Goal: Transaction & Acquisition: Purchase product/service

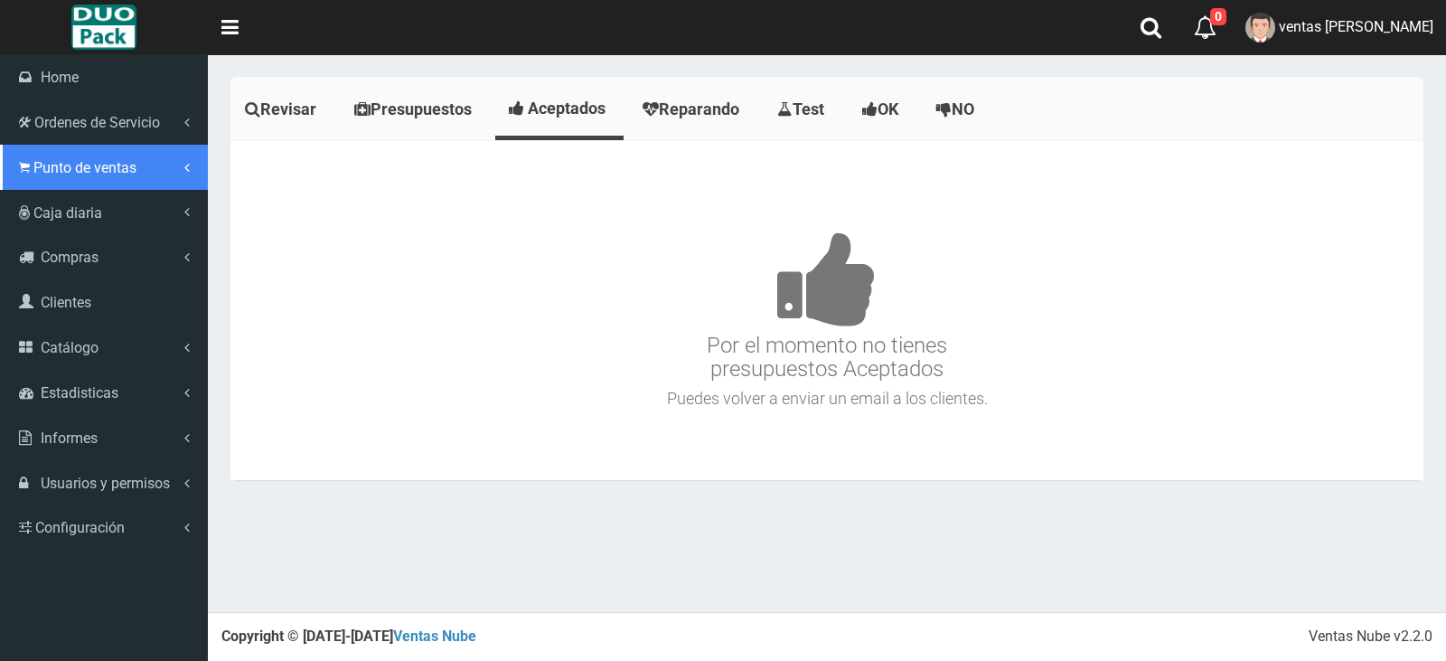
click at [122, 173] on span "Punto de ventas" at bounding box center [84, 167] width 103 height 17
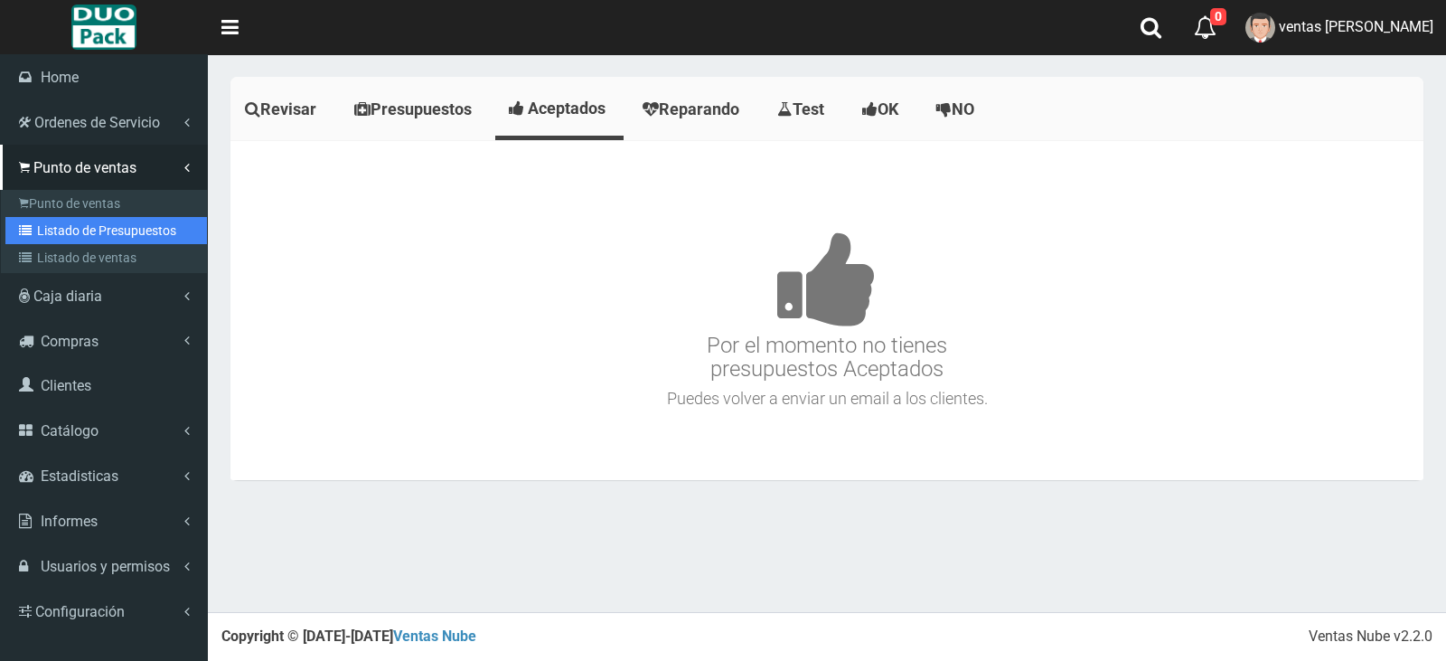
click at [157, 237] on link "Listado de Presupuestos" at bounding box center [105, 230] width 201 height 27
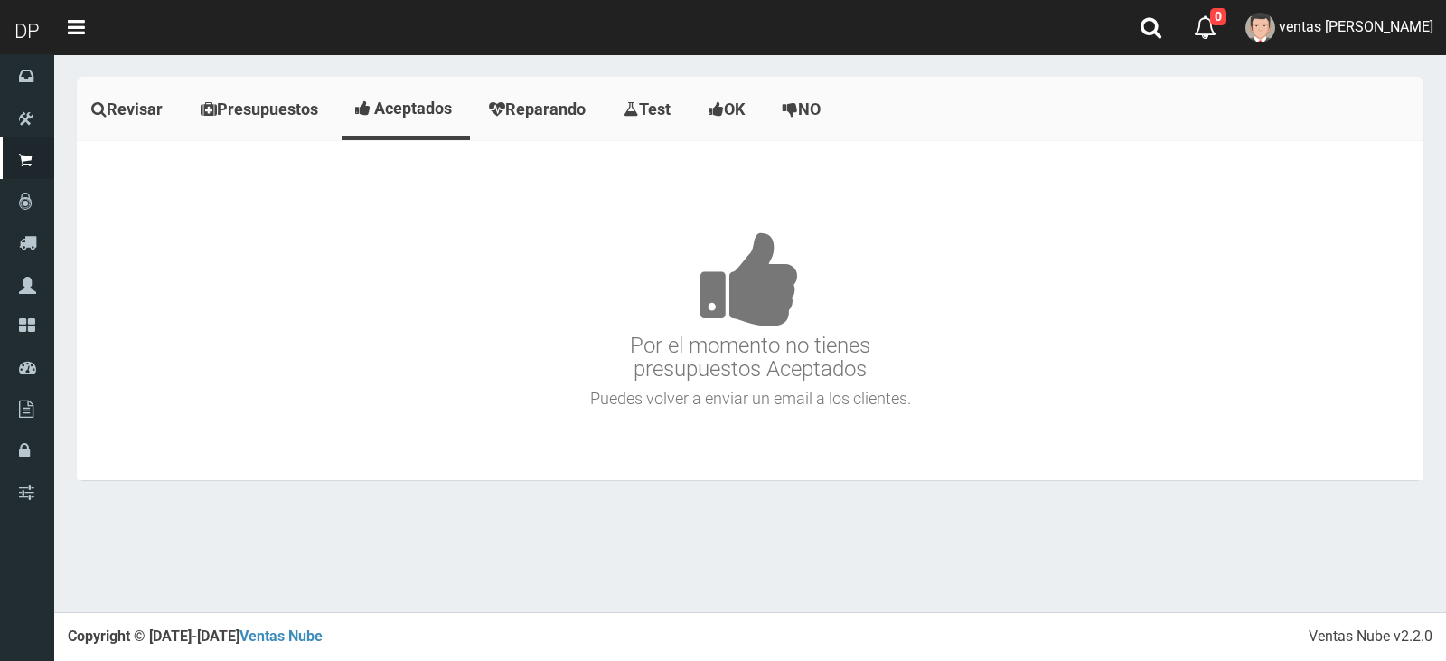
click at [508, 342] on h3 "Por el momento no tienes presupuestos Aceptados" at bounding box center [749, 279] width 1337 height 204
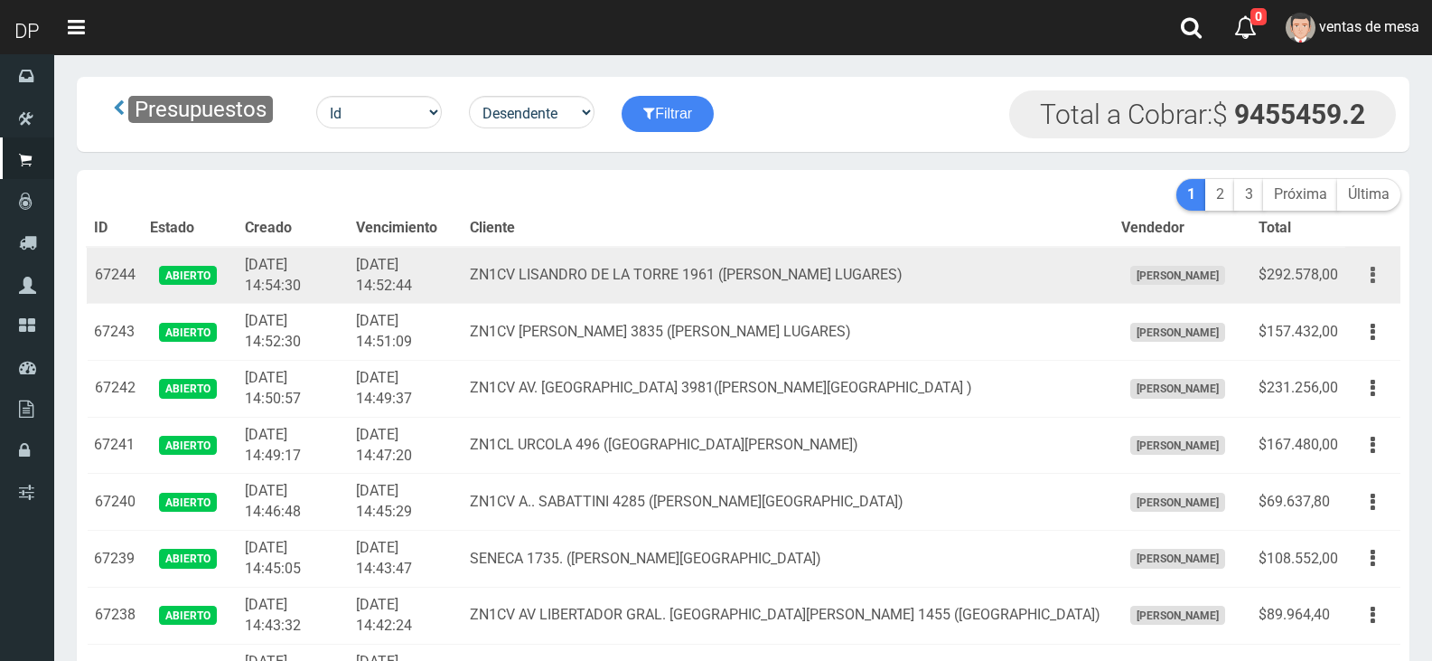
click at [1357, 274] on button "button" at bounding box center [1373, 275] width 41 height 32
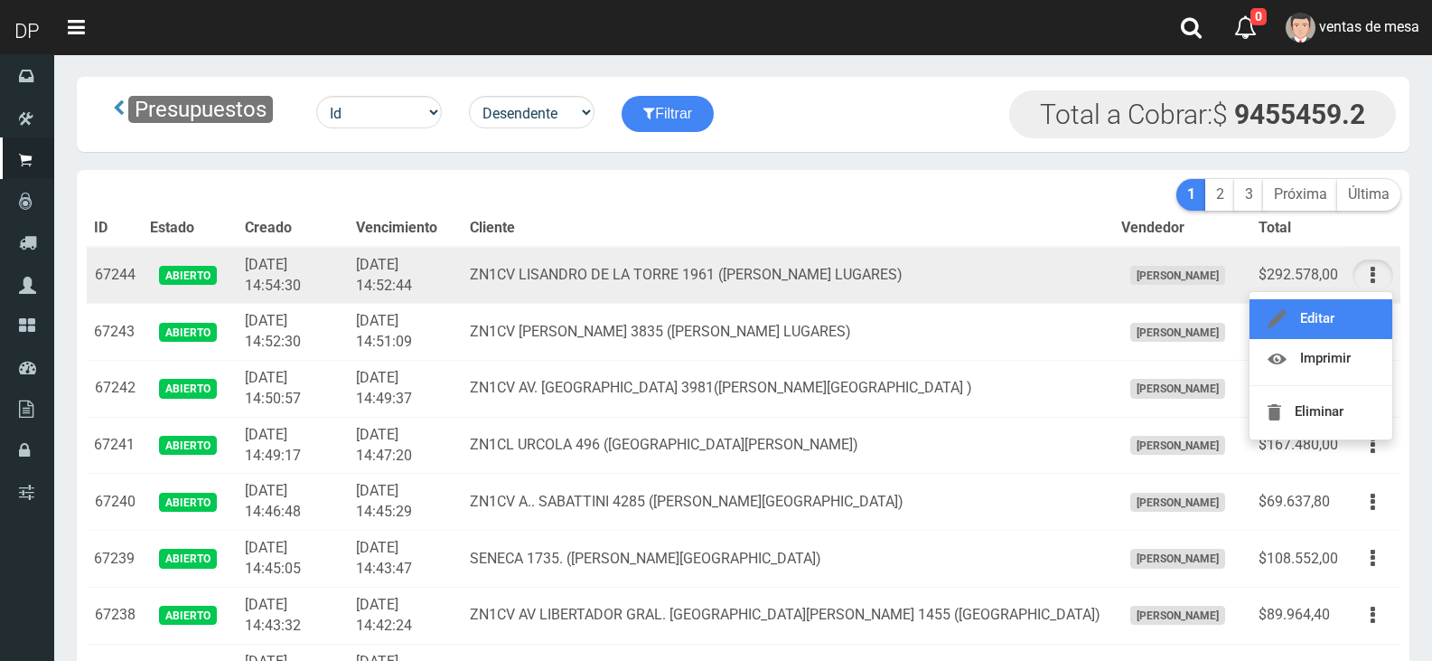
click at [1358, 320] on link "Editar" at bounding box center [1321, 319] width 143 height 40
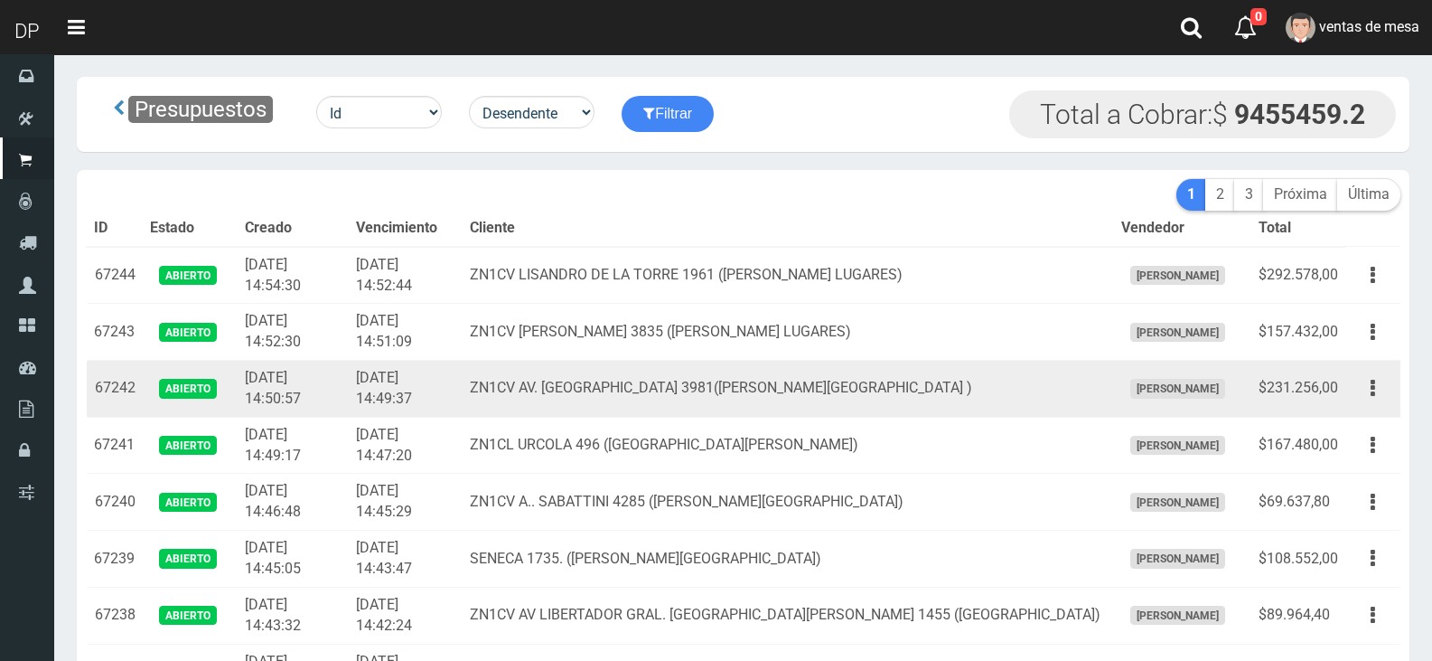
click at [310, 412] on td "2025-10-03 14:50:57" at bounding box center [293, 389] width 110 height 57
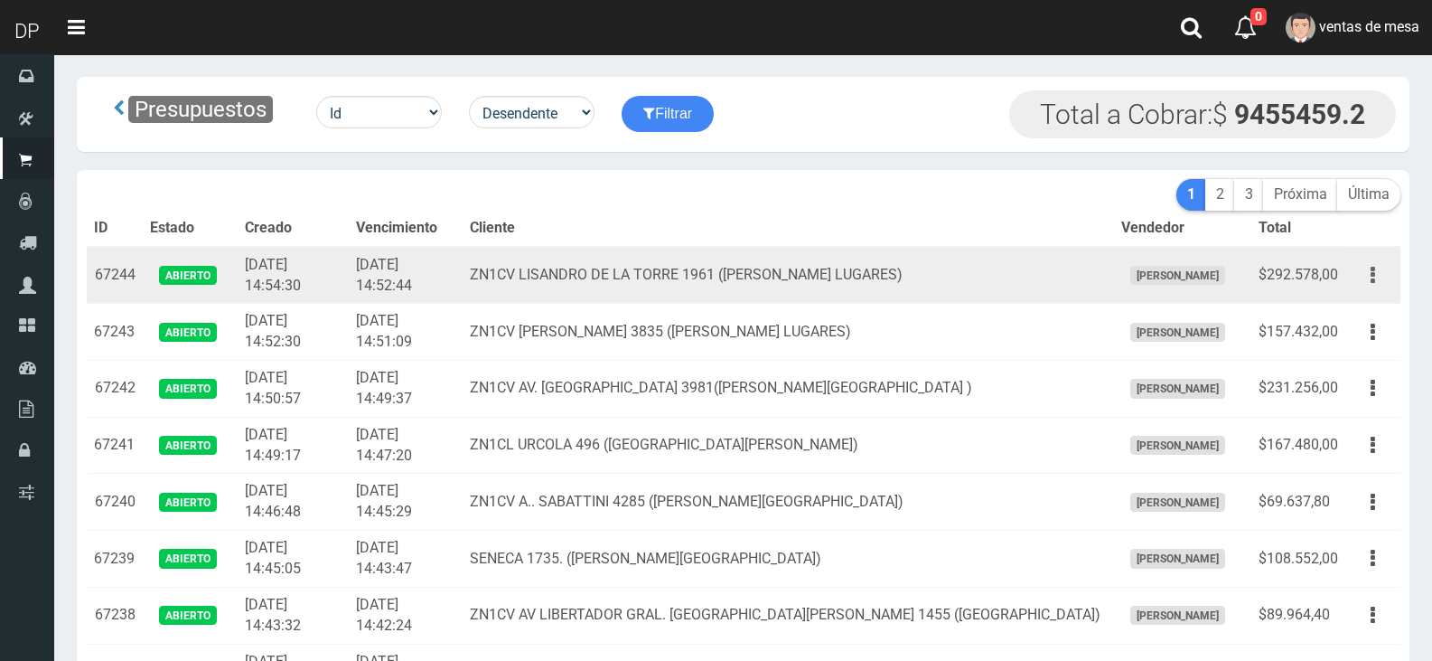
click at [1372, 279] on icon "button" at bounding box center [1373, 275] width 5 height 32
click at [1016, 286] on td "ZN1CV LISANDRO DE LA TORRE 1961 (SANTOS LUGARES)" at bounding box center [788, 275] width 651 height 57
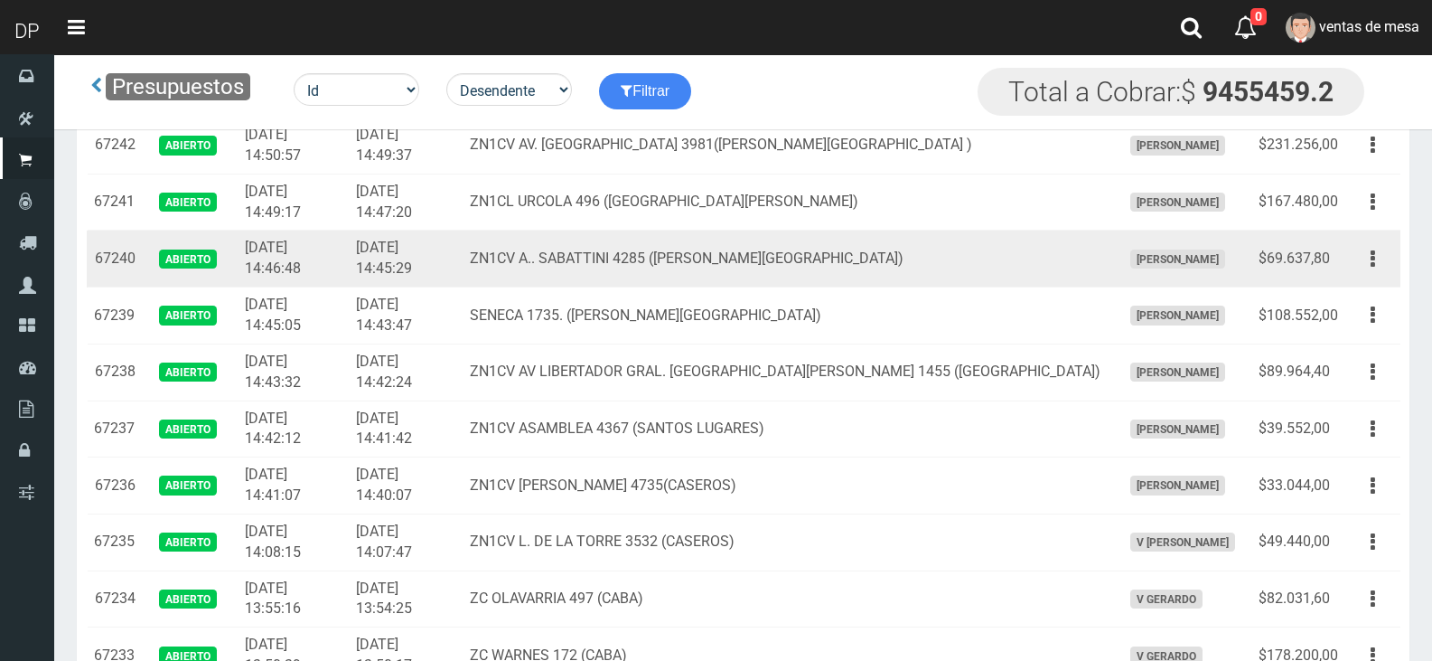
scroll to position [181, 0]
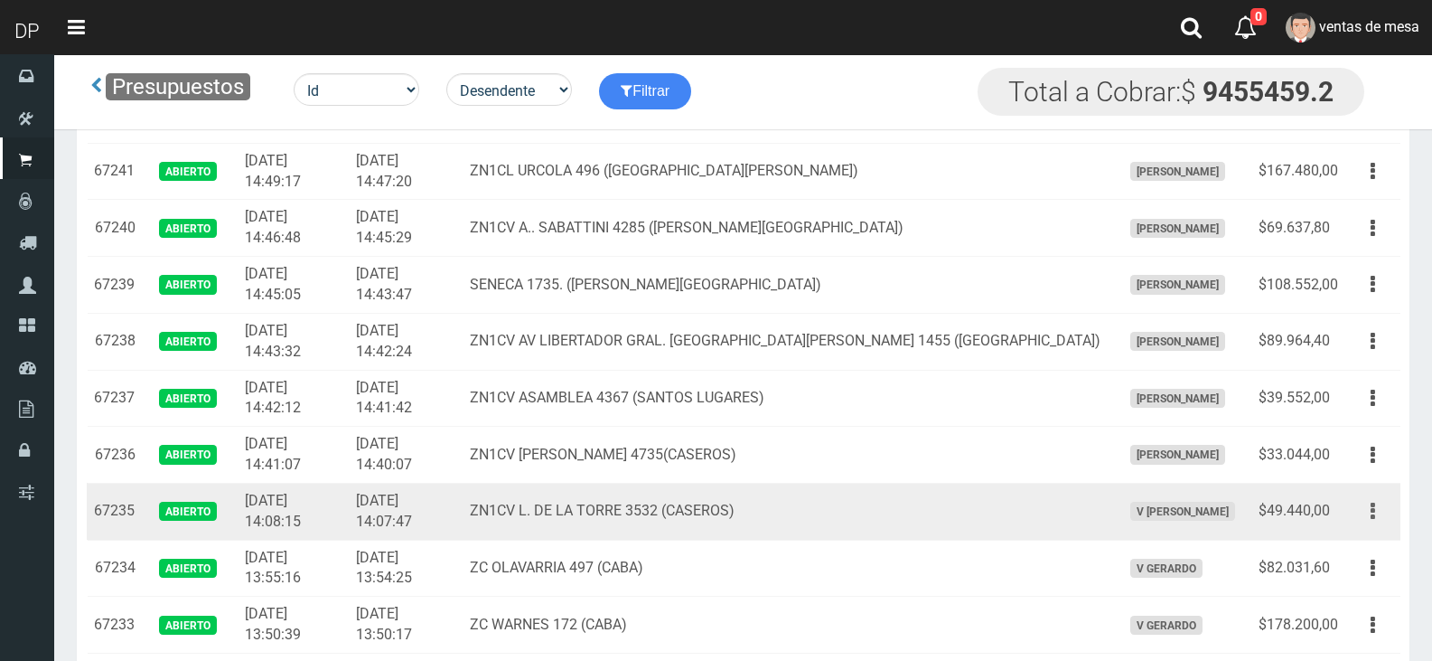
click at [1382, 508] on button "button" at bounding box center [1373, 511] width 41 height 32
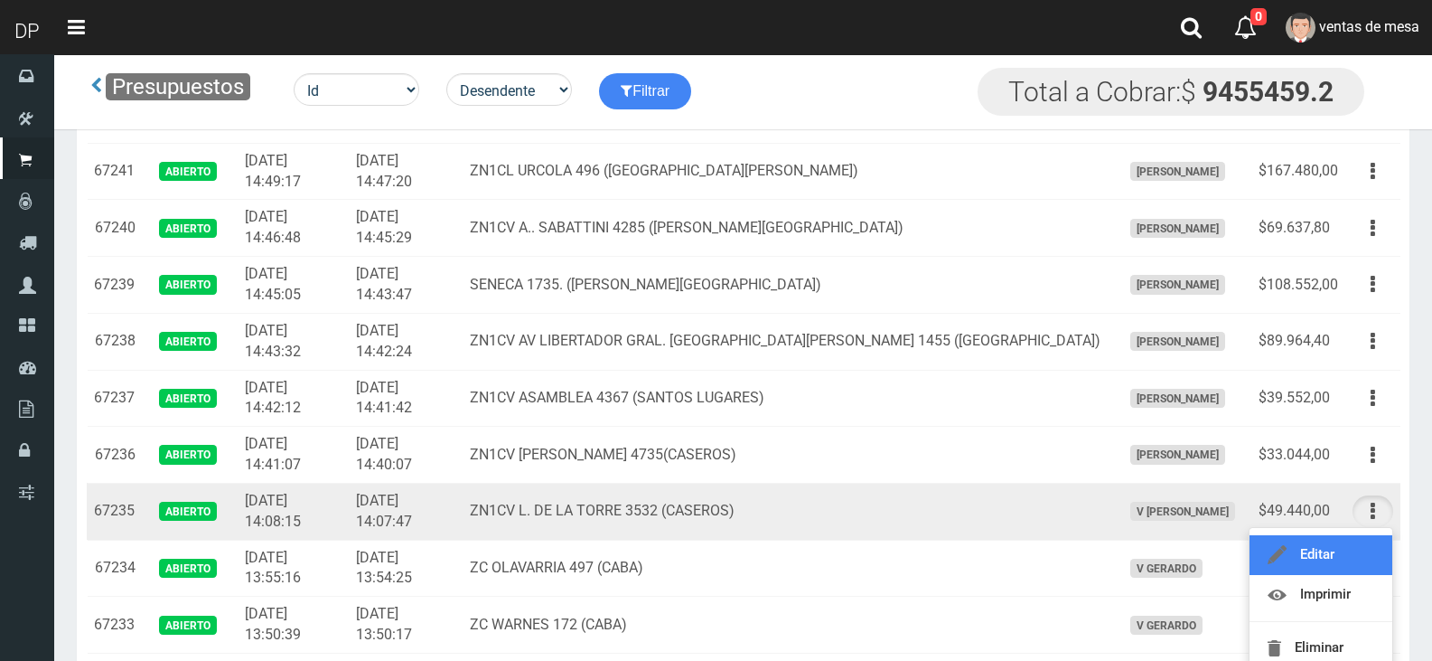
click at [1365, 544] on link "Editar" at bounding box center [1321, 555] width 143 height 40
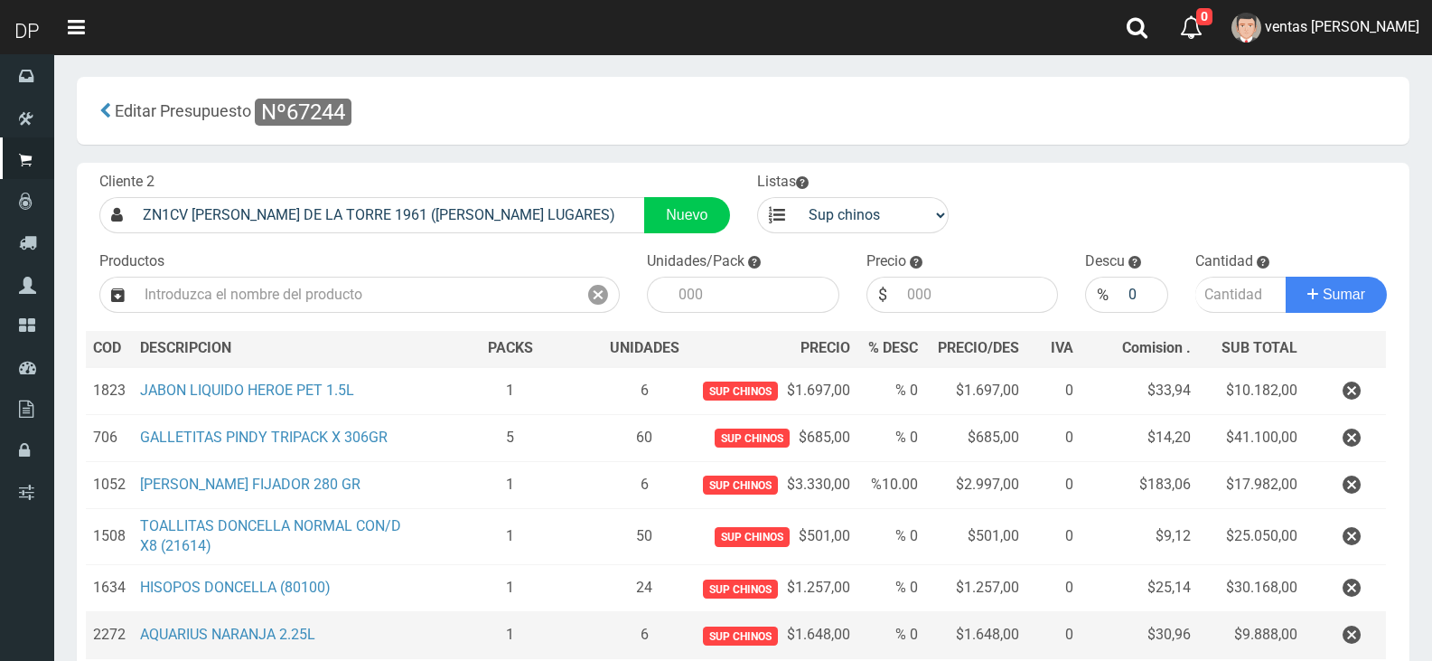
scroll to position [271, 0]
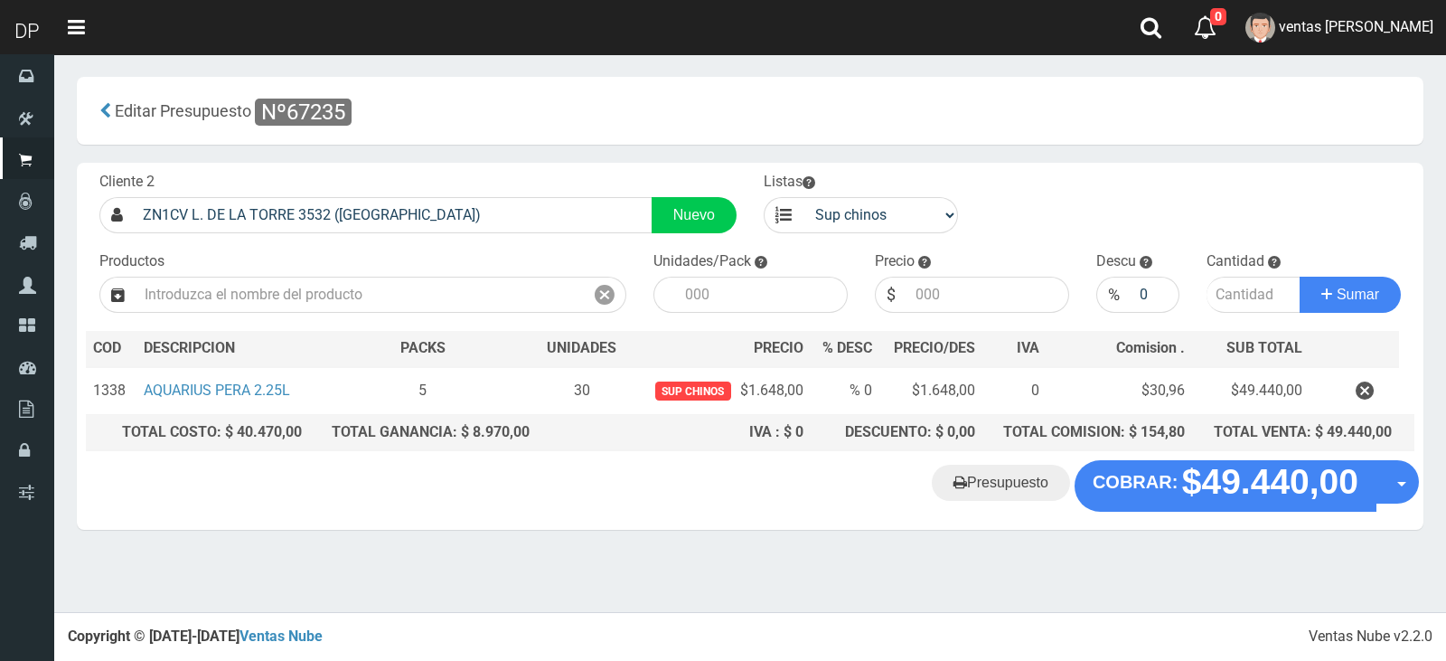
click at [875, 474] on "Presupuesto COBRAR: $49.440,00 Opciones" at bounding box center [749, 485] width 1337 height 51
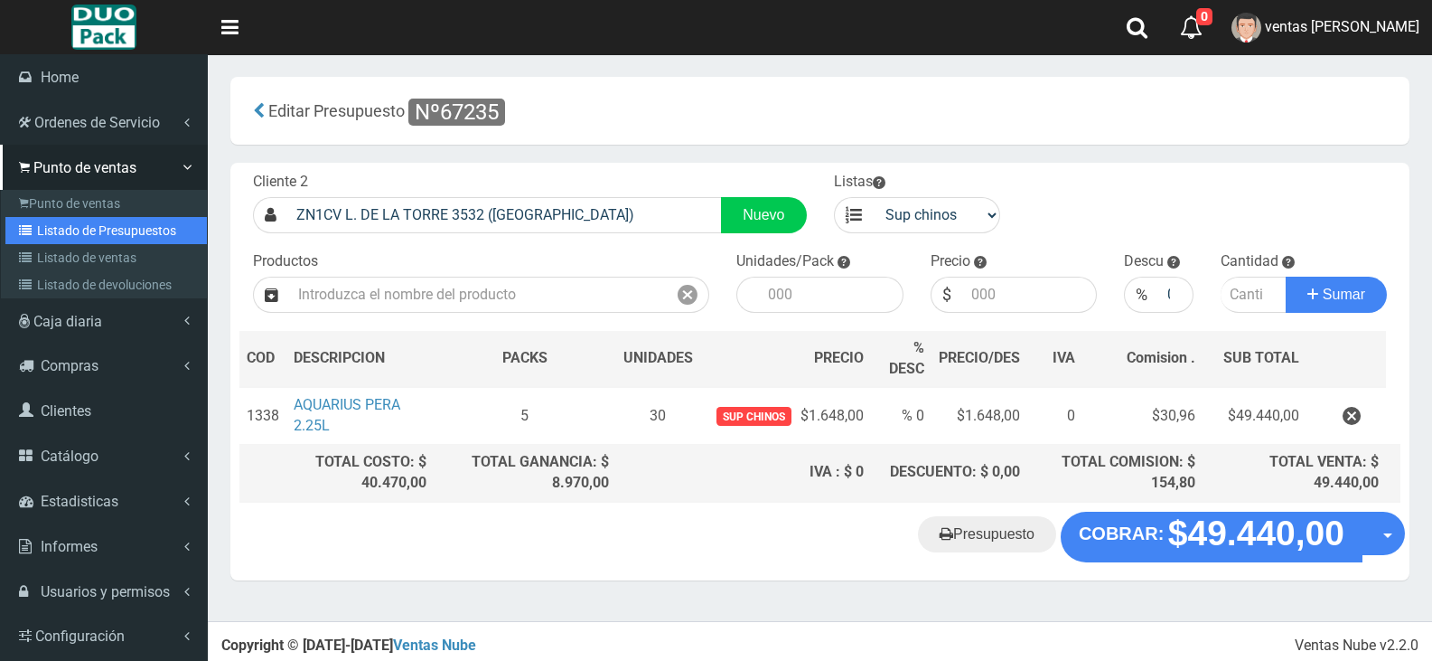
click at [162, 226] on link "Listado de Presupuestos" at bounding box center [105, 230] width 201 height 27
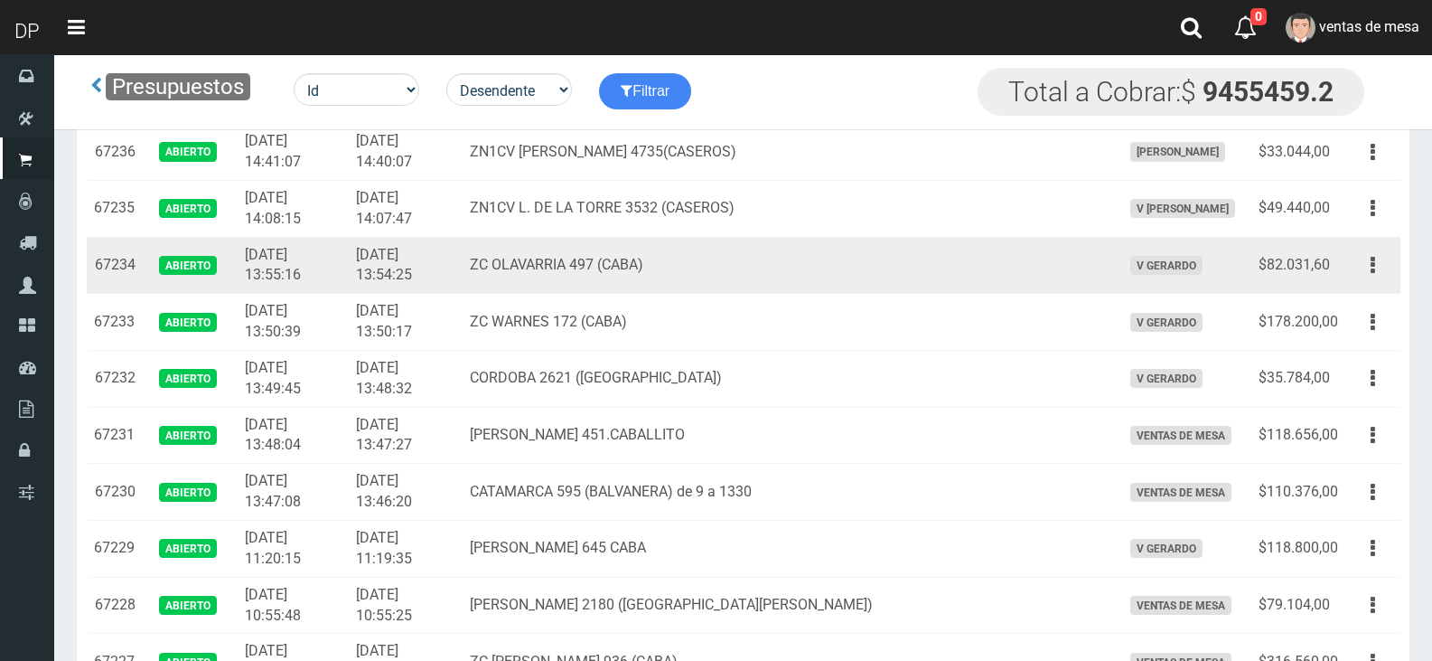
scroll to position [452, 0]
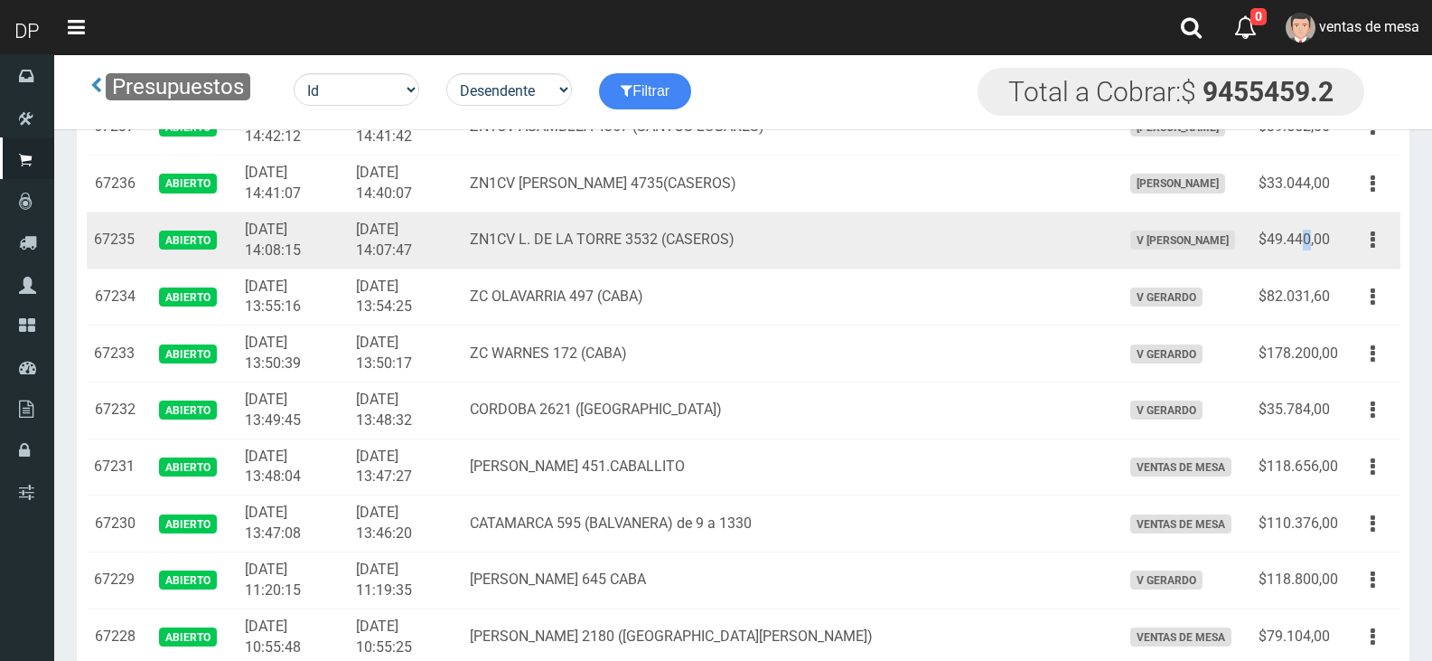
click at [1308, 239] on td "$49.440,00" at bounding box center [1298, 239] width 94 height 57
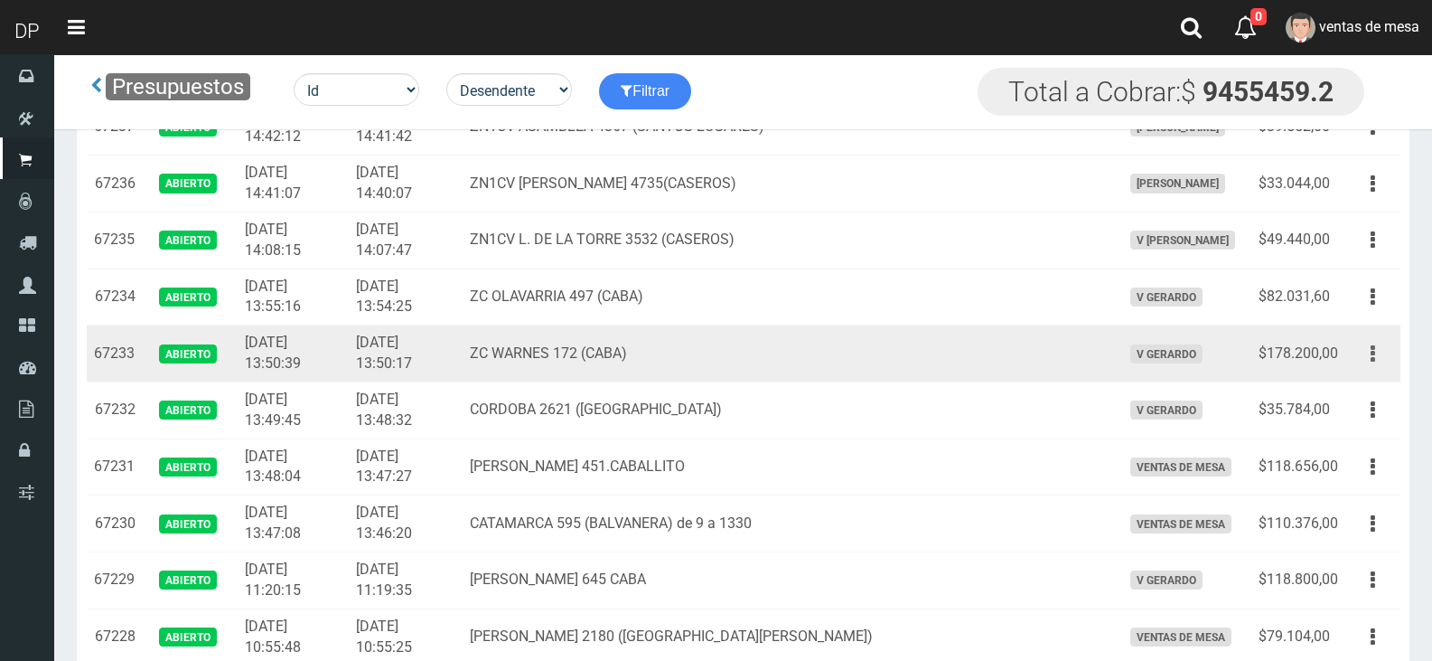
click at [1378, 364] on button "button" at bounding box center [1373, 354] width 41 height 32
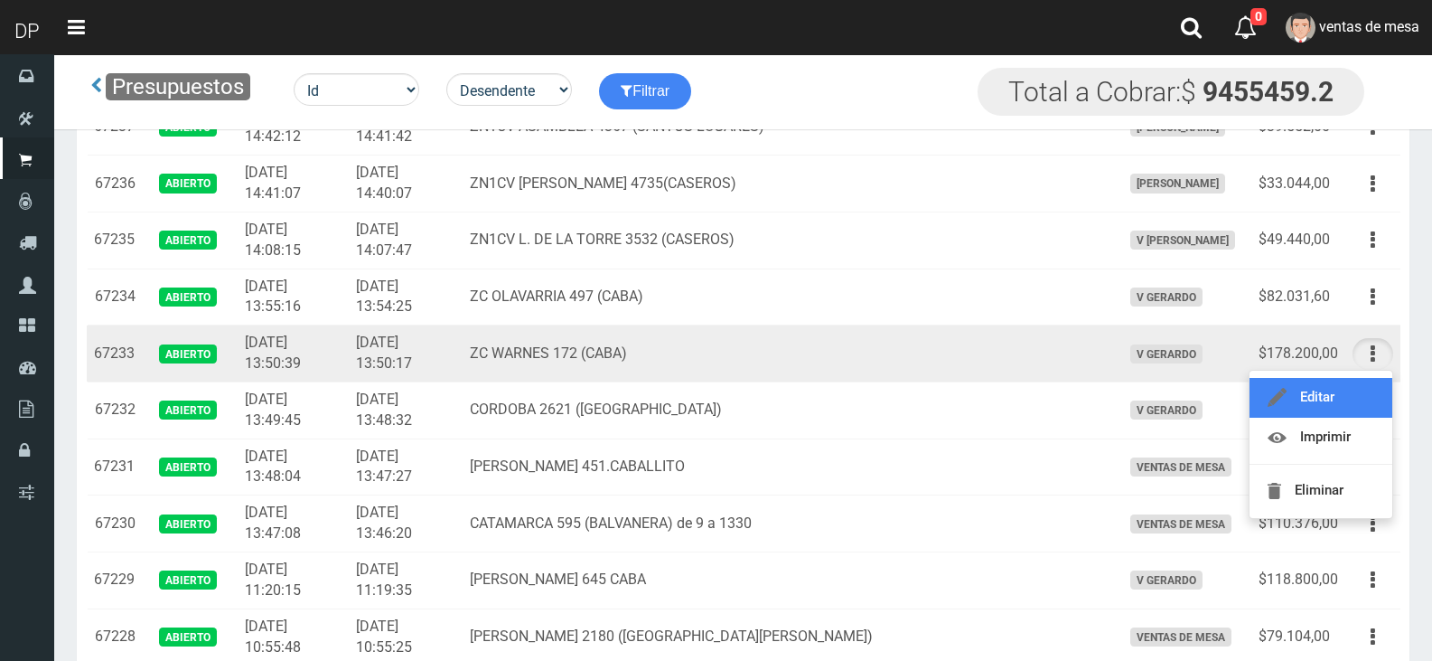
click at [1373, 393] on link "Editar" at bounding box center [1321, 398] width 143 height 40
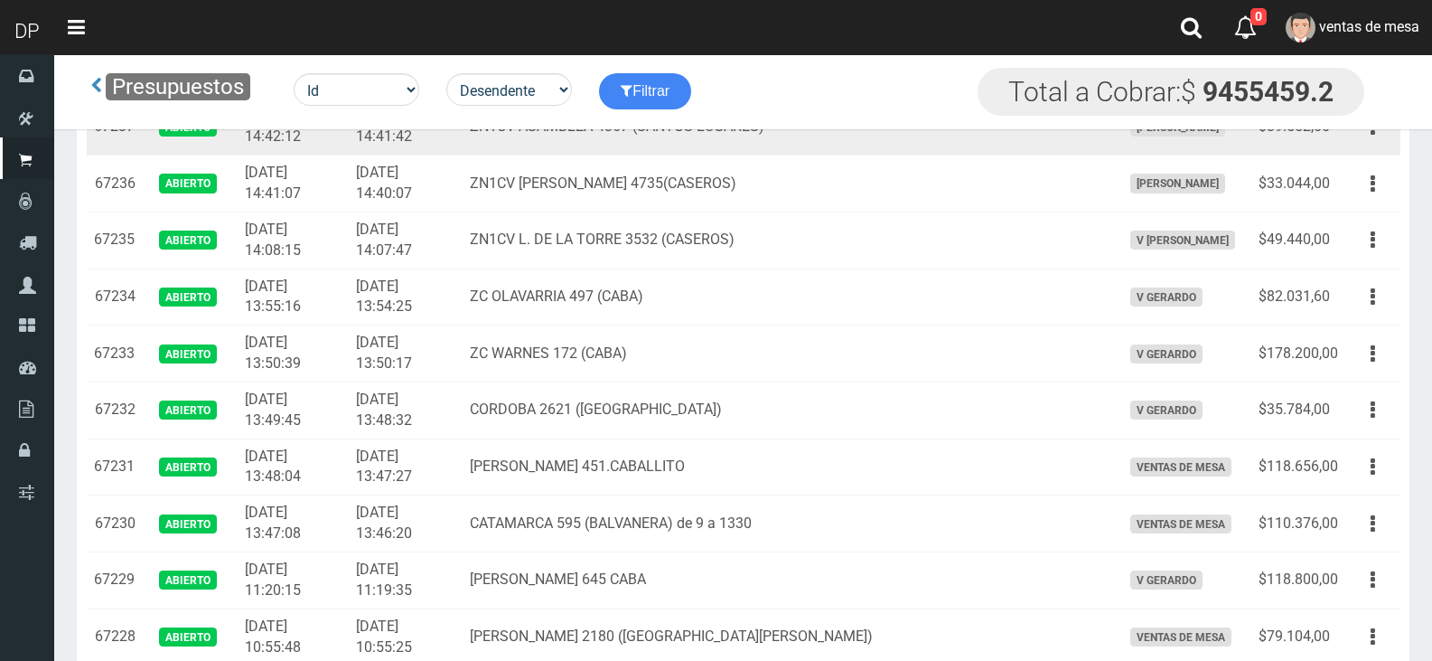
scroll to position [7839, 0]
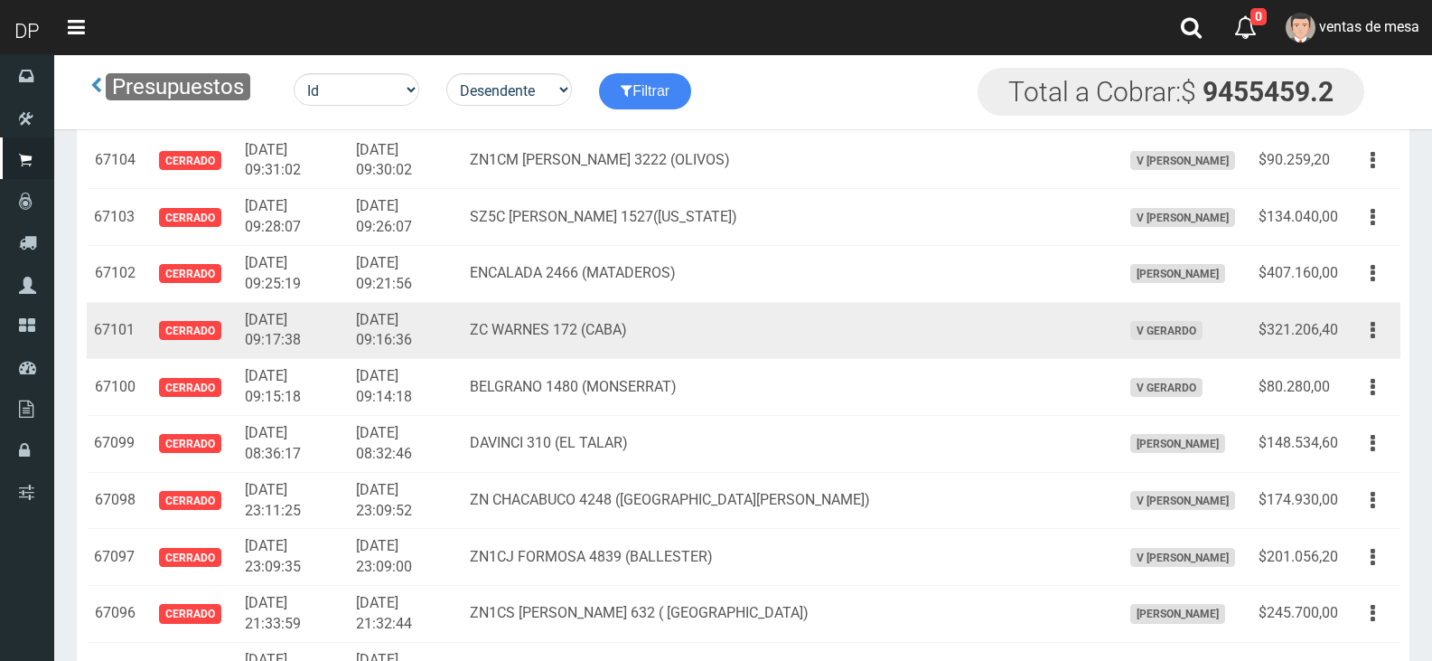
click at [1361, 352] on td "Editar Imprimir Eliminar" at bounding box center [1372, 330] width 55 height 57
click at [1374, 323] on icon "button" at bounding box center [1373, 330] width 5 height 32
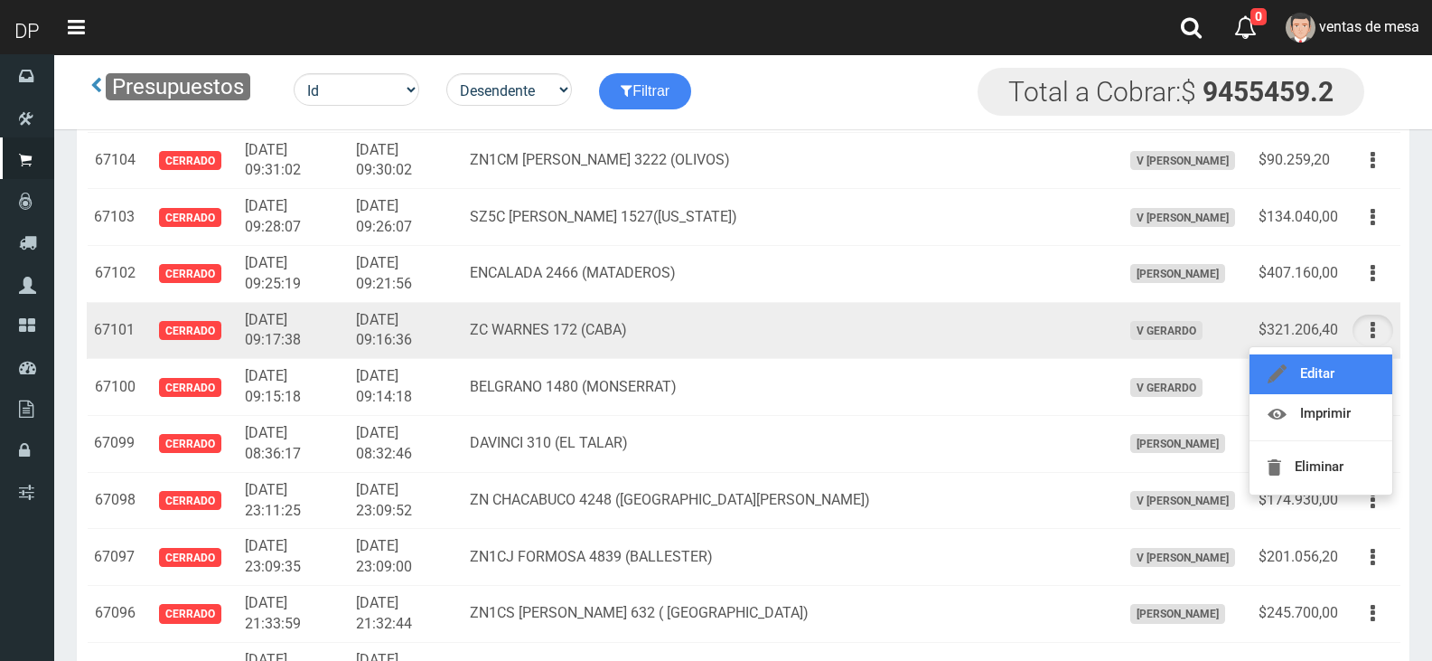
click at [1367, 364] on link "Editar" at bounding box center [1321, 374] width 143 height 40
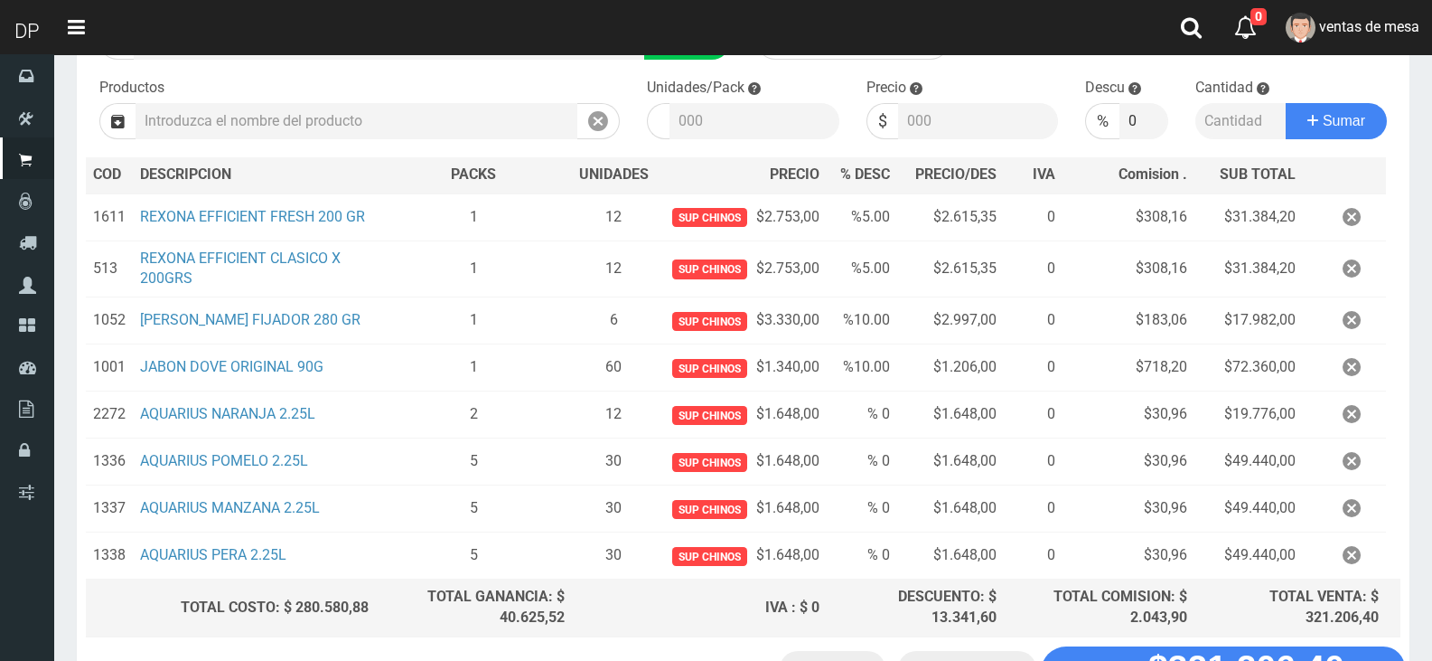
scroll to position [321, 0]
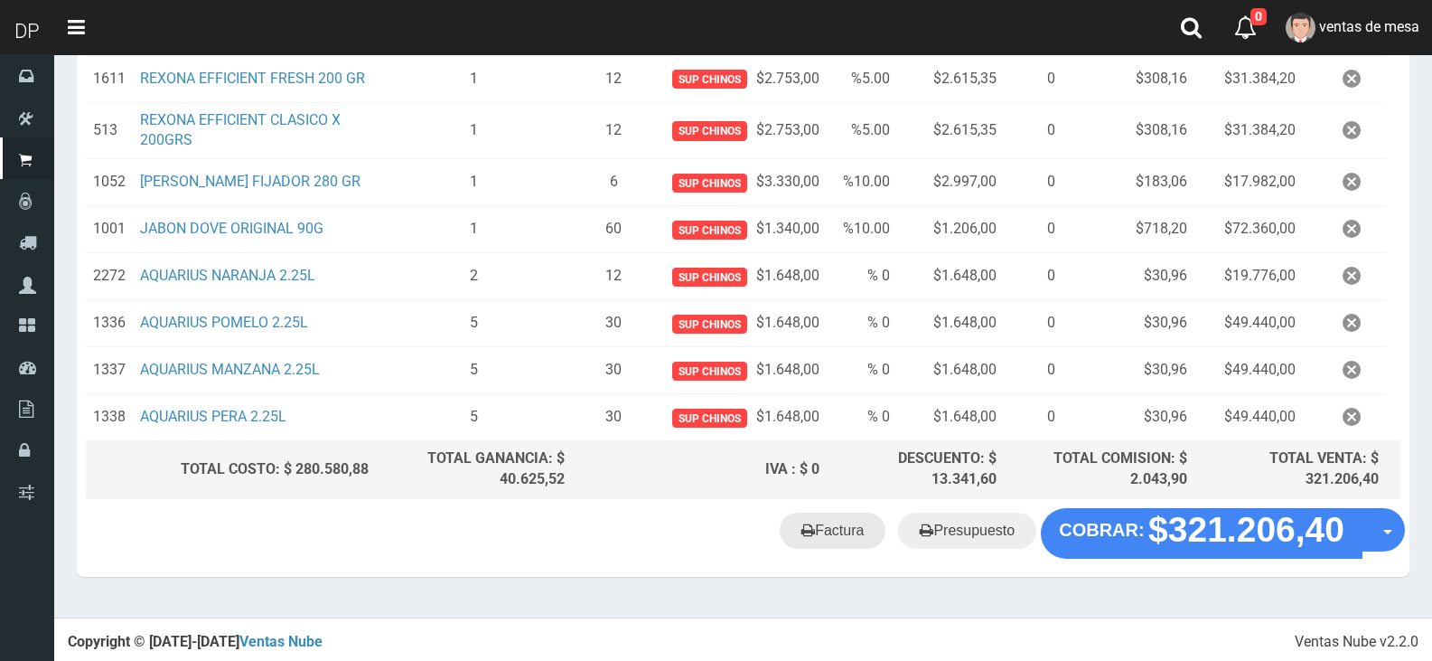
click at [823, 518] on link "Factura" at bounding box center [833, 530] width 106 height 36
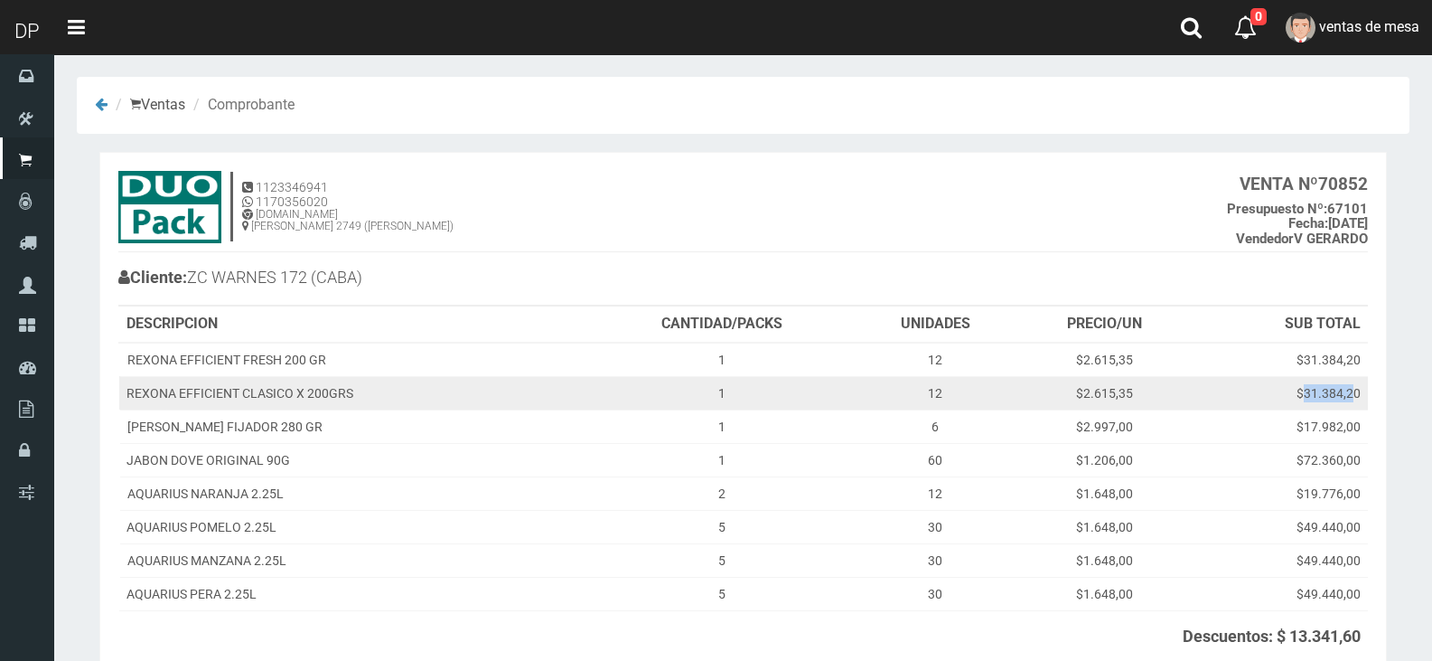
drag, startPoint x: 1296, startPoint y: 390, endPoint x: 1347, endPoint y: 392, distance: 51.5
click at [1347, 392] on td "$31.384,20" at bounding box center [1280, 392] width 176 height 33
click at [1308, 398] on td "$31.384,20" at bounding box center [1280, 392] width 176 height 33
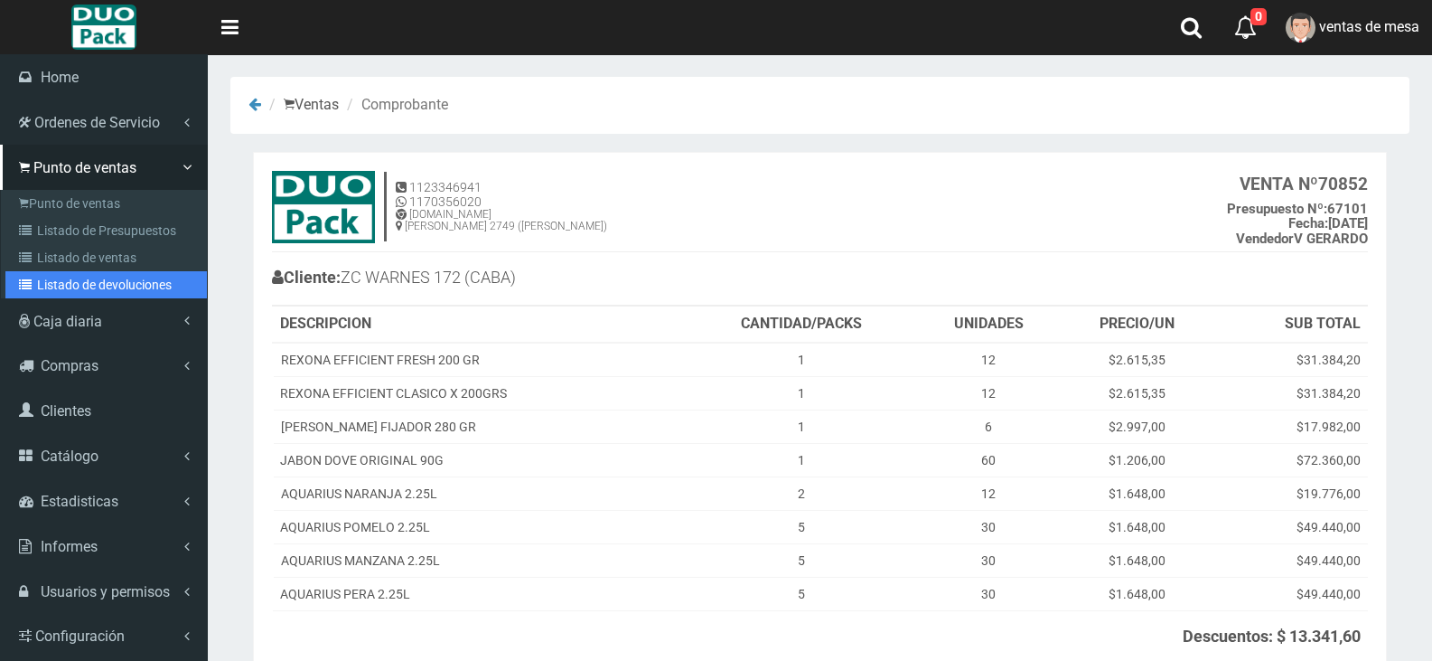
click at [151, 284] on link "Listado de devoluciones" at bounding box center [105, 284] width 201 height 27
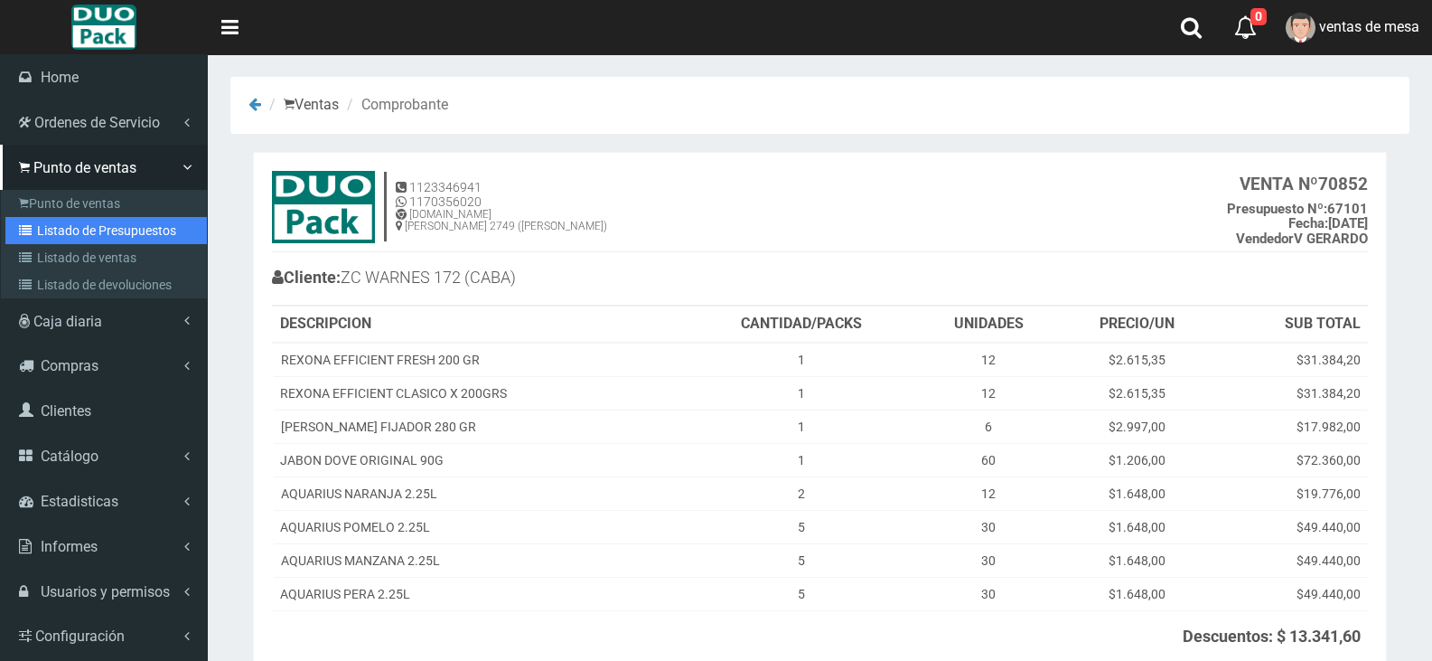
click at [53, 228] on link "Listado de Presupuestos" at bounding box center [105, 230] width 201 height 27
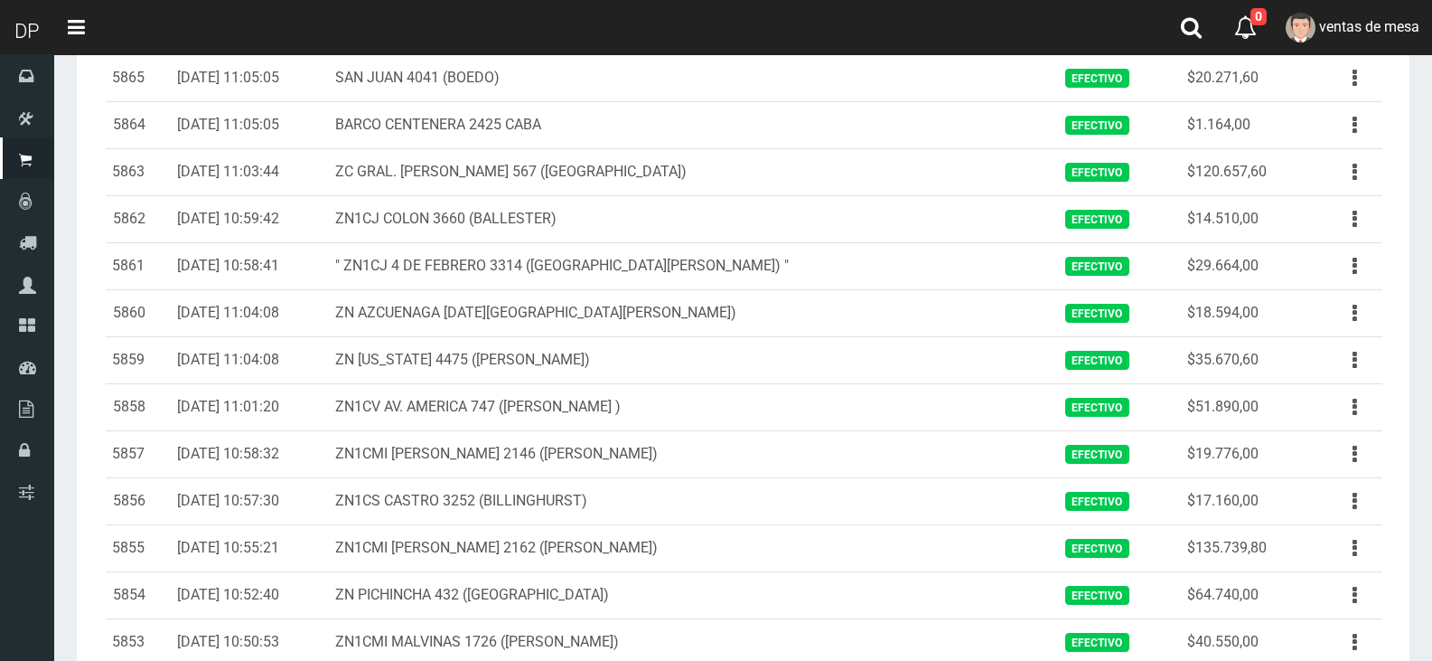
scroll to position [2038, 0]
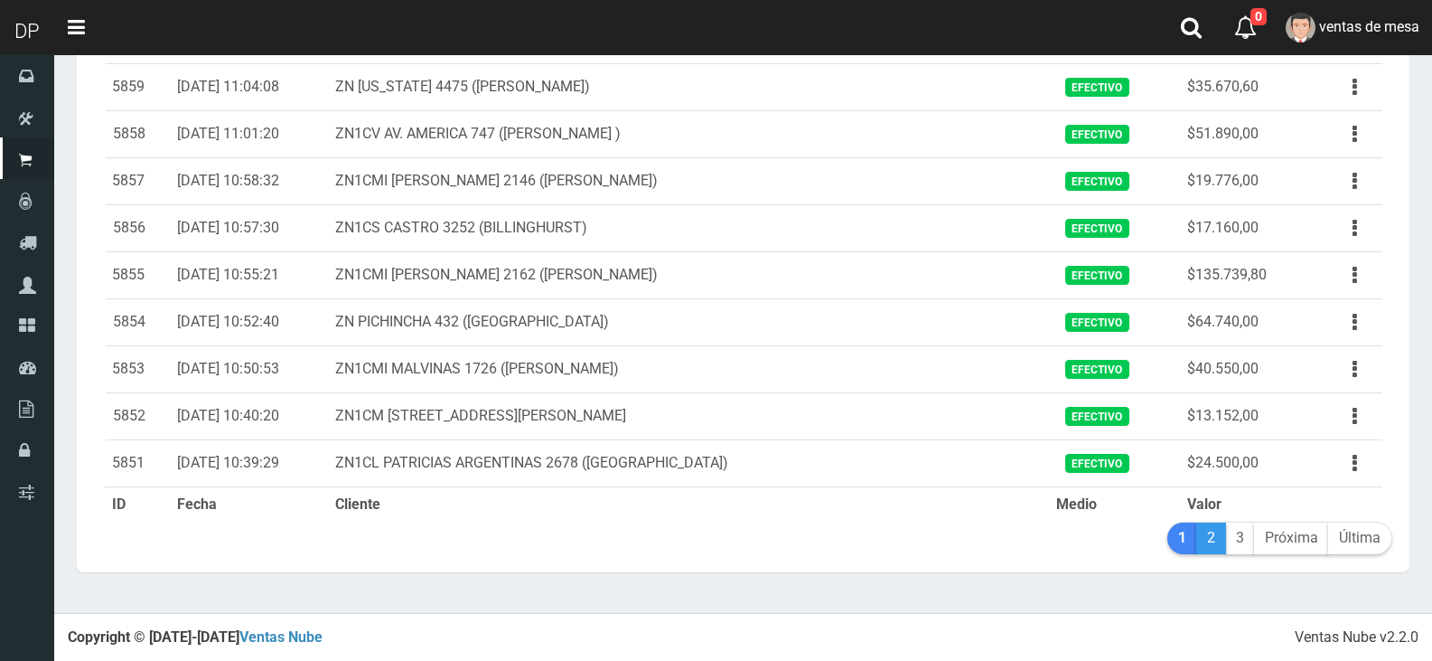
click at [1209, 539] on link "2" at bounding box center [1211, 538] width 30 height 32
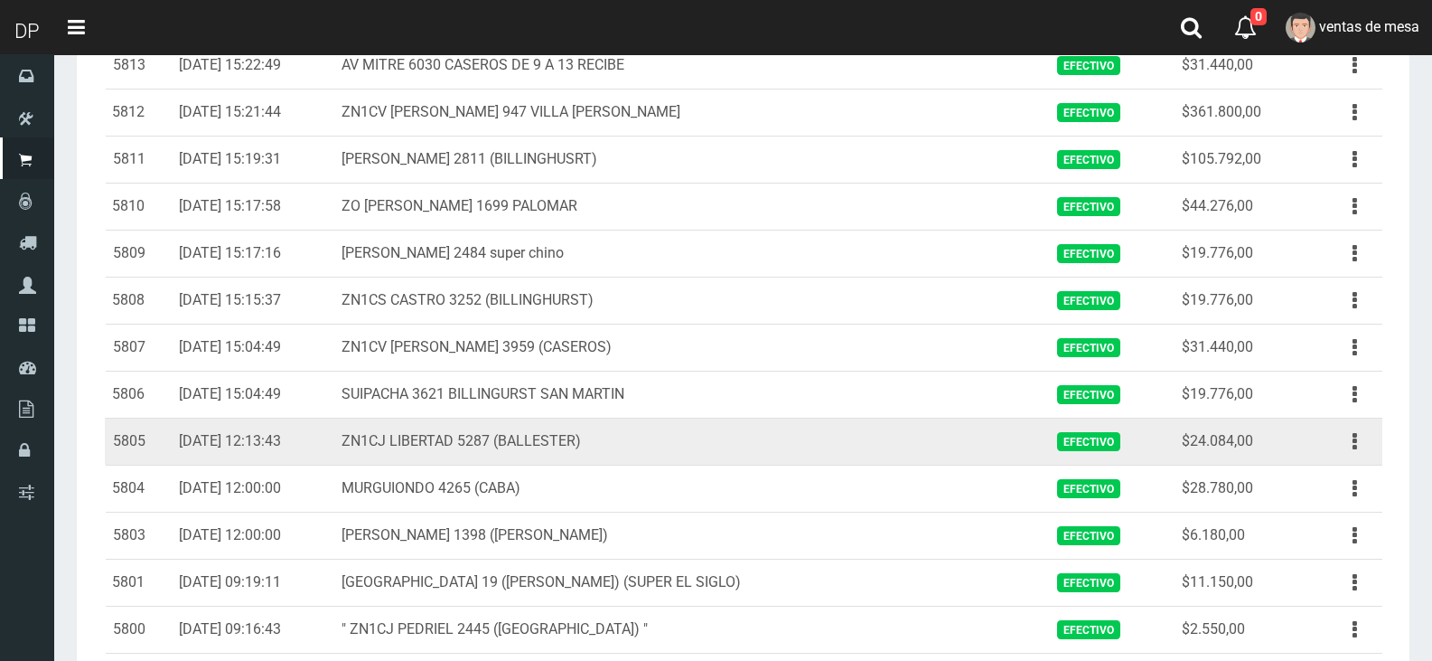
scroll to position [2038, 0]
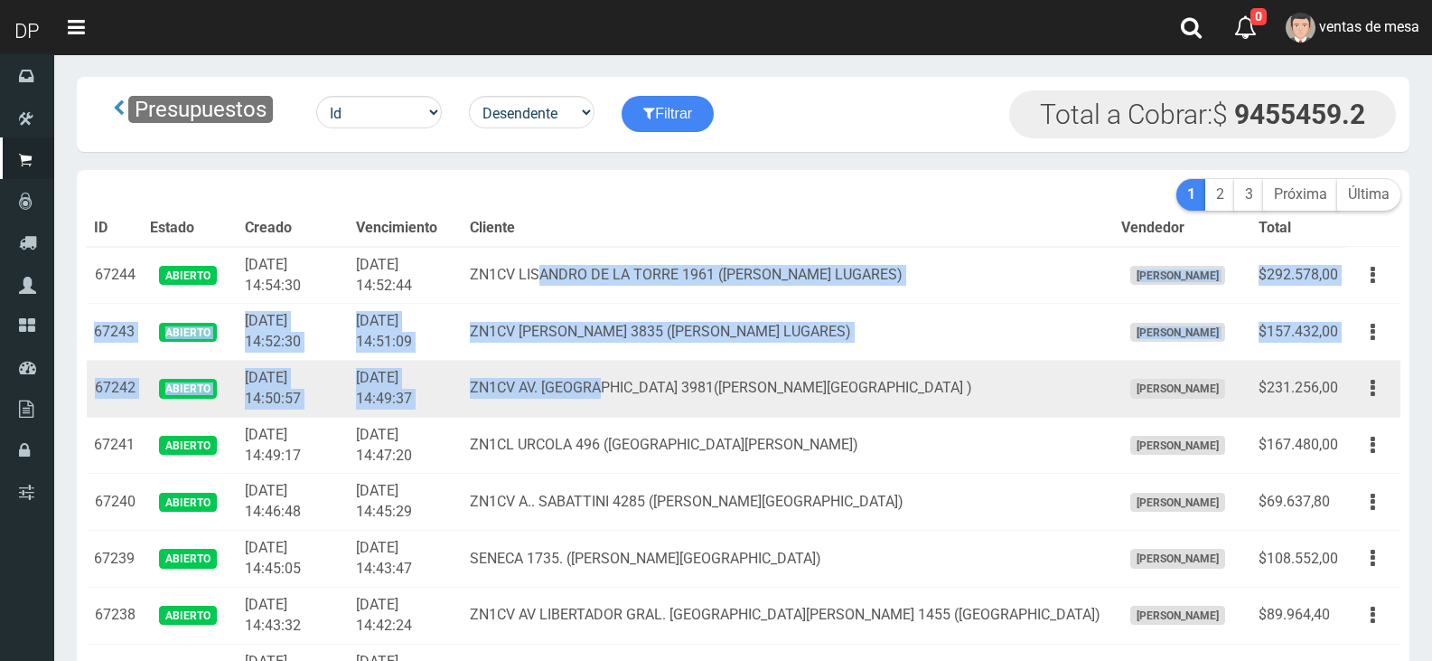
drag, startPoint x: 595, startPoint y: 277, endPoint x: 661, endPoint y: 378, distance: 120.5
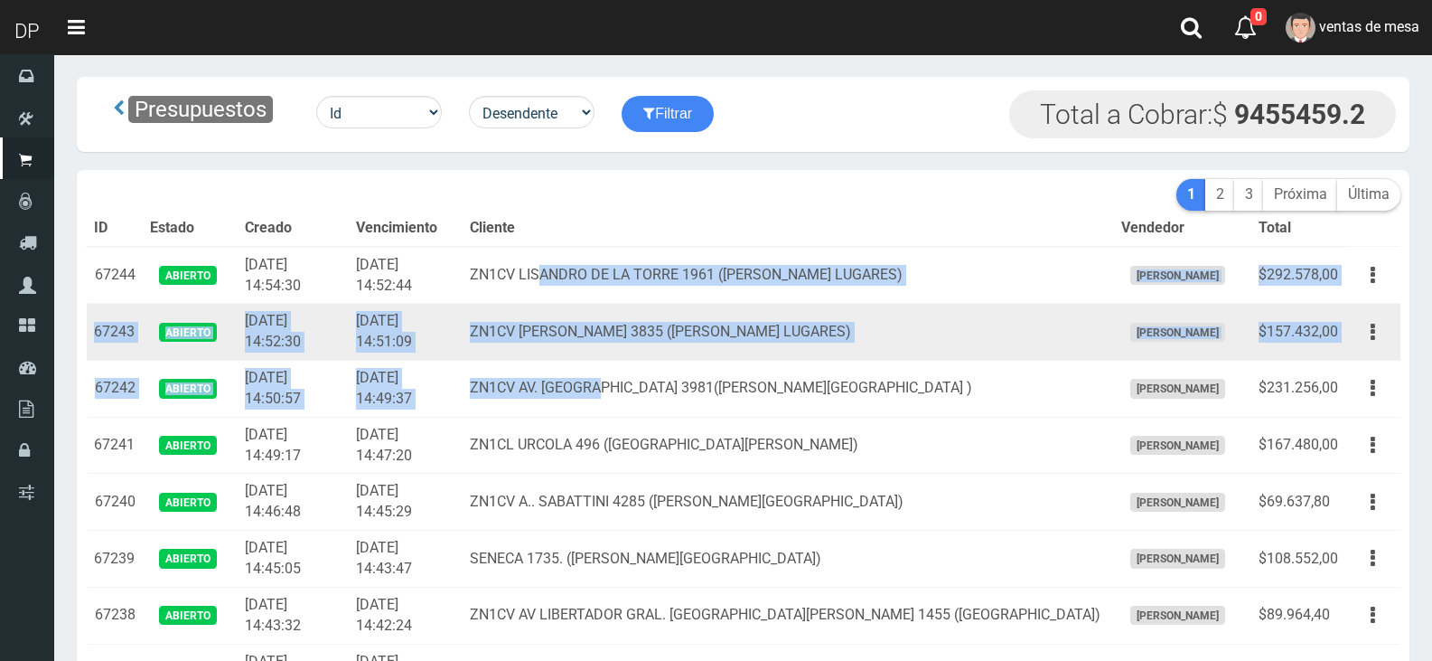
click at [701, 358] on td "ZN1CV [PERSON_NAME] 3835 ([PERSON_NAME] LUGARES)" at bounding box center [788, 332] width 651 height 57
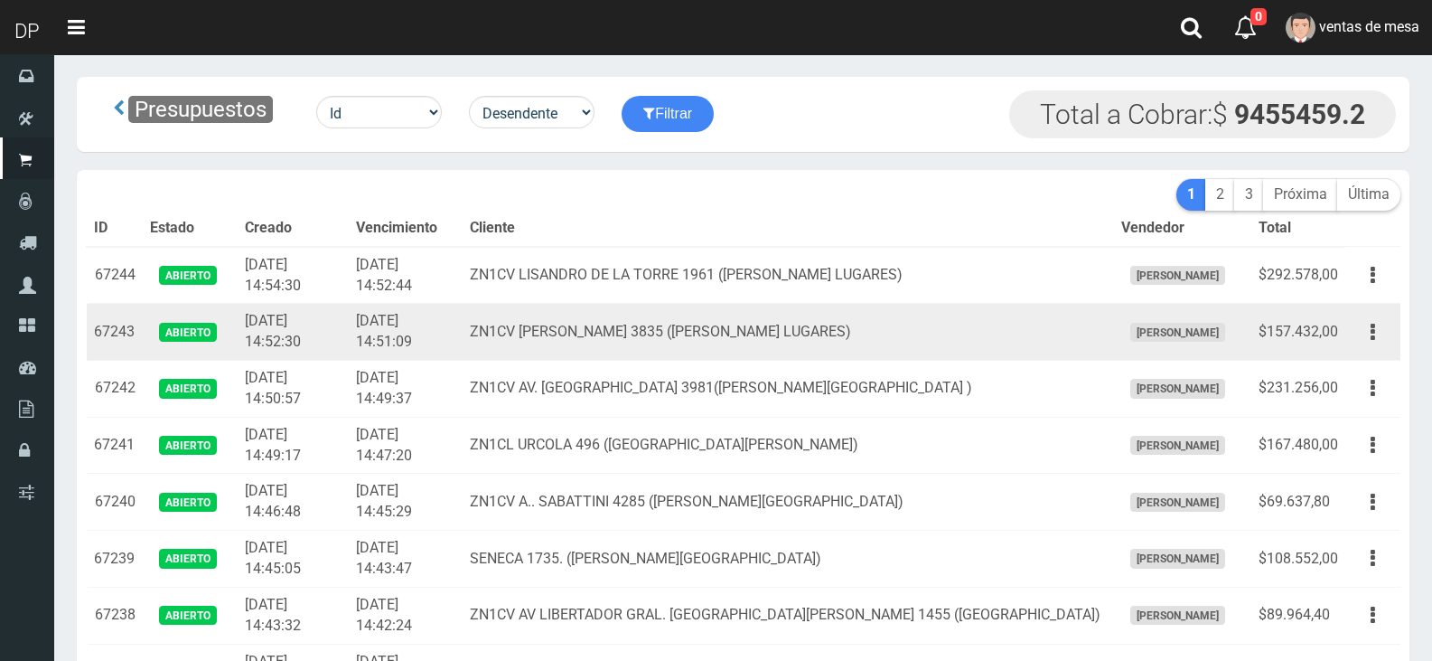
click at [746, 322] on td "ZN1CV FISCHETTI 3835 (SANTOS LUGARES)" at bounding box center [788, 332] width 651 height 57
drag, startPoint x: 839, startPoint y: 327, endPoint x: 757, endPoint y: 338, distance: 82.0
click at [757, 338] on td "ZN1CV FISCHETTI 3835 (SANTOS LUGARES)" at bounding box center [788, 332] width 651 height 57
click at [701, 326] on td "ZN1CV FISCHETTI 3835 (SANTOS LUGARES)" at bounding box center [788, 332] width 651 height 57
click at [633, 308] on td "ZN1CV [PERSON_NAME] 3835 ([PERSON_NAME] LUGARES)" at bounding box center [788, 332] width 651 height 57
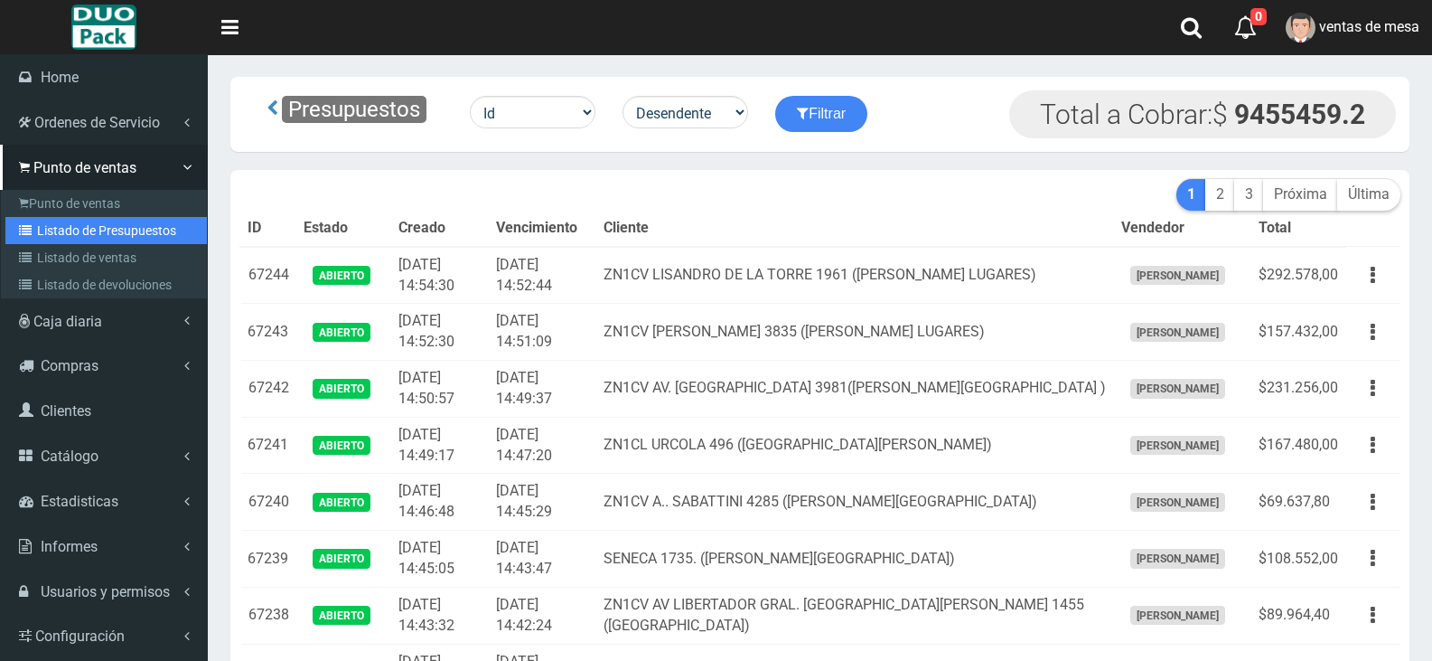
click at [36, 217] on link "Listado de Presupuestos" at bounding box center [105, 230] width 201 height 27
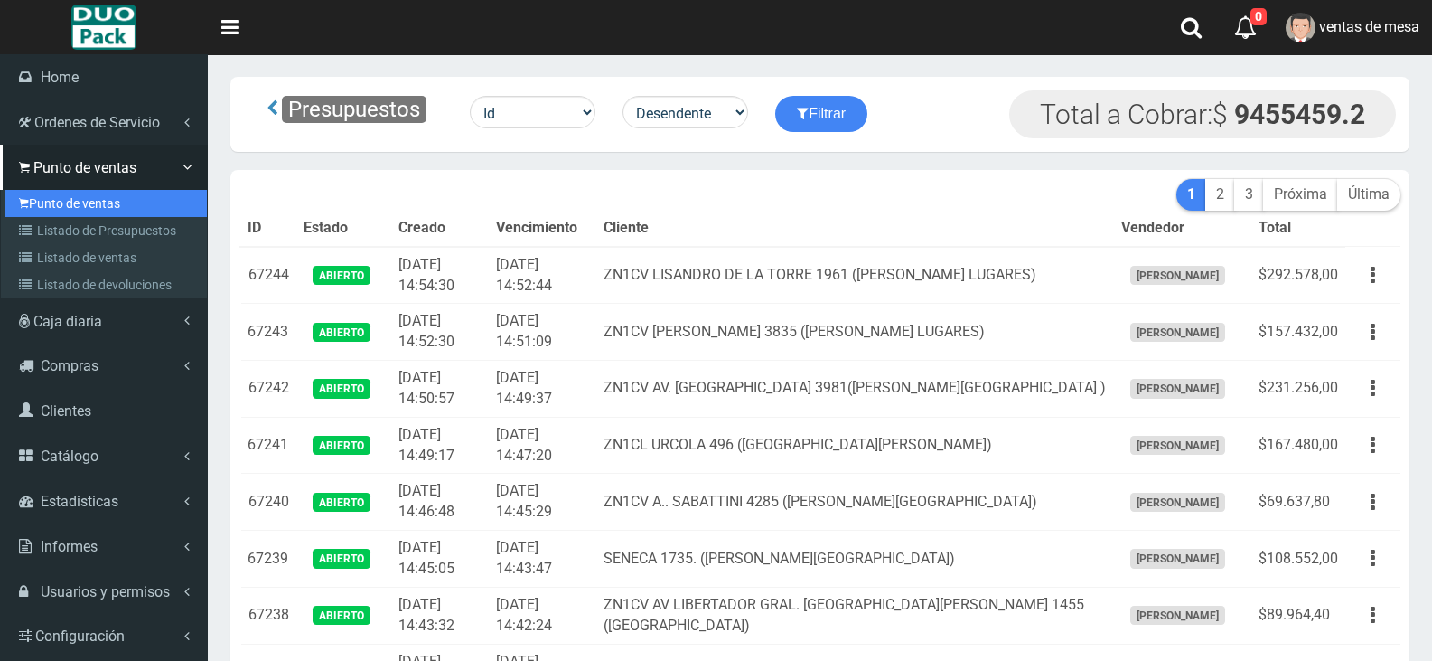
click at [37, 201] on link "Punto de ventas" at bounding box center [105, 203] width 201 height 27
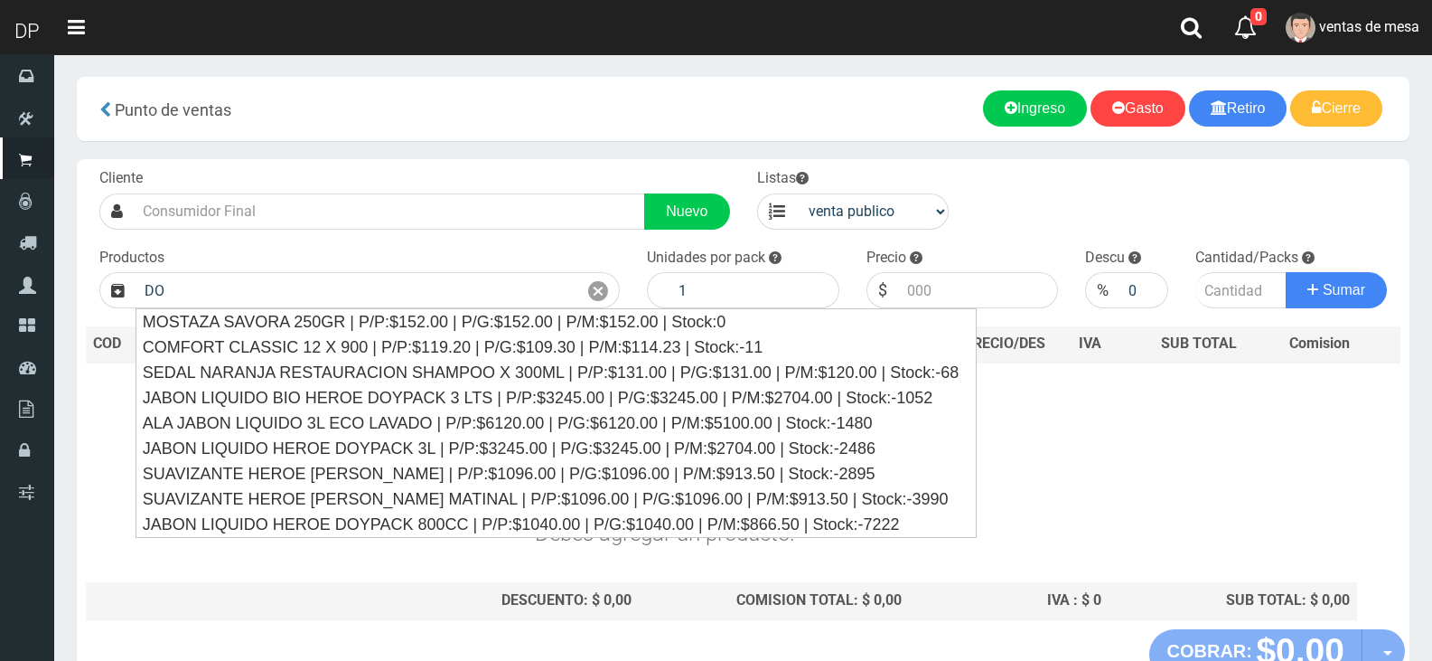
type input "D"
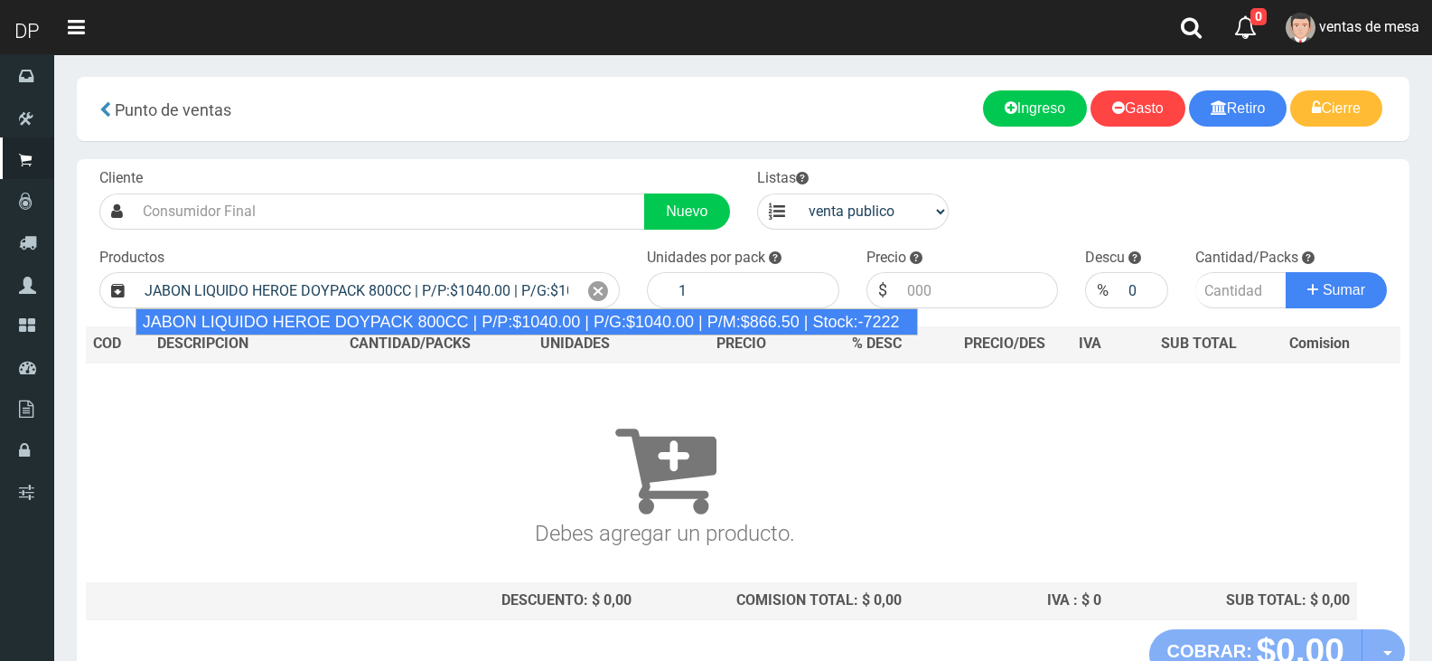
type input "JABON LIQUIDO HEROE DOYPACK 800CC | P/P:$1040.00 | P/G:$1040.00 | P/M:$866.50 |…"
type input "12"
type input "1040.00"
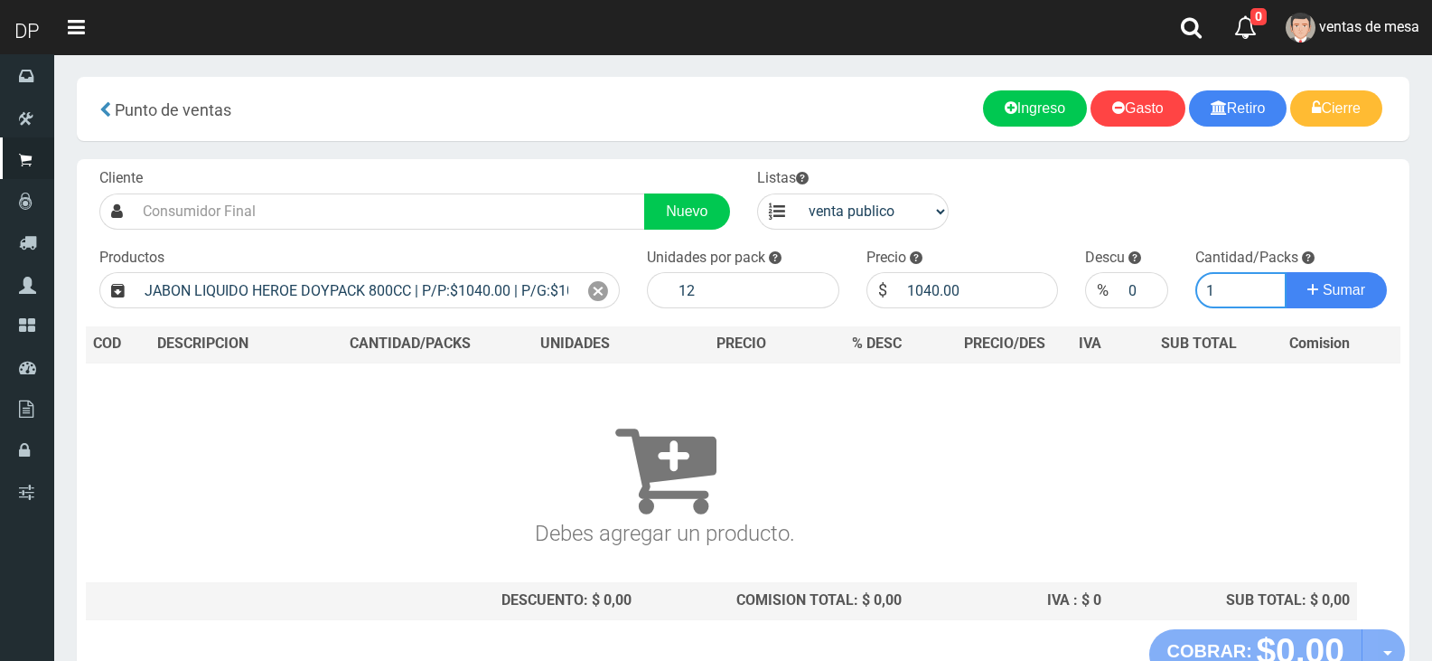
type input "1"
click at [1286, 272] on button "Sumar" at bounding box center [1336, 290] width 101 height 36
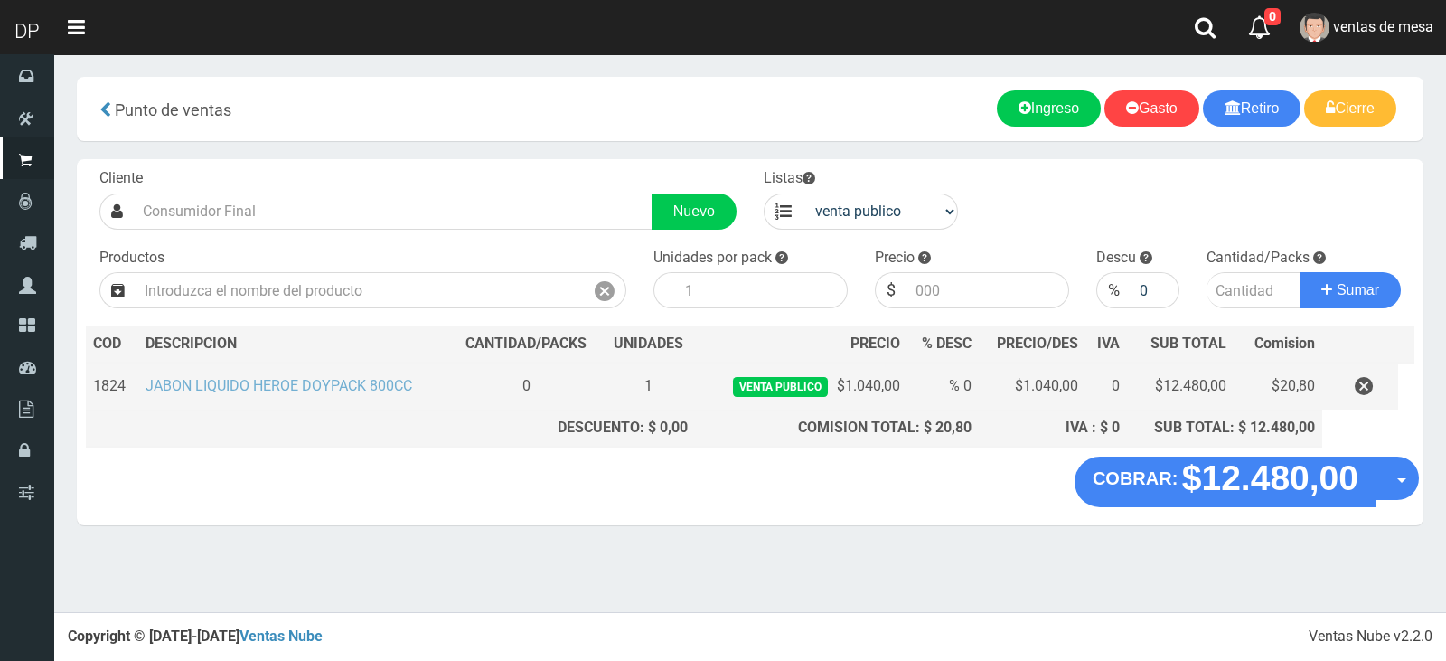
click at [383, 380] on link "JABON LIQUIDO HEROE DOYPACK 800CC" at bounding box center [278, 385] width 267 height 17
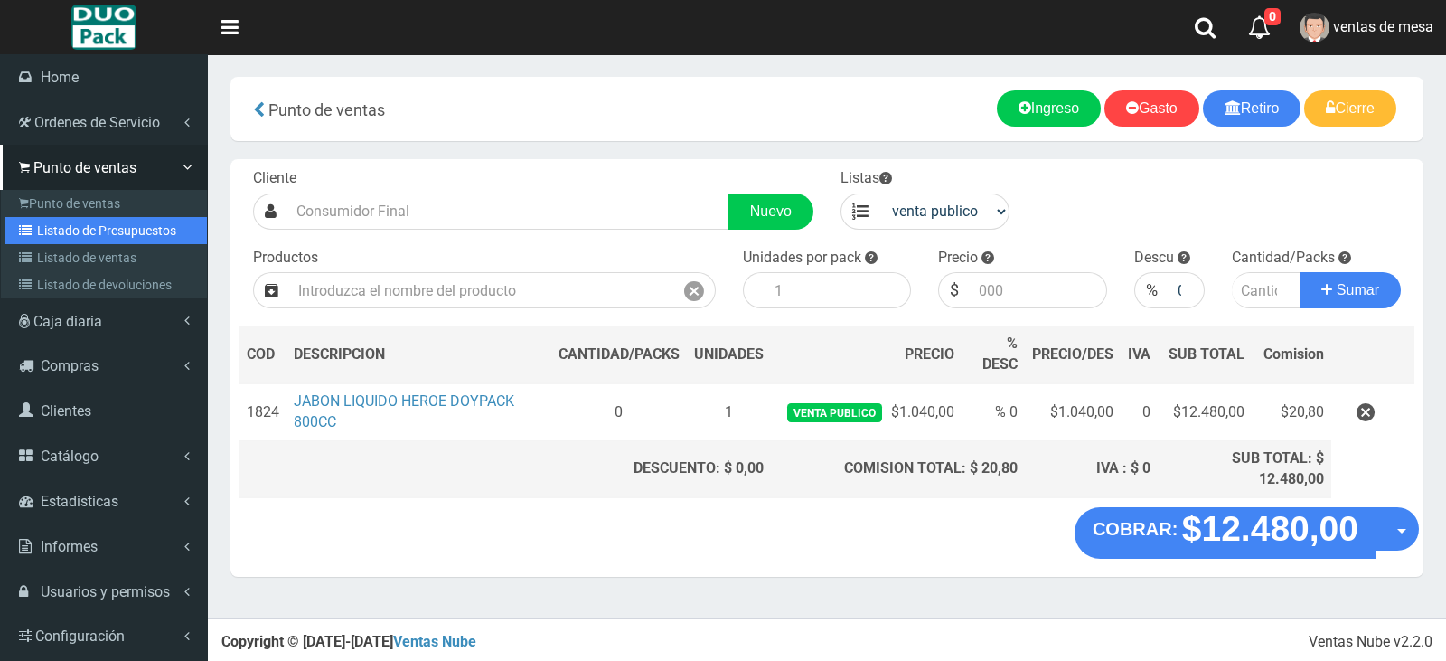
click at [96, 237] on link "Listado de Presupuestos" at bounding box center [105, 230] width 201 height 27
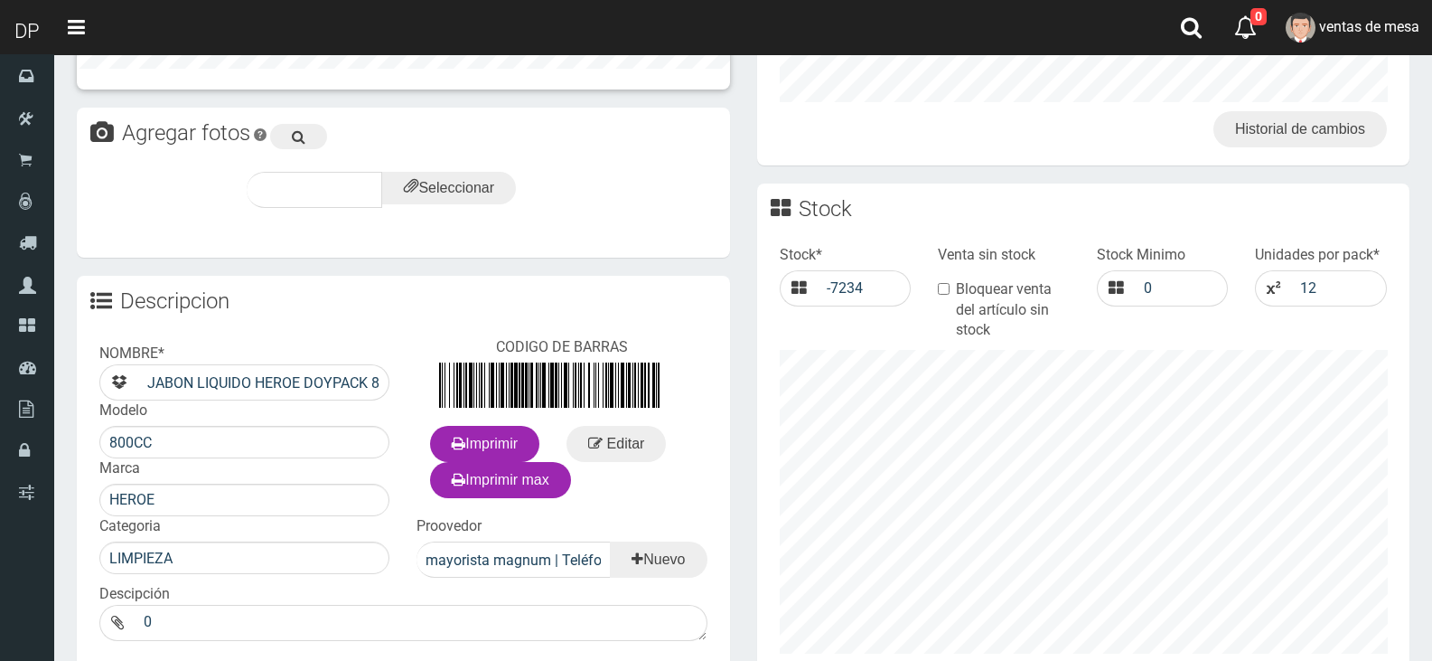
scroll to position [542, 0]
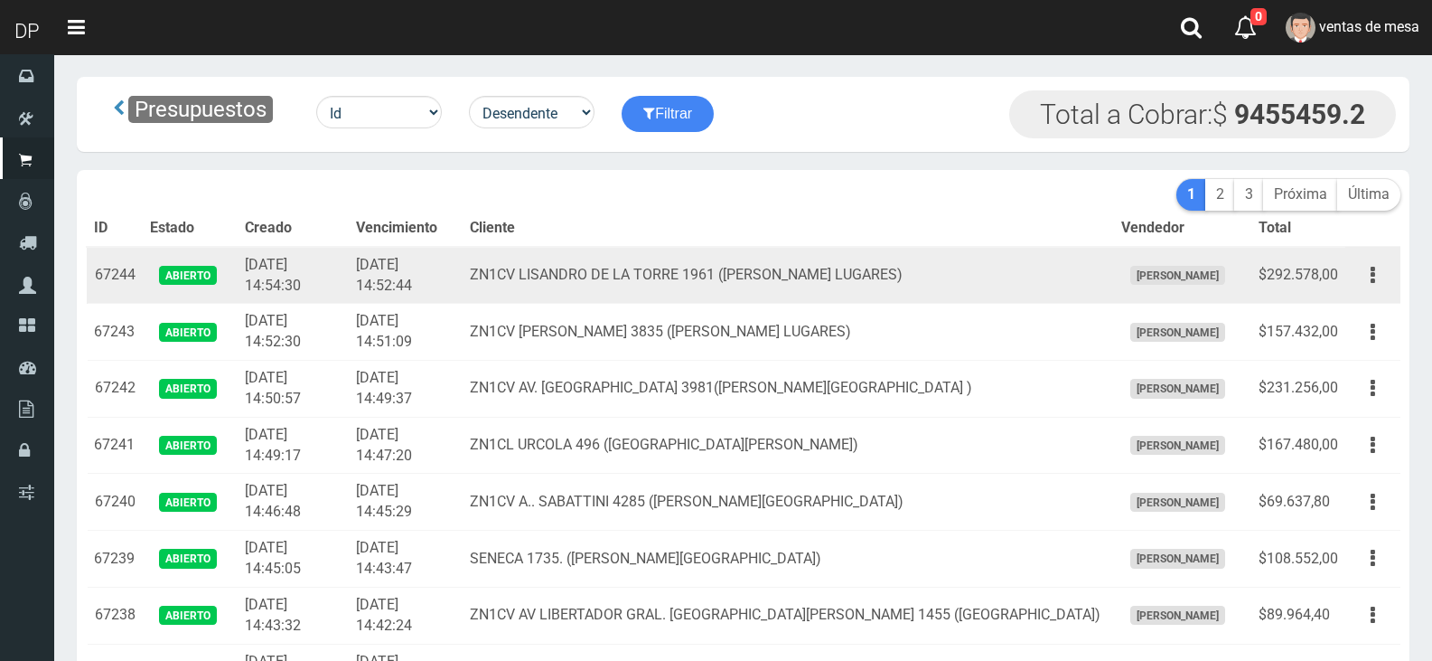
scroll to position [1361, 0]
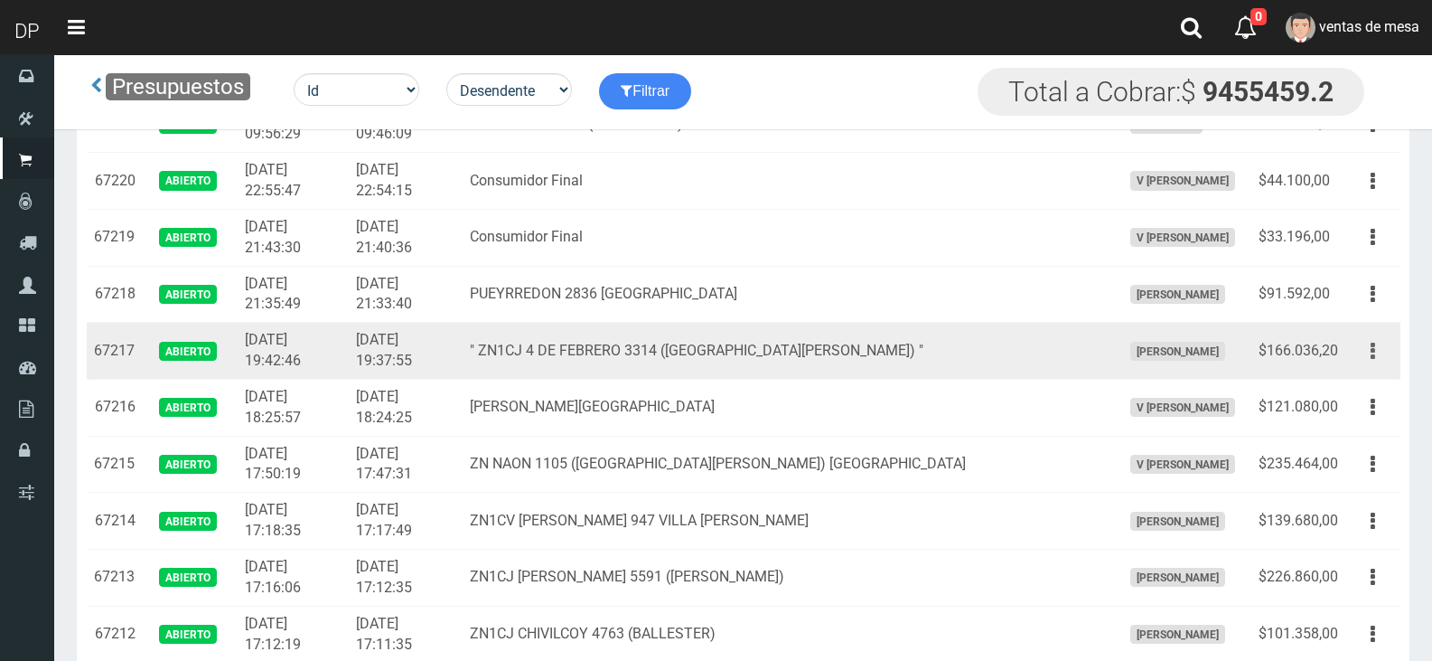
click at [1378, 342] on button "button" at bounding box center [1373, 351] width 41 height 32
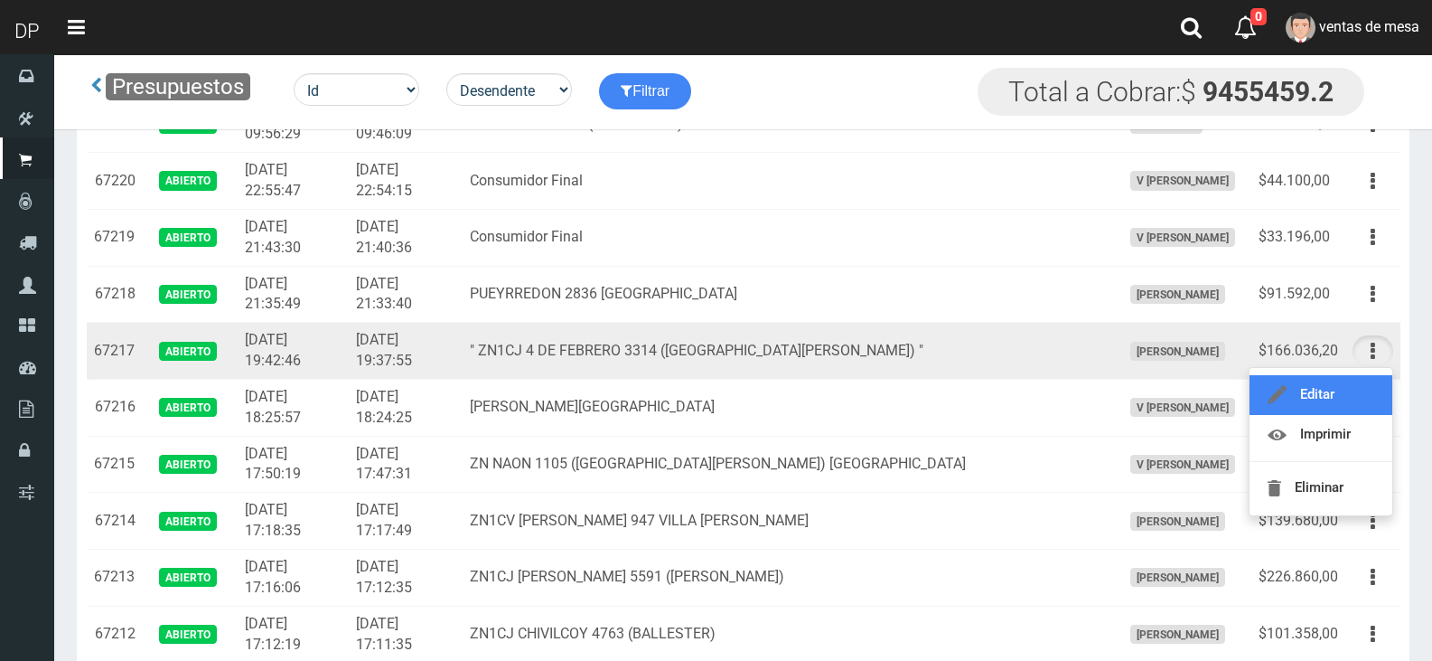
click at [1365, 383] on link "Editar" at bounding box center [1321, 395] width 143 height 40
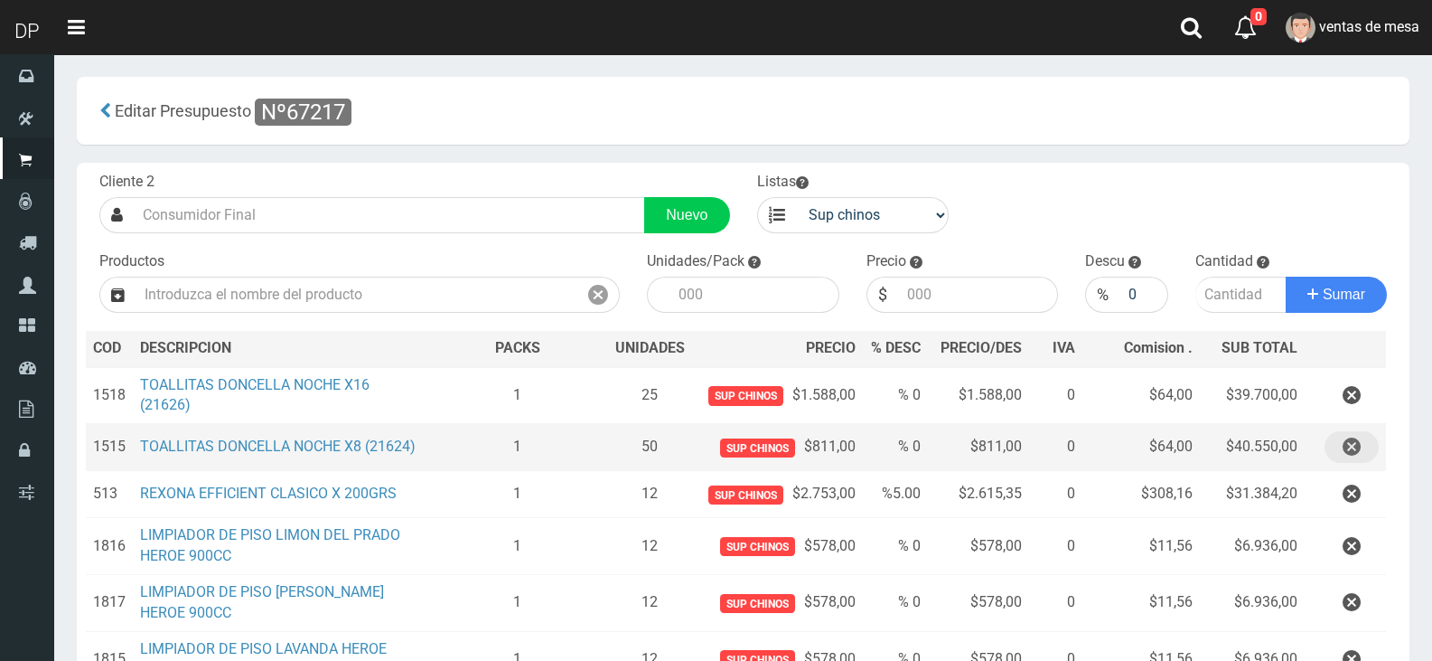
click at [1341, 463] on button "button" at bounding box center [1352, 447] width 54 height 32
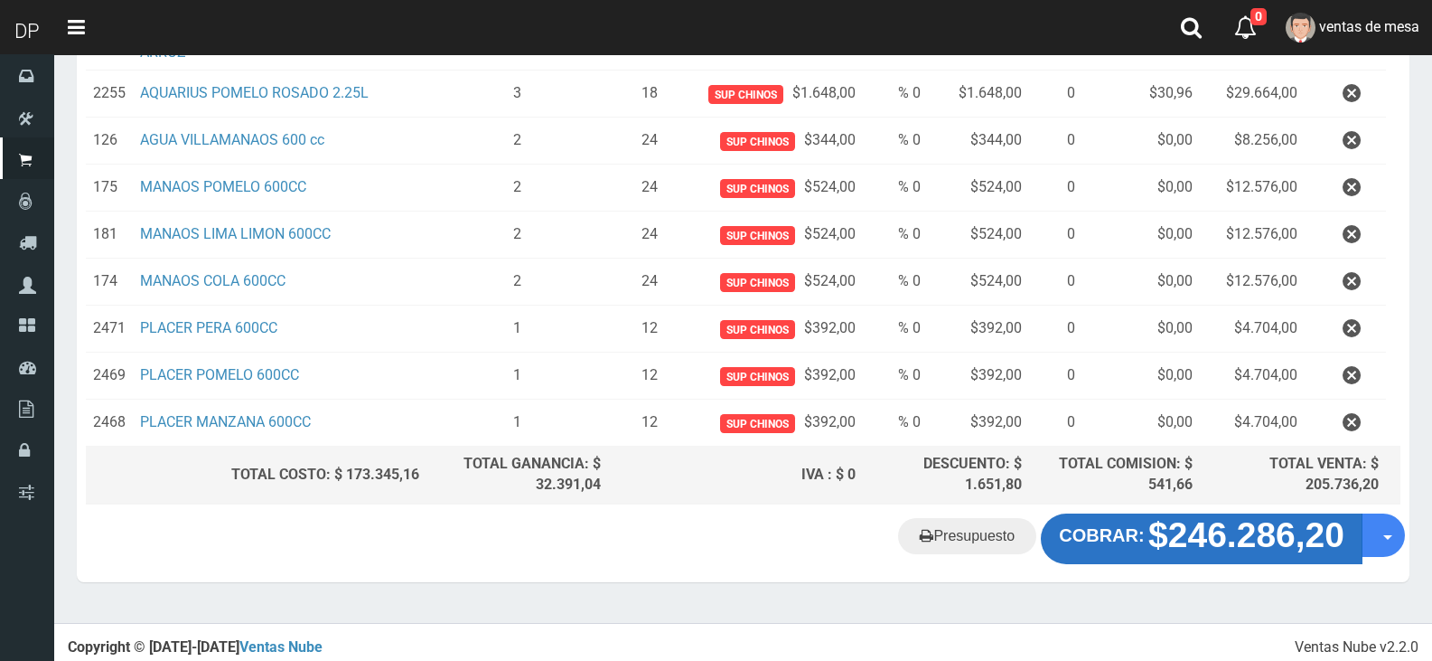
scroll to position [745, 0]
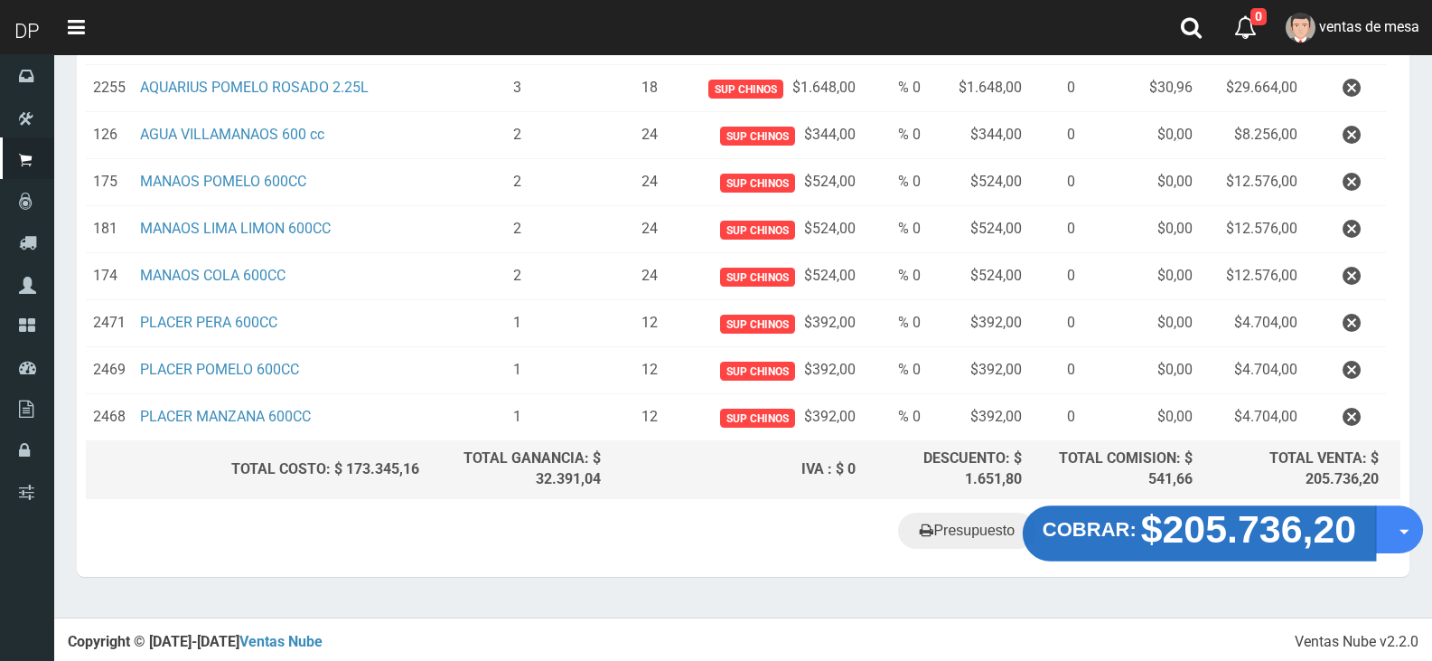
click at [1235, 522] on strong "$205.736,20" at bounding box center [1249, 529] width 216 height 42
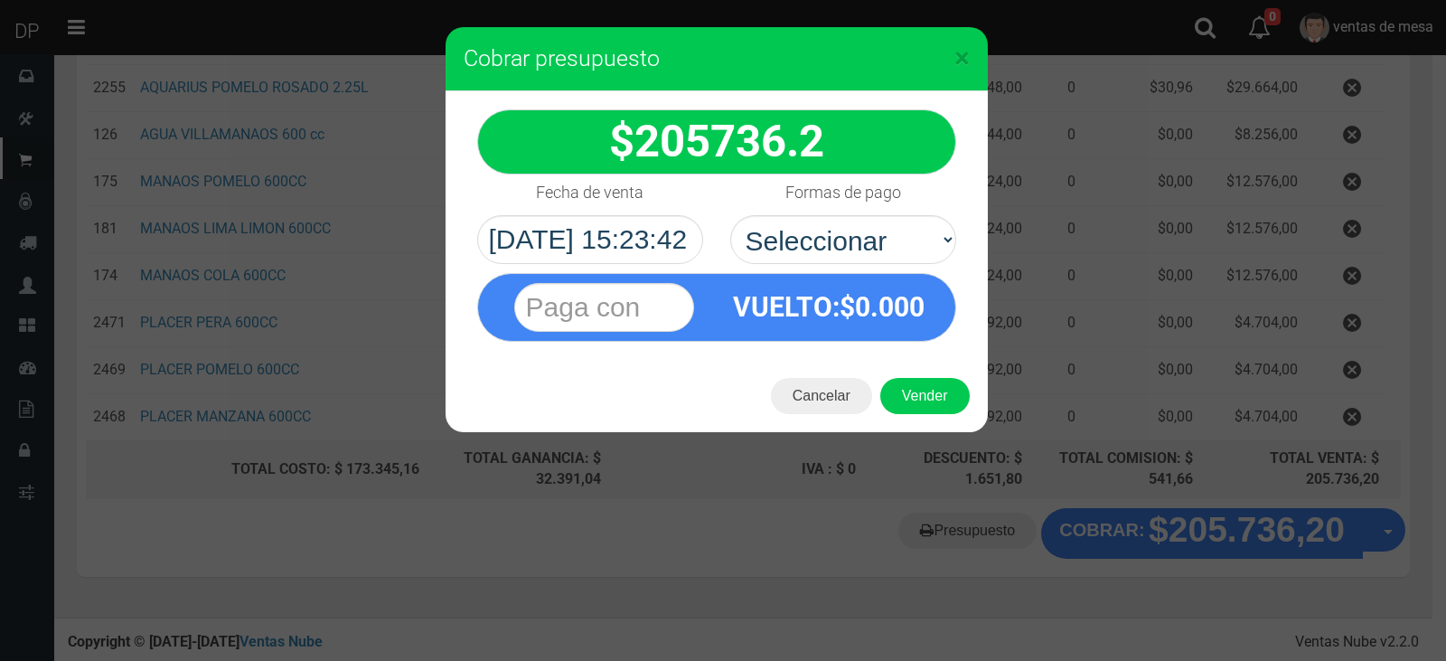
click at [958, 203] on div "Formas de pago Seleccionar Efectivo Tarjeta de Crédito Depósito Débito" at bounding box center [843, 218] width 253 height 89
click at [940, 223] on select "Seleccionar Efectivo Tarjeta de Crédito Depósito Débito" at bounding box center [843, 239] width 226 height 49
select select "Efectivo"
click at [730, 215] on select "Seleccionar Efectivo Tarjeta de Crédito Depósito Débito" at bounding box center [843, 239] width 226 height 49
click at [919, 378] on button "Vender" at bounding box center [924, 396] width 89 height 36
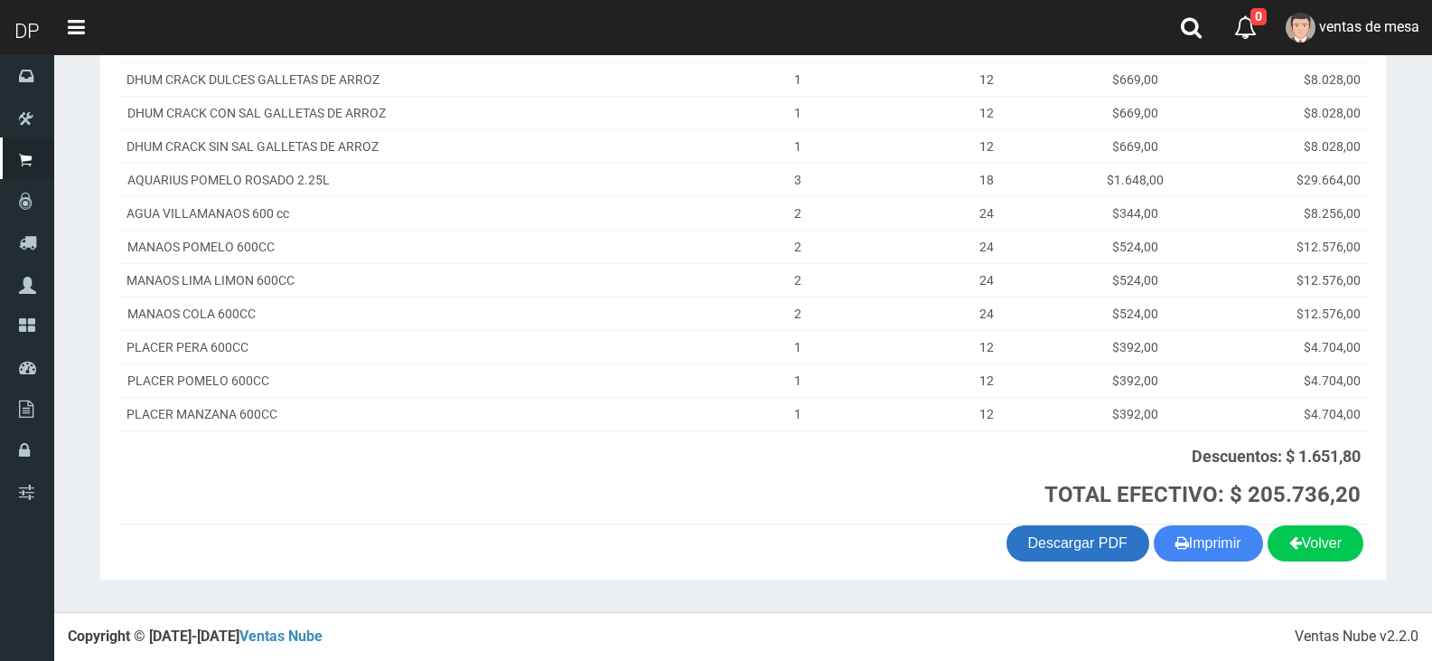
scroll to position [483, 0]
click at [1180, 533] on icon "button" at bounding box center [1183, 542] width 14 height 25
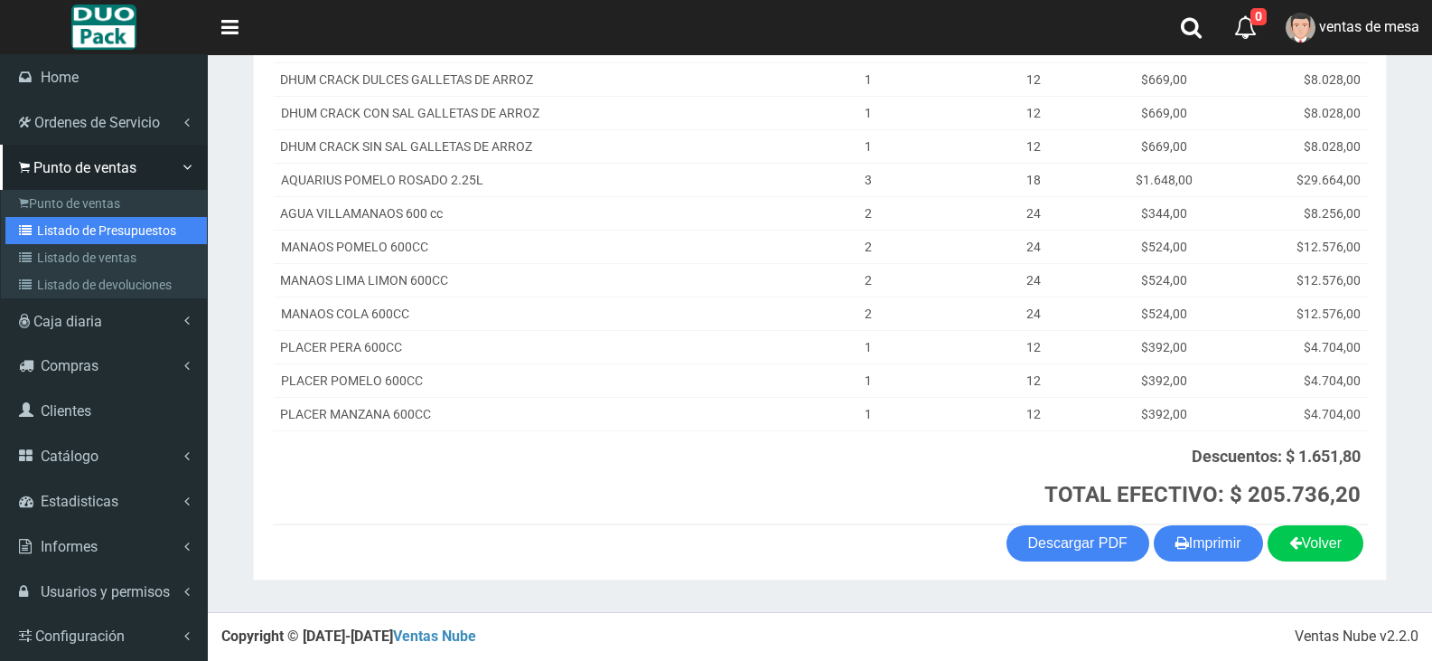
click at [127, 223] on link "Listado de Presupuestos" at bounding box center [105, 230] width 201 height 27
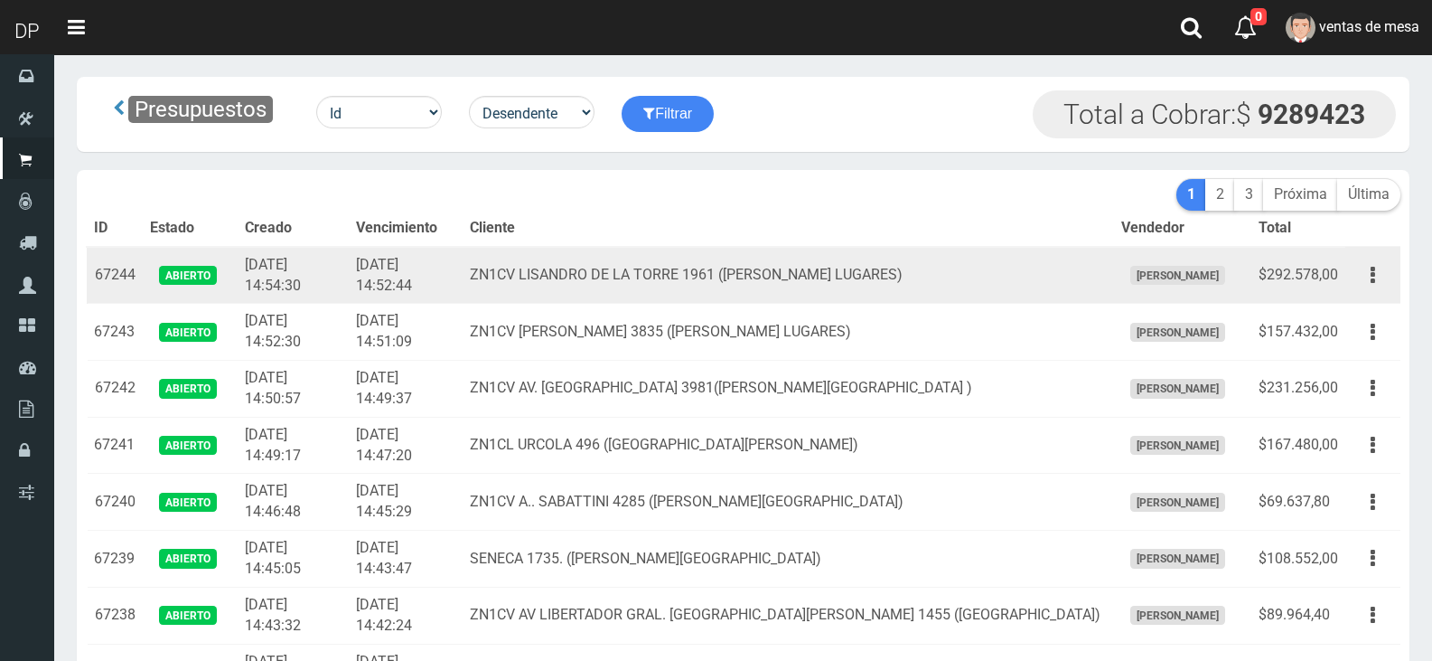
click at [433, 249] on td "[DATE] 14:52:44" at bounding box center [406, 275] width 114 height 57
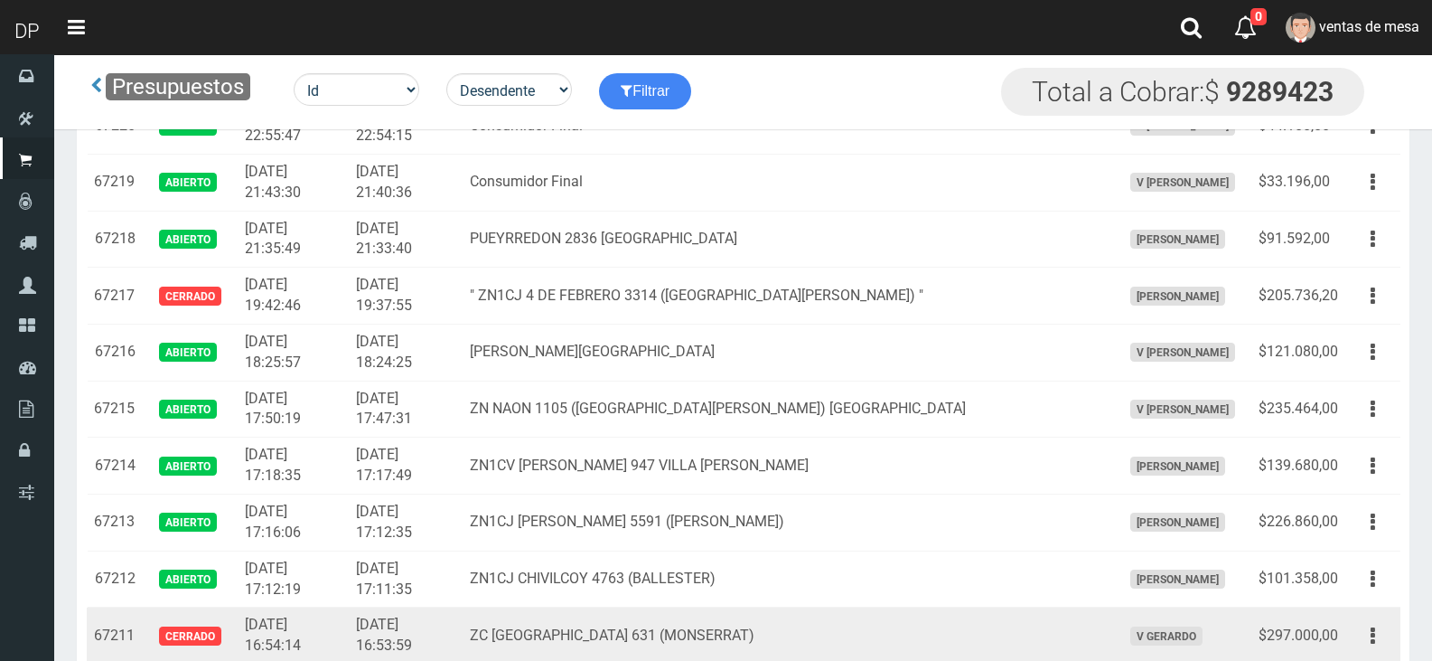
scroll to position [1542, 0]
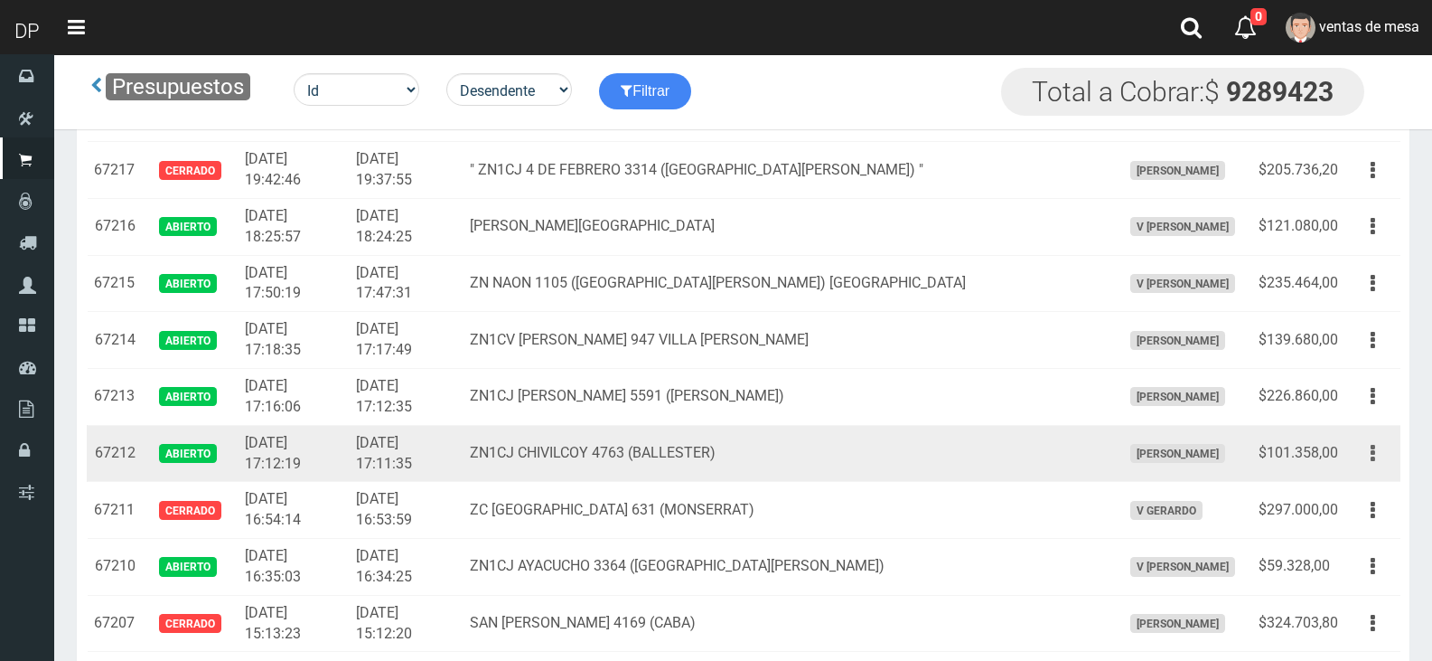
click at [1374, 455] on icon "button" at bounding box center [1373, 453] width 5 height 32
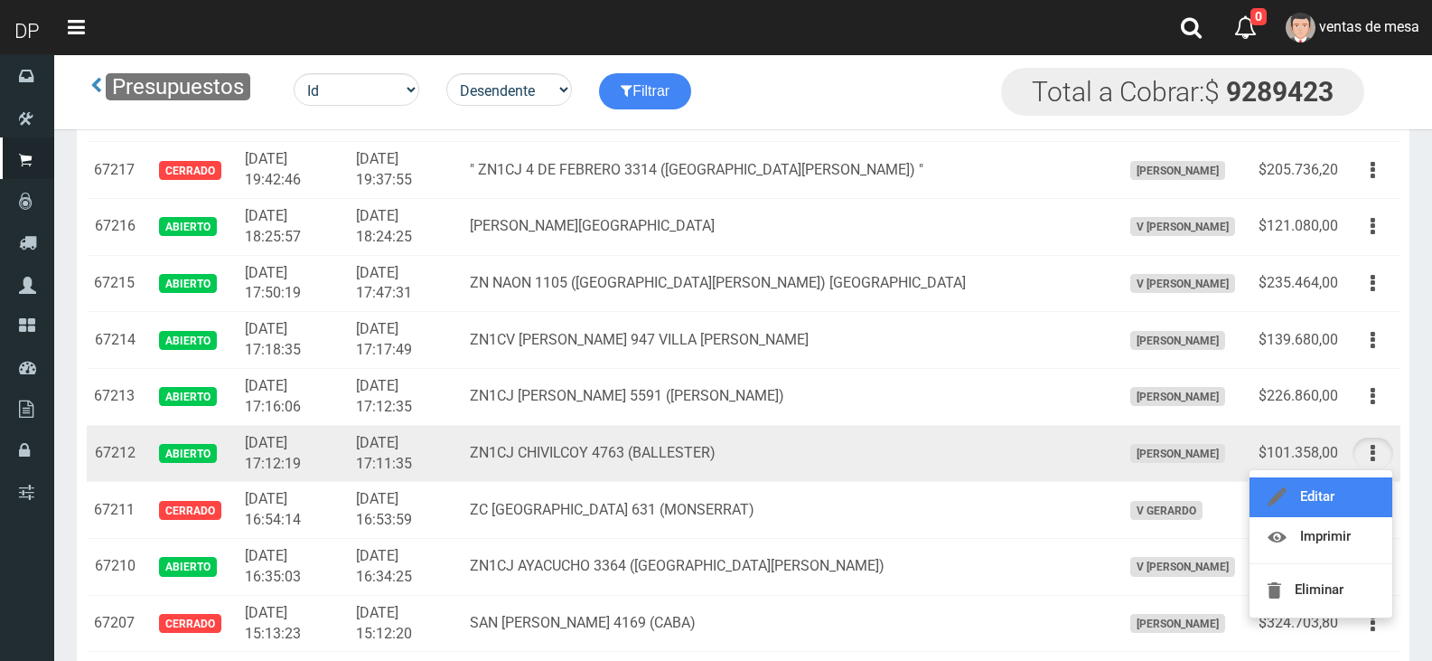
click at [1366, 486] on link "Editar" at bounding box center [1321, 497] width 143 height 40
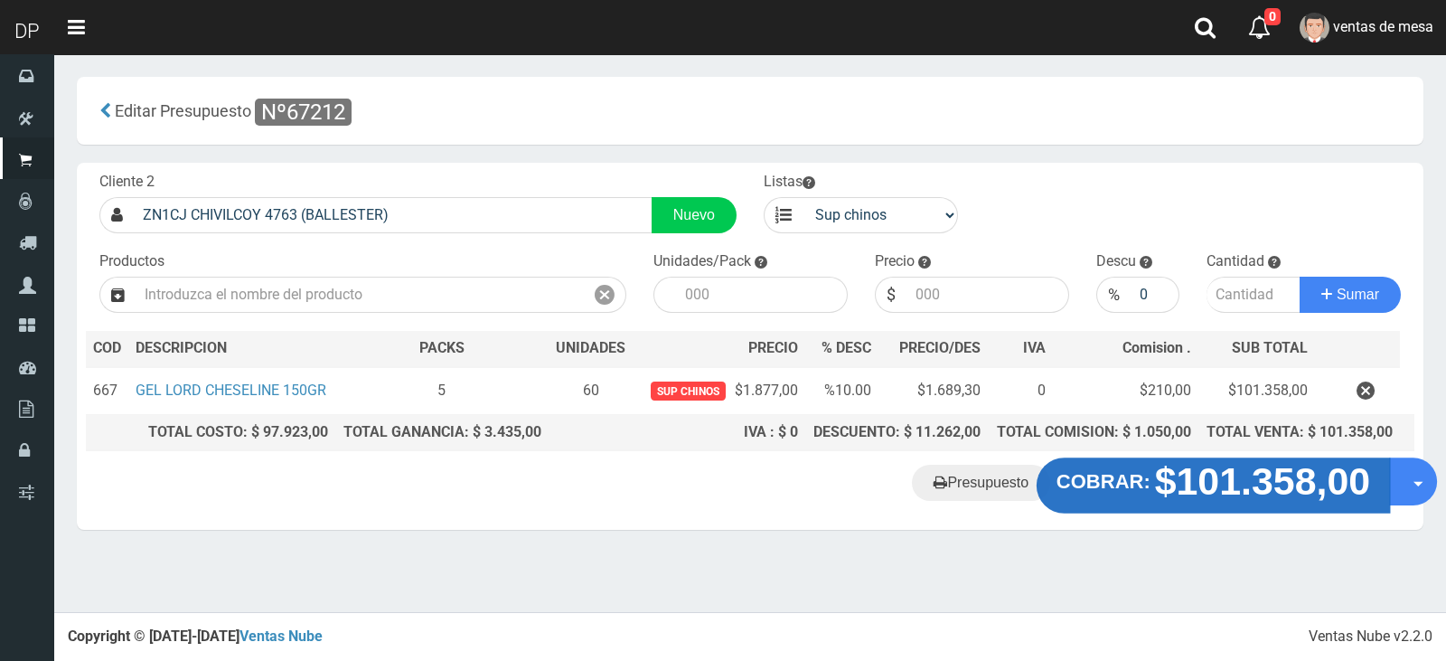
click at [1191, 495] on strong "$101.358,00" at bounding box center [1263, 481] width 216 height 42
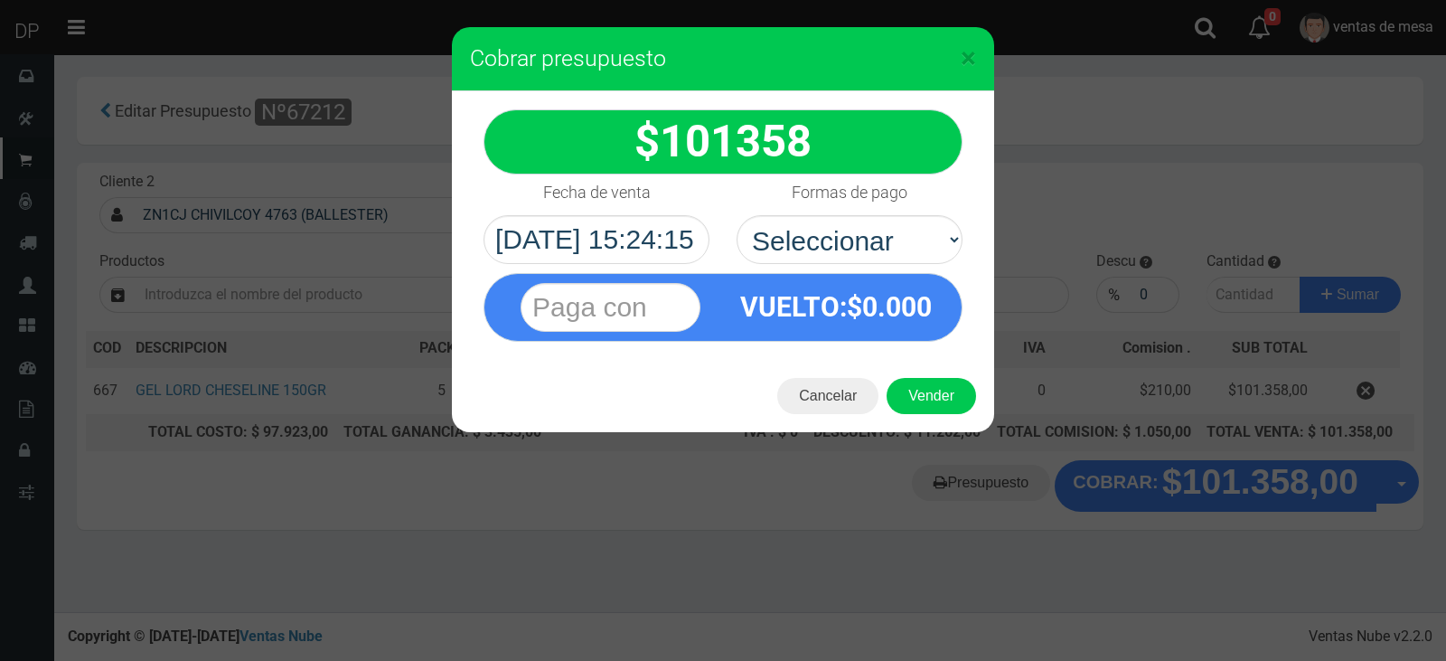
select select "Efectivo"
click at [736, 215] on select "Seleccionar Efectivo Tarjeta de Crédito Depósito Débito" at bounding box center [849, 239] width 226 height 49
click at [915, 395] on button "Vender" at bounding box center [930, 396] width 89 height 36
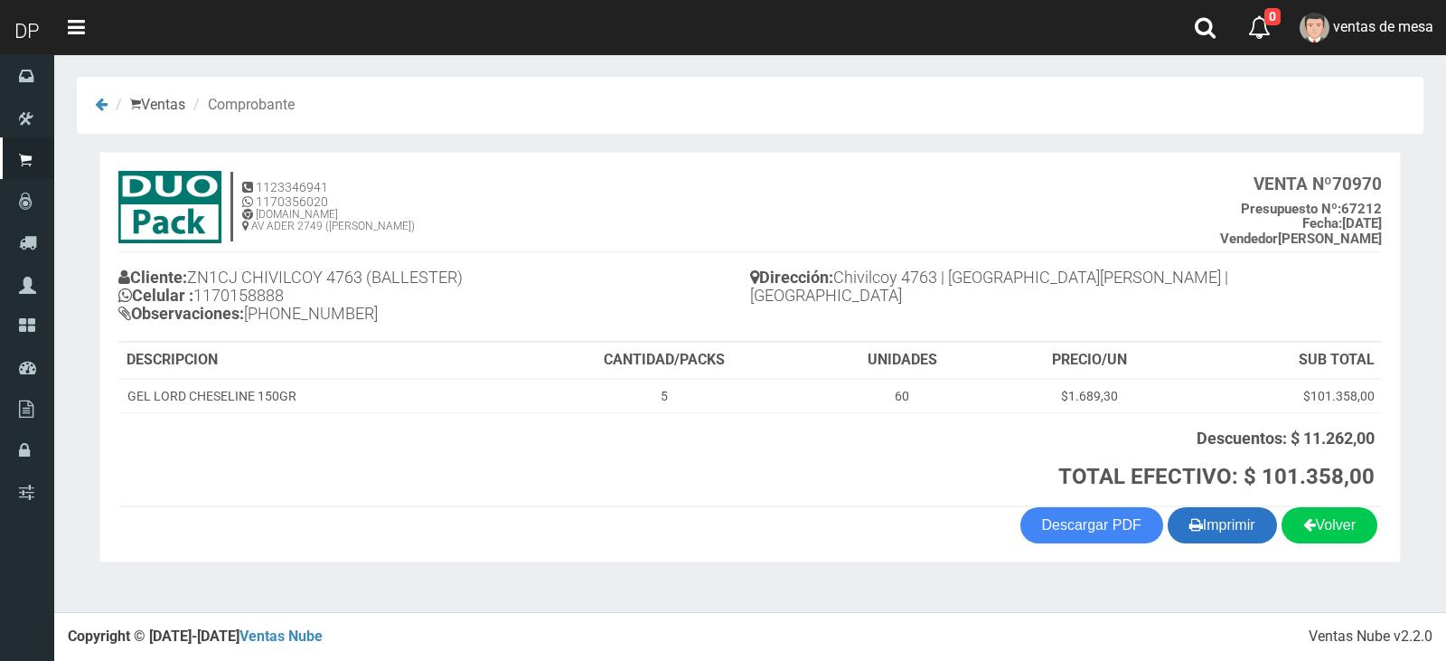
click at [1243, 527] on button "Imprimir" at bounding box center [1221, 525] width 109 height 36
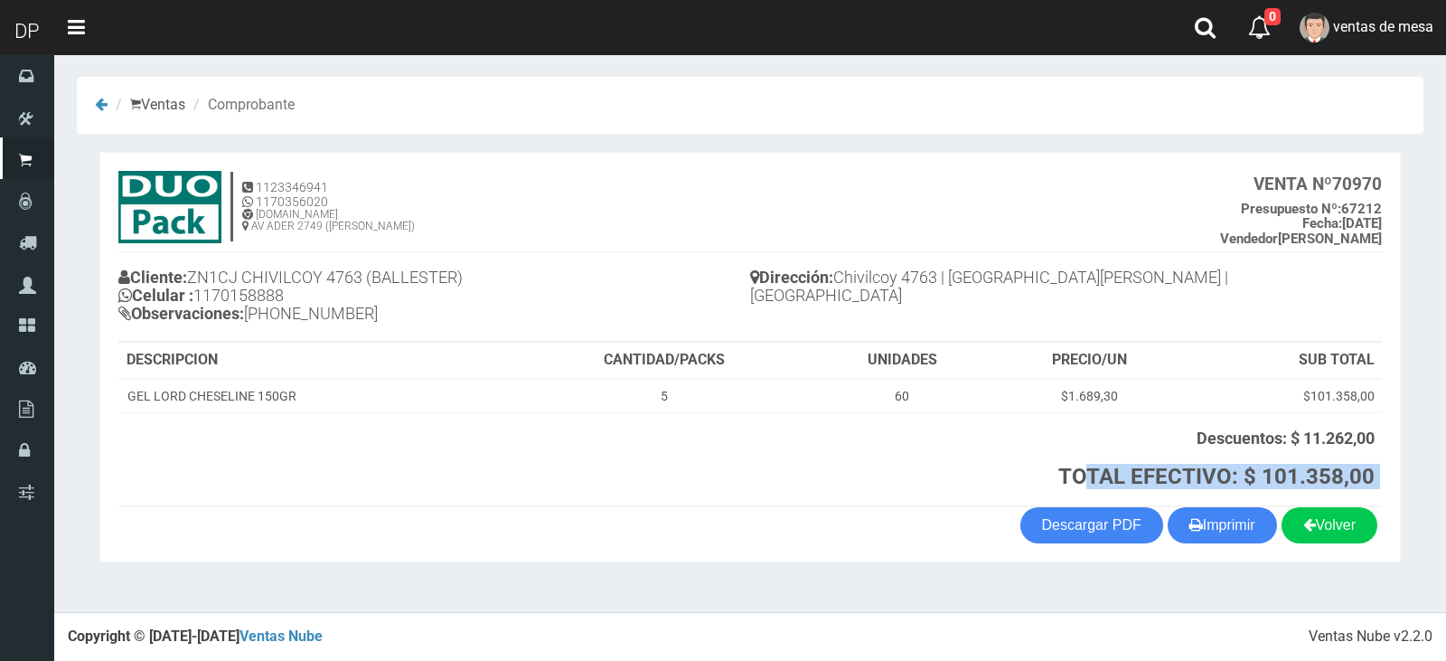
drag, startPoint x: 771, startPoint y: 507, endPoint x: 779, endPoint y: 464, distance: 43.2
click at [779, 464] on section "1123346941 1170356020 [DOMAIN_NAME] AV ADER 2749 ([PERSON_NAME]) VENTA Nº 70970…" at bounding box center [749, 357] width 1301 height 410
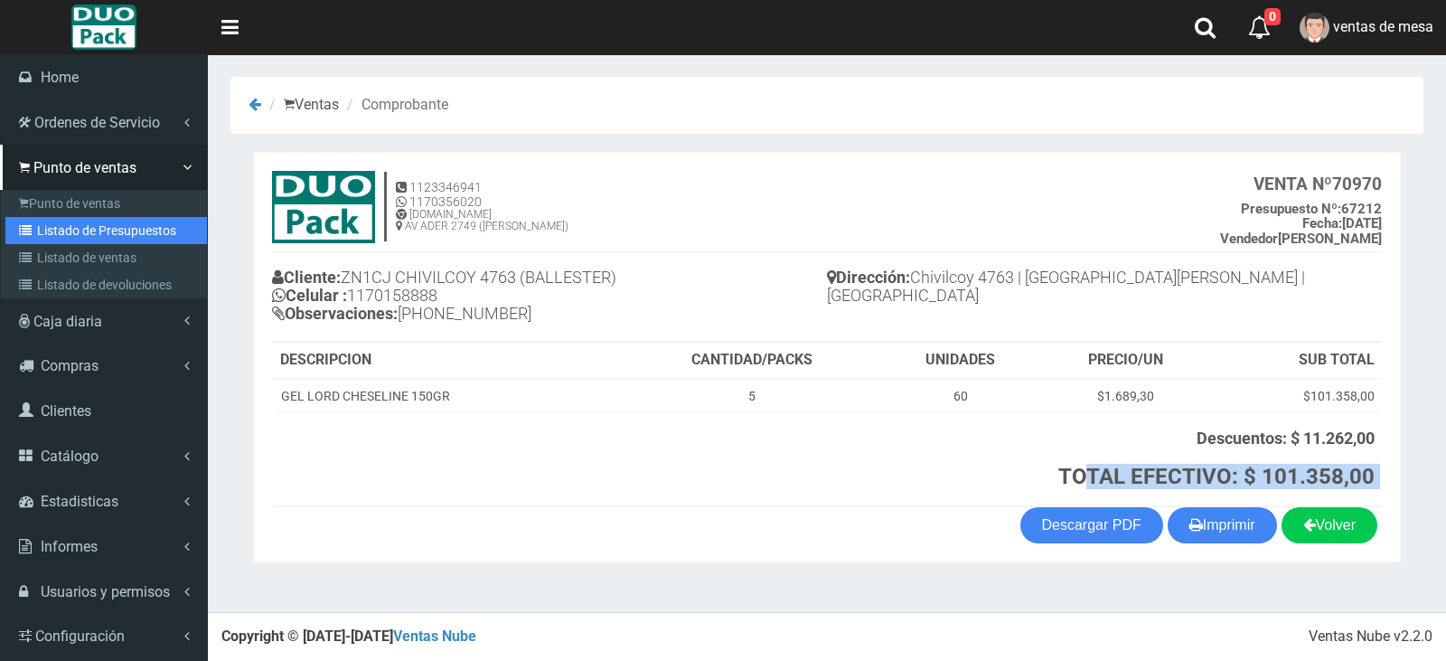
click at [151, 230] on link "Listado de Presupuestos" at bounding box center [105, 230] width 201 height 27
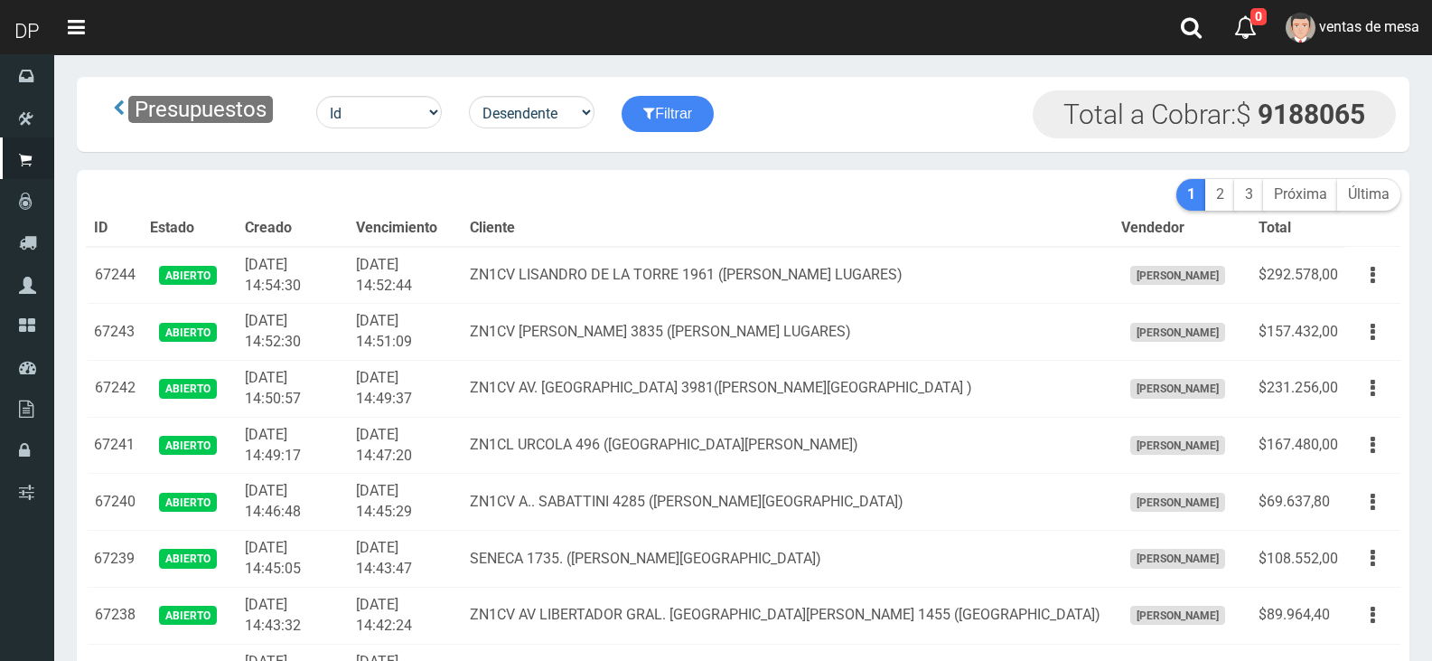
scroll to position [1361, 0]
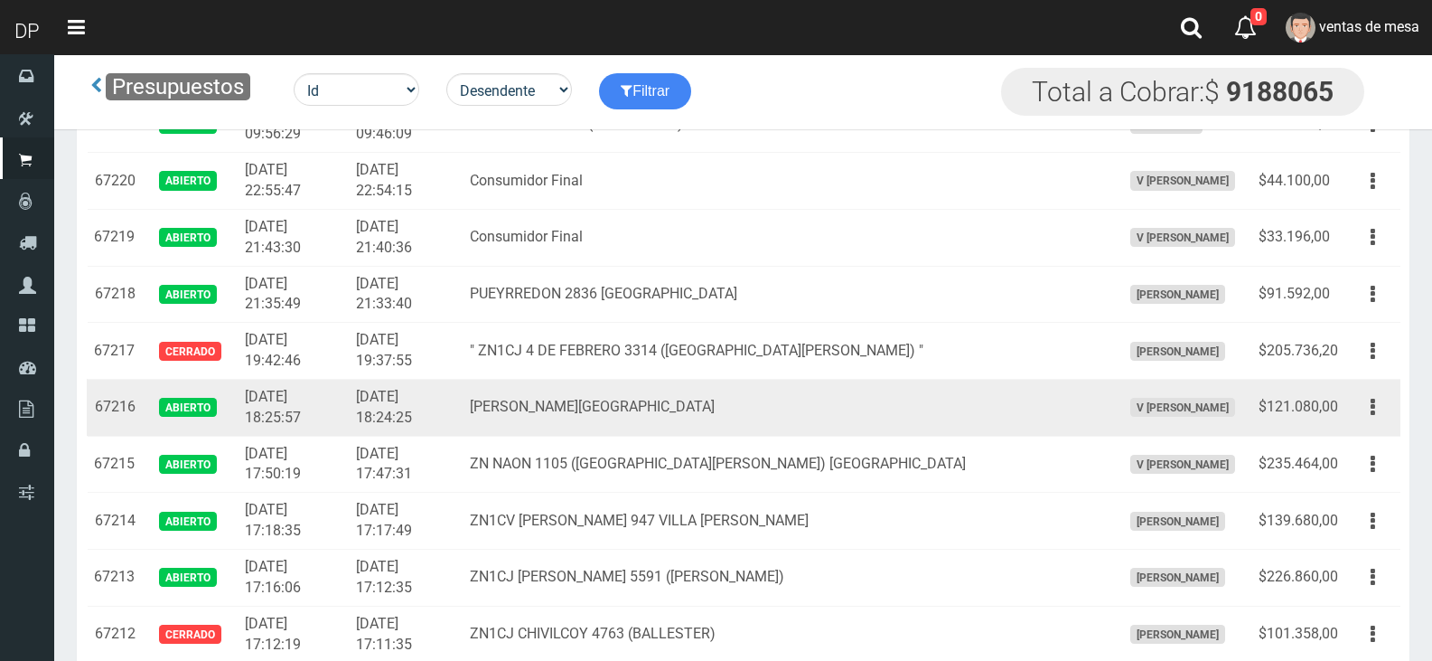
click at [832, 389] on td "[PERSON_NAME][GEOGRAPHIC_DATA]" at bounding box center [788, 407] width 651 height 57
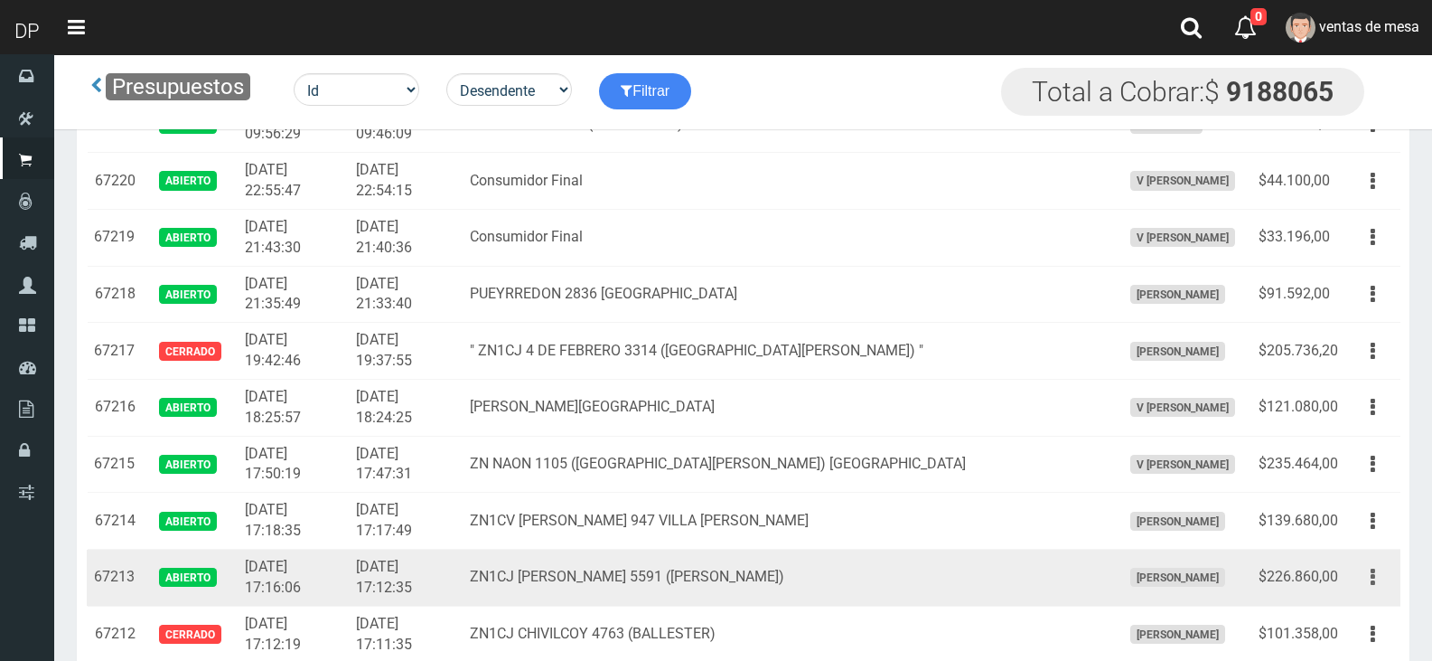
click at [1368, 579] on button "button" at bounding box center [1373, 577] width 41 height 32
click at [1360, 622] on link "Editar" at bounding box center [1321, 621] width 143 height 40
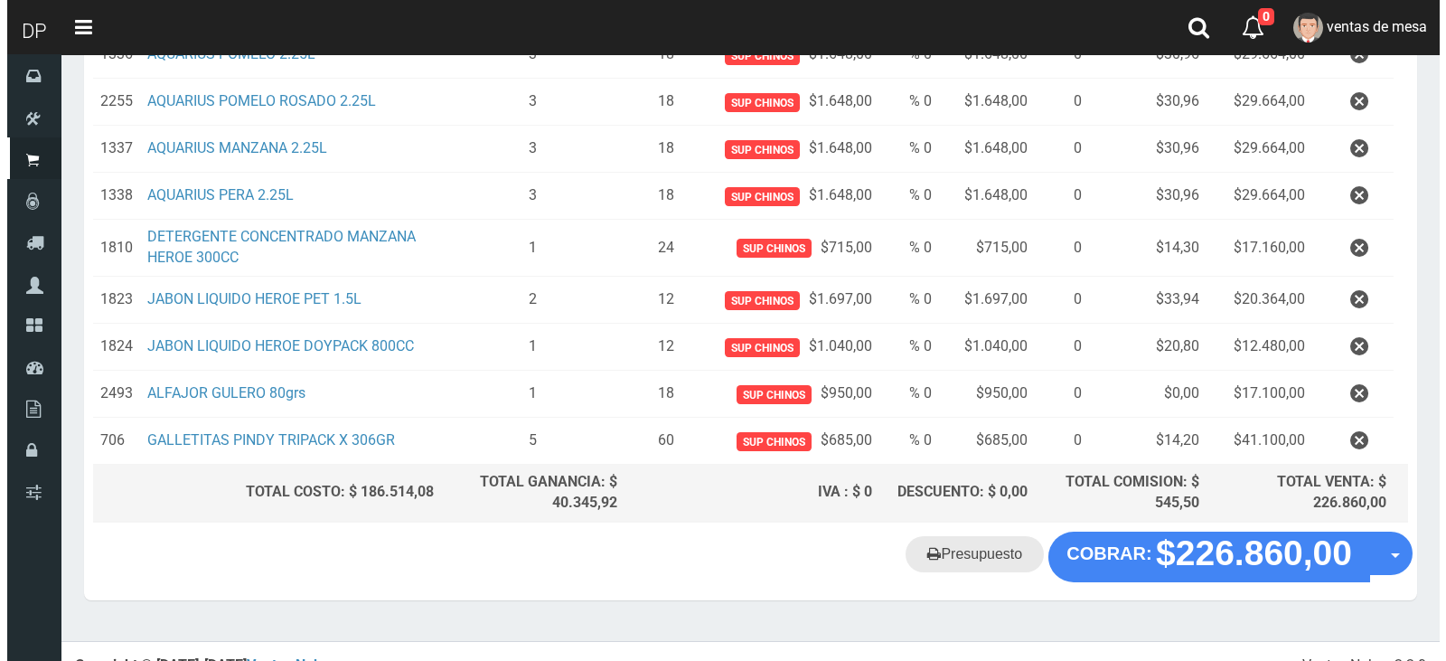
scroll to position [380, 0]
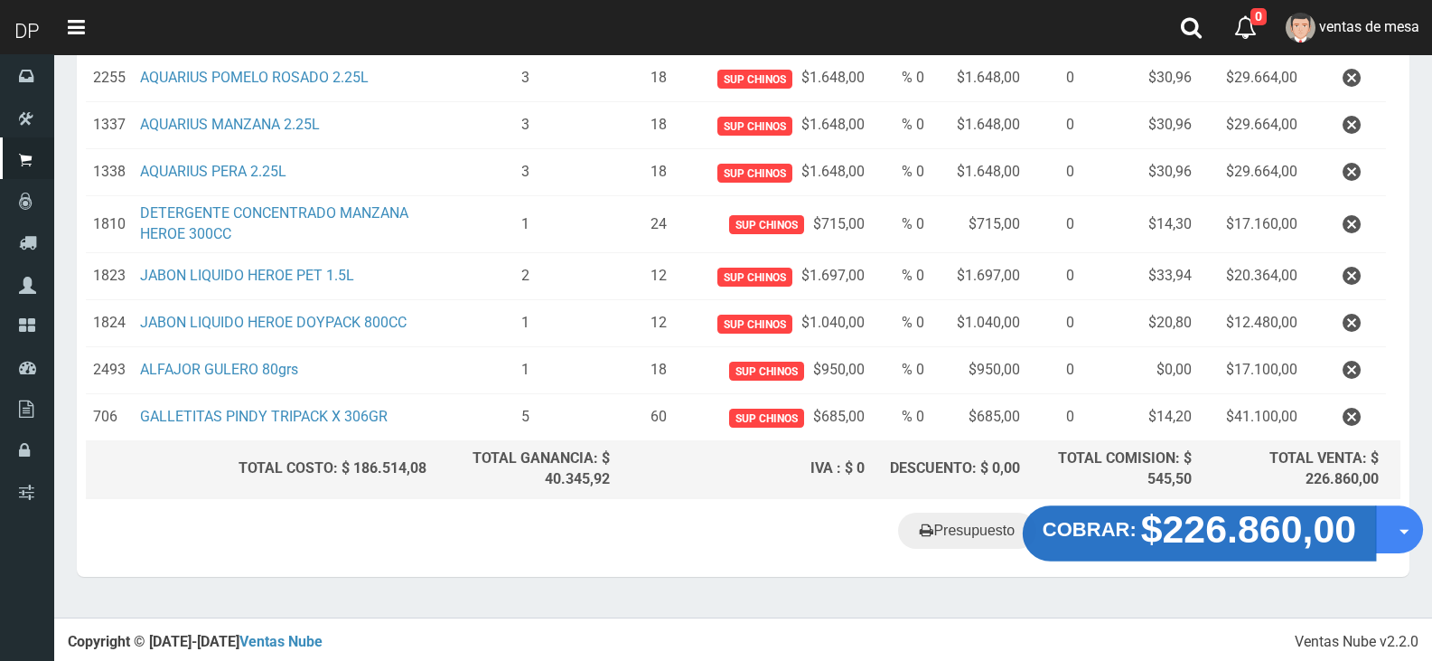
click at [1111, 536] on strong "COBRAR:" at bounding box center [1090, 529] width 94 height 22
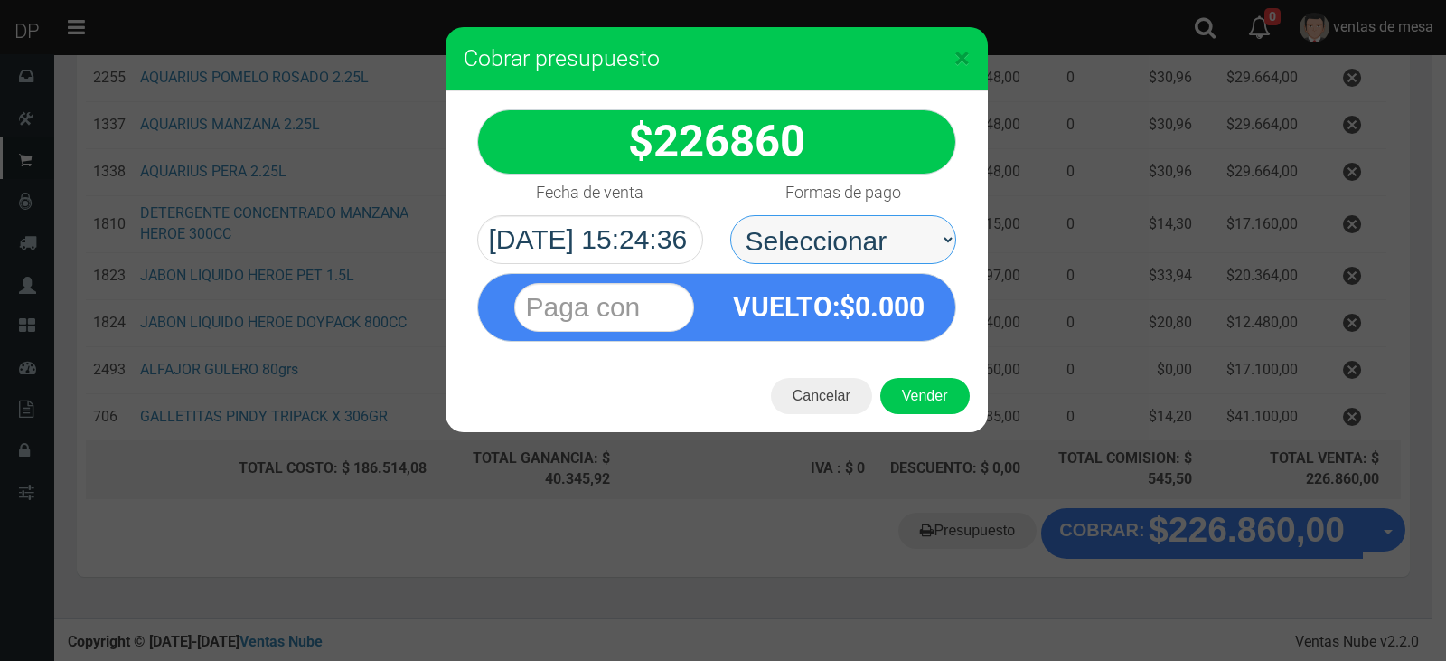
drag, startPoint x: 844, startPoint y: 239, endPoint x: 847, endPoint y: 256, distance: 17.4
click at [844, 239] on select "Seleccionar Efectivo Tarjeta de Crédito Depósito Débito" at bounding box center [843, 239] width 226 height 49
select select "Efectivo"
click at [730, 215] on select "Seleccionar Efectivo Tarjeta de Crédito Depósito Débito" at bounding box center [843, 239] width 226 height 49
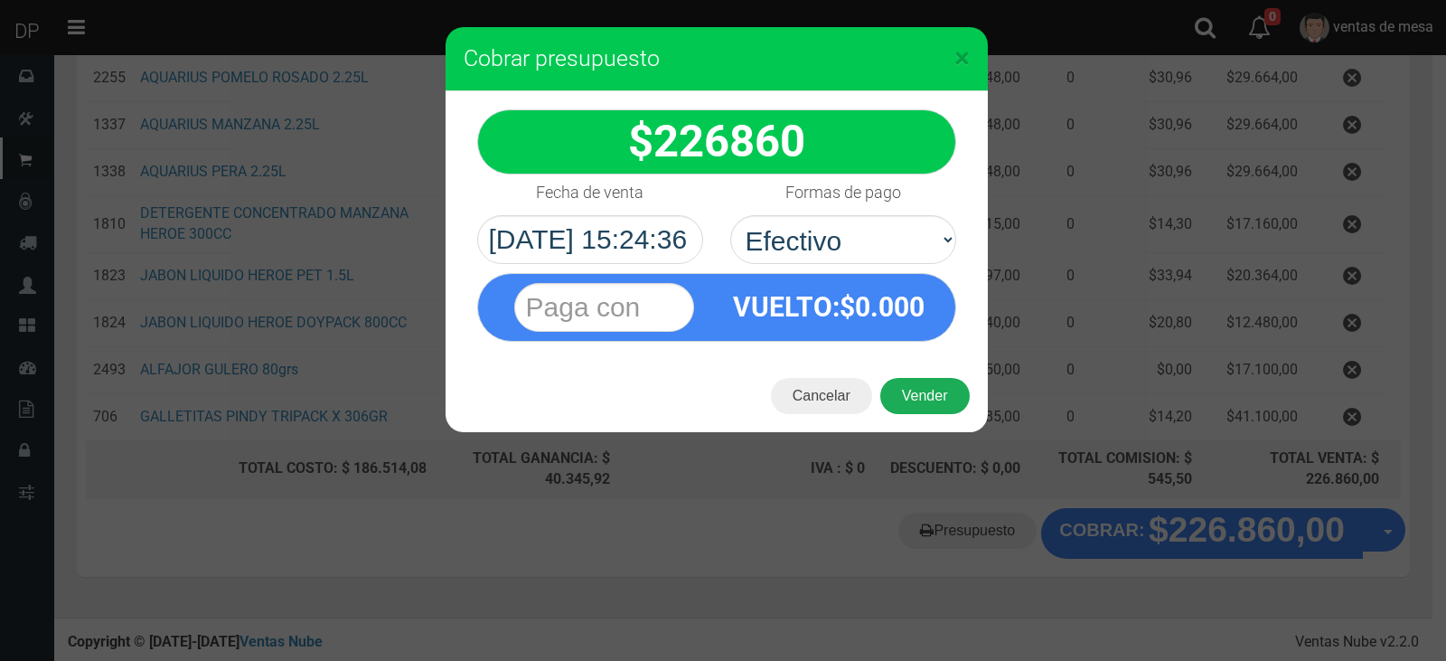
click at [912, 395] on button "Vender" at bounding box center [924, 396] width 89 height 36
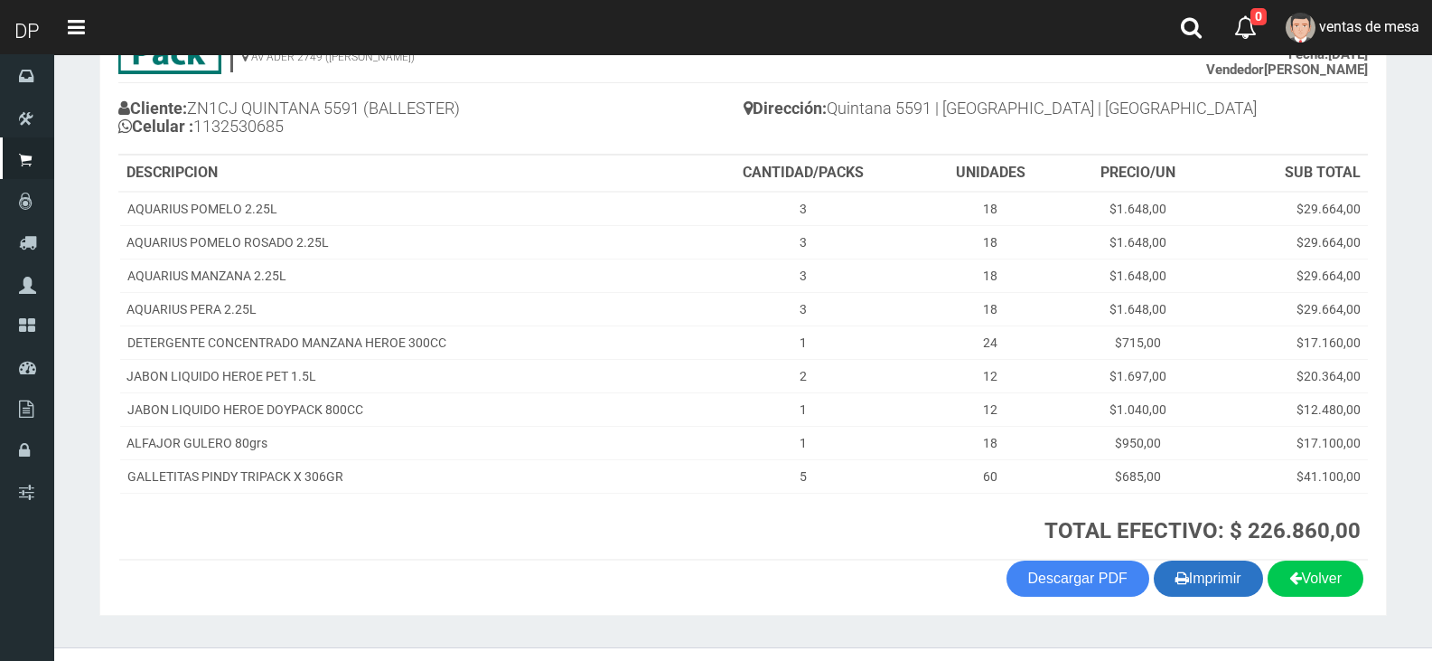
scroll to position [204, 0]
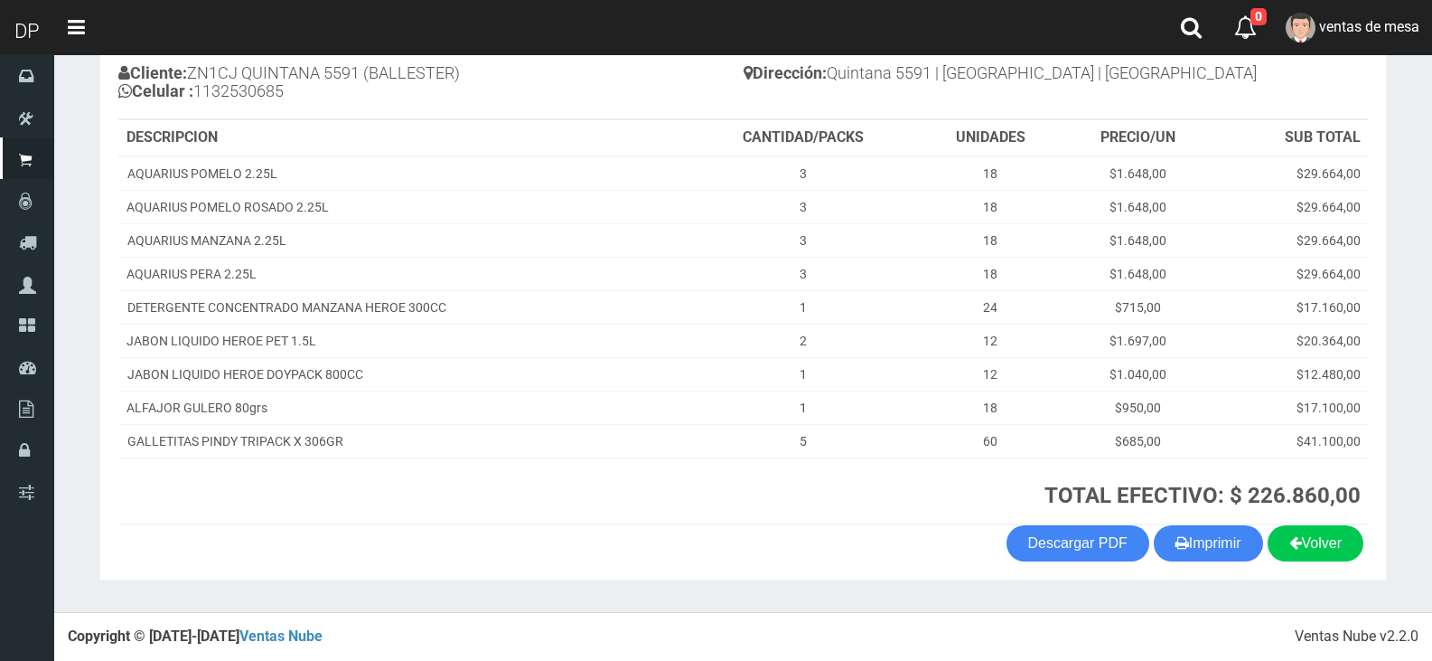
click at [1262, 560] on div "Volver Imprimir Descargar PDF" at bounding box center [743, 543] width 1277 height 36
click at [1245, 555] on button "Imprimir" at bounding box center [1208, 543] width 109 height 36
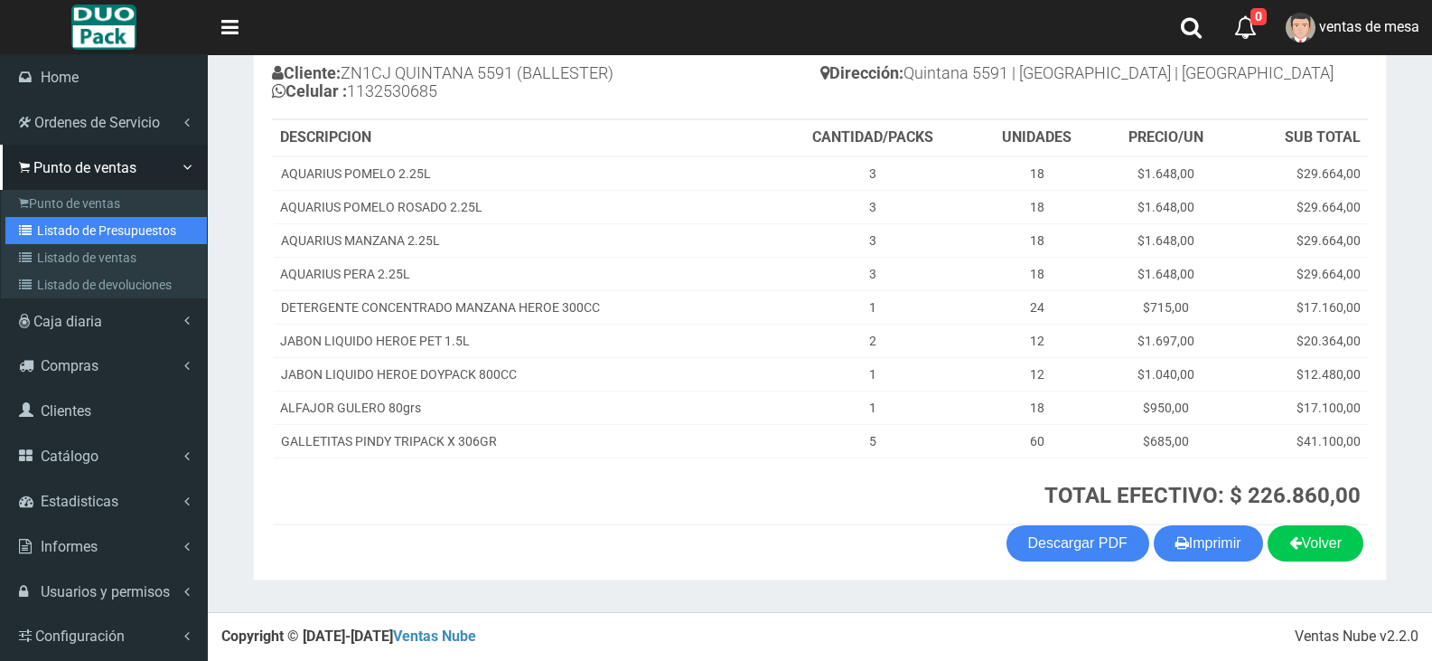
click at [77, 229] on link "Listado de Presupuestos" at bounding box center [105, 230] width 201 height 27
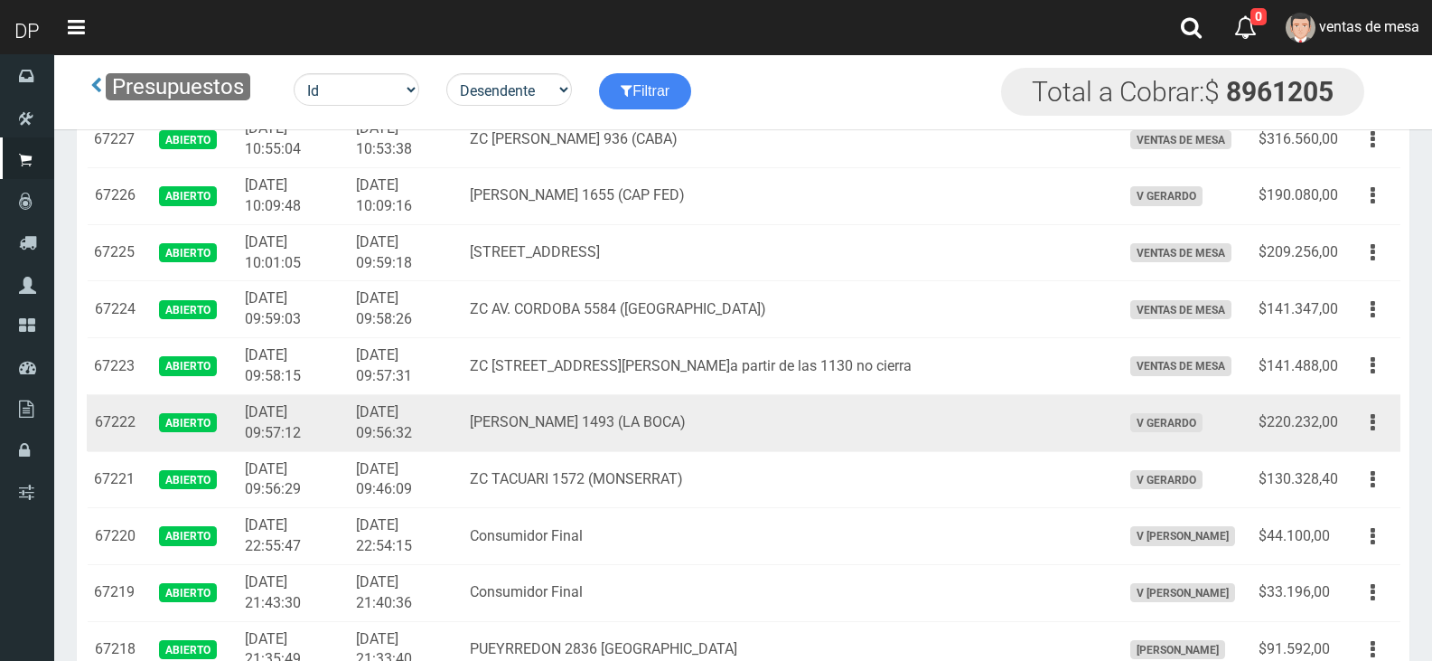
scroll to position [1084, 0]
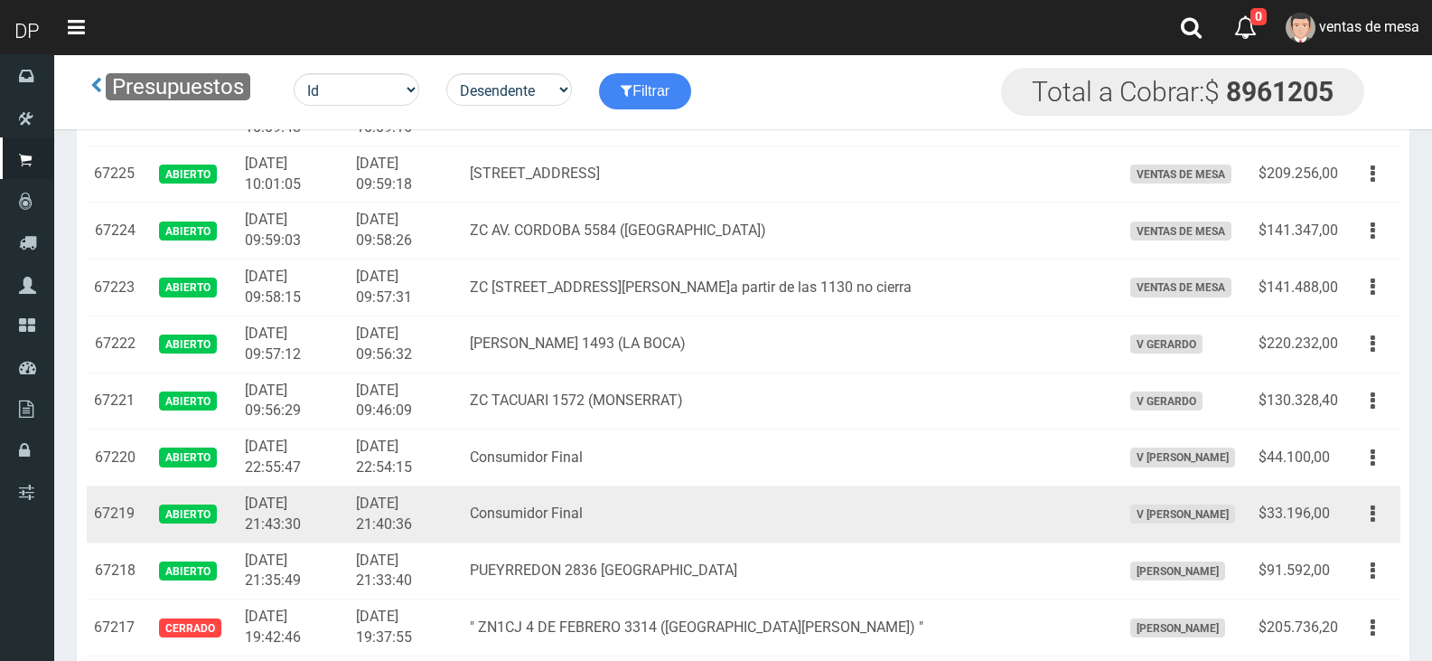
click at [1356, 528] on div "Editar Imprimir Eliminar" at bounding box center [1373, 514] width 41 height 32
click at [1379, 520] on button "button" at bounding box center [1373, 514] width 41 height 32
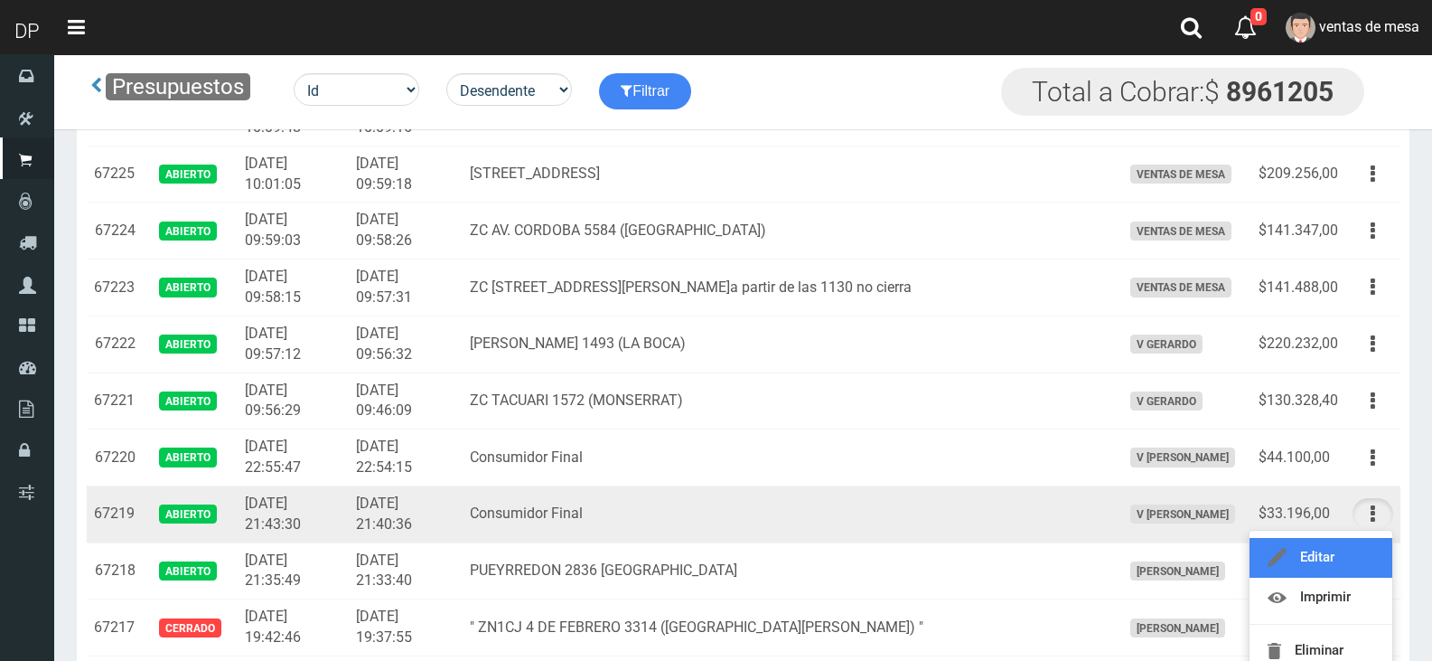
click at [1360, 557] on link "Editar" at bounding box center [1321, 558] width 143 height 40
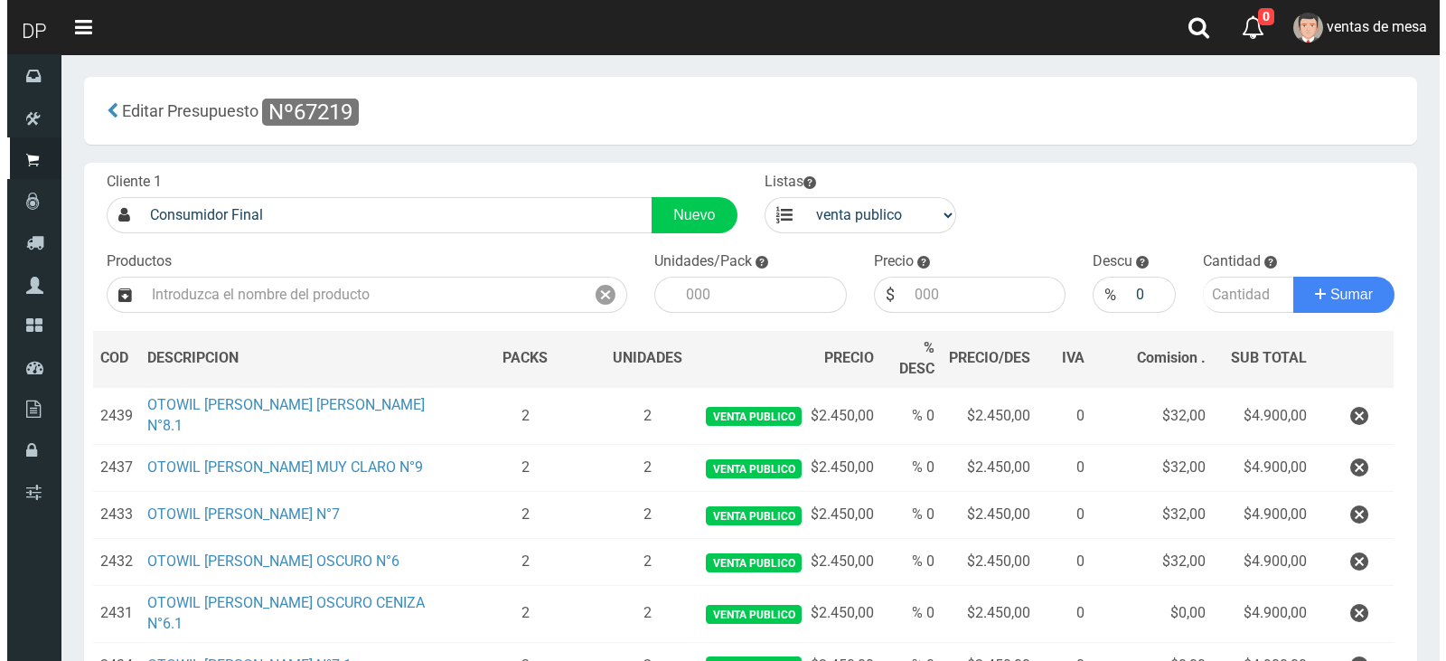
scroll to position [380, 0]
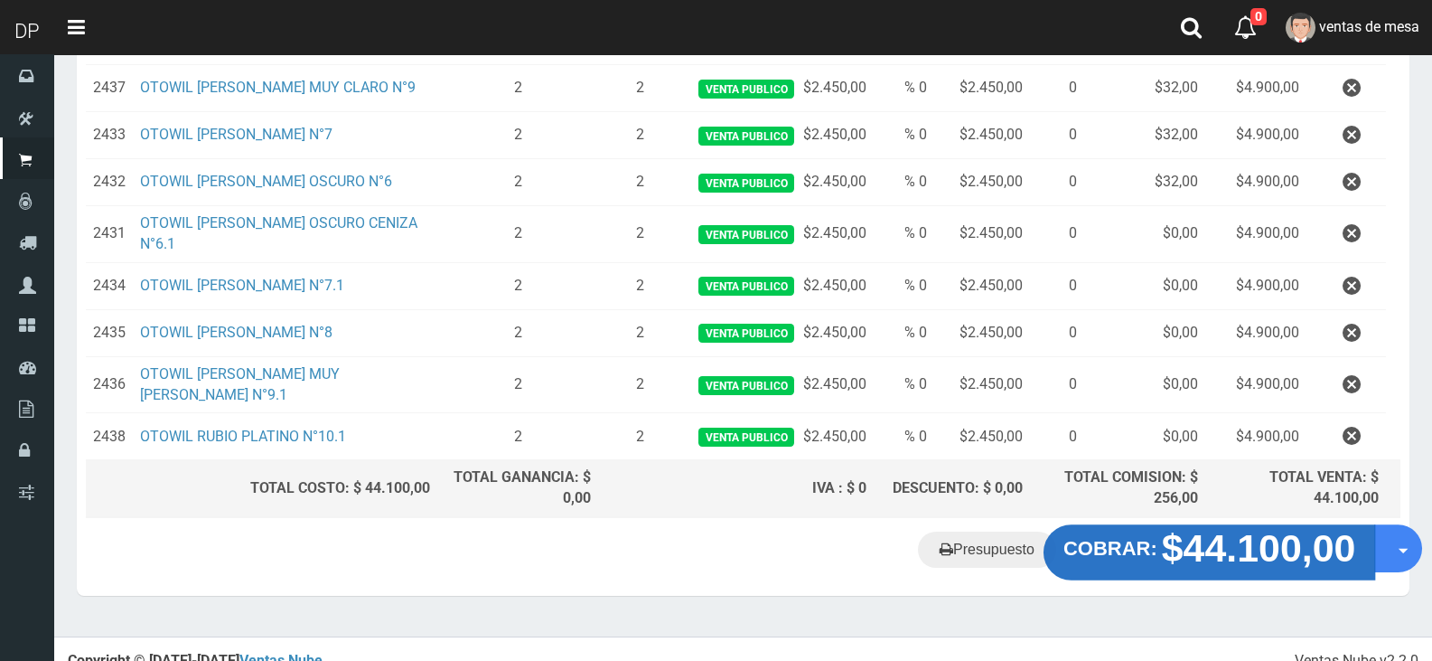
click at [1198, 532] on strong "$44.100,00" at bounding box center [1259, 548] width 194 height 42
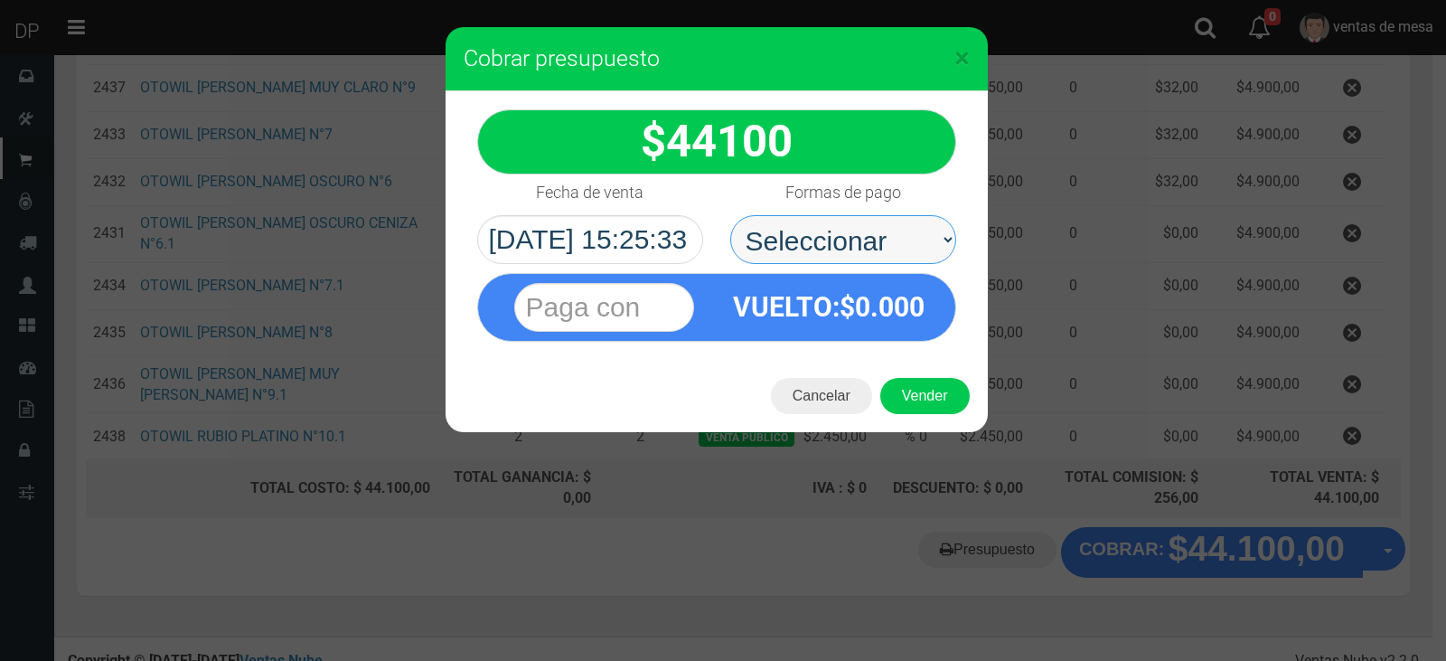
click at [803, 254] on select "Seleccionar Efectivo Tarjeta de Crédito Depósito Débito" at bounding box center [843, 239] width 226 height 49
select select "Efectivo"
click at [730, 215] on select "Seleccionar Efectivo Tarjeta de Crédito Depósito Débito" at bounding box center [843, 239] width 226 height 49
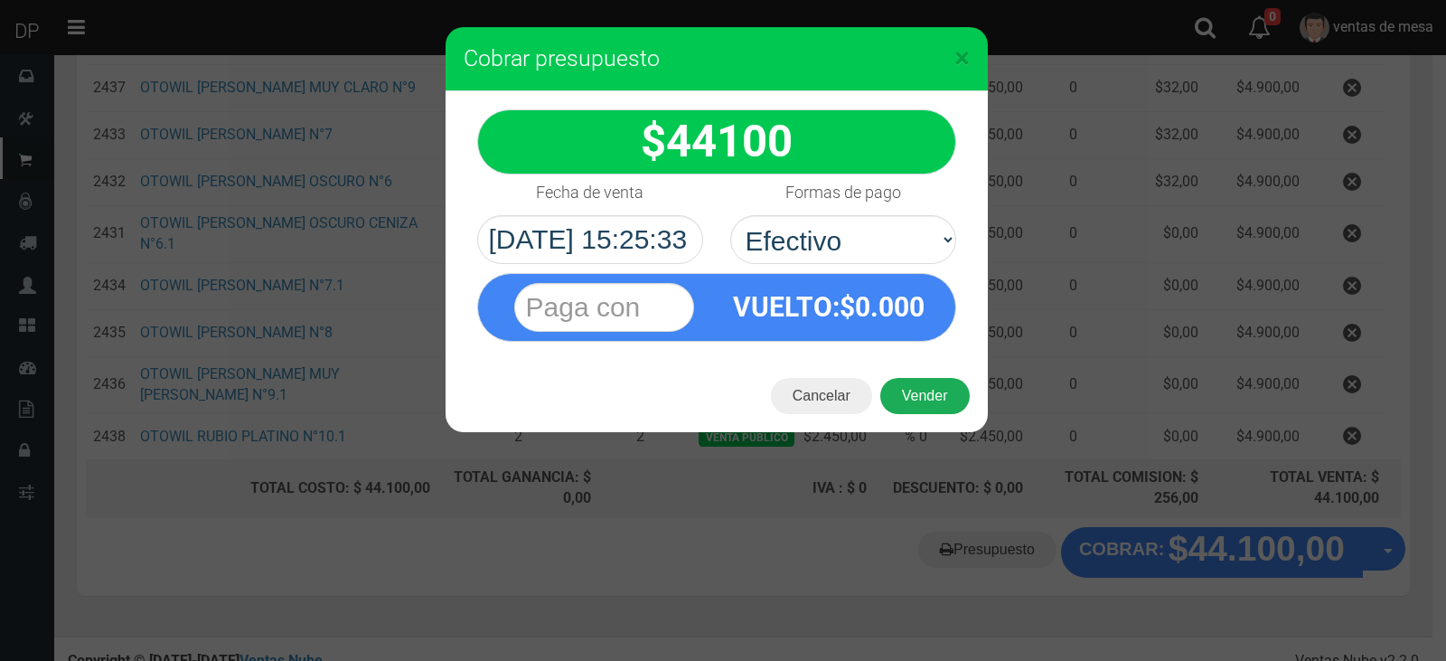
click at [921, 398] on button "Vender" at bounding box center [924, 396] width 89 height 36
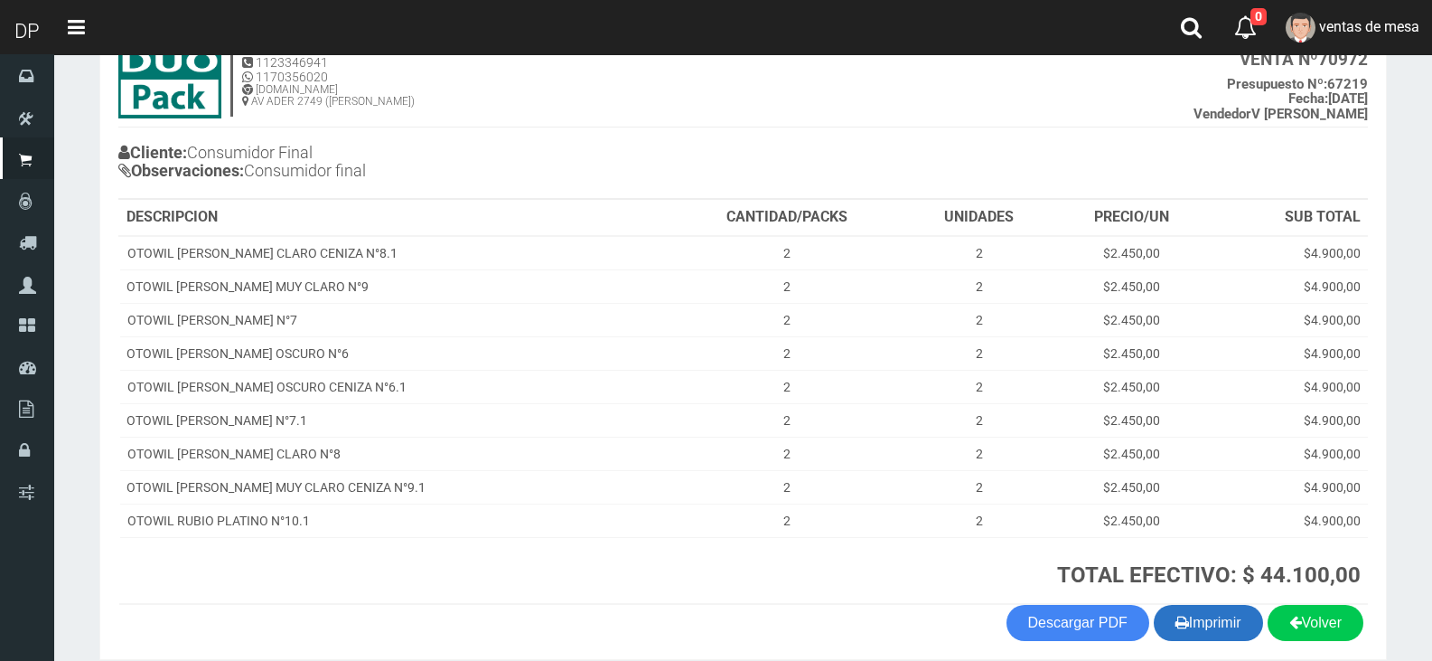
scroll to position [204, 0]
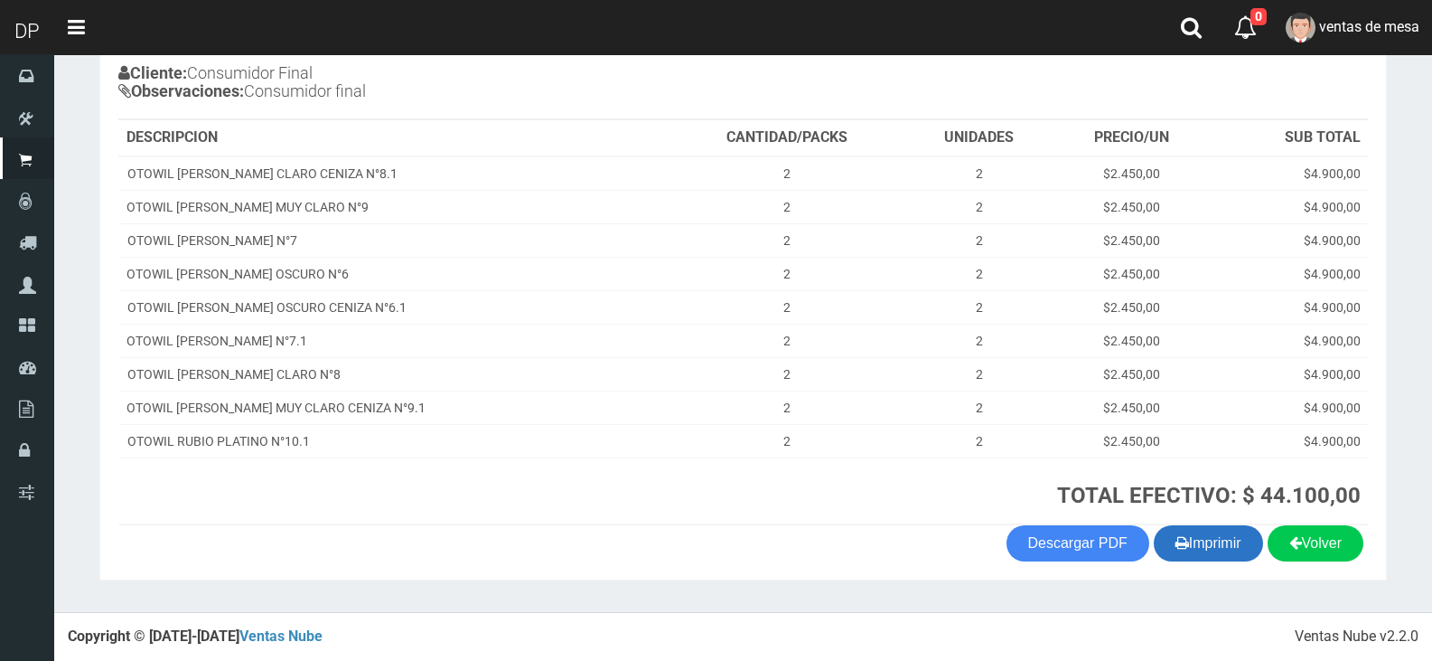
click at [1227, 549] on button "Imprimir" at bounding box center [1208, 543] width 109 height 36
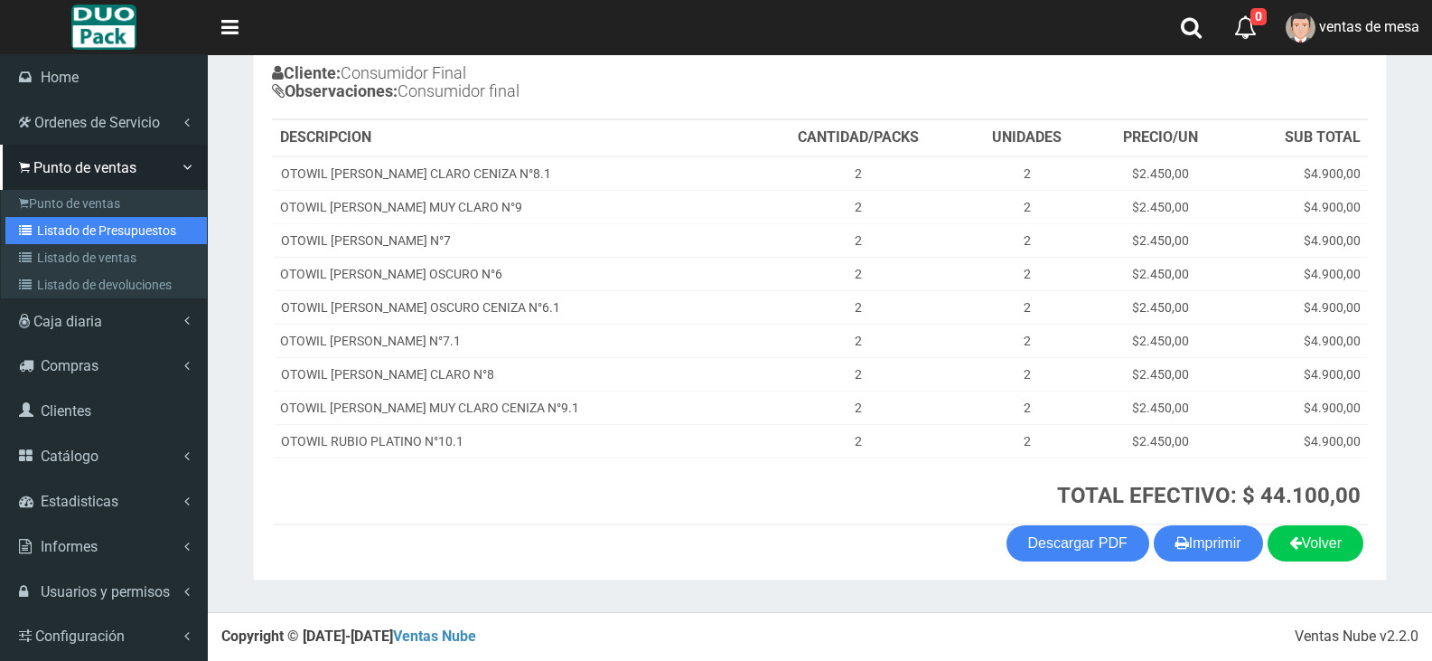
click at [112, 232] on link "Listado de Presupuestos" at bounding box center [105, 230] width 201 height 27
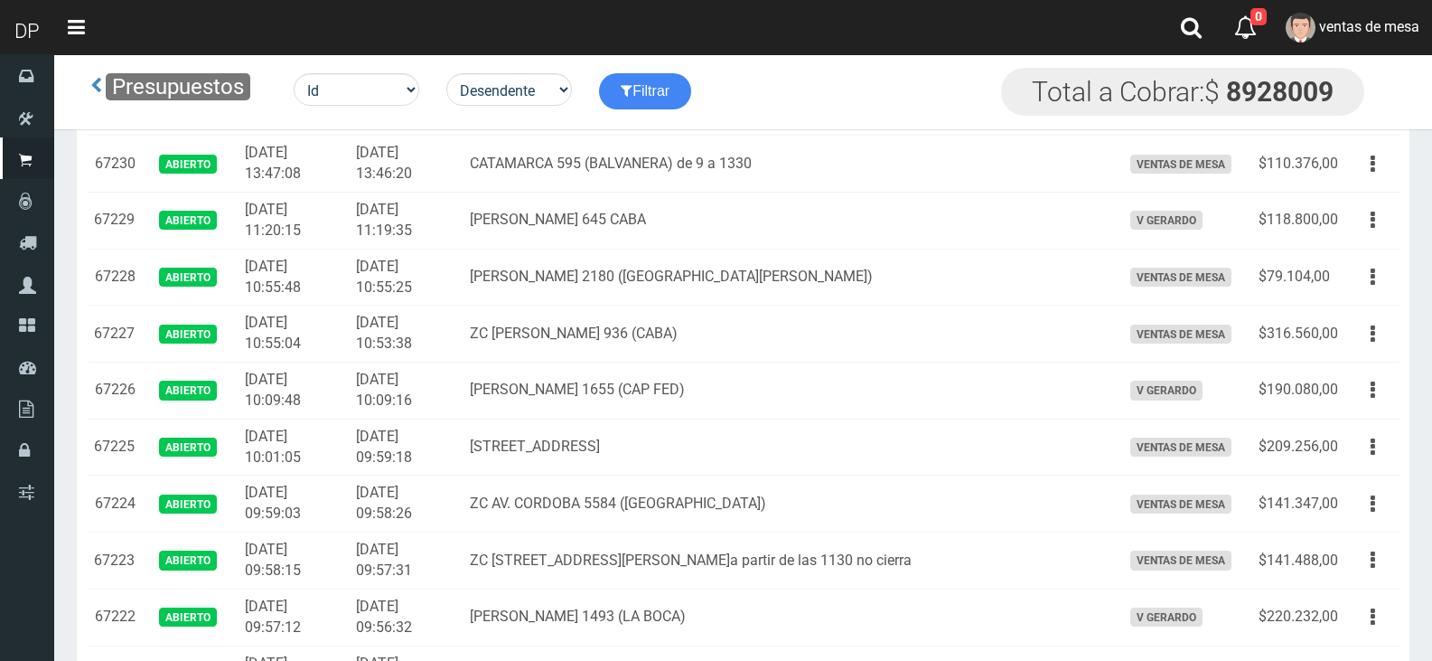
scroll to position [1175, 0]
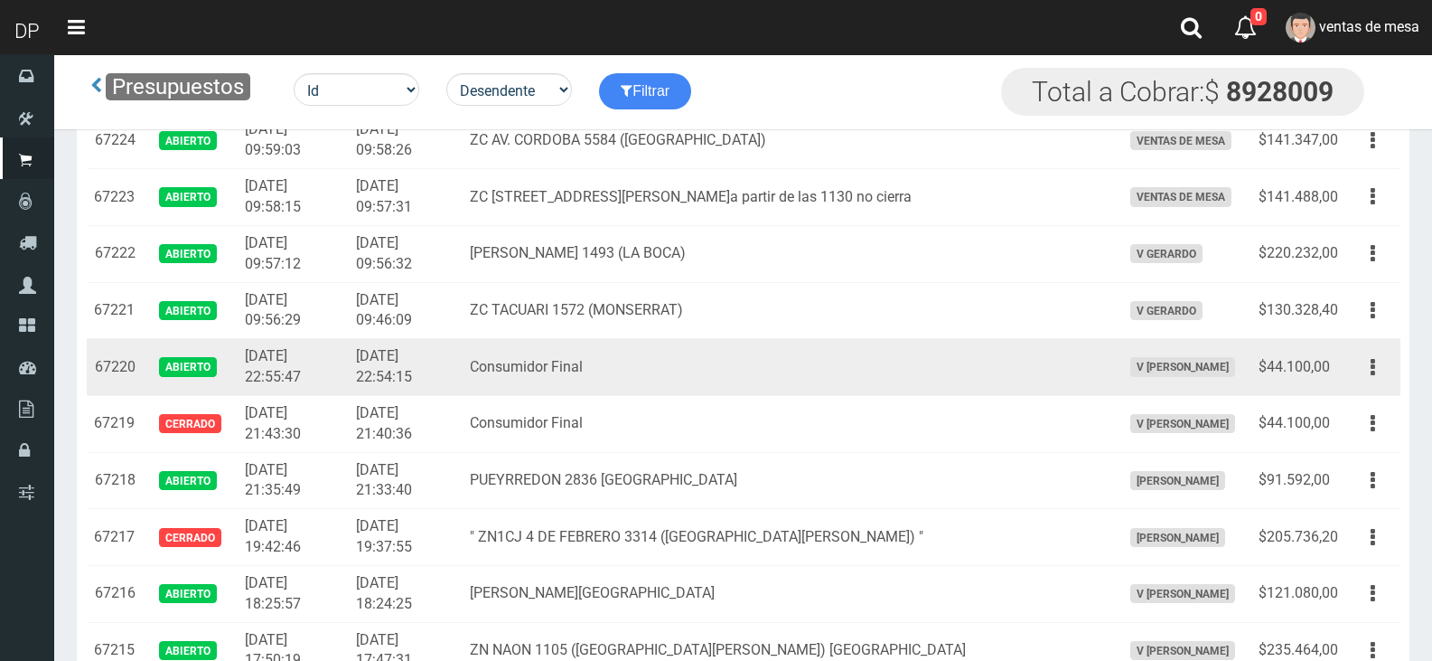
click at [797, 389] on td "Consumidor Final" at bounding box center [788, 367] width 651 height 57
click at [1367, 361] on button "button" at bounding box center [1373, 367] width 41 height 32
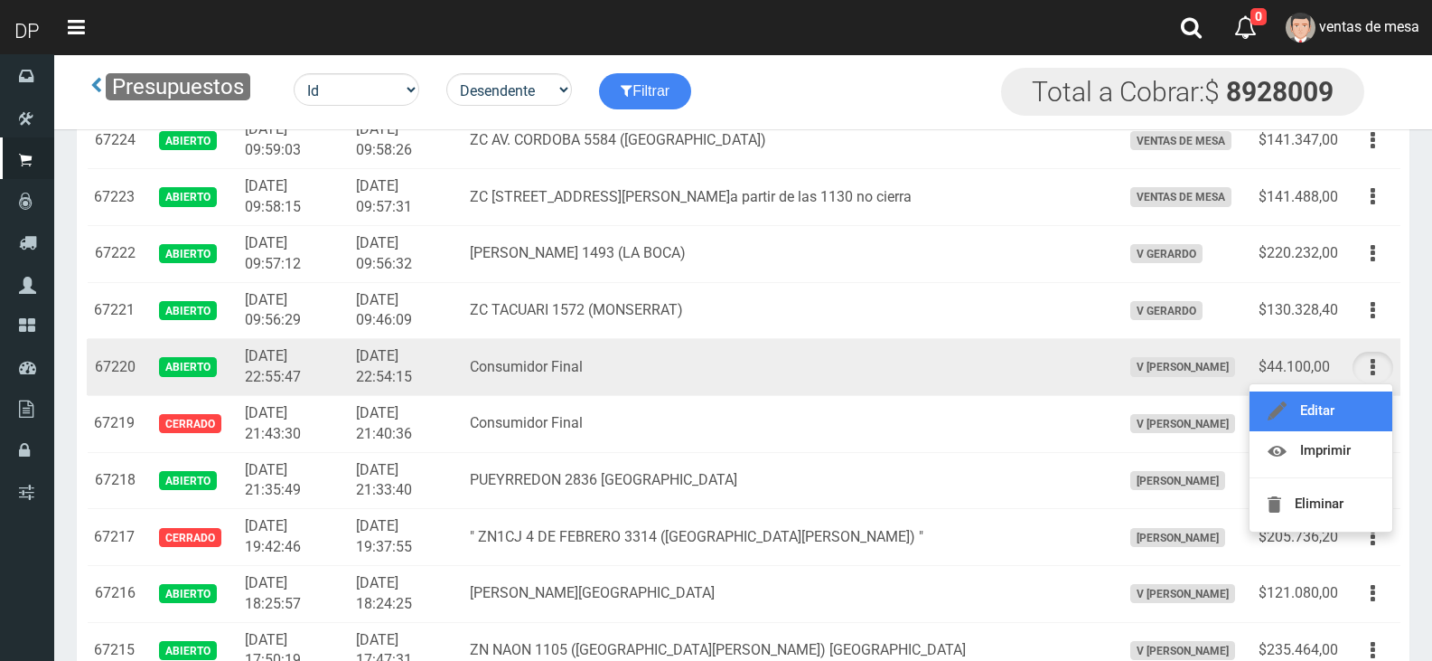
click at [1351, 404] on link "Editar" at bounding box center [1321, 411] width 143 height 40
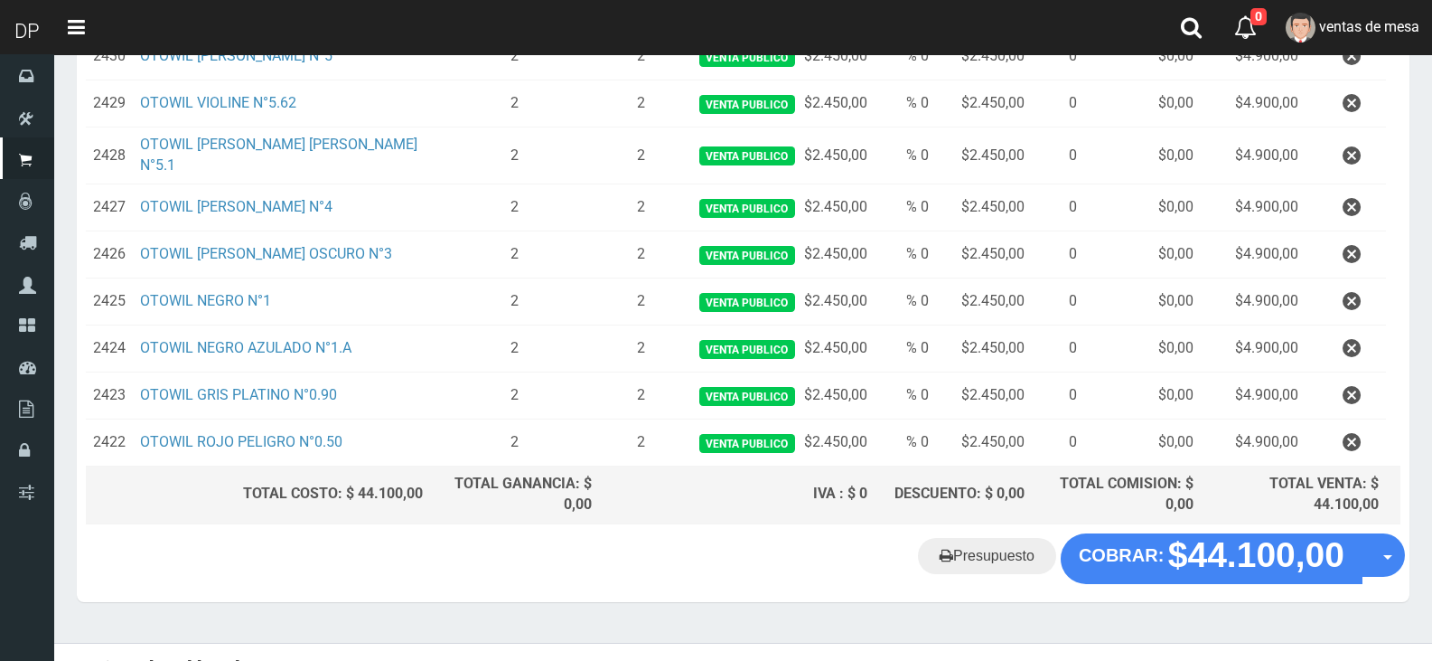
scroll to position [380, 0]
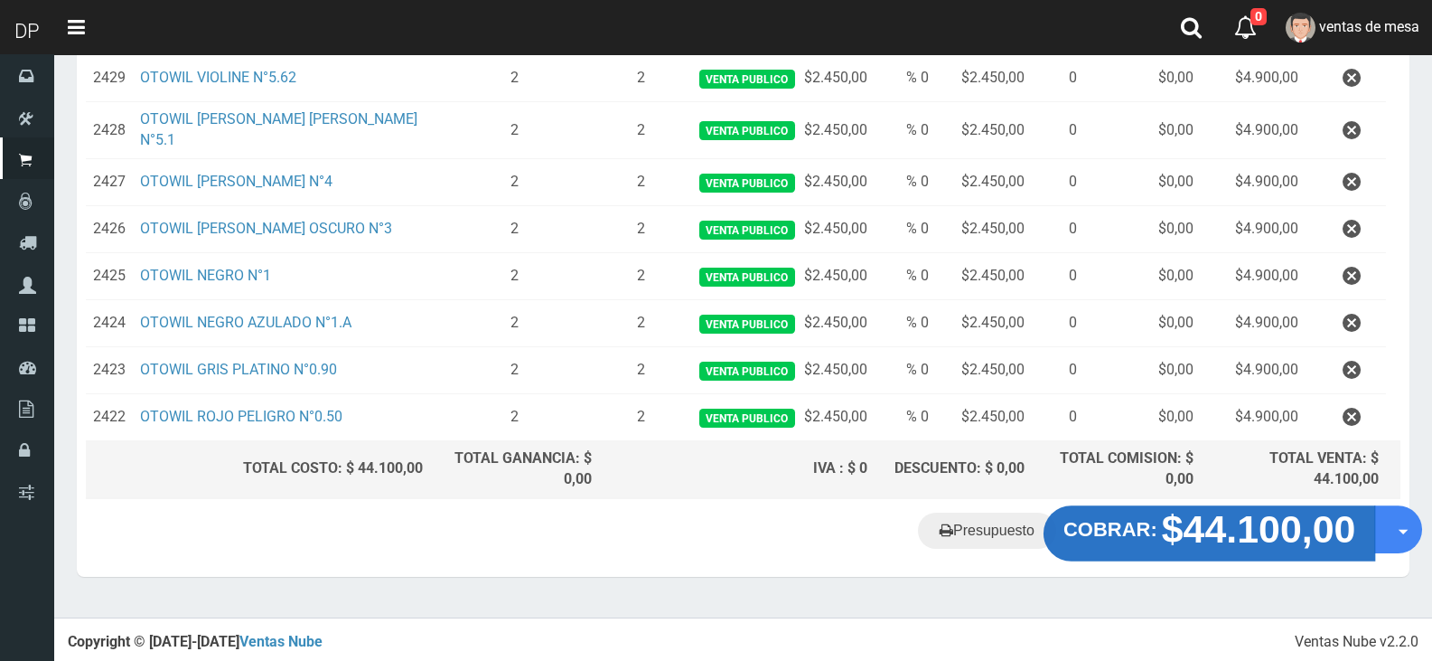
click at [1211, 517] on strong "$44.100,00" at bounding box center [1259, 528] width 194 height 42
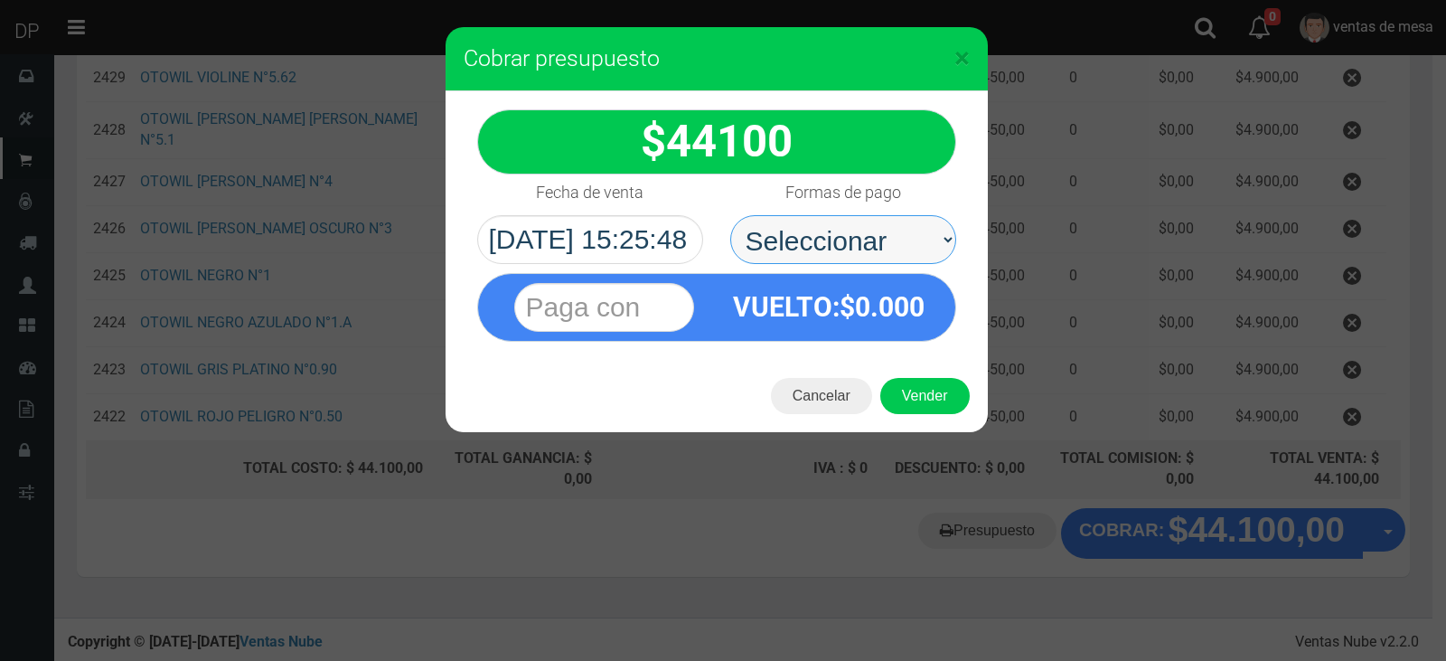
drag, startPoint x: 801, startPoint y: 228, endPoint x: 818, endPoint y: 262, distance: 38.0
click at [801, 228] on select "Seleccionar Efectivo Tarjeta de Crédito Depósito Débito" at bounding box center [843, 239] width 226 height 49
select select "Efectivo"
click at [730, 215] on select "Seleccionar Efectivo Tarjeta de Crédito Depósito Débito" at bounding box center [843, 239] width 226 height 49
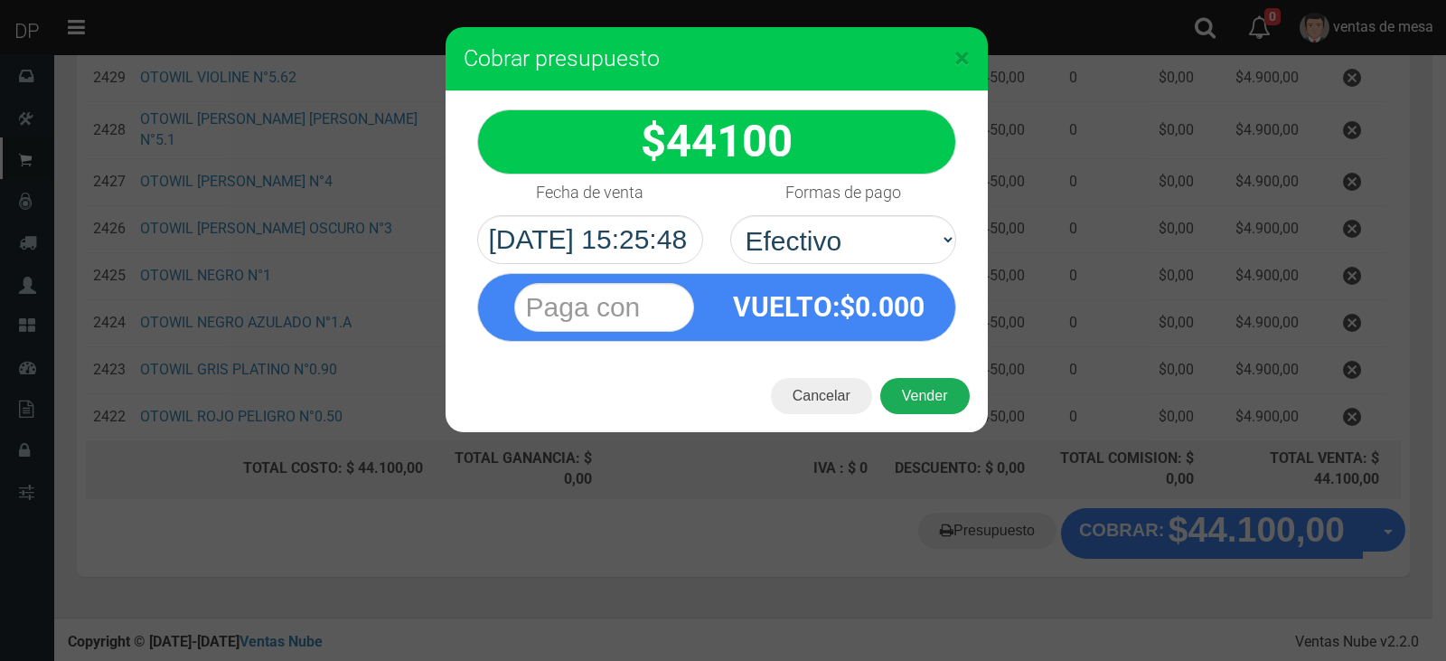
click at [927, 399] on button "Vender" at bounding box center [924, 396] width 89 height 36
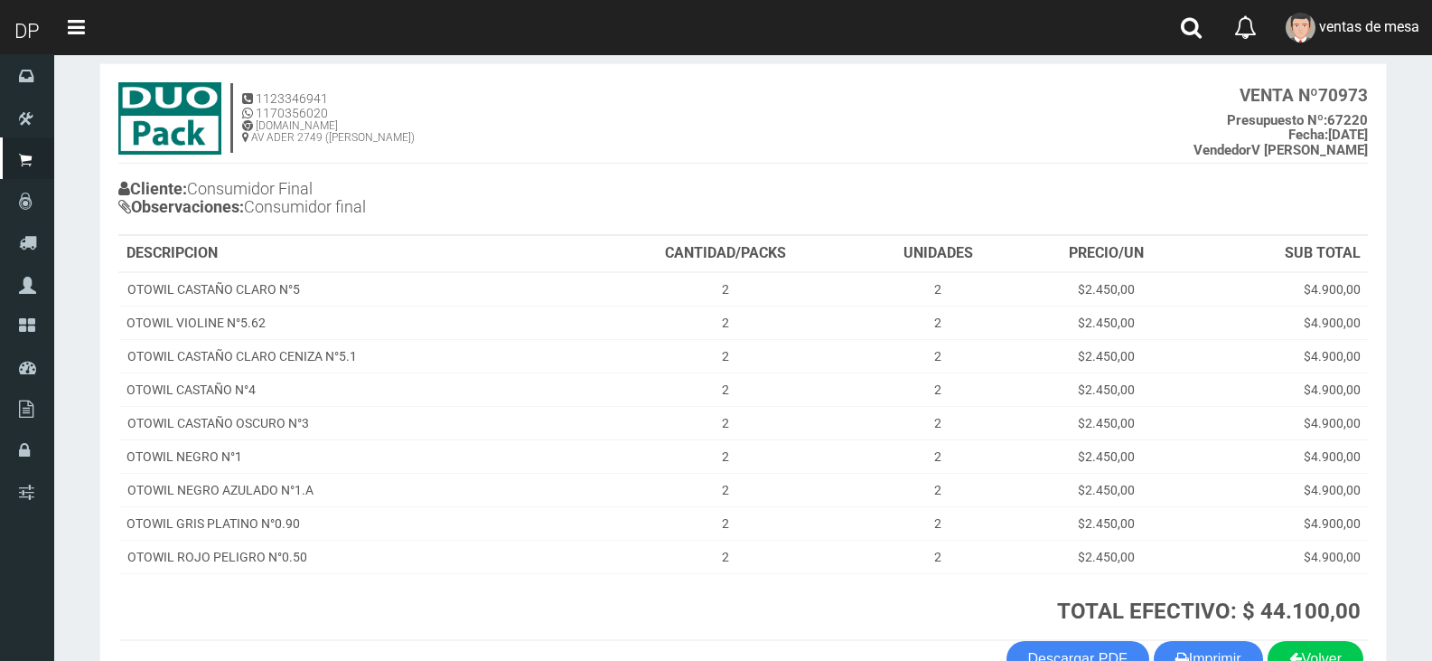
scroll to position [204, 0]
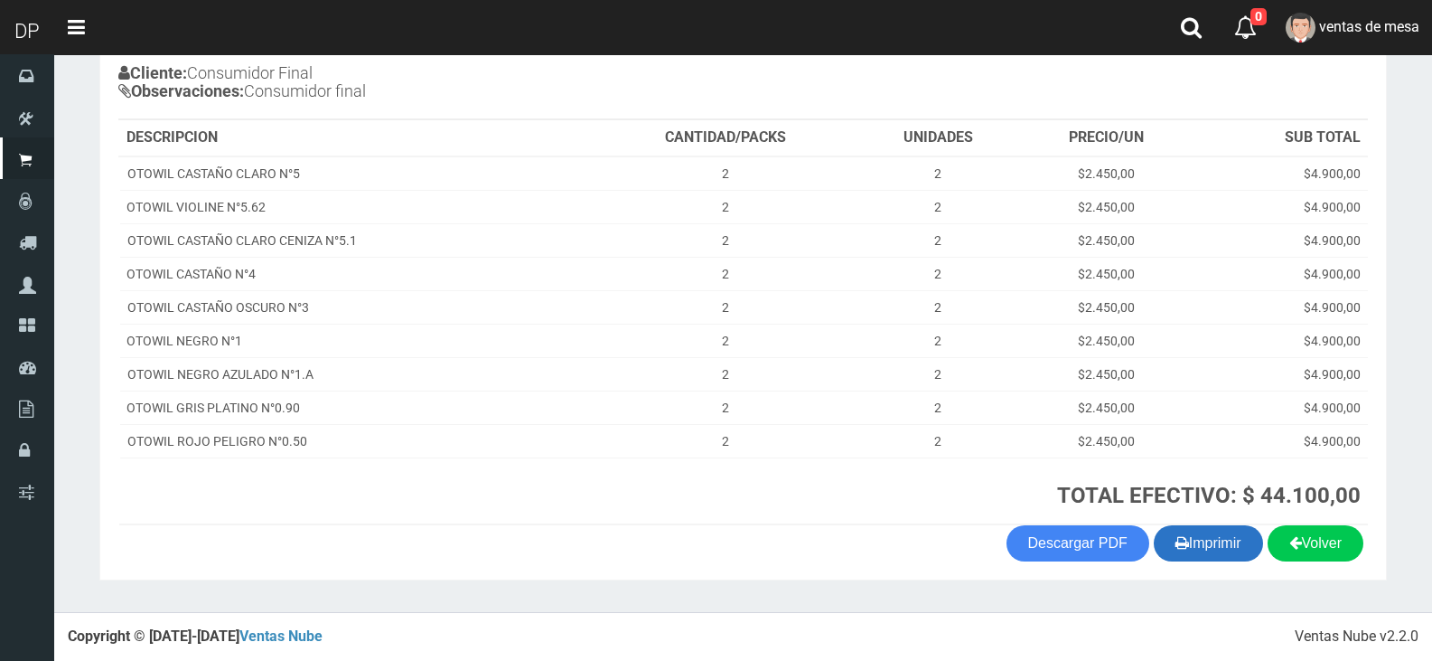
click at [1211, 535] on button "Imprimir" at bounding box center [1208, 543] width 109 height 36
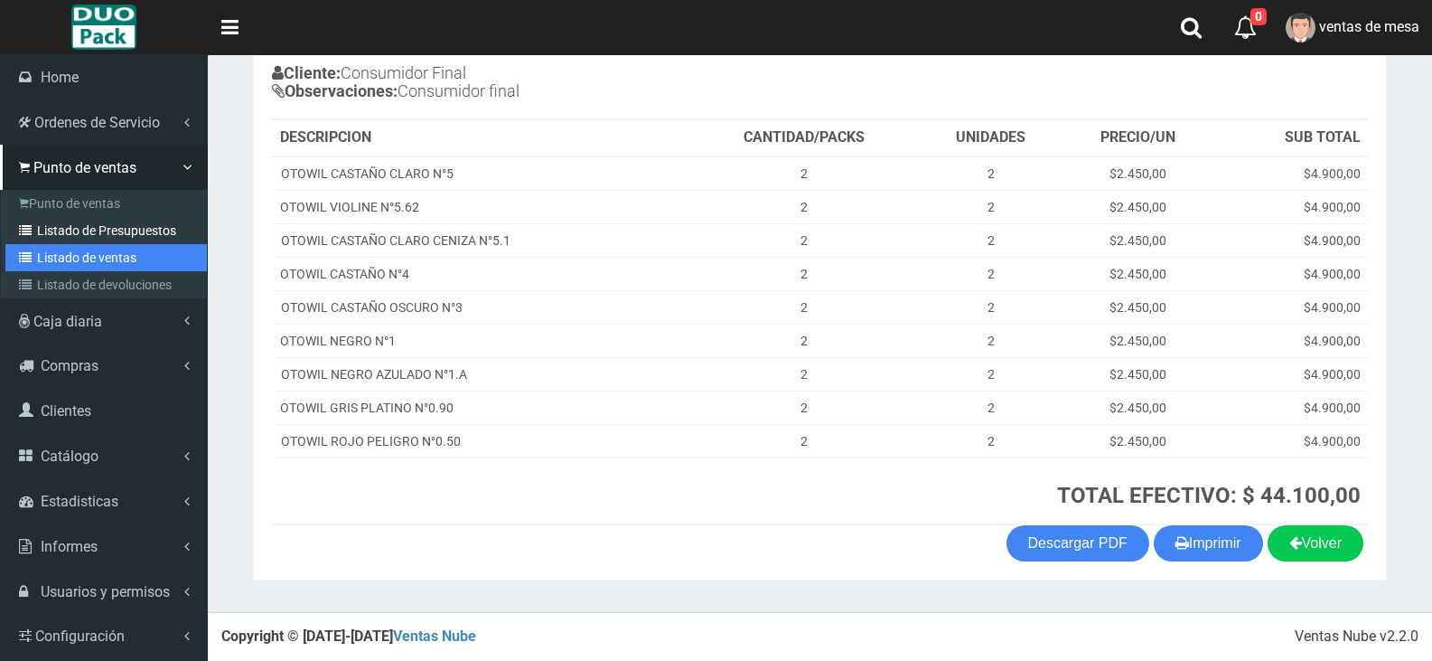
click at [43, 246] on link "Listado de ventas" at bounding box center [105, 257] width 201 height 27
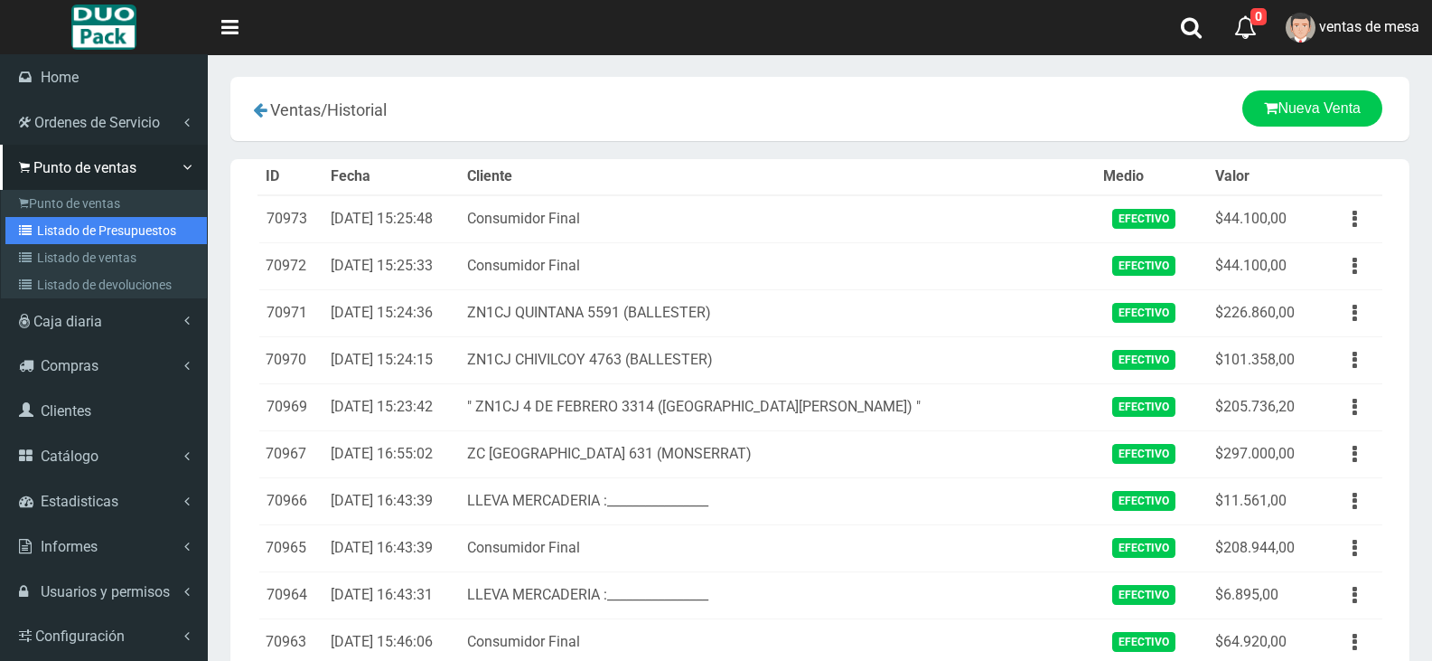
click at [42, 235] on link "Listado de Presupuestos" at bounding box center [105, 230] width 201 height 27
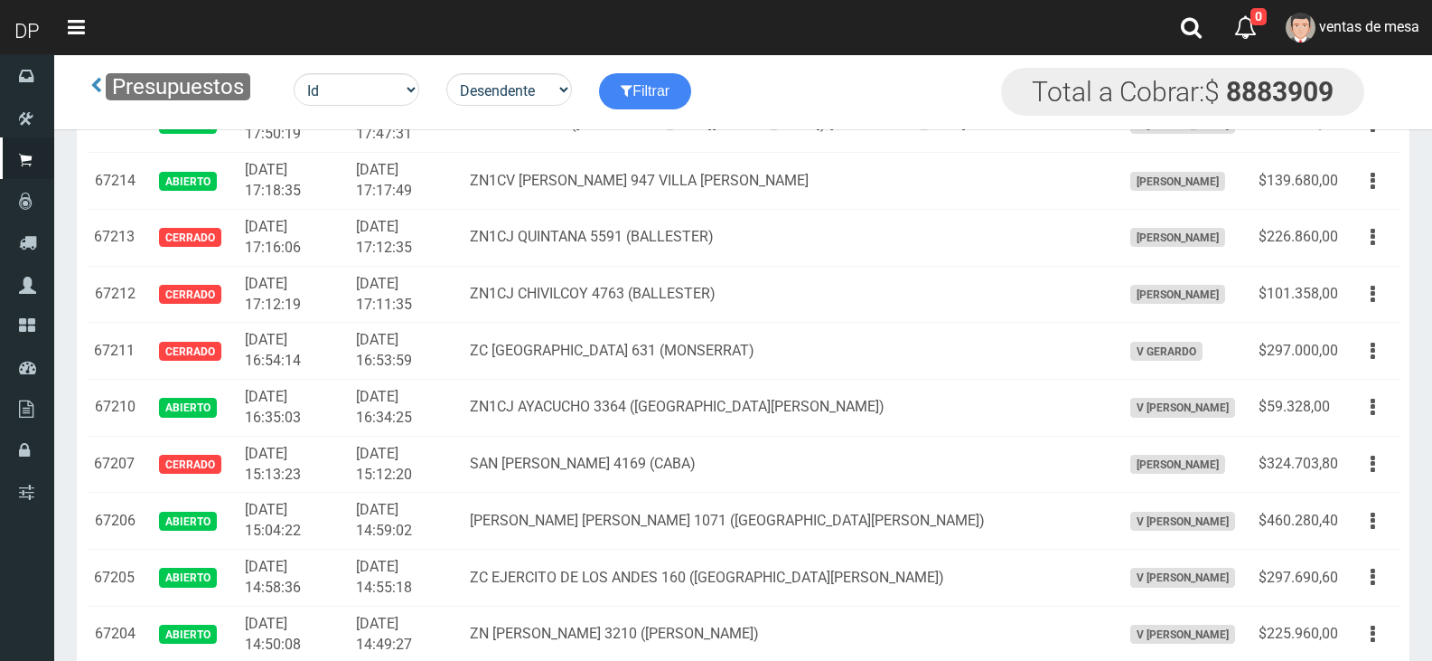
scroll to position [1324, 0]
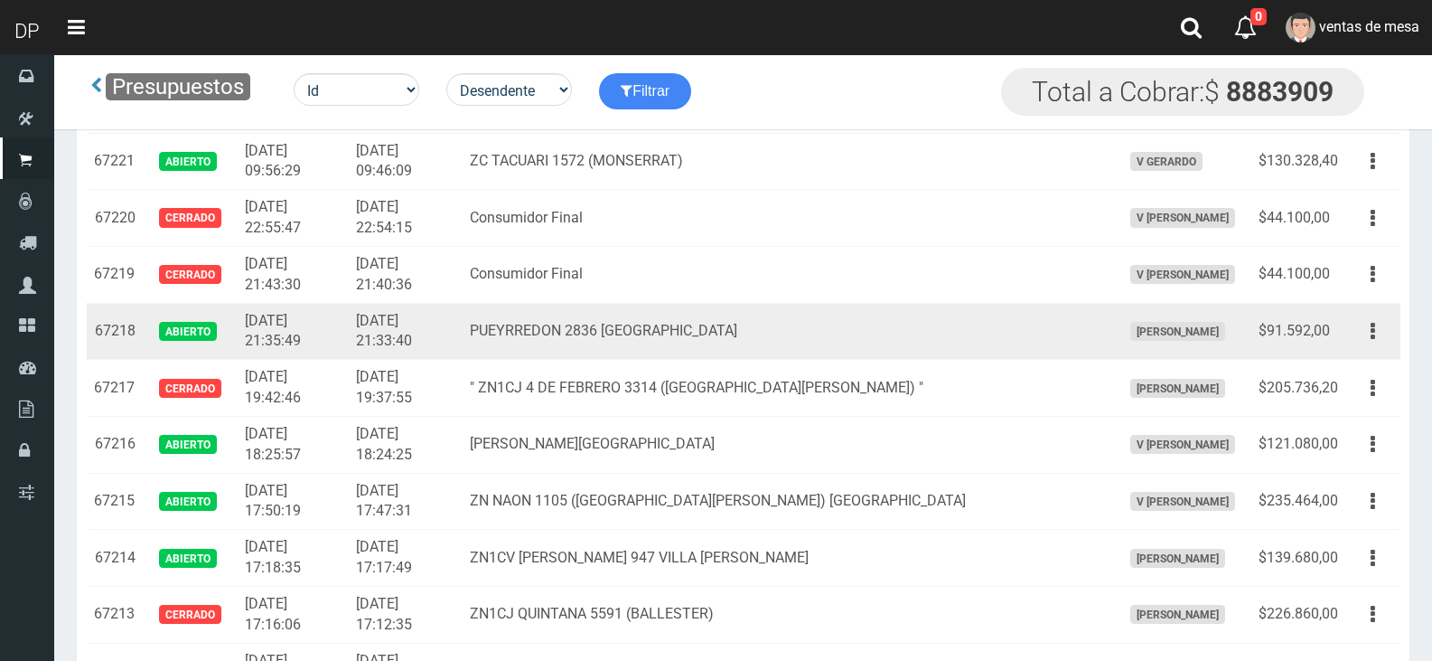
drag, startPoint x: 1376, startPoint y: 330, endPoint x: 1370, endPoint y: 362, distance: 33.1
click at [1376, 330] on button "button" at bounding box center [1373, 331] width 41 height 32
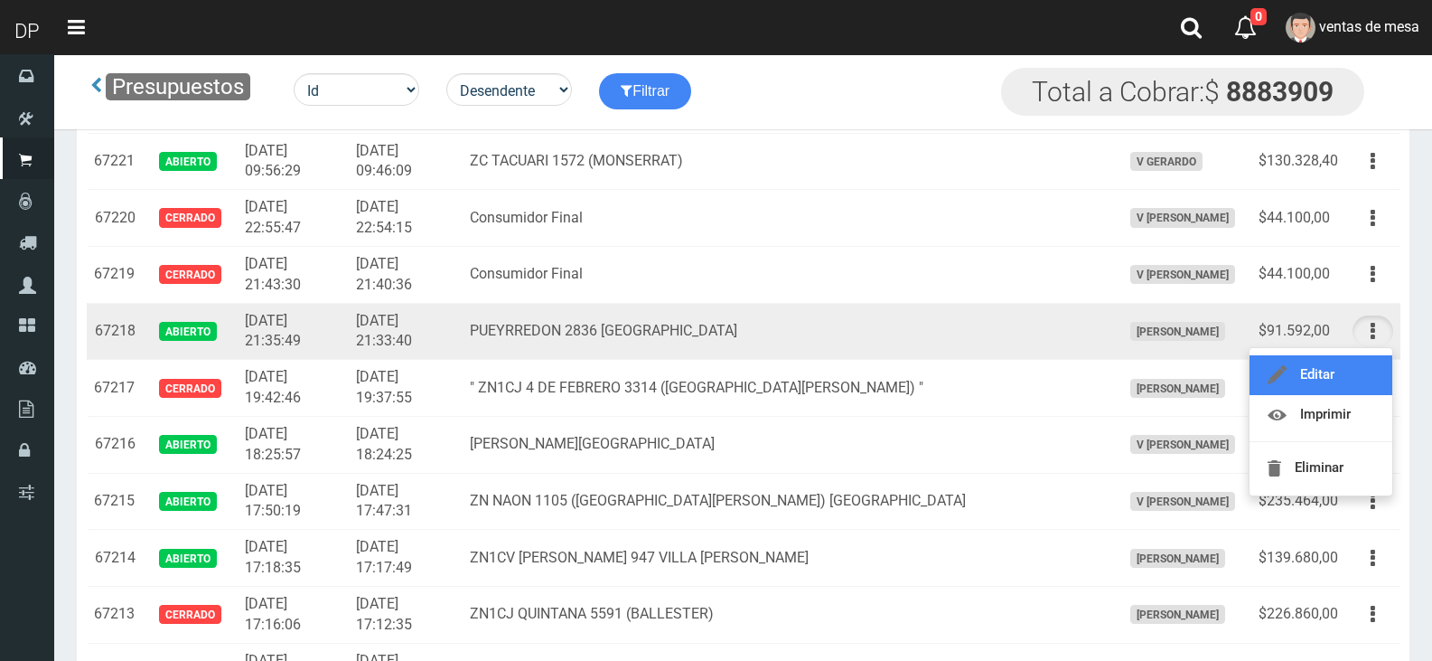
click at [1370, 365] on link "Editar" at bounding box center [1321, 375] width 143 height 40
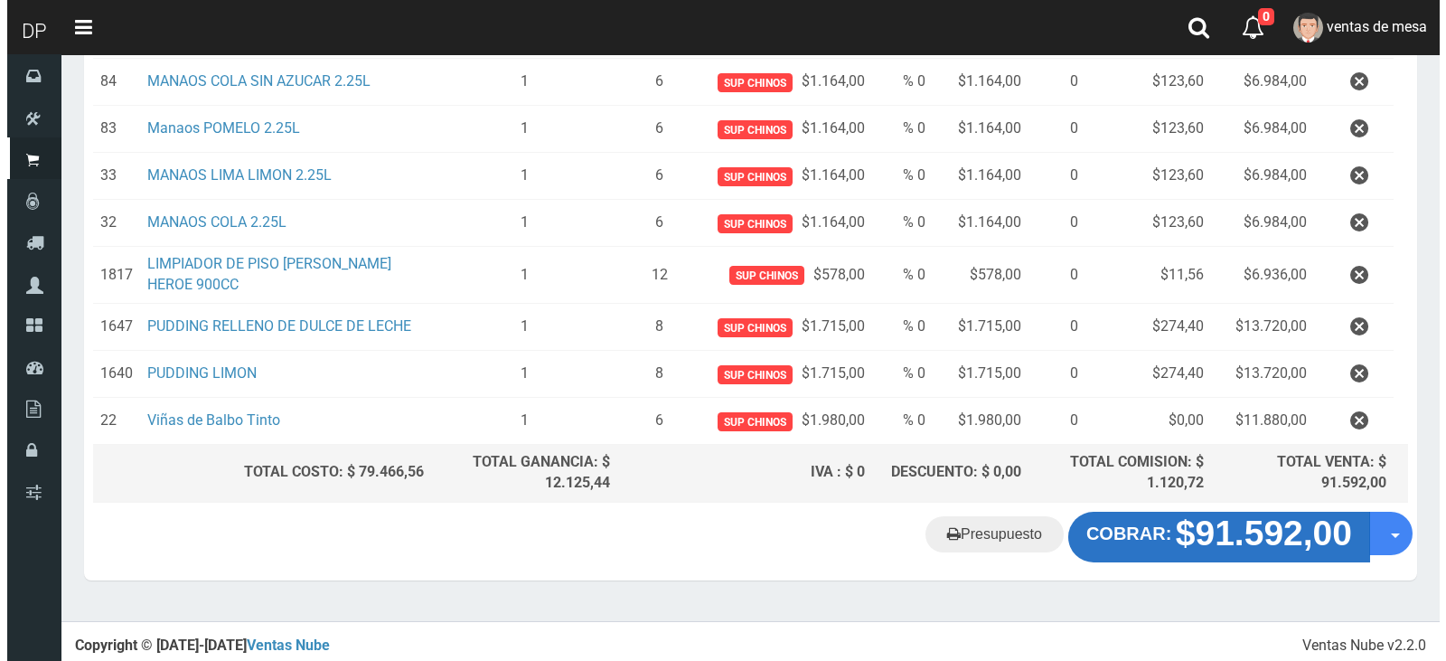
scroll to position [380, 0]
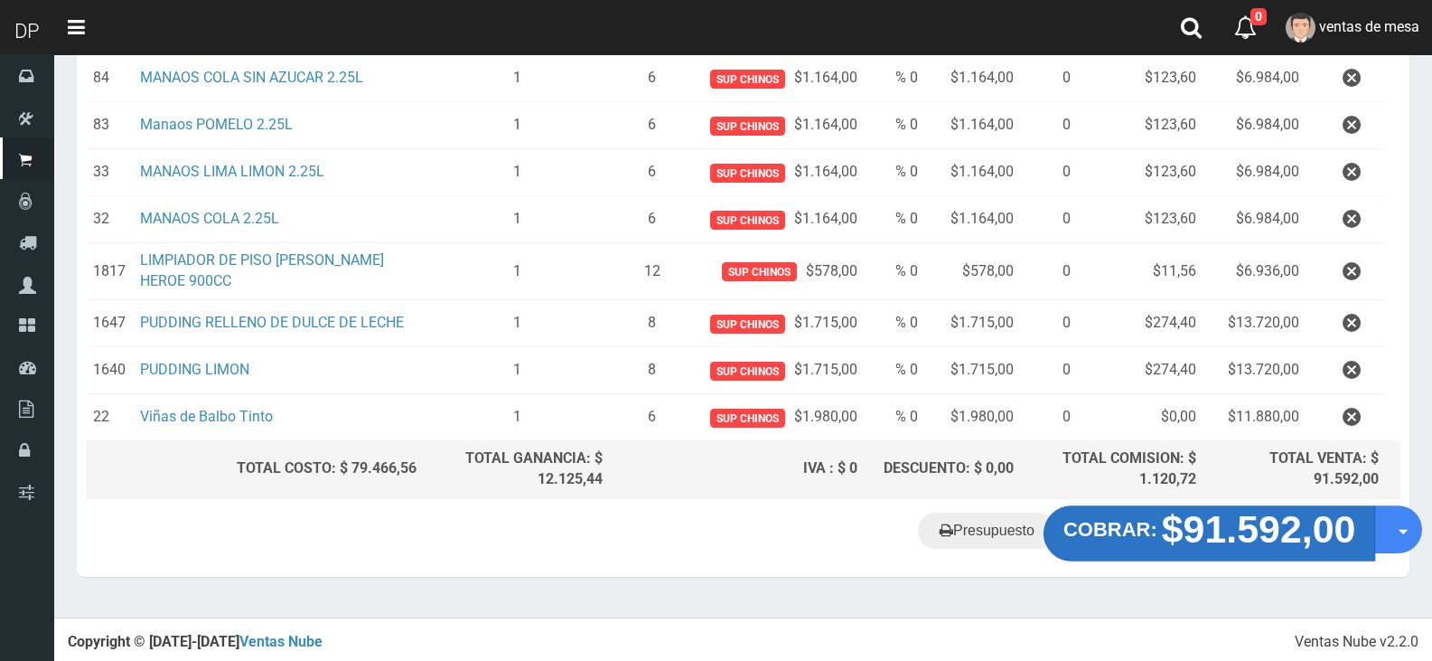
click at [1261, 537] on strong "$91.592,00" at bounding box center [1259, 528] width 194 height 42
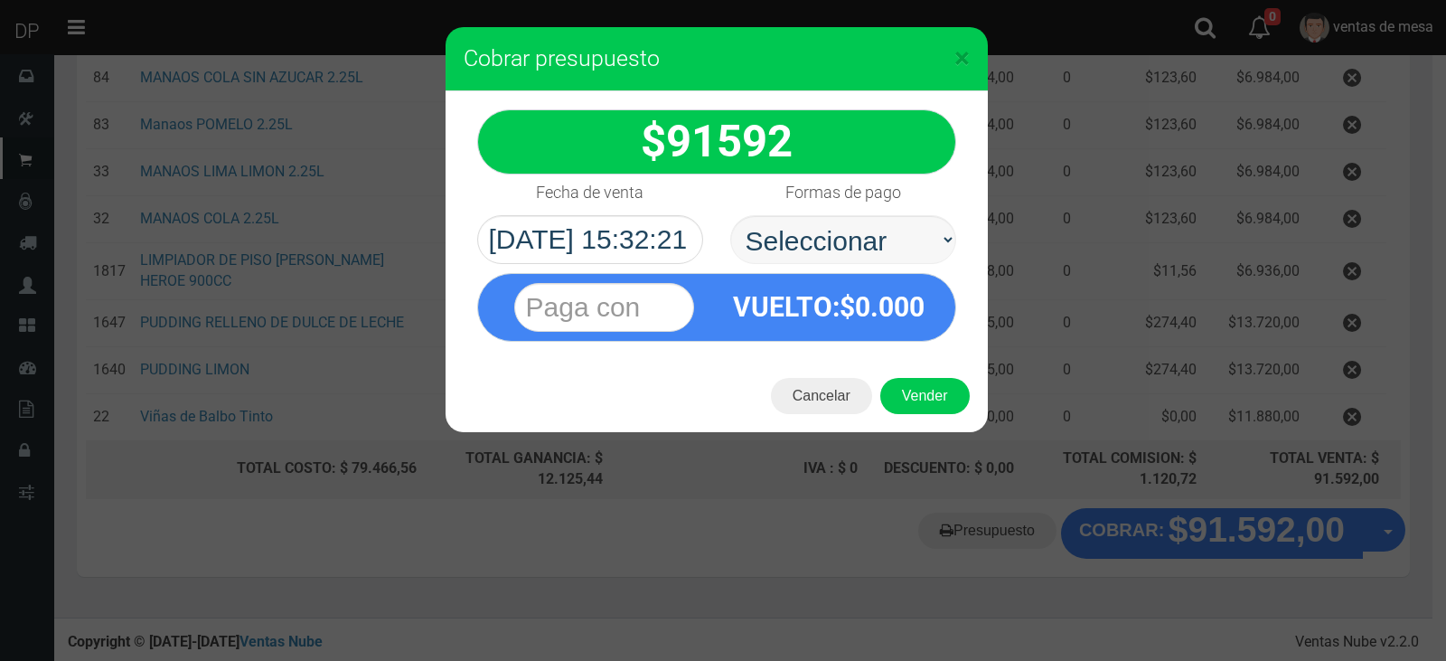
click at [847, 261] on select "Seleccionar Efectivo Tarjeta de Crédito Depósito Débito" at bounding box center [843, 239] width 226 height 49
select select "Efectivo"
click at [730, 215] on select "Seleccionar Efectivo Tarjeta de Crédito Depósito Débito" at bounding box center [843, 239] width 226 height 49
click at [901, 395] on button "Vender" at bounding box center [924, 396] width 89 height 36
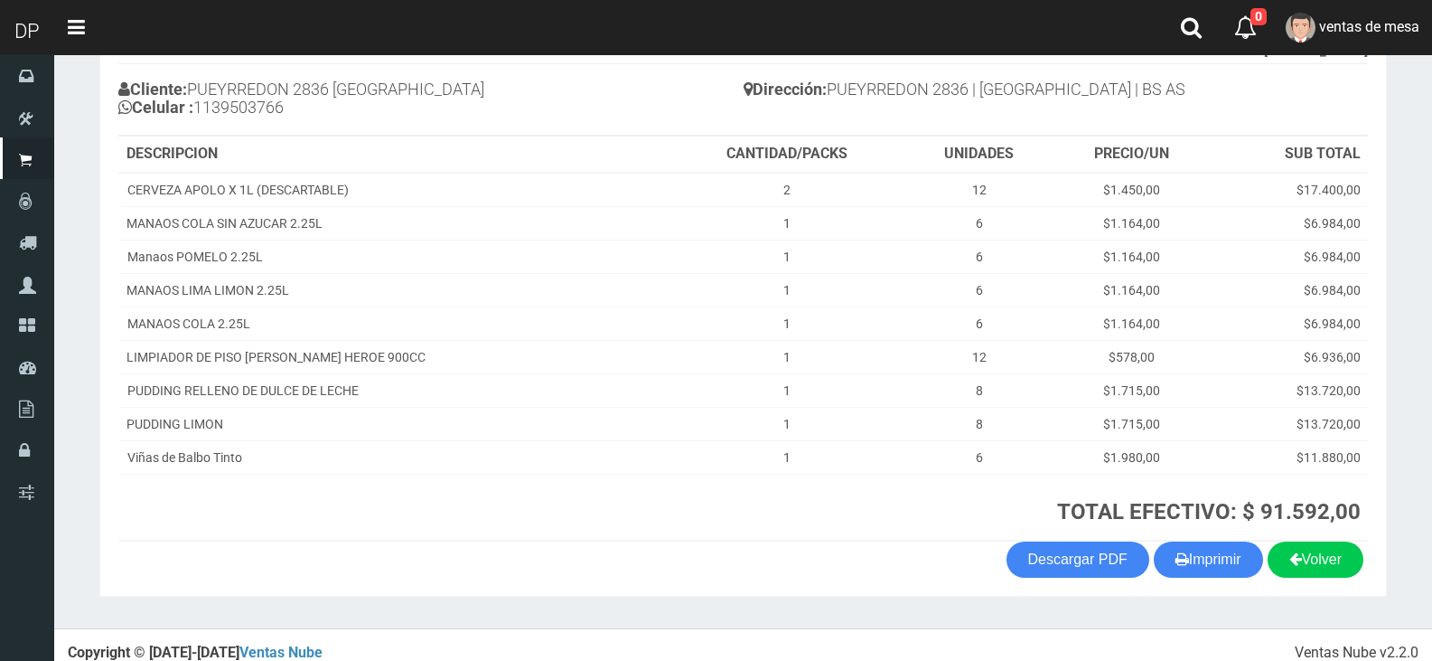
scroll to position [204, 0]
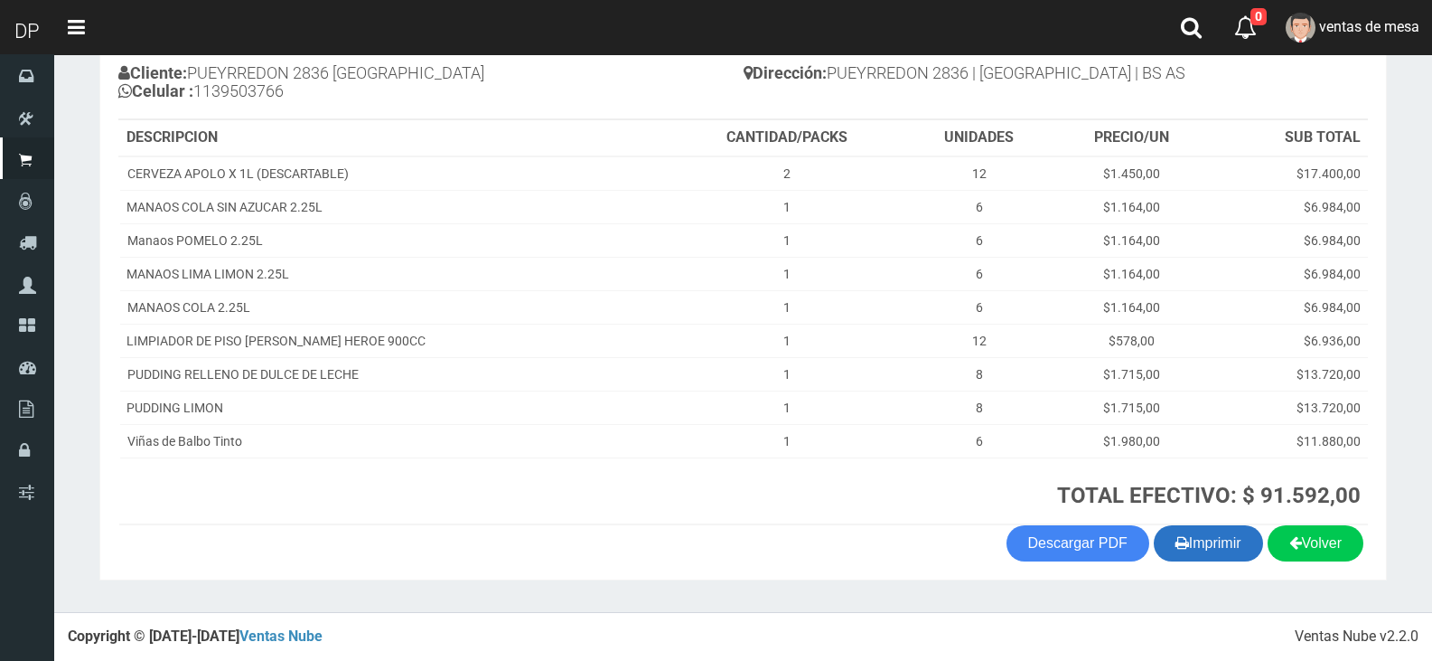
click at [1213, 550] on button "Imprimir" at bounding box center [1208, 543] width 109 height 36
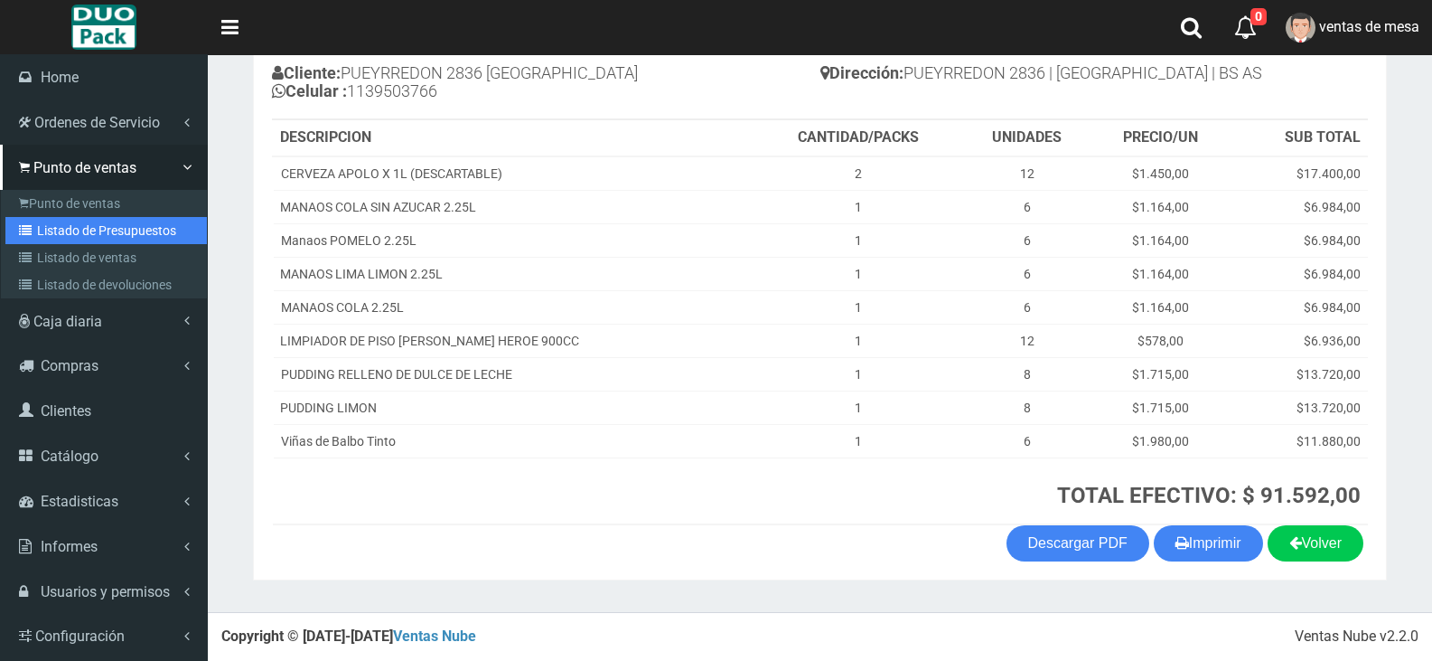
click at [96, 233] on link "Listado de Presupuestos" at bounding box center [105, 230] width 201 height 27
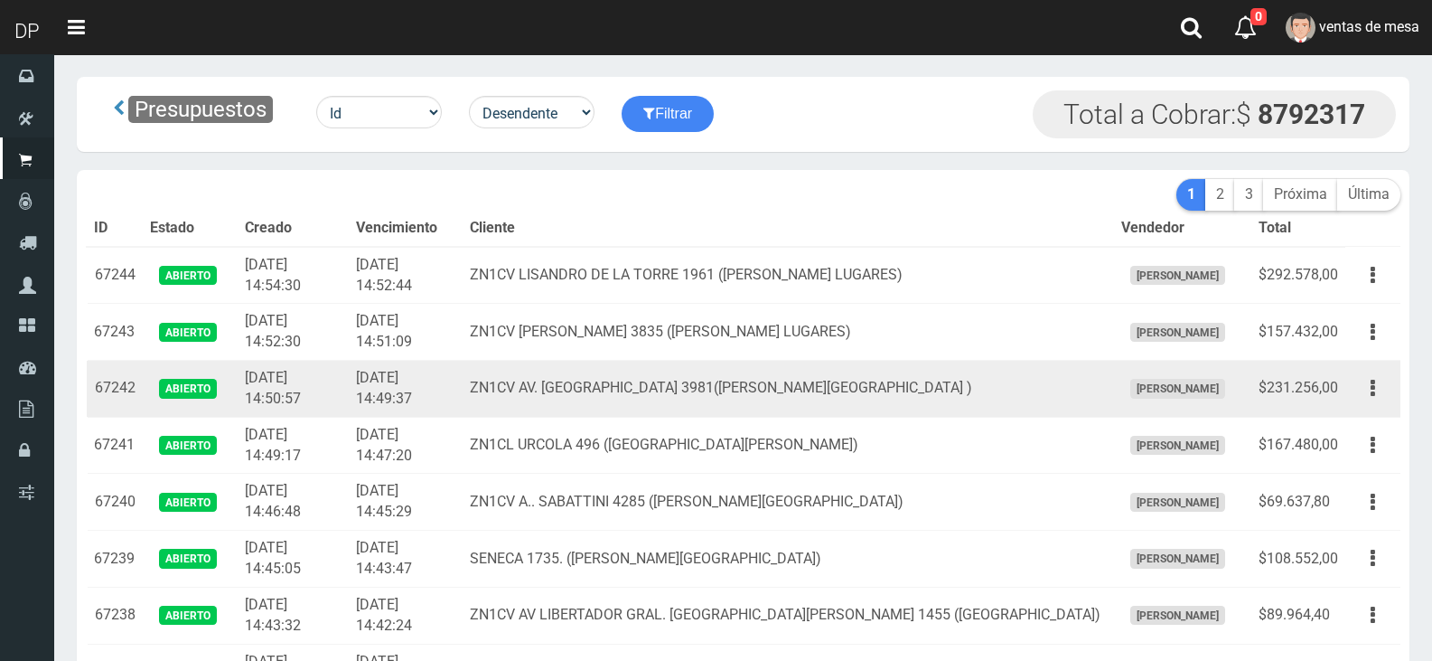
click at [570, 370] on td "ZN1CV AV. LA PLATA 3981(SANTOS LUGARES )" at bounding box center [788, 389] width 651 height 57
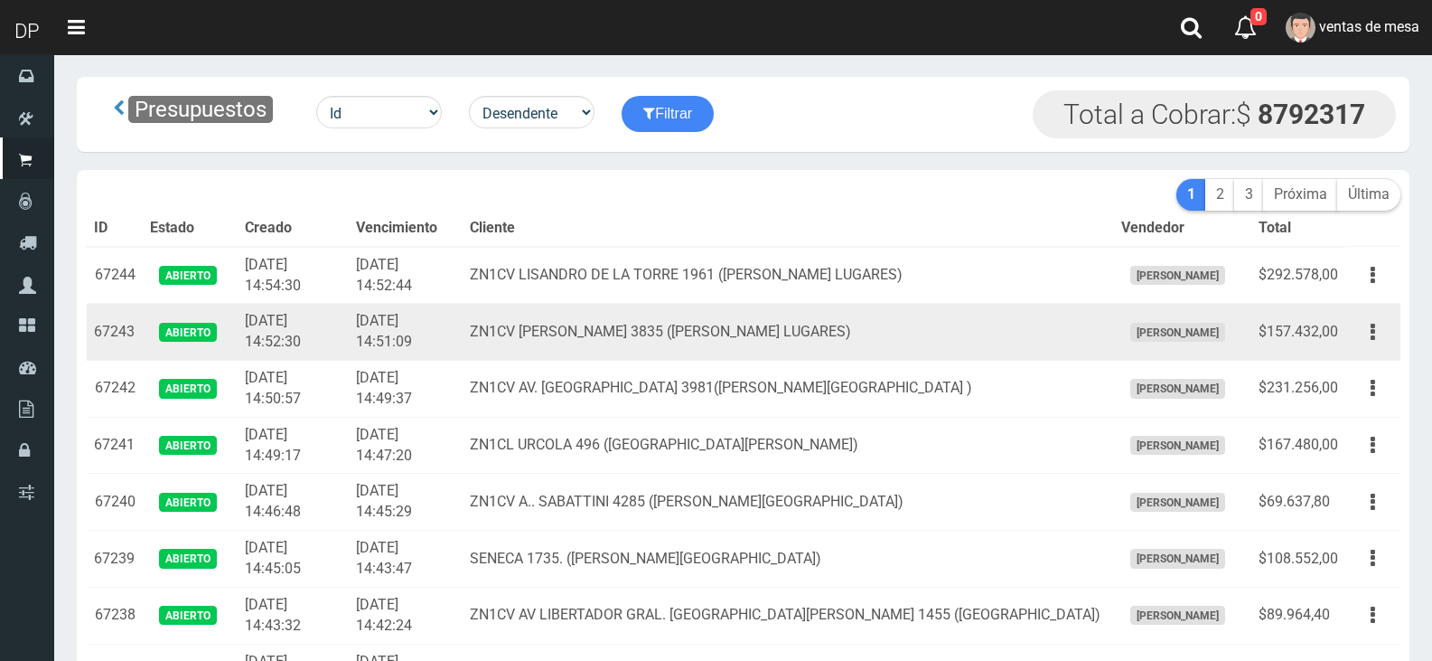
scroll to position [1927, 0]
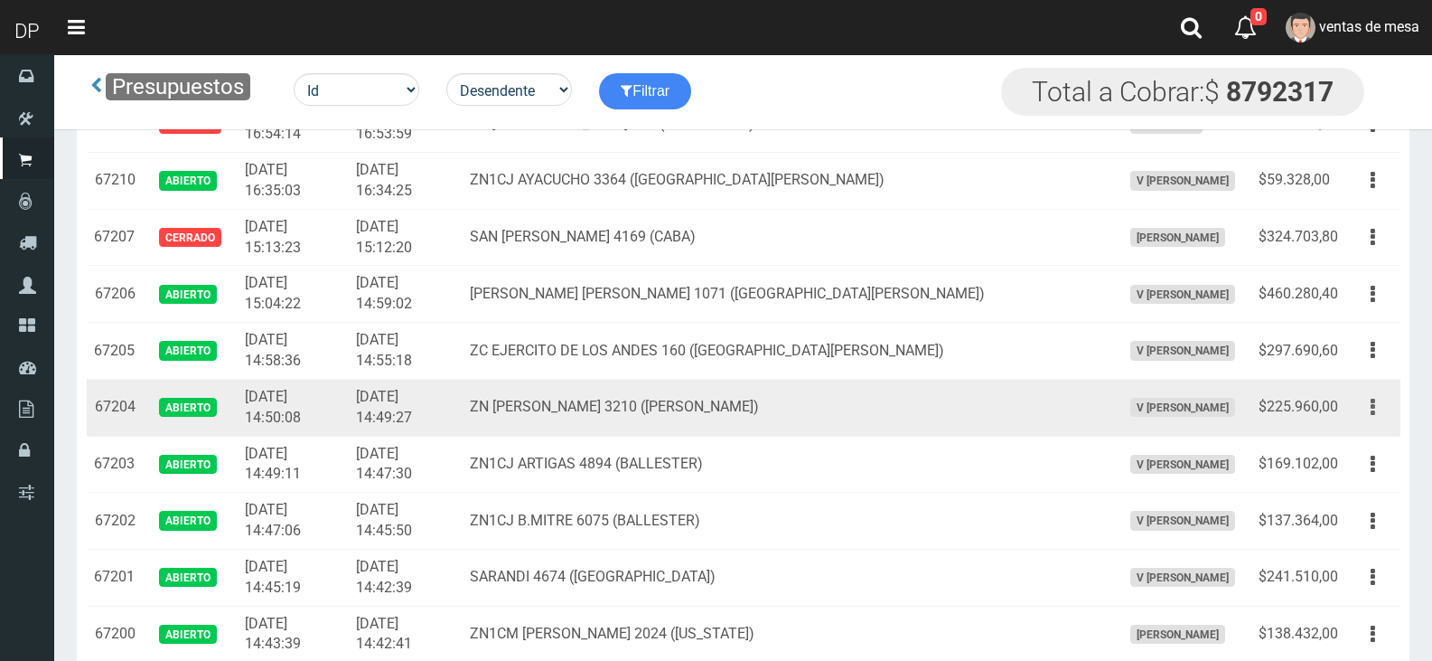
click at [1383, 407] on button "button" at bounding box center [1373, 407] width 41 height 32
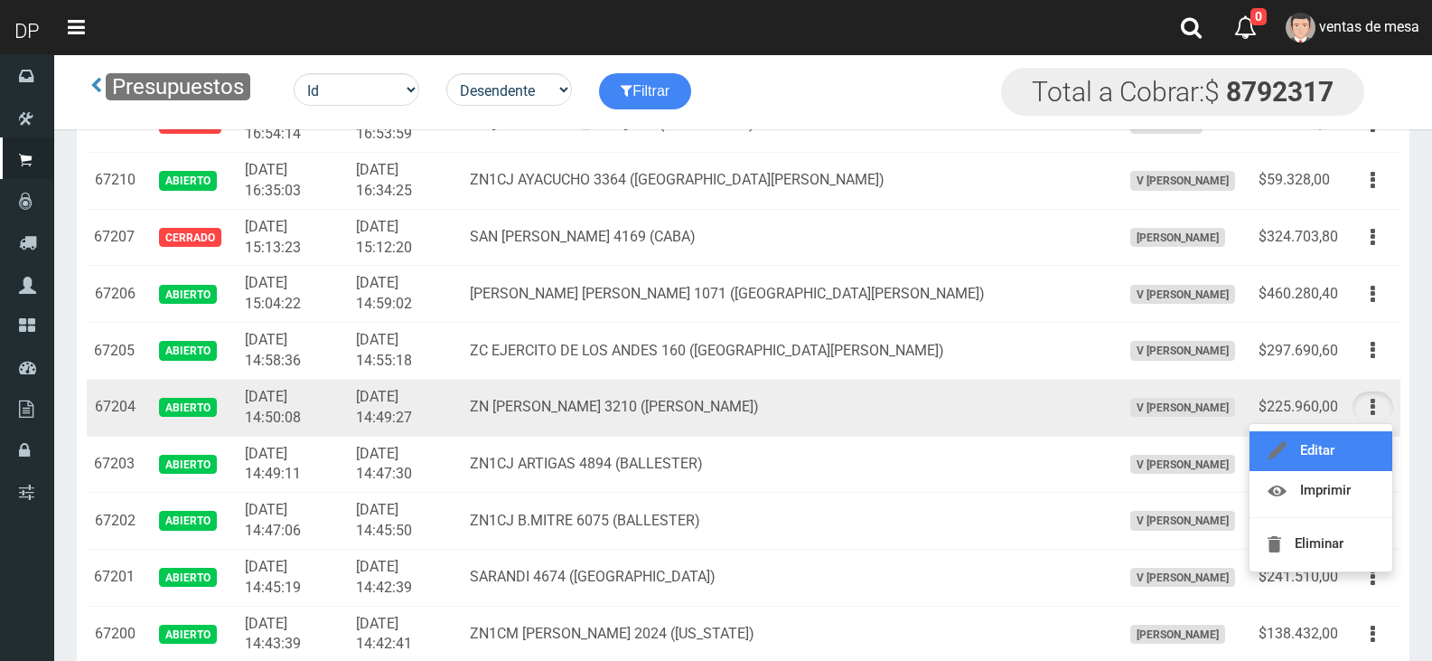
click at [1370, 454] on link "Editar" at bounding box center [1321, 451] width 143 height 40
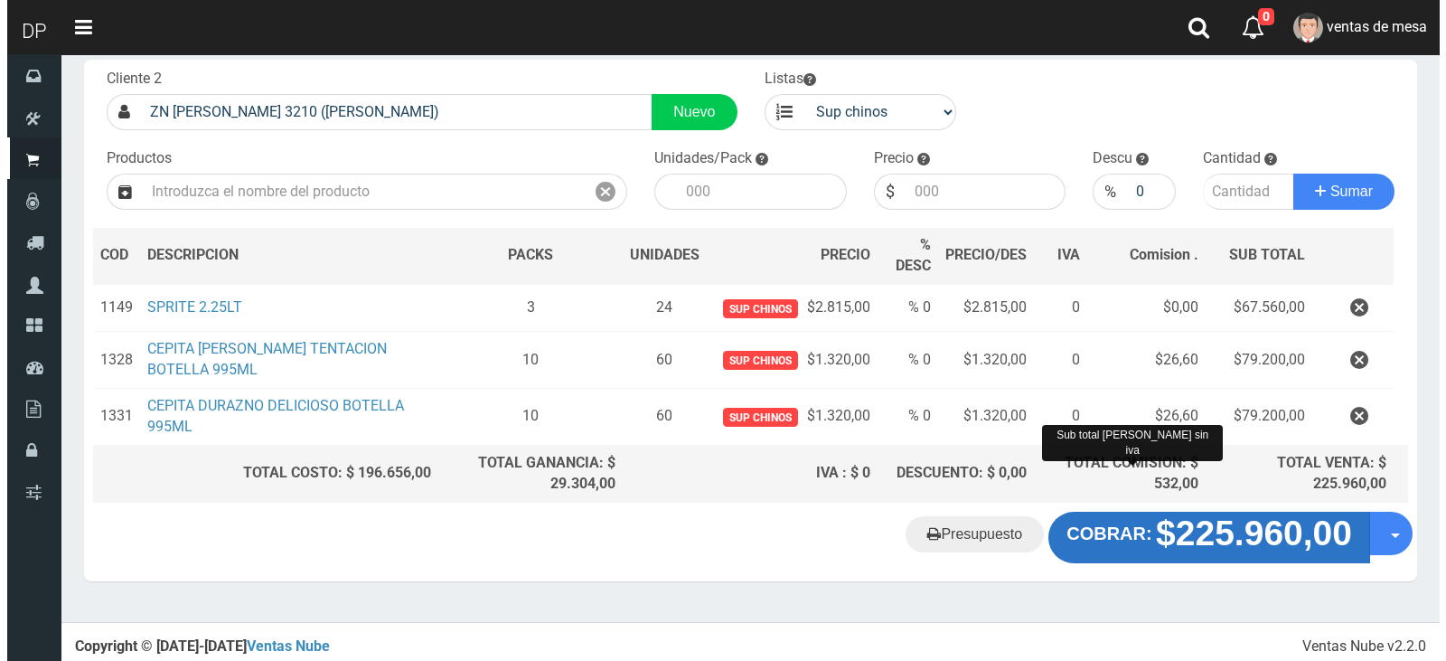
scroll to position [107, 0]
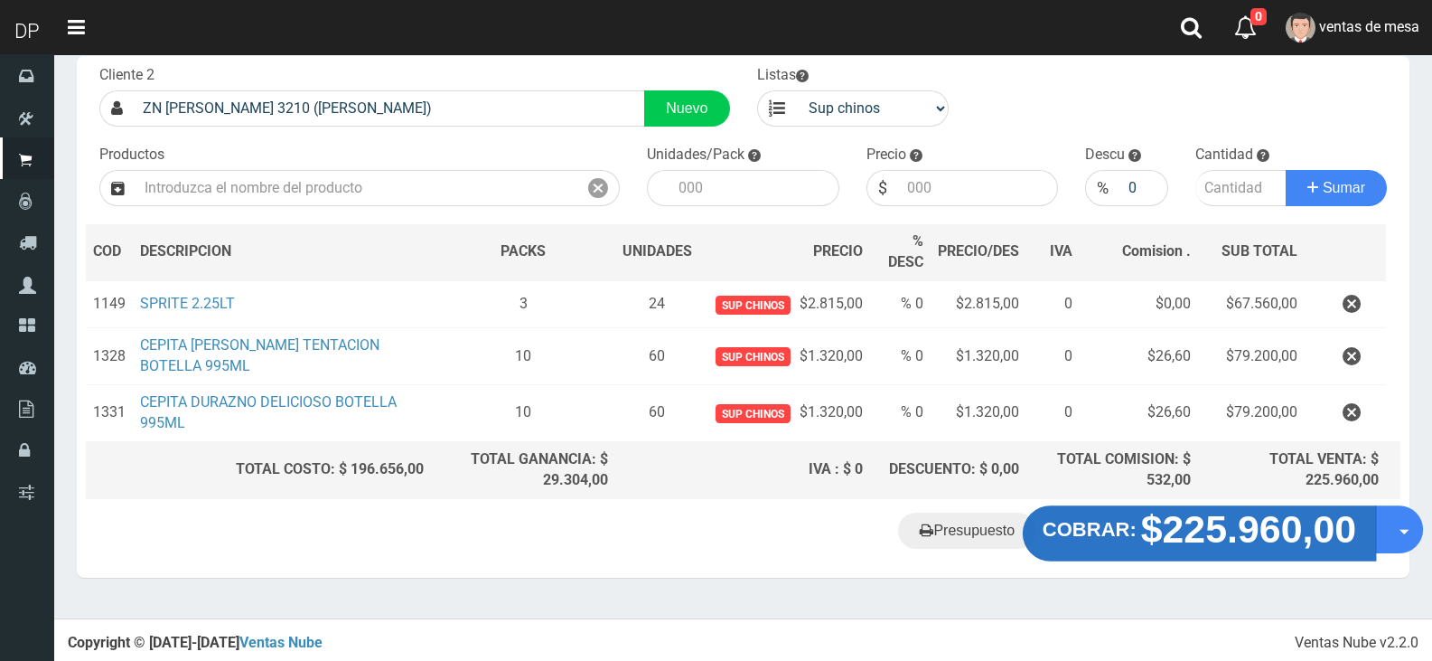
click at [1135, 541] on button "COBRAR: $225.960,00" at bounding box center [1199, 534] width 353 height 56
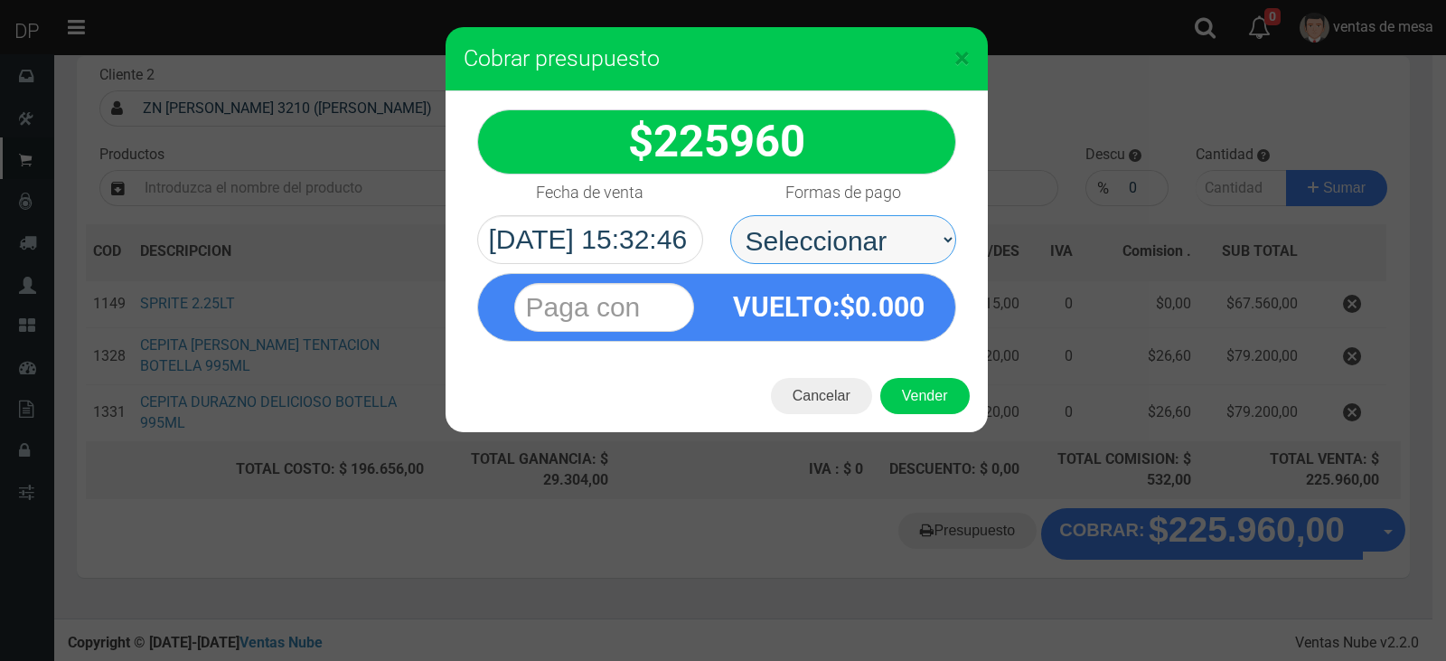
click at [917, 228] on select "Seleccionar Efectivo Tarjeta de Crédito Depósito Débito" at bounding box center [843, 239] width 226 height 49
select select "Efectivo"
click at [730, 215] on select "Seleccionar Efectivo Tarjeta de Crédito Depósito Débito" at bounding box center [843, 239] width 226 height 49
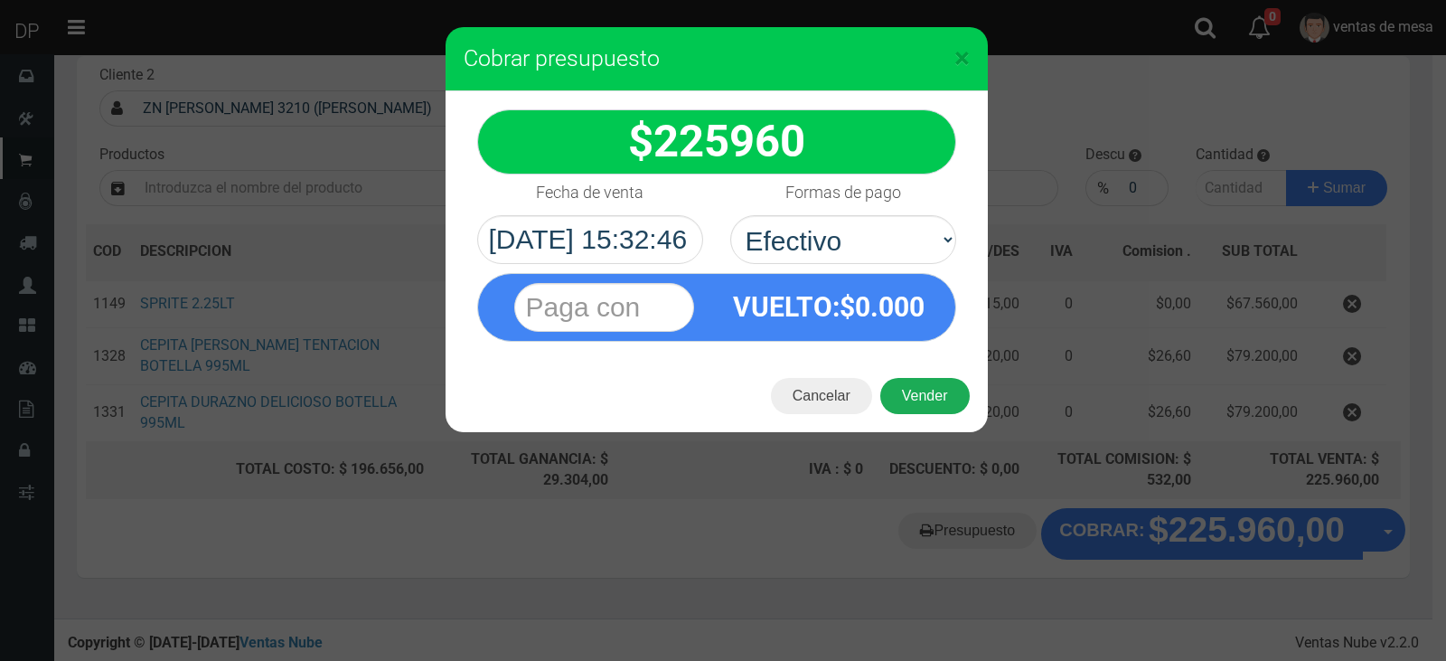
click at [940, 400] on button "Vender" at bounding box center [924, 396] width 89 height 36
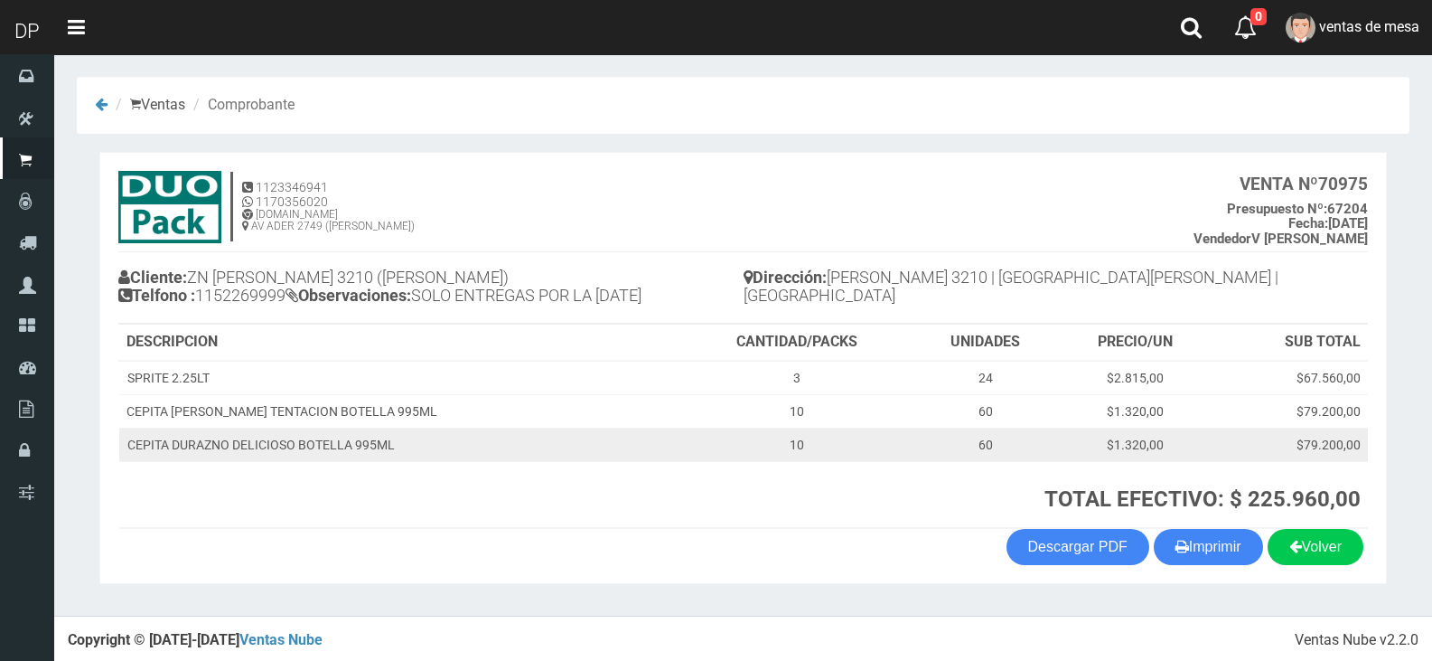
scroll to position [4, 0]
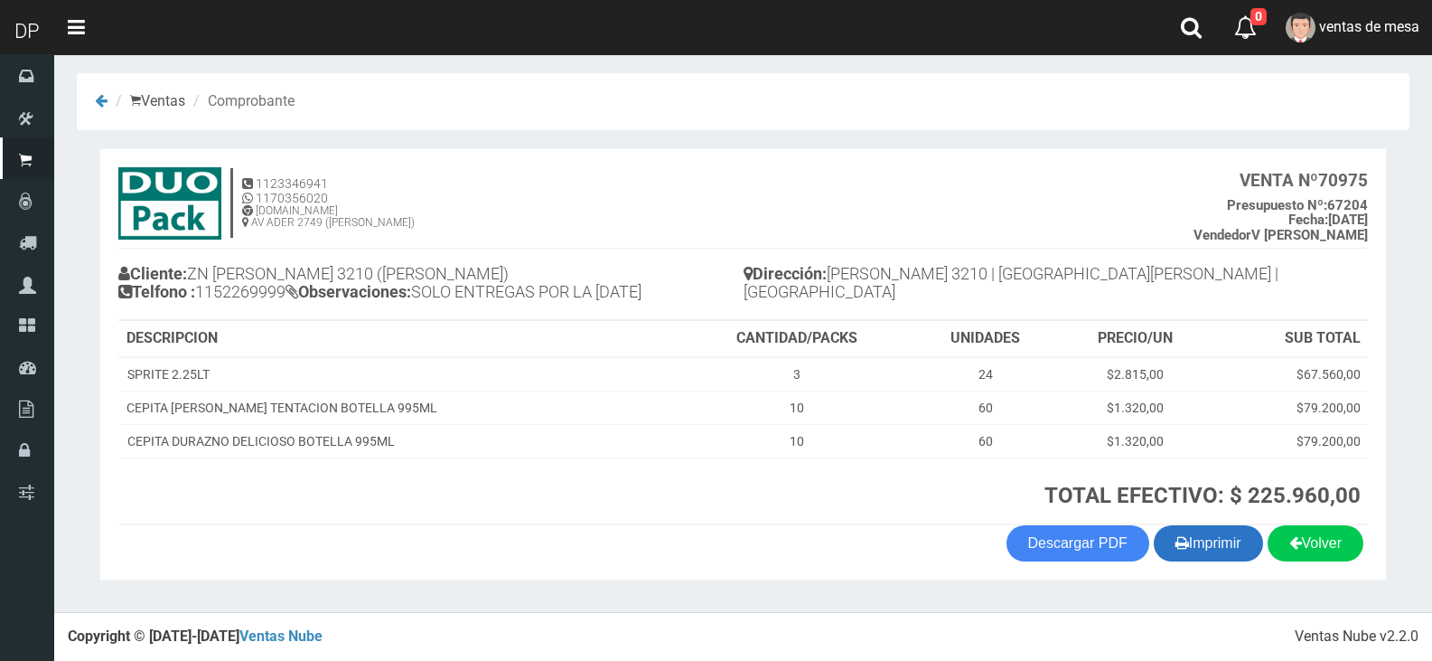
click at [1233, 564] on section "1123346941 1170356020 [DOMAIN_NAME] AV ADER 2749 ([PERSON_NAME]) VENTA Nº 70975…" at bounding box center [743, 364] width 1288 height 432
click at [1208, 542] on button "Imprimir" at bounding box center [1208, 543] width 109 height 36
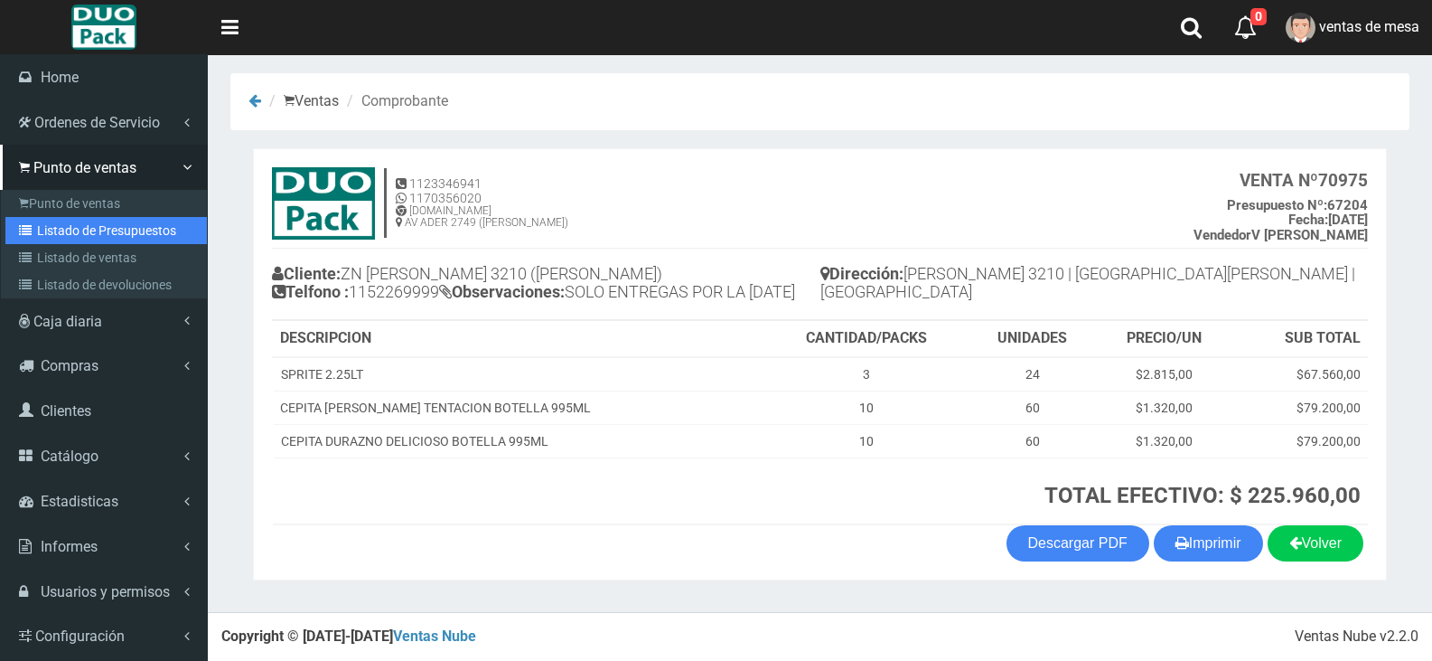
click at [34, 242] on link "Listado de Presupuestos" at bounding box center [105, 230] width 201 height 27
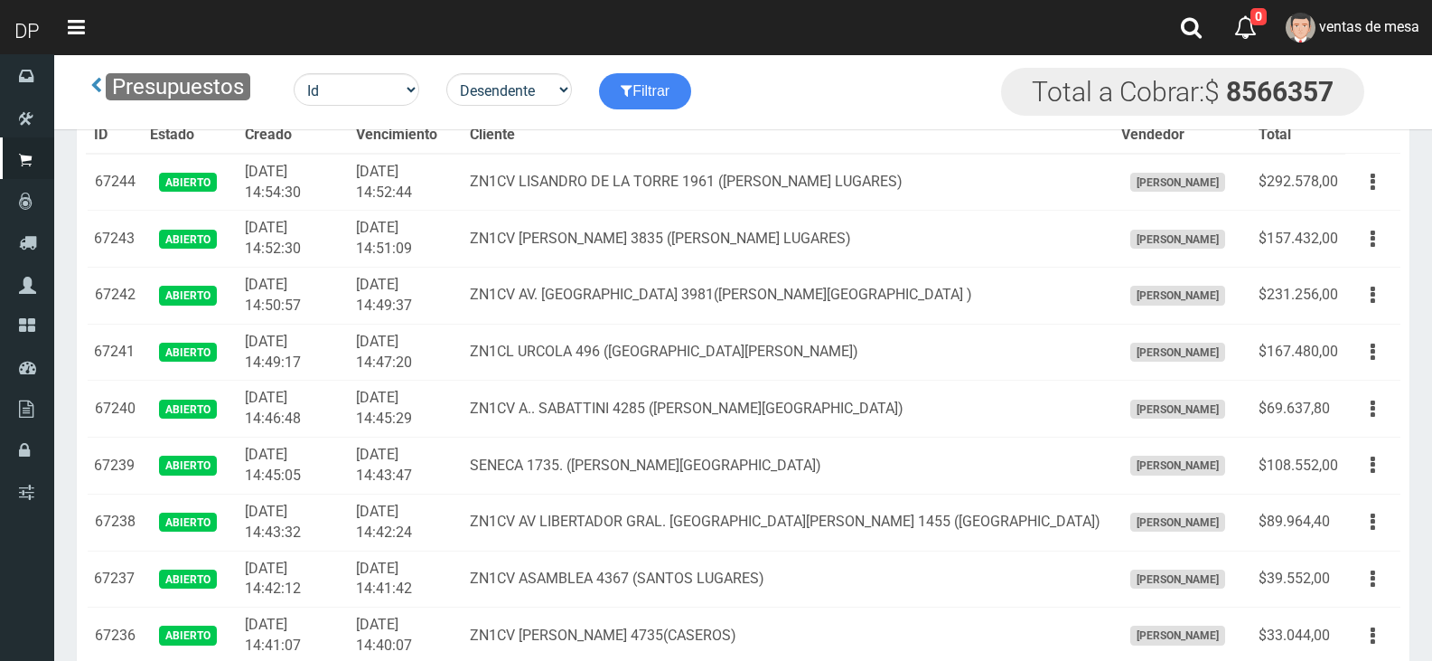
scroll to position [2097, 0]
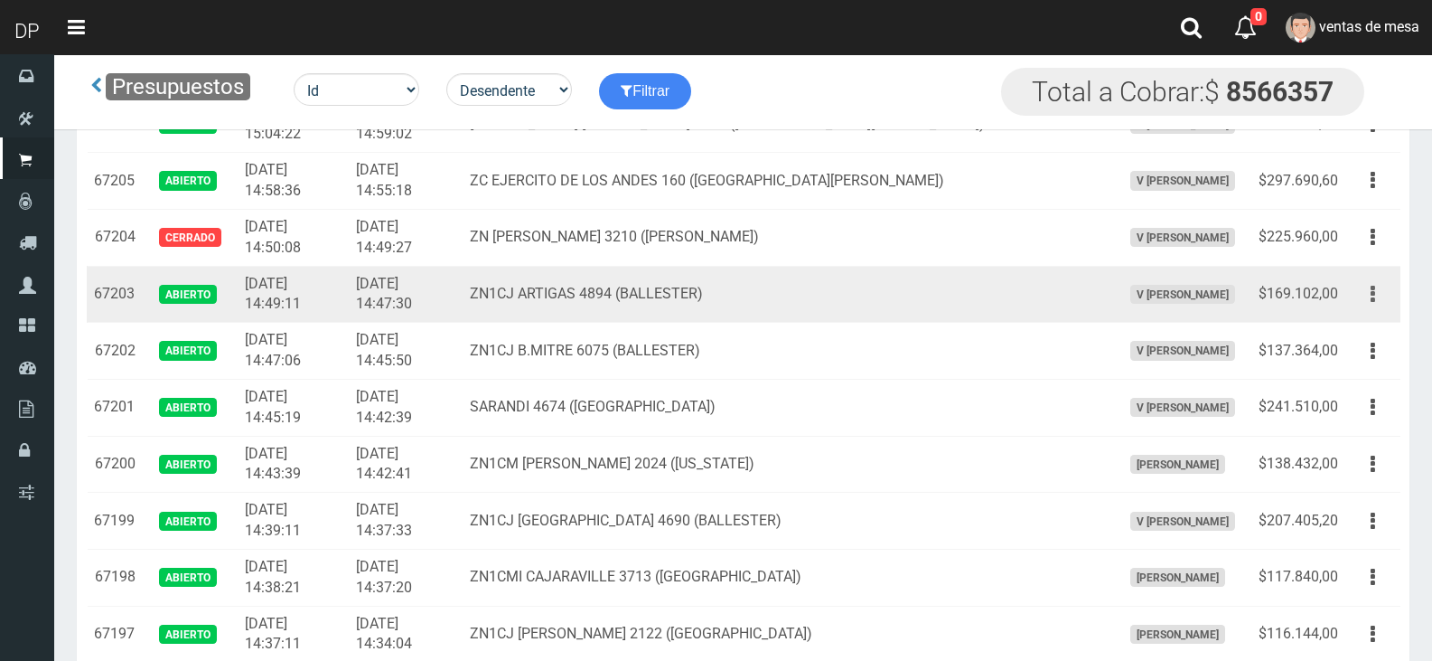
click at [1366, 278] on button "button" at bounding box center [1373, 294] width 41 height 32
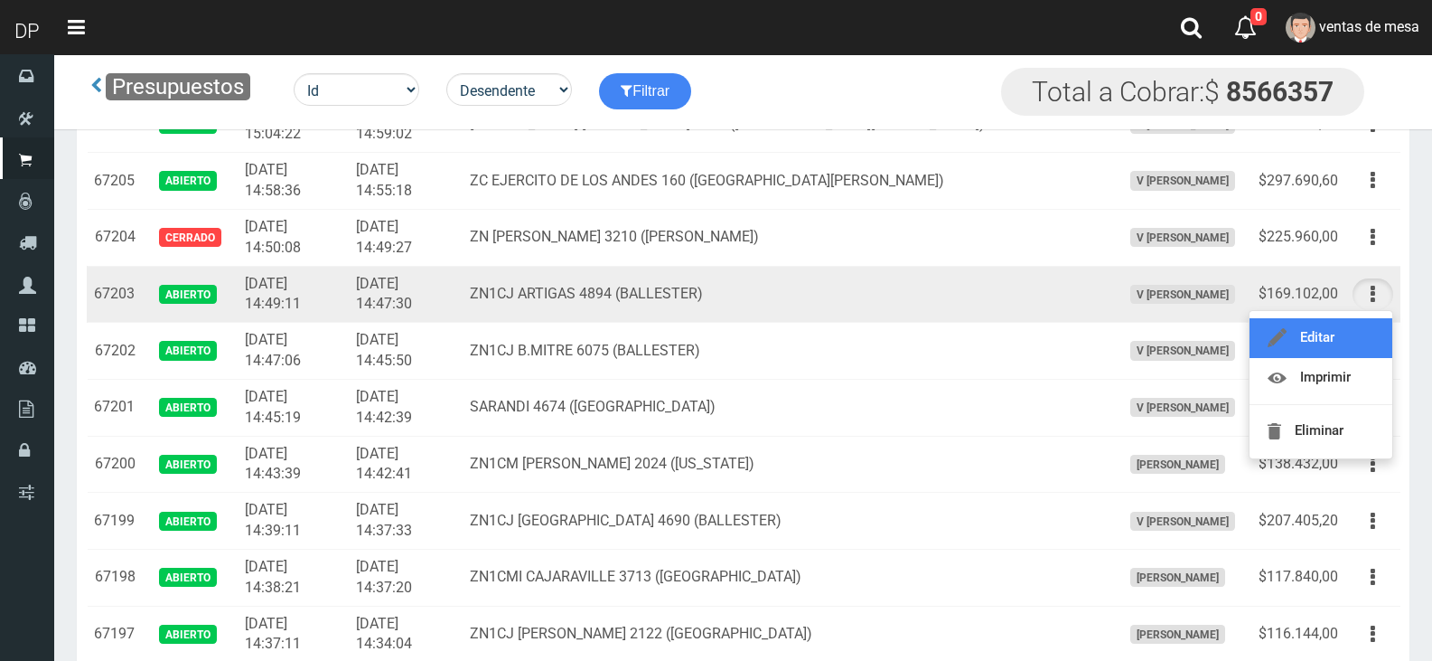
click at [1366, 331] on link "Editar" at bounding box center [1321, 338] width 143 height 40
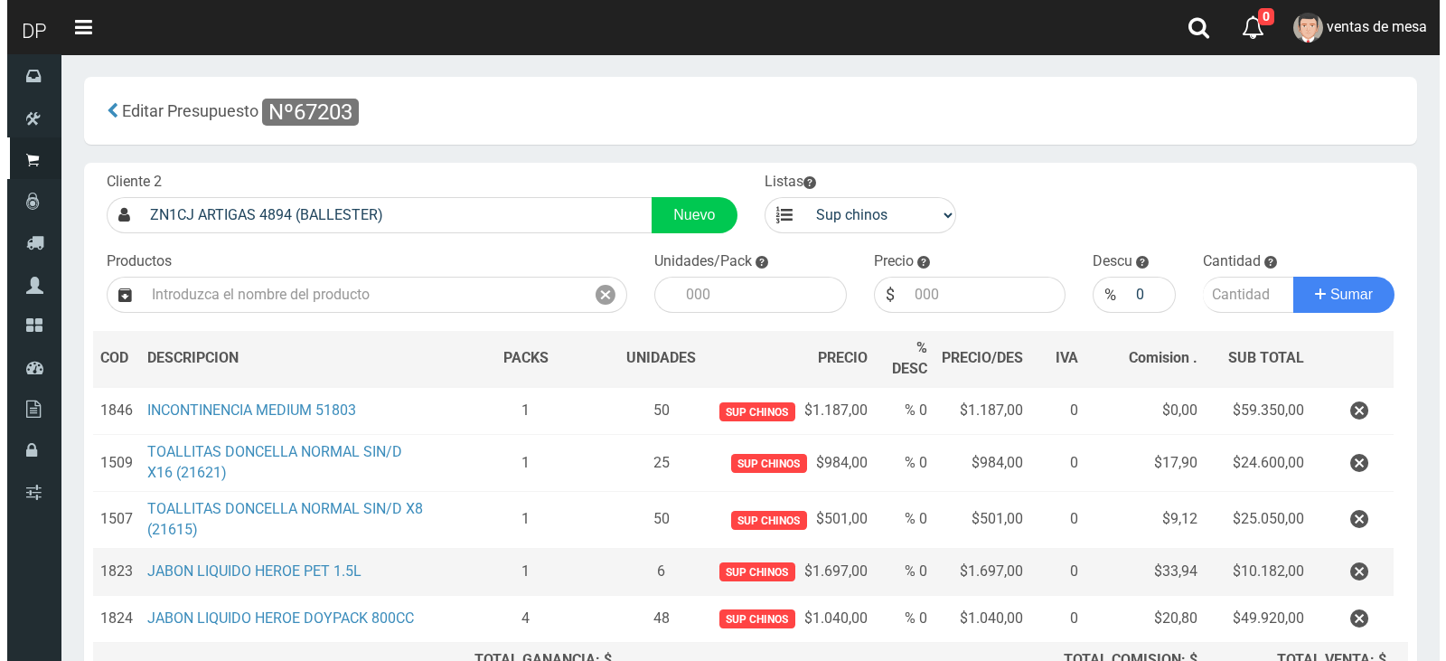
scroll to position [201, 0]
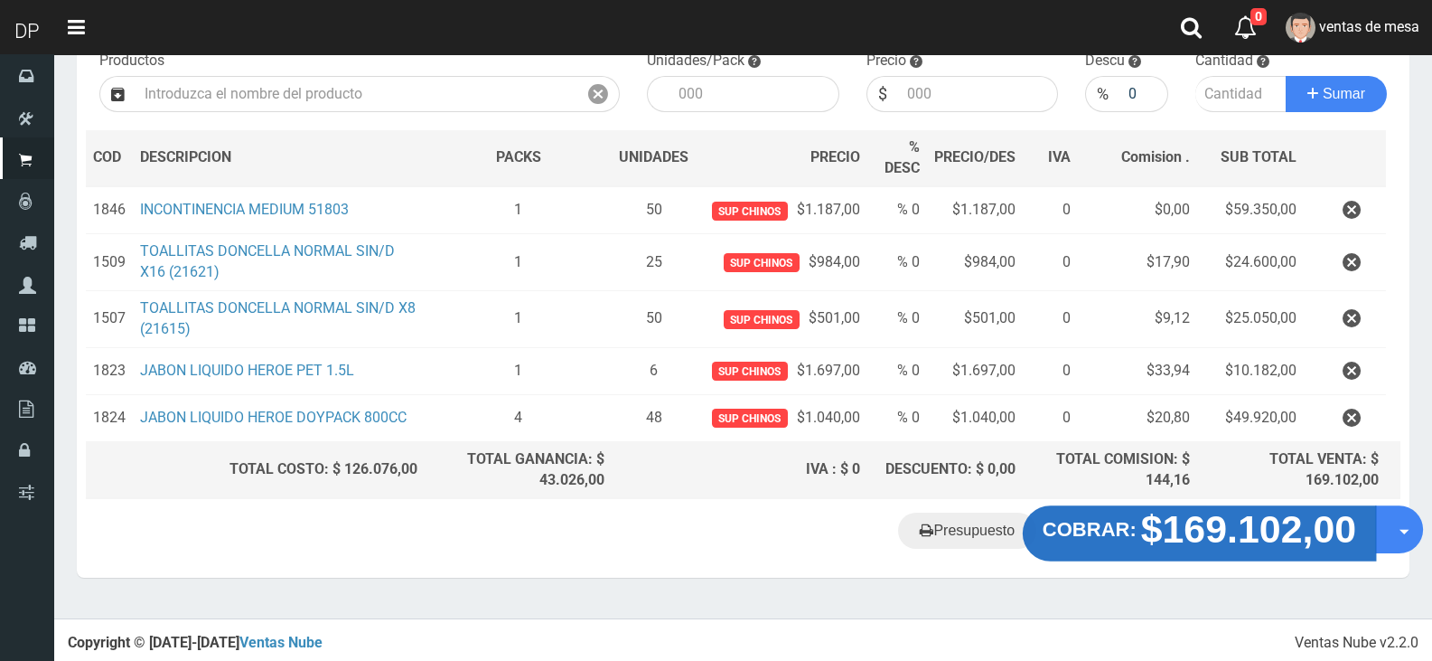
click at [1101, 539] on strong "COBRAR:" at bounding box center [1090, 530] width 94 height 22
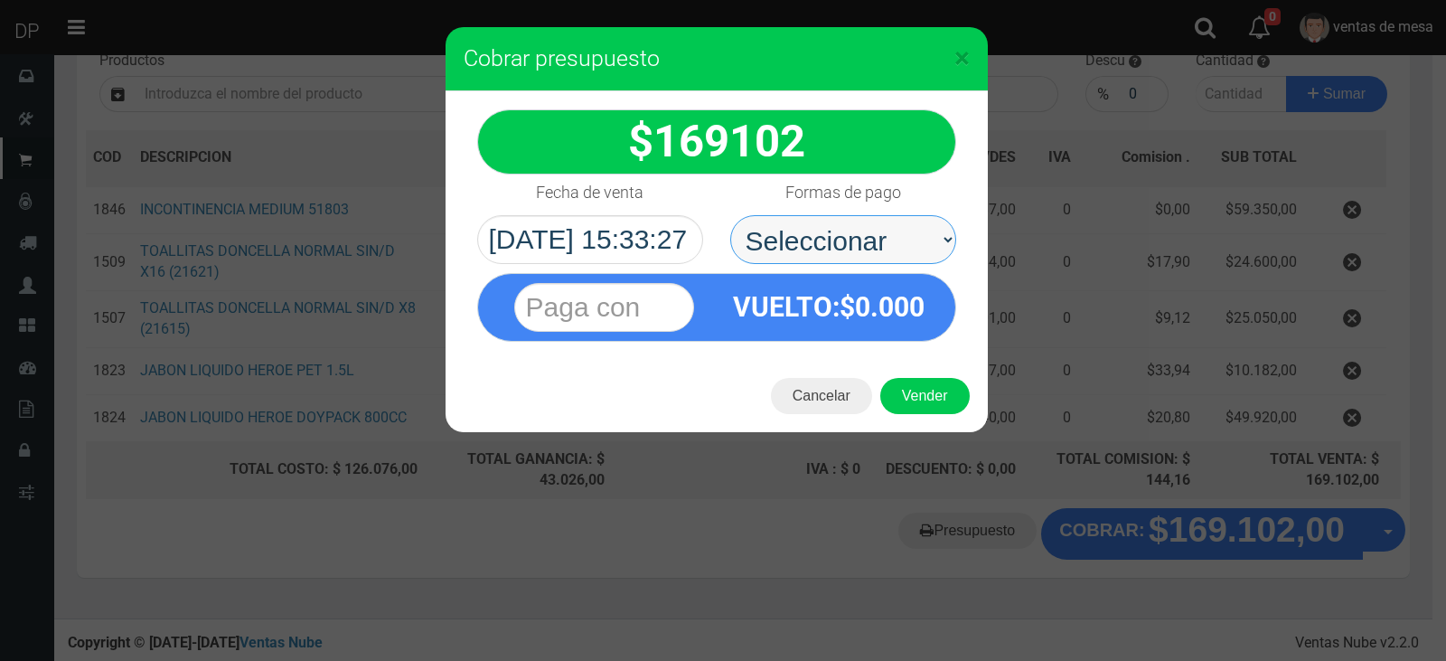
click at [886, 239] on select "Seleccionar Efectivo Tarjeta de Crédito Depósito Débito" at bounding box center [843, 239] width 226 height 49
select select "Efectivo"
click at [730, 215] on select "Seleccionar Efectivo Tarjeta de Crédito Depósito Débito" at bounding box center [843, 239] width 226 height 49
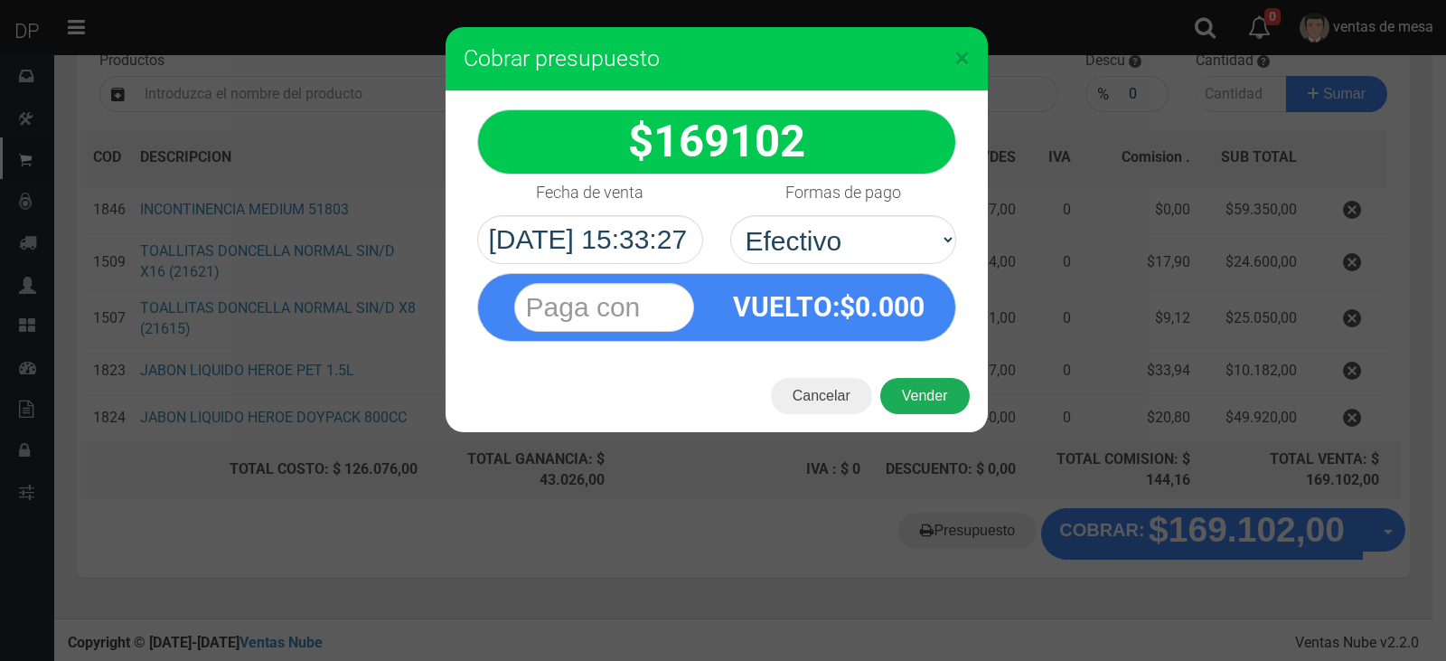
click at [935, 404] on button "Vender" at bounding box center [924, 396] width 89 height 36
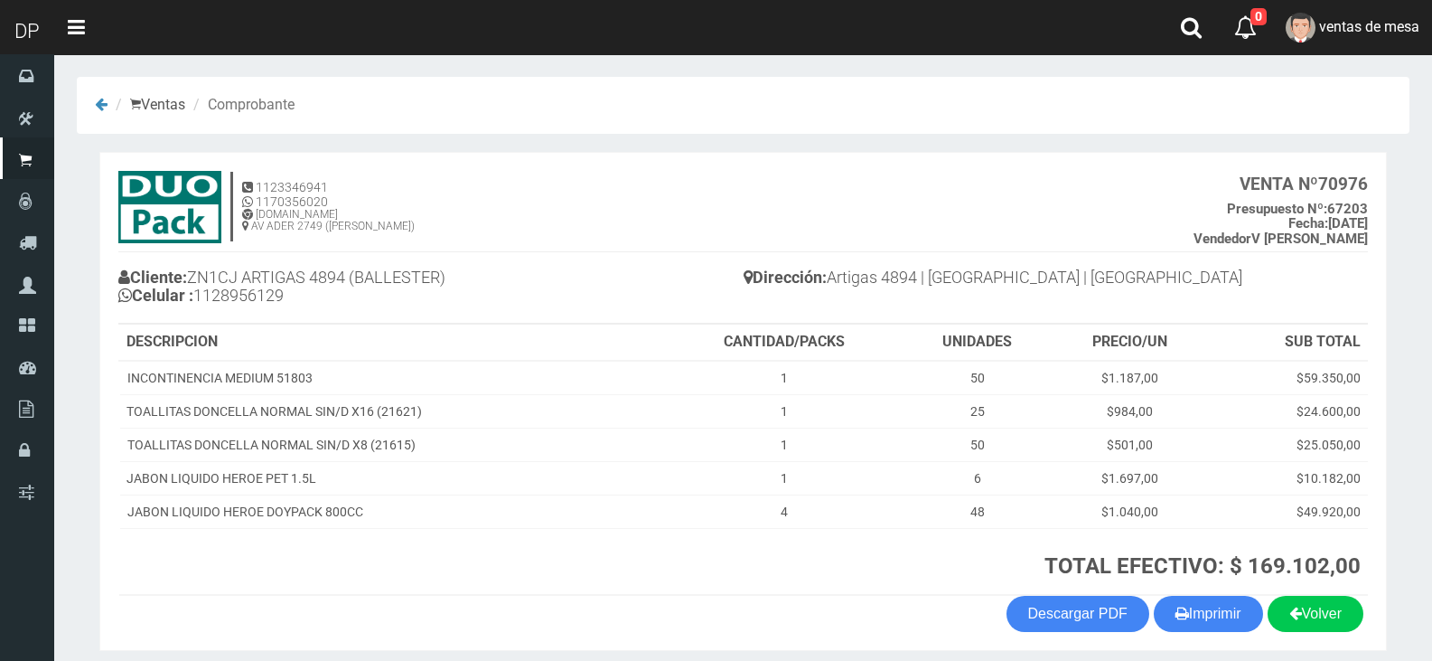
scroll to position [70, 0]
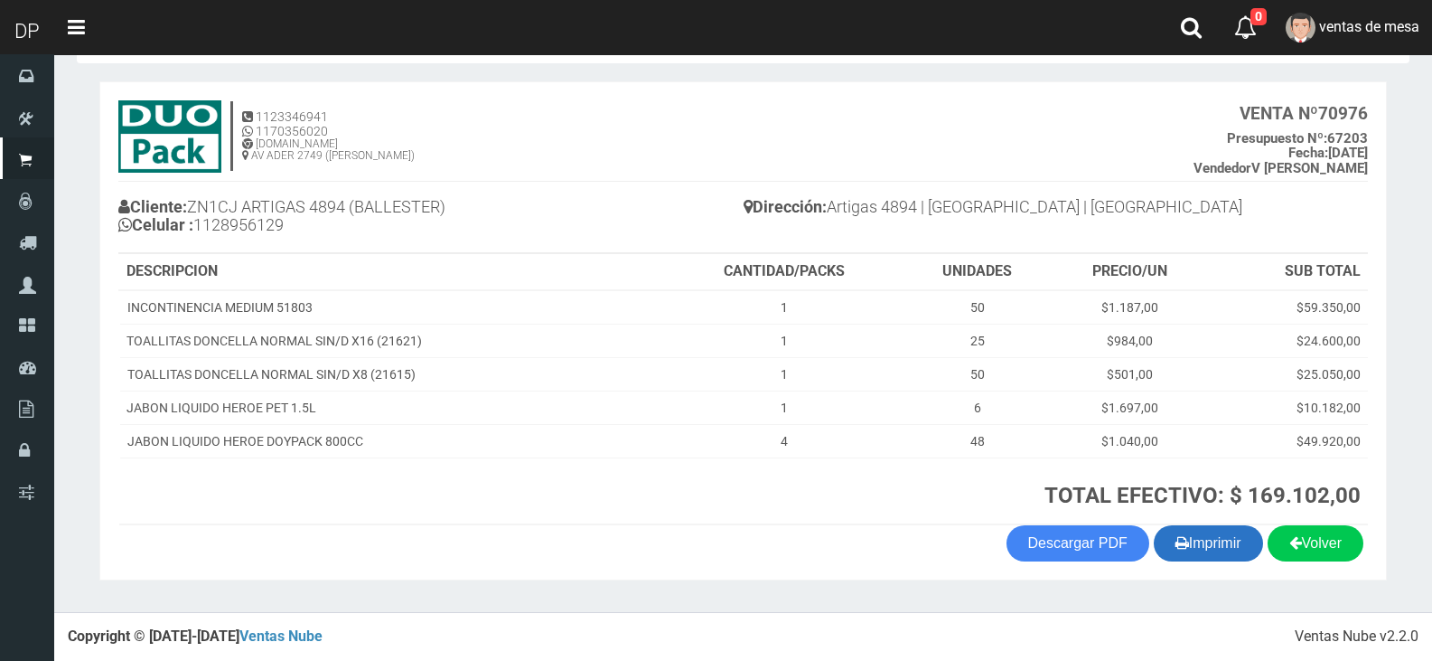
click at [1205, 544] on button "Imprimir" at bounding box center [1208, 543] width 109 height 36
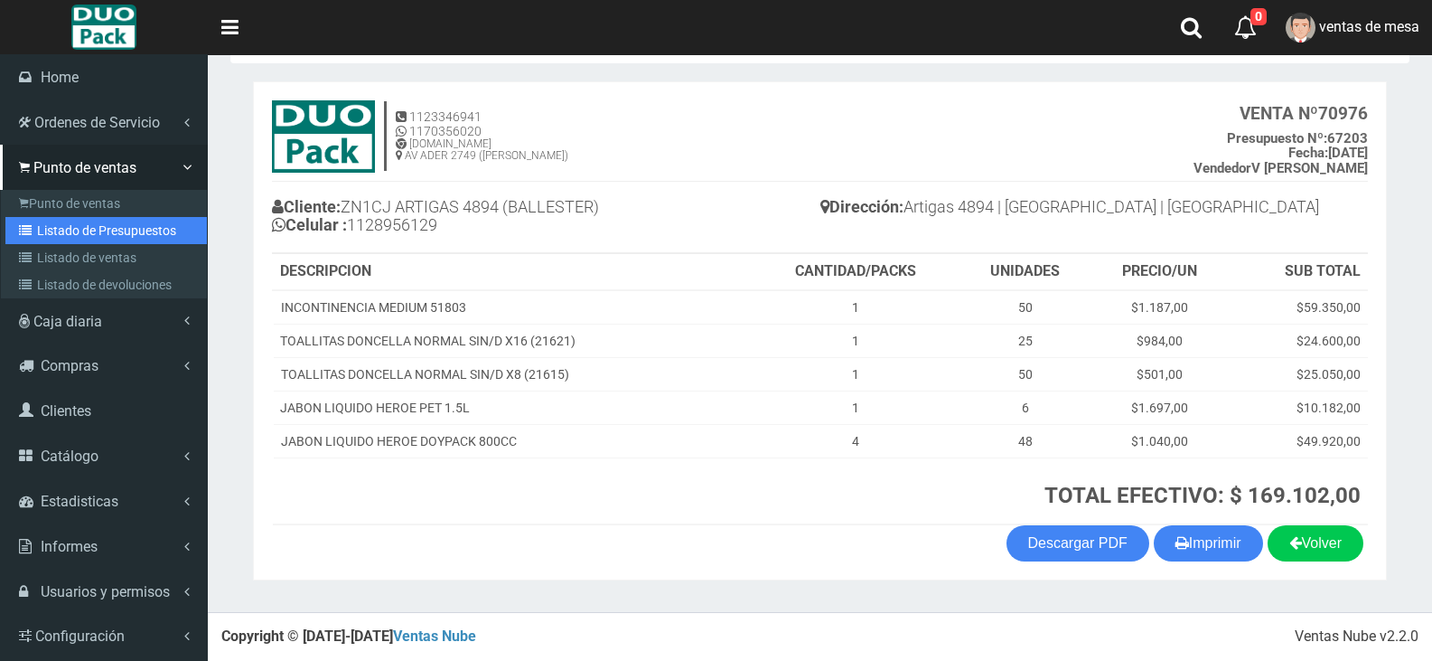
click at [31, 231] on icon at bounding box center [28, 230] width 18 height 13
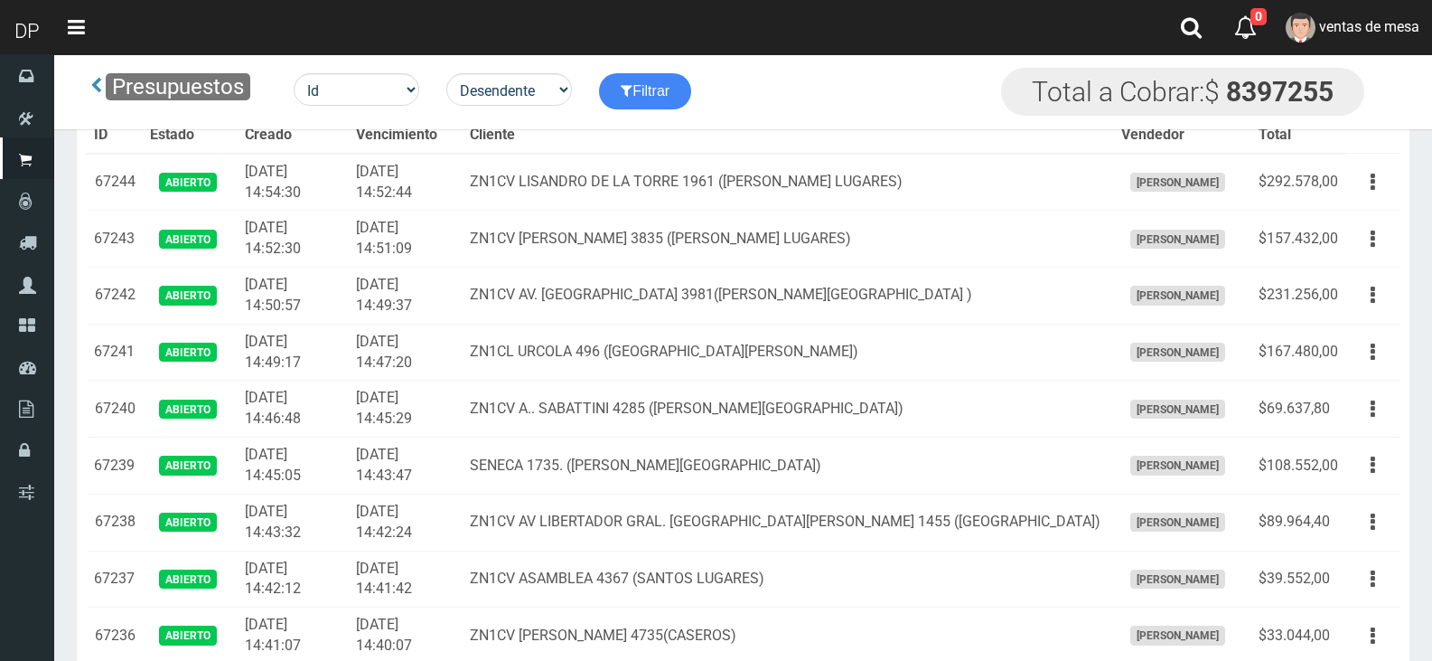
scroll to position [1927, 0]
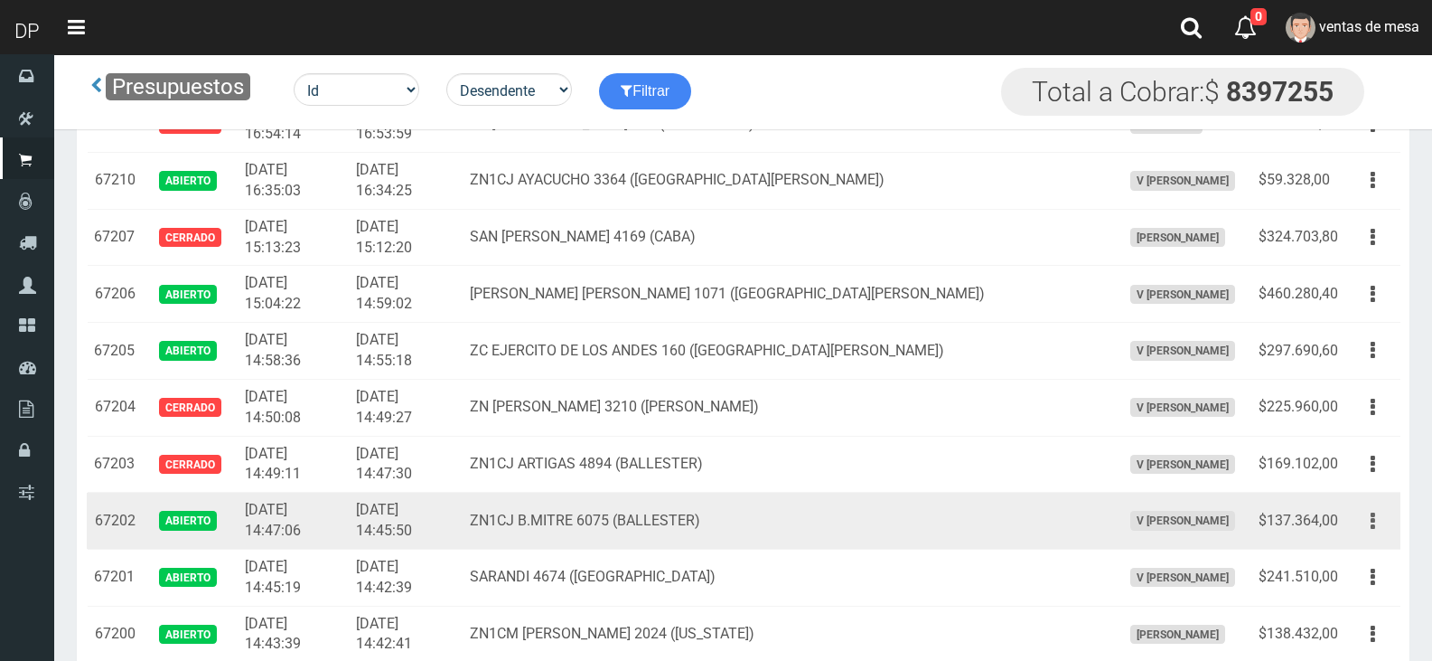
click at [1364, 514] on button "button" at bounding box center [1373, 521] width 41 height 32
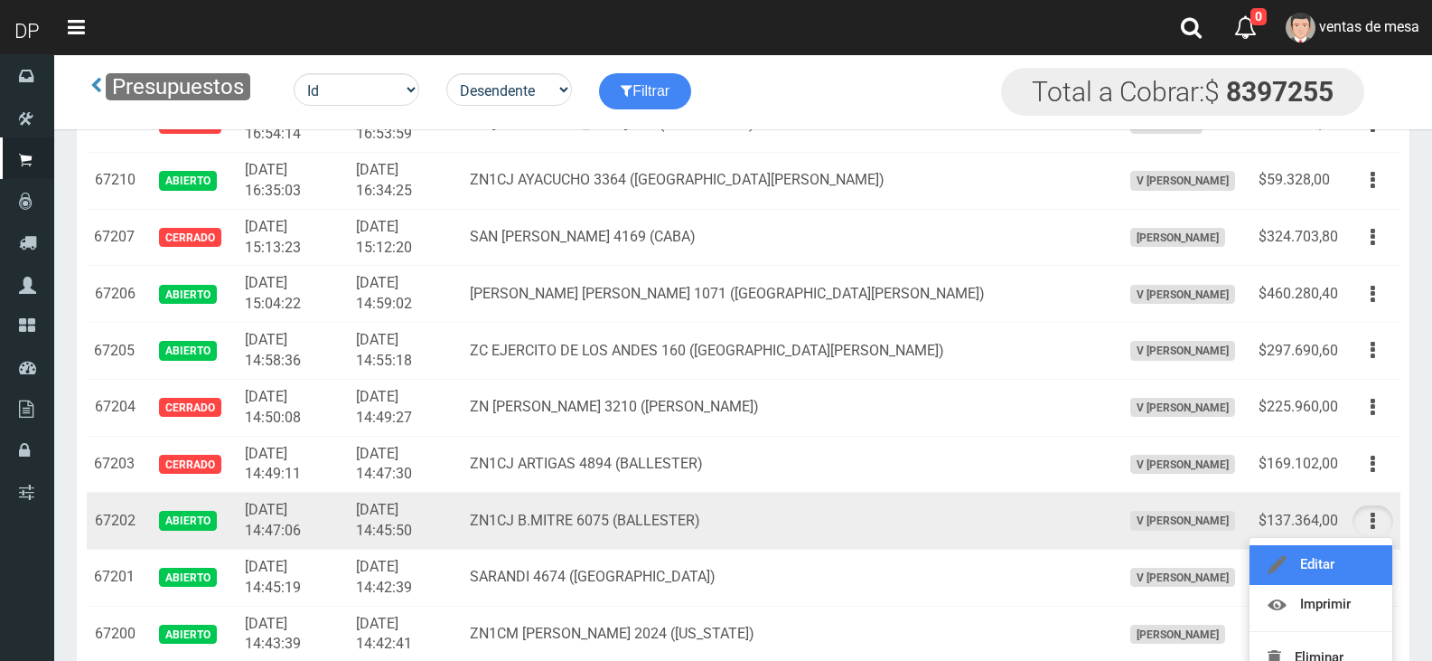
click at [1364, 574] on link "Editar" at bounding box center [1321, 565] width 143 height 40
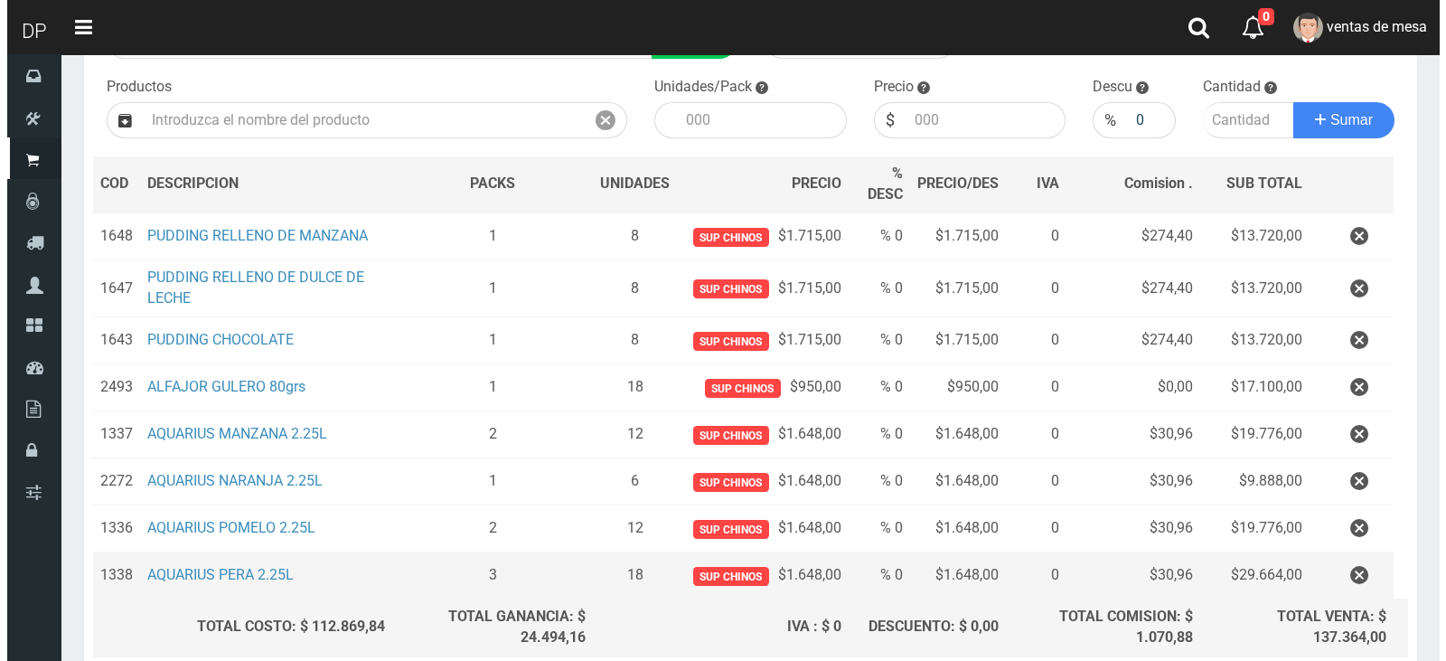
scroll to position [333, 0]
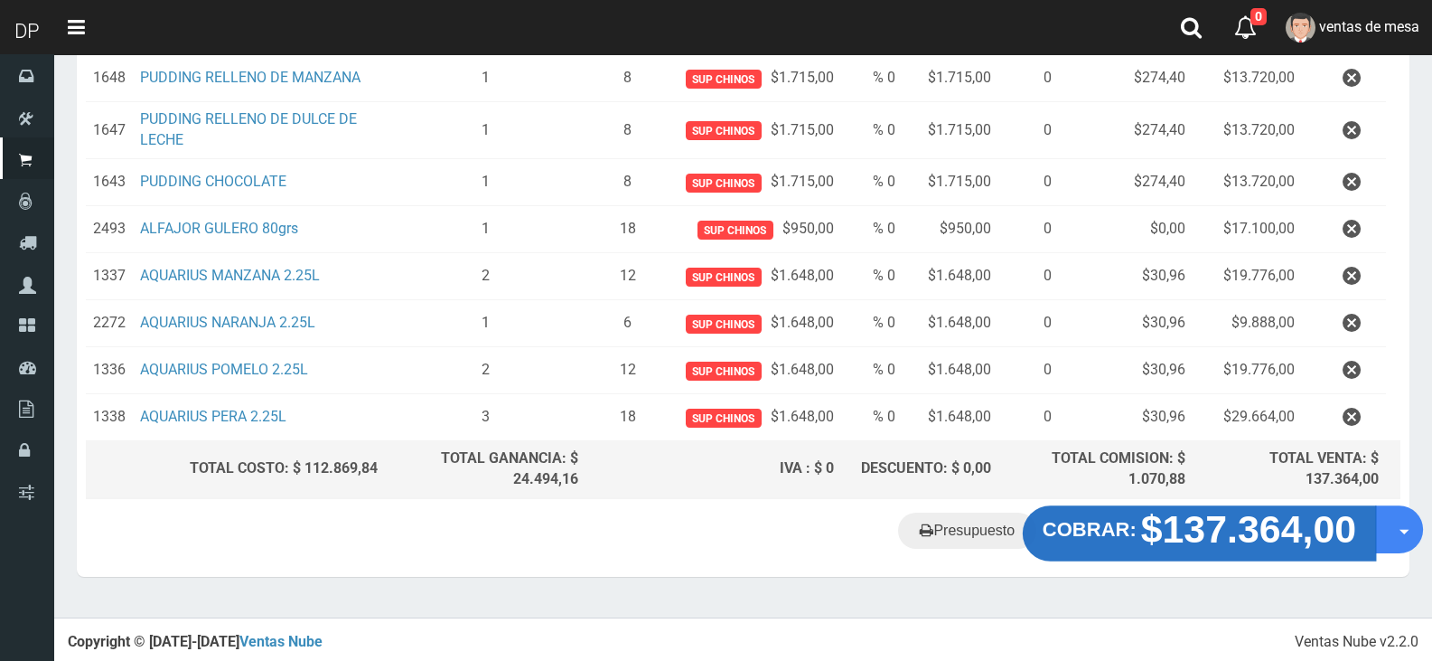
click at [1110, 528] on strong "COBRAR:" at bounding box center [1090, 529] width 94 height 22
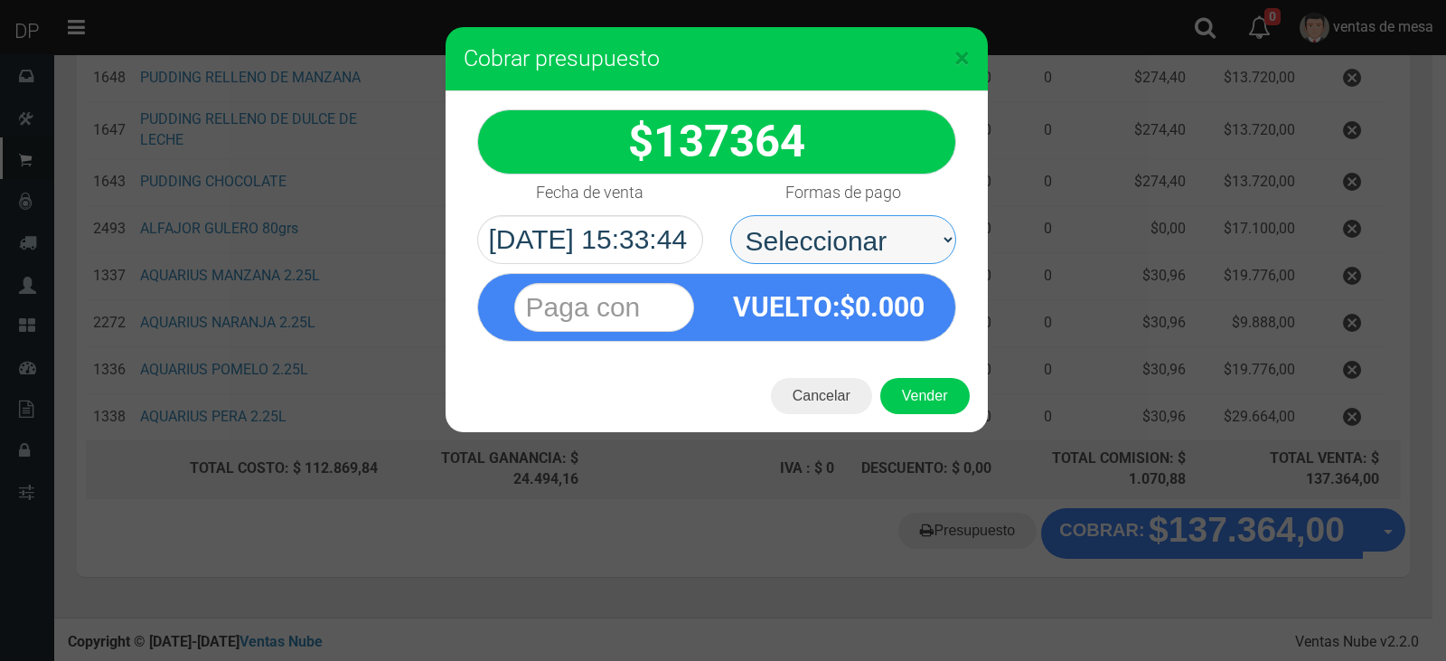
drag, startPoint x: 972, startPoint y: 265, endPoint x: 914, endPoint y: 256, distance: 58.5
click at [919, 250] on select "Seleccionar Efectivo Tarjeta de Crédito Depósito Débito" at bounding box center [843, 239] width 226 height 49
select select "Efectivo"
click at [730, 215] on select "Seleccionar Efectivo Tarjeta de Crédito Depósito Débito" at bounding box center [843, 239] width 226 height 49
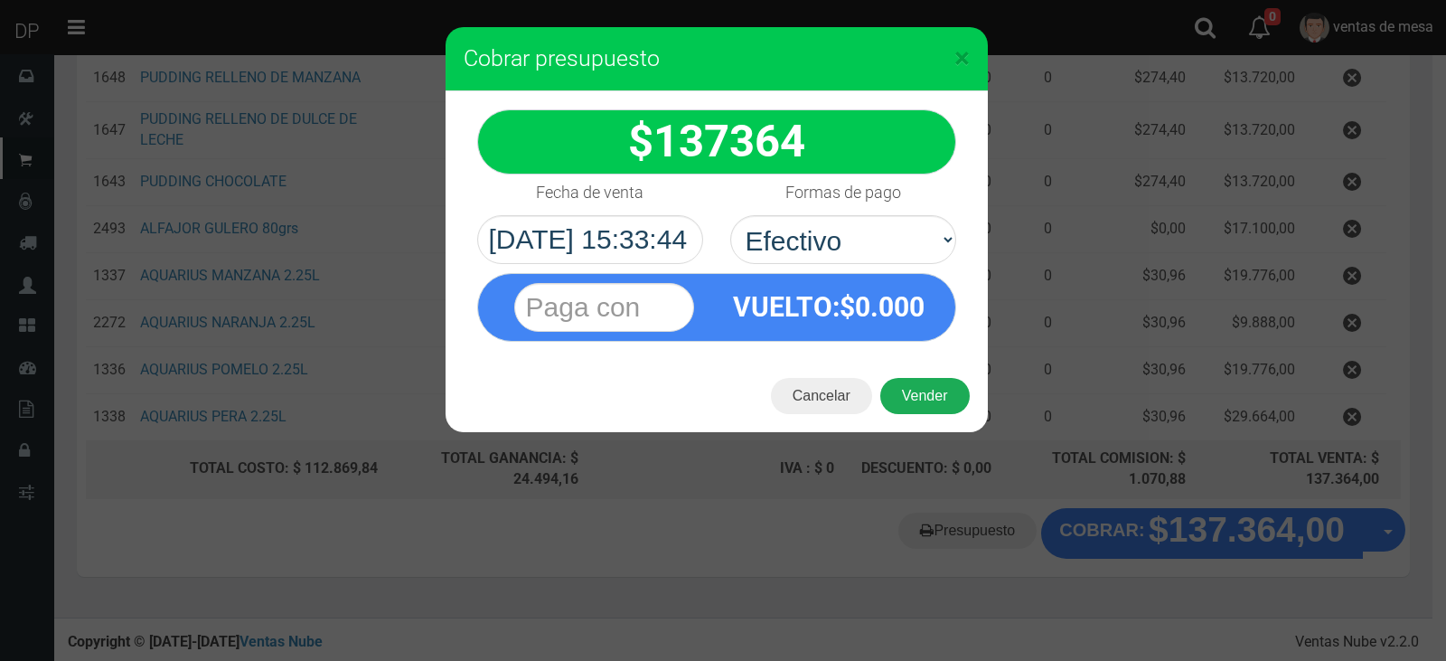
drag, startPoint x: 908, startPoint y: 373, endPoint x: 914, endPoint y: 385, distance: 12.9
click at [909, 373] on div "Cancelar Vender" at bounding box center [716, 396] width 542 height 72
click at [914, 385] on button "Vender" at bounding box center [924, 396] width 89 height 36
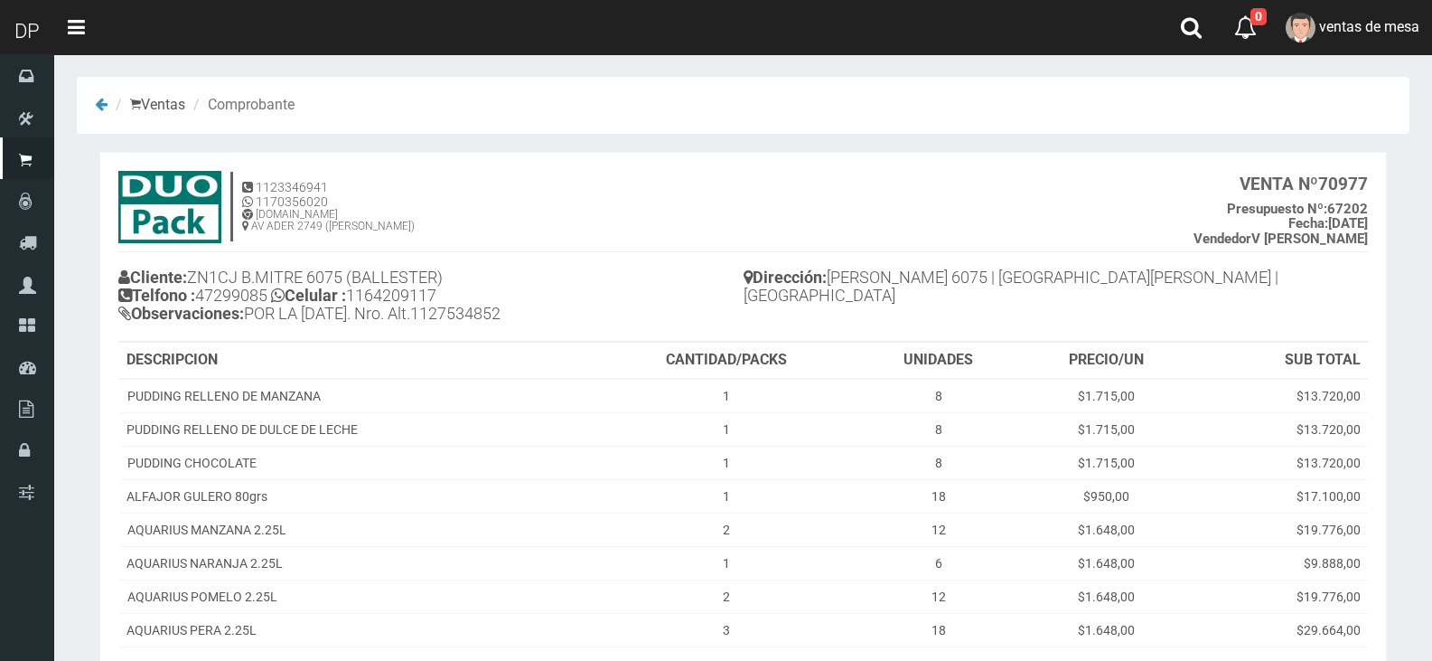
scroll to position [189, 0]
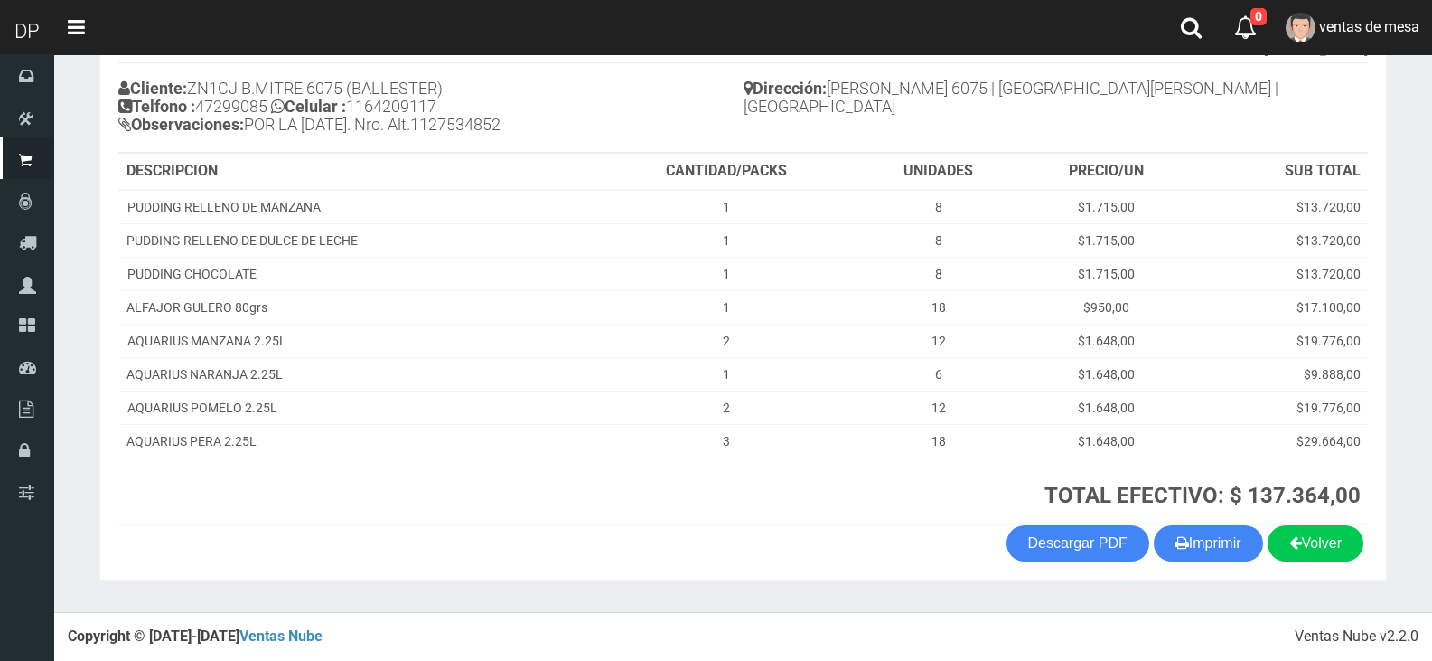
click at [1233, 563] on section "1123346941 1170356020 [DOMAIN_NAME] AV ADER 2749 ([PERSON_NAME]) VENTA Nº 70977…" at bounding box center [743, 271] width 1288 height 617
click at [1180, 533] on icon "button" at bounding box center [1183, 542] width 14 height 25
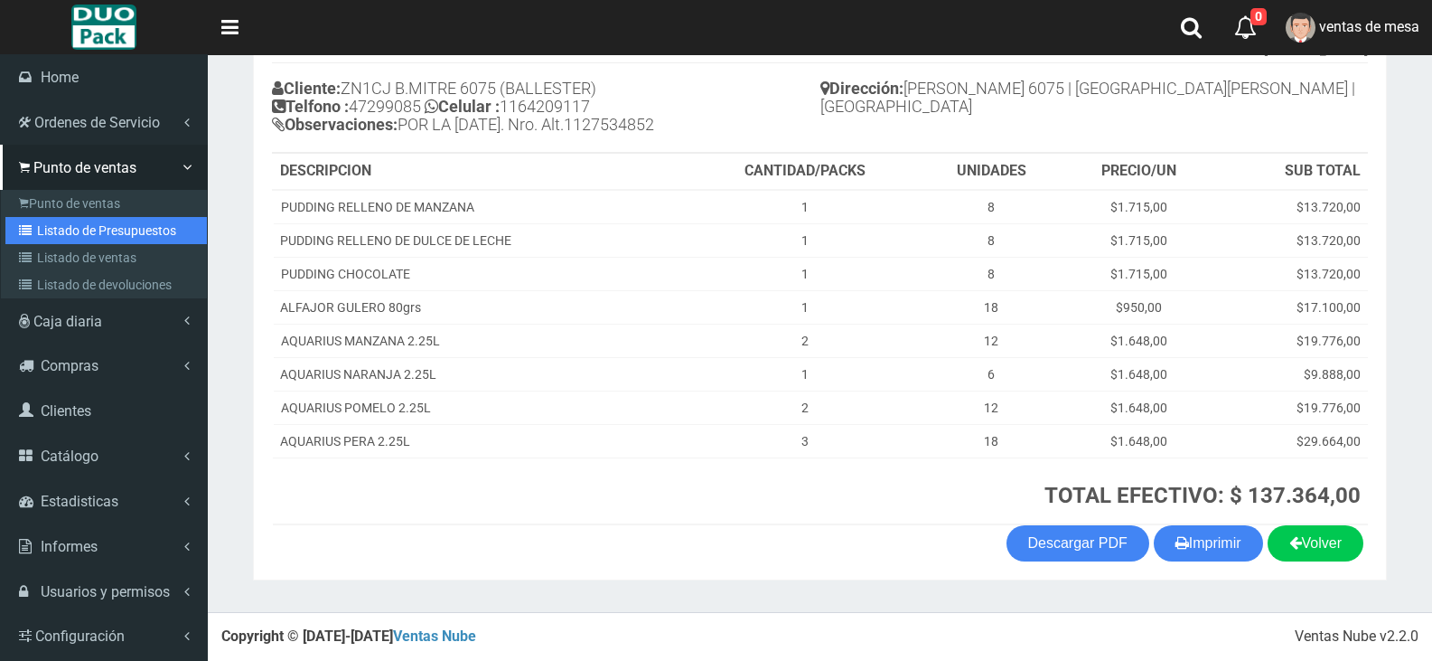
click at [71, 242] on link "Listado de Presupuestos" at bounding box center [105, 230] width 201 height 27
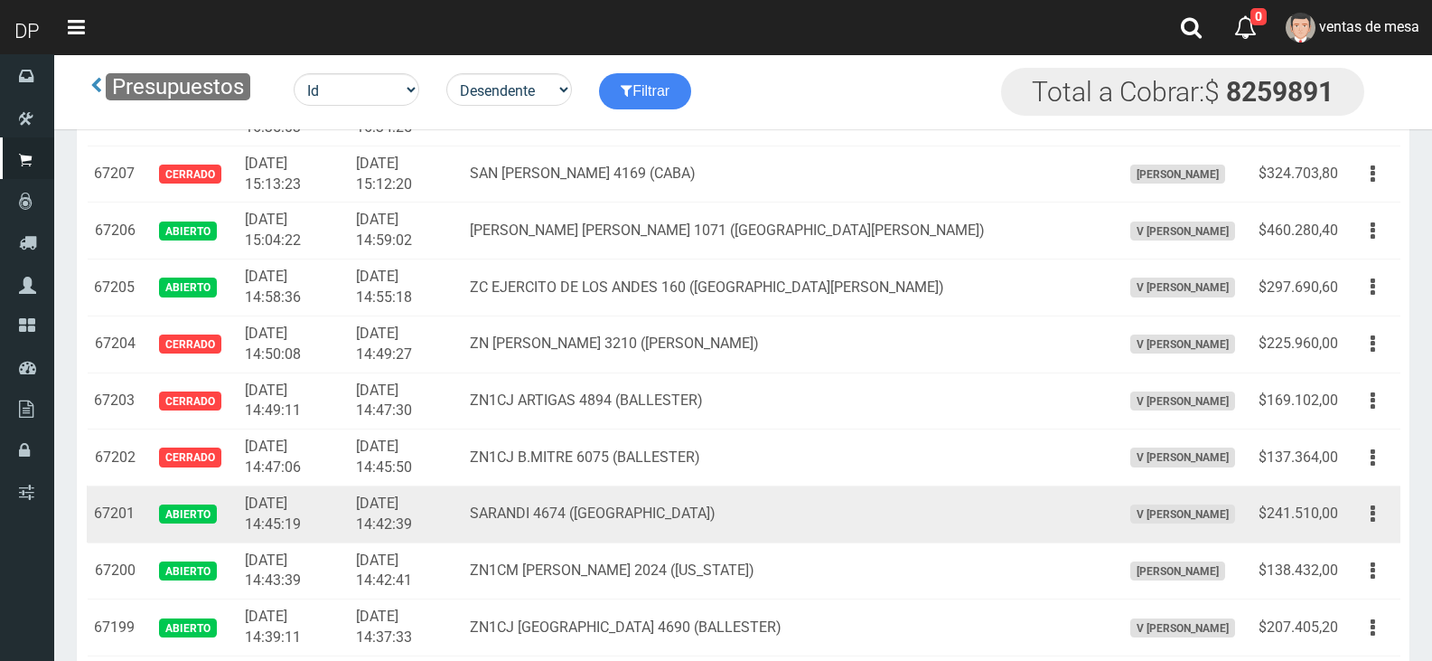
scroll to position [2018, 0]
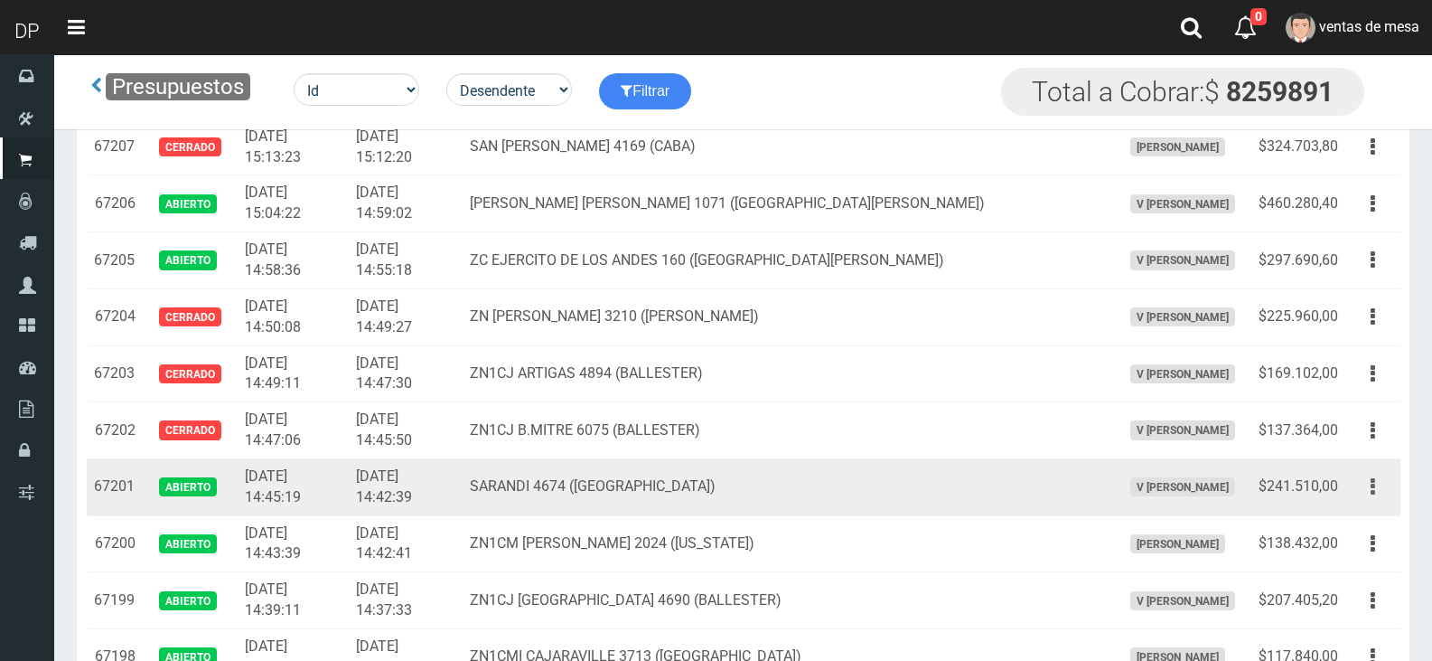
click at [1366, 495] on button "button" at bounding box center [1373, 487] width 41 height 32
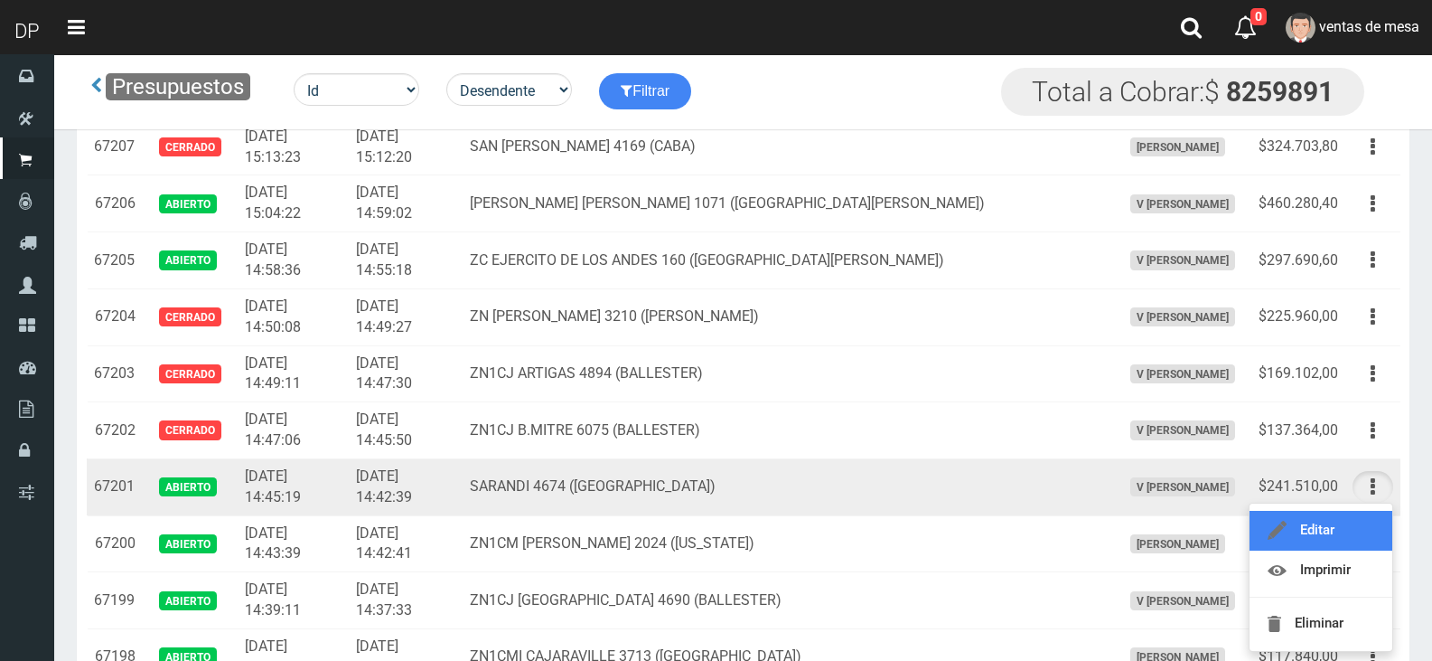
click at [1357, 521] on link "Editar" at bounding box center [1321, 531] width 143 height 40
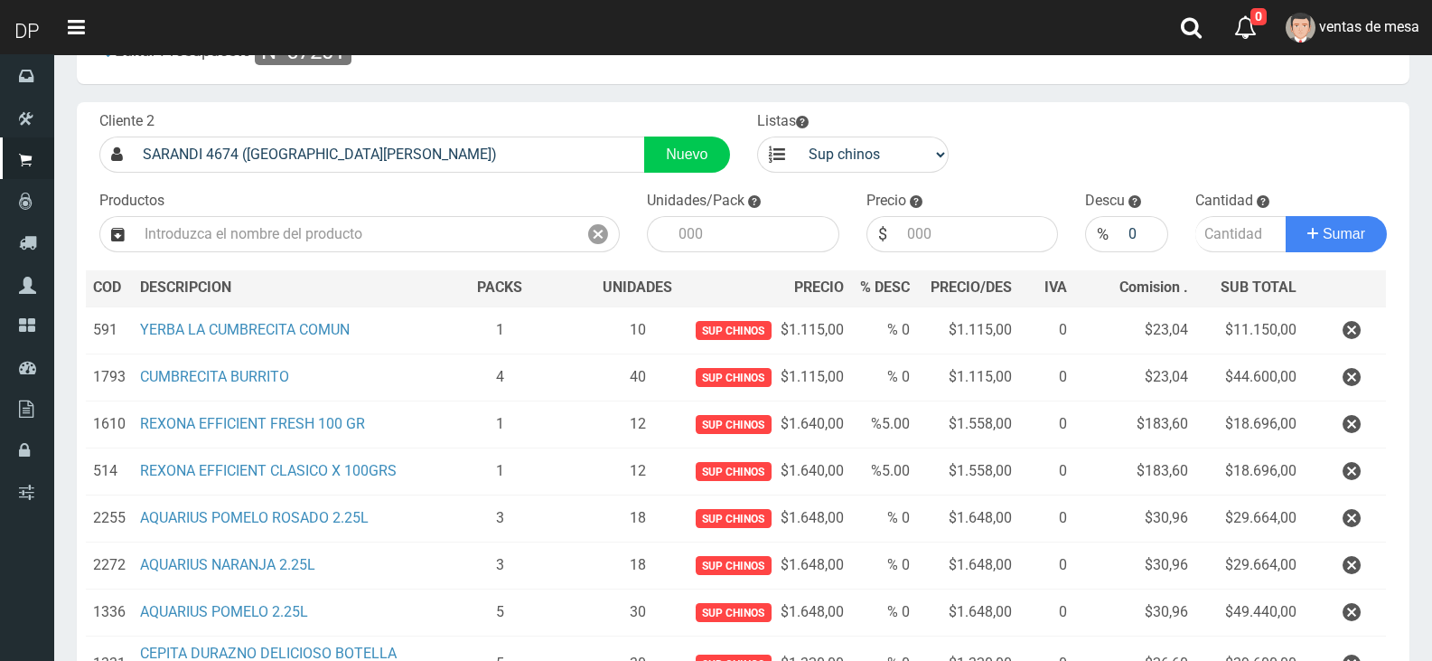
scroll to position [90, 0]
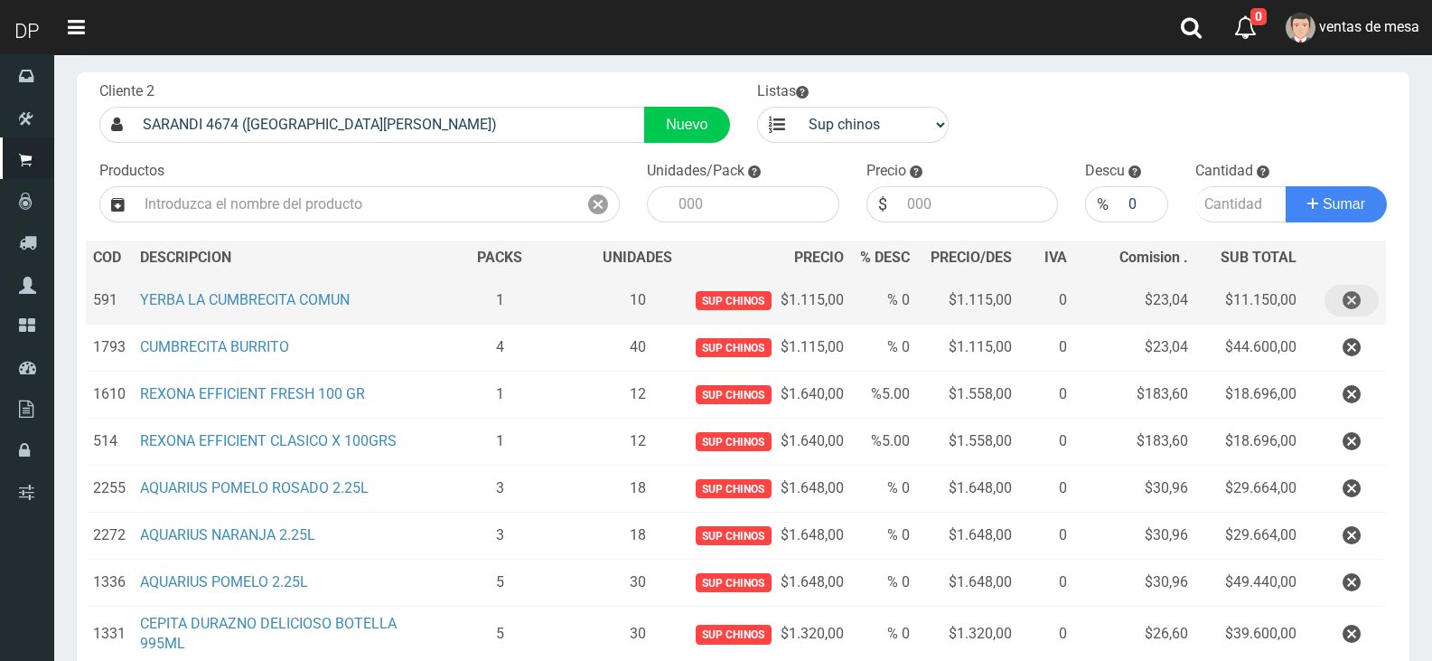
click at [1364, 301] on button "button" at bounding box center [1352, 301] width 54 height 32
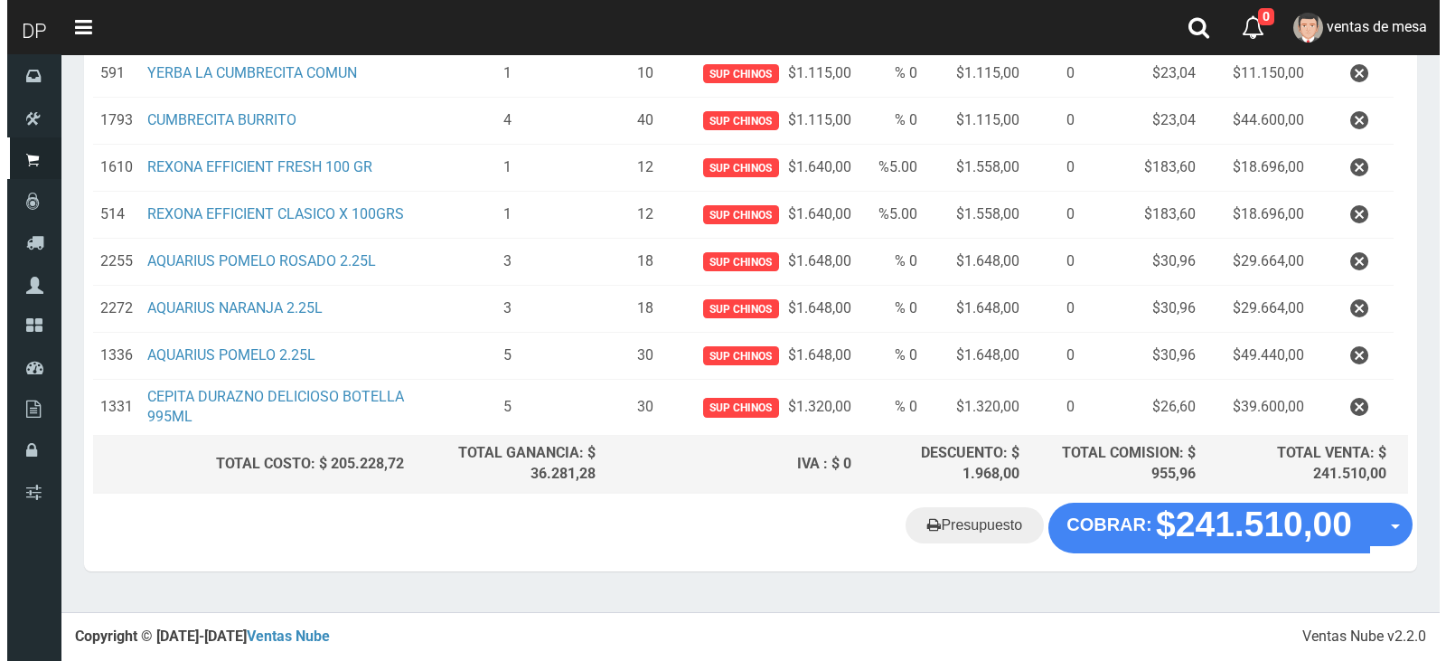
scroll to position [274, 0]
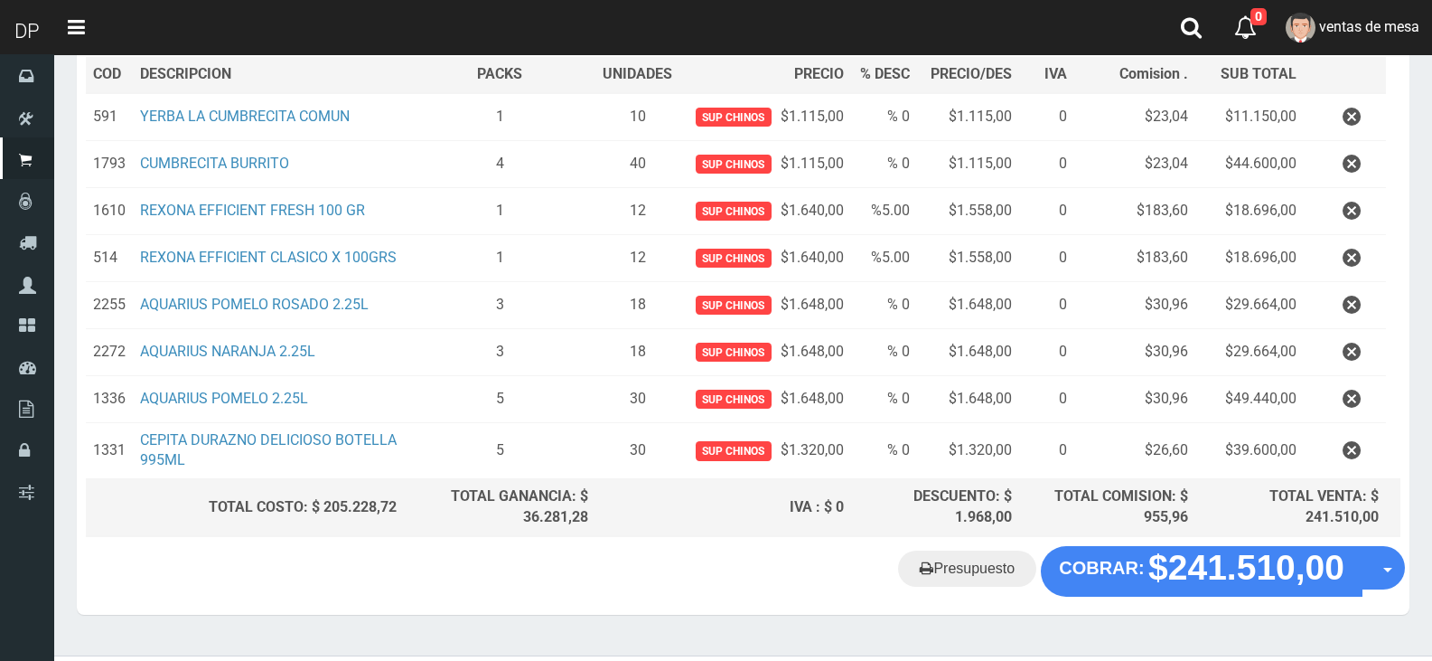
click at [1224, 555] on div "Presupuesto COBRAR: $241.510,00 Opciones" at bounding box center [743, 580] width 1333 height 69
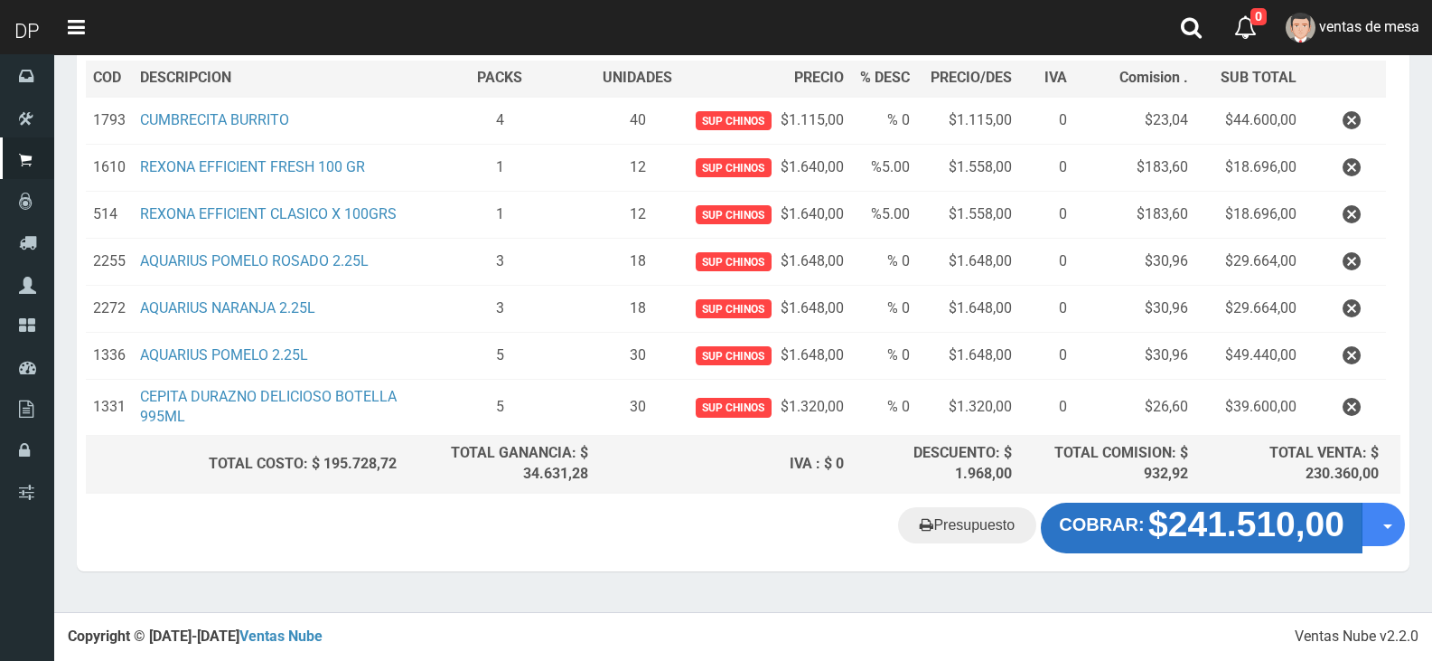
click at [1223, 540] on strong "$241.510,00" at bounding box center [1246, 523] width 196 height 39
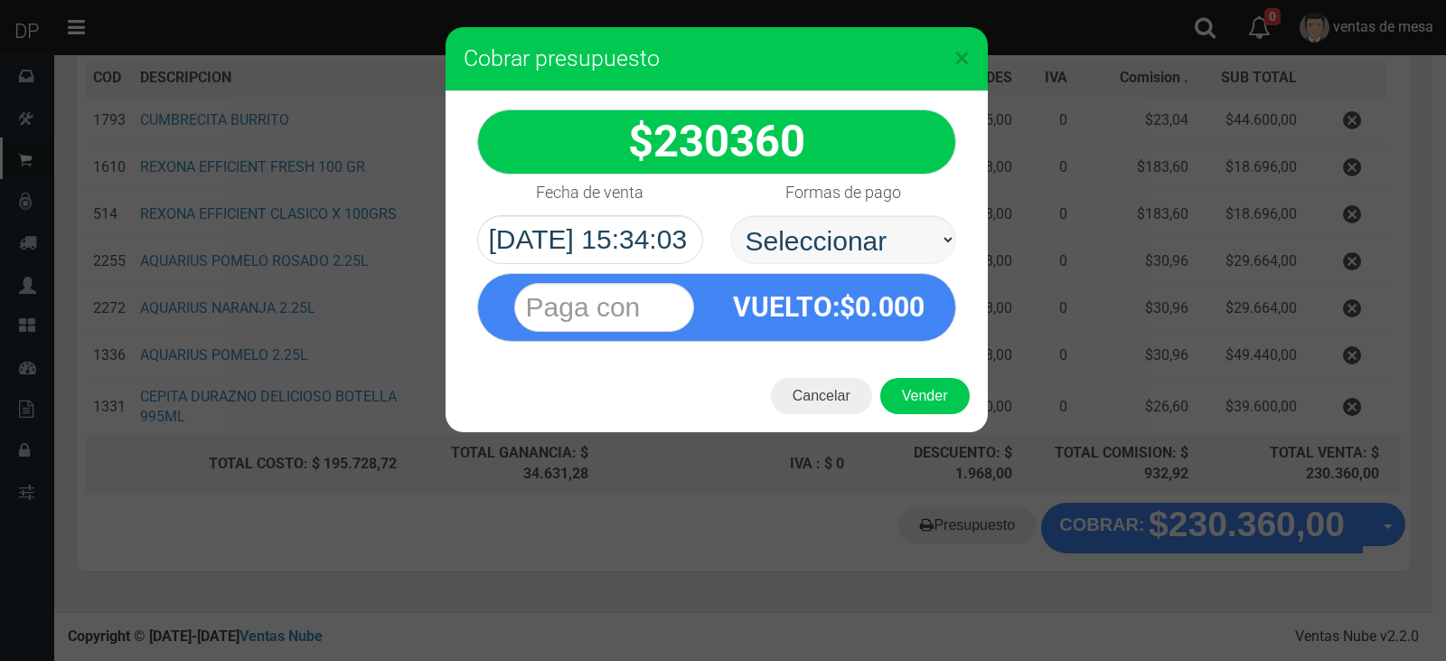
select select "Efectivo"
drag, startPoint x: 1223, startPoint y: 540, endPoint x: 909, endPoint y: 257, distance: 422.9
click at [730, 215] on select "Seleccionar Efectivo Tarjeta de Crédito Depósito Débito" at bounding box center [843, 239] width 226 height 49
click at [913, 380] on button "Vender" at bounding box center [924, 396] width 89 height 36
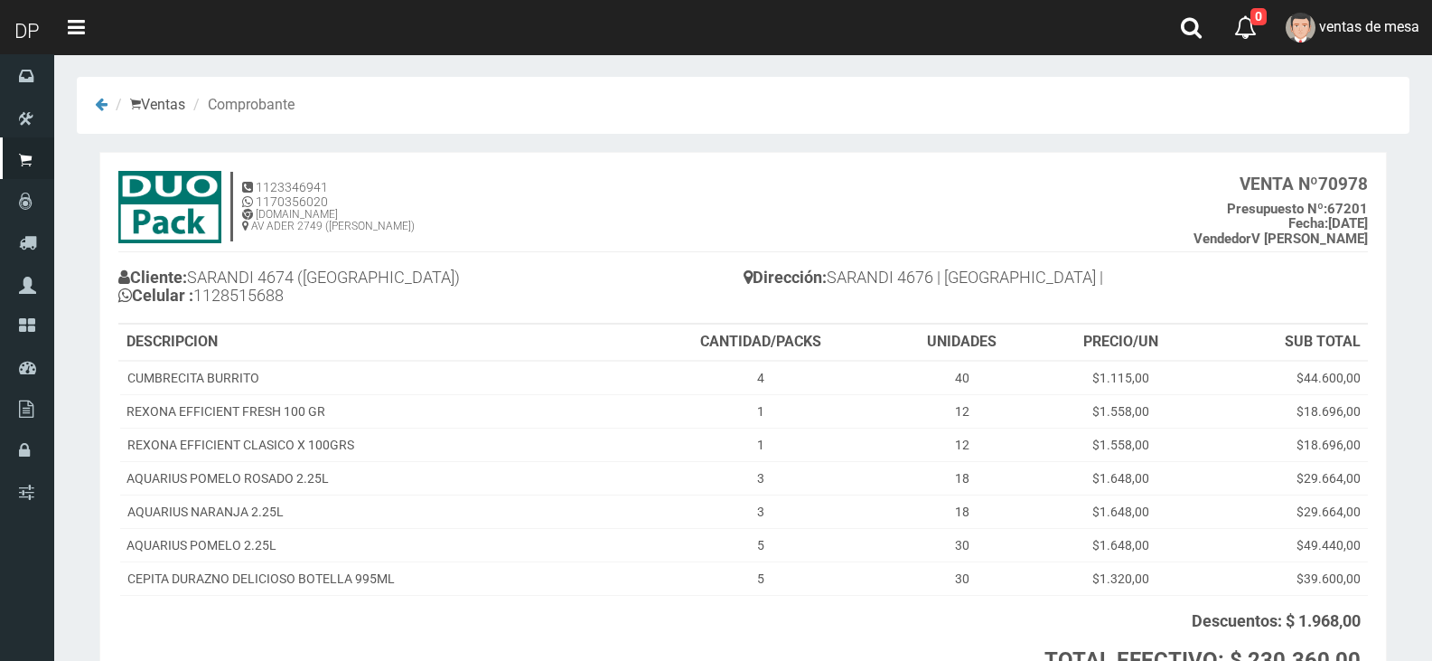
scroll to position [164, 0]
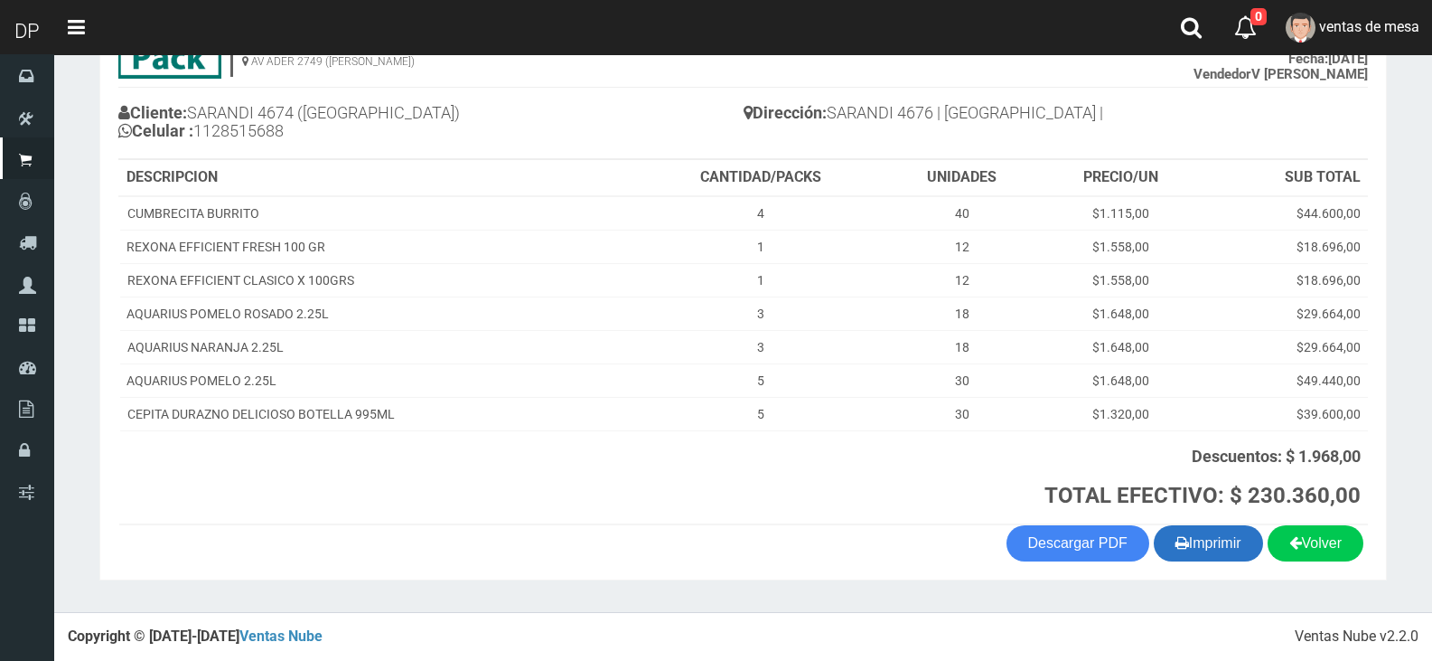
click at [1161, 548] on button "Imprimir" at bounding box center [1208, 543] width 109 height 36
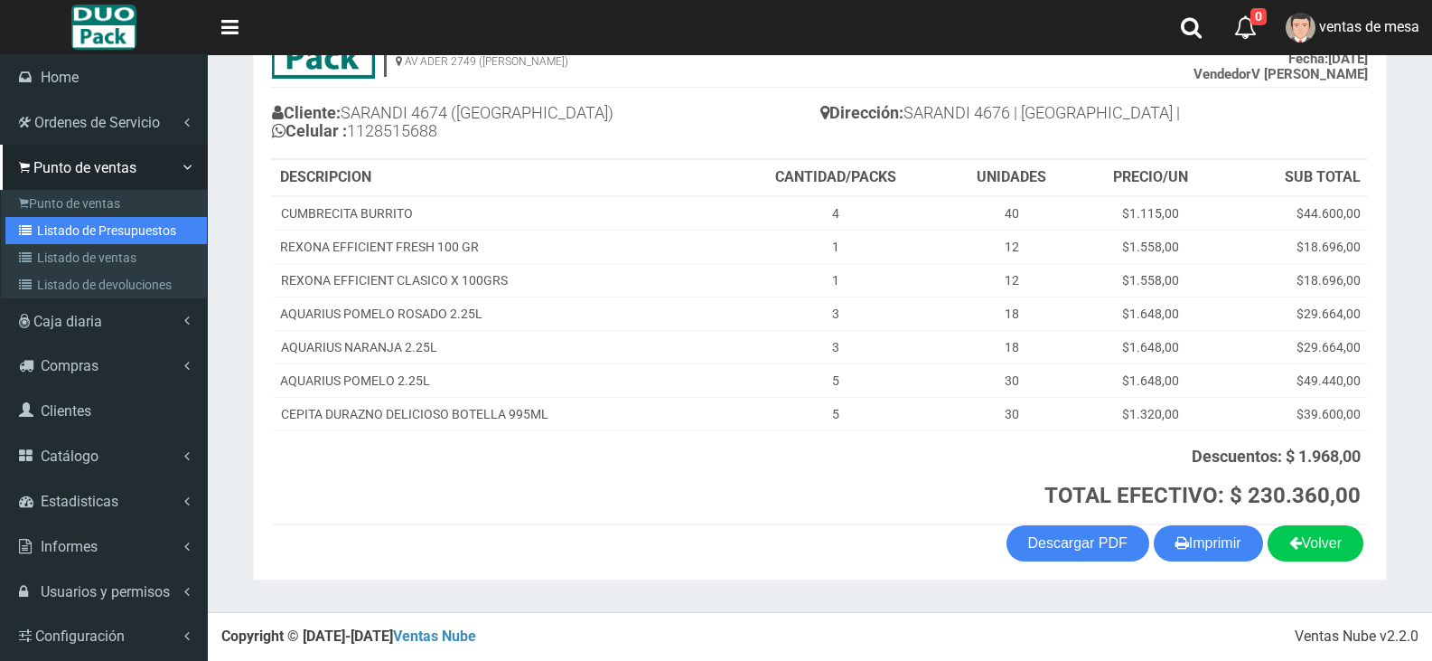
drag, startPoint x: 41, startPoint y: 229, endPoint x: 258, endPoint y: 126, distance: 240.9
click at [41, 229] on link "Listado de Presupuestos" at bounding box center [105, 230] width 201 height 27
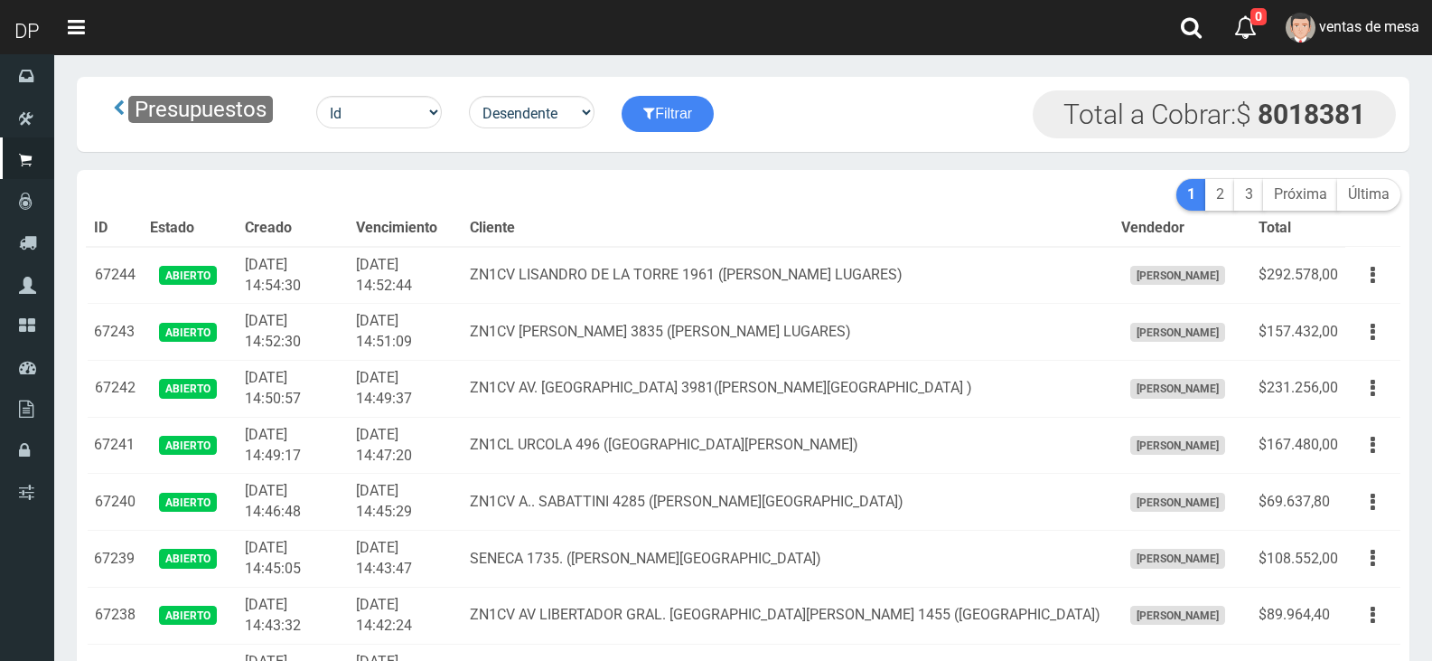
scroll to position [2380, 0]
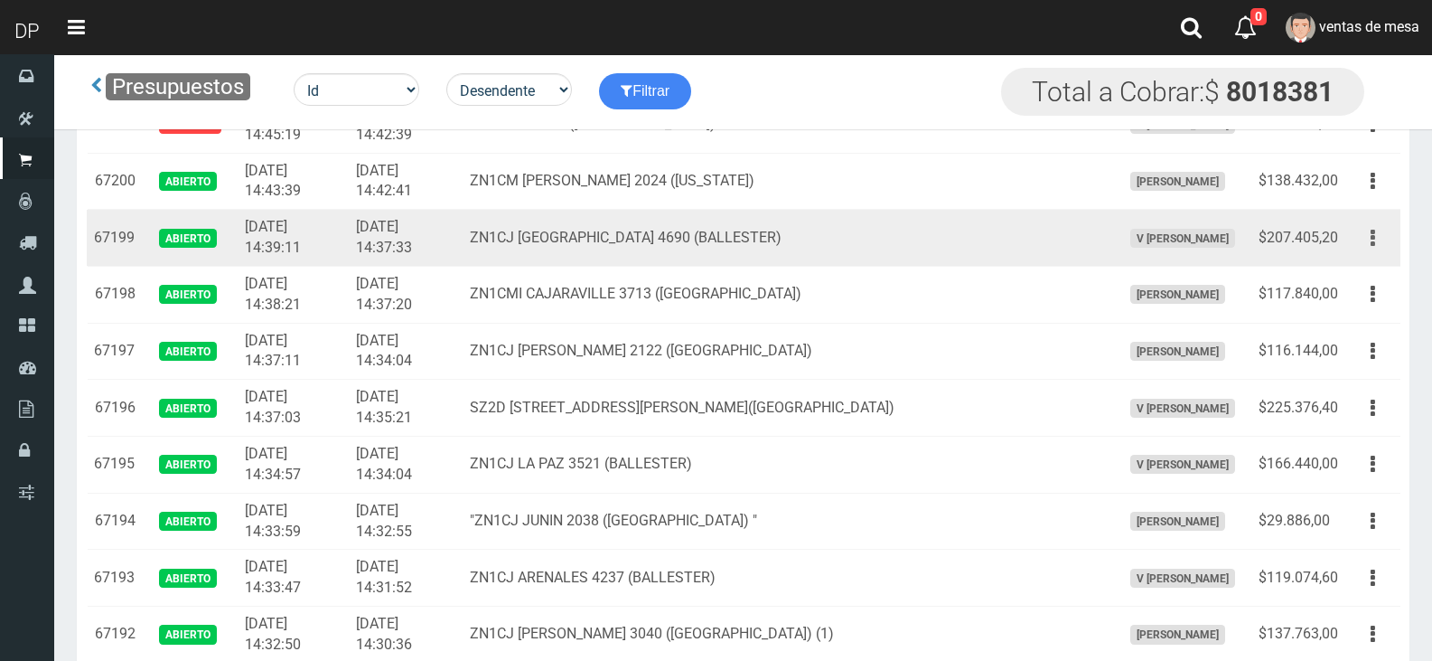
click at [1369, 249] on button "button" at bounding box center [1373, 238] width 41 height 32
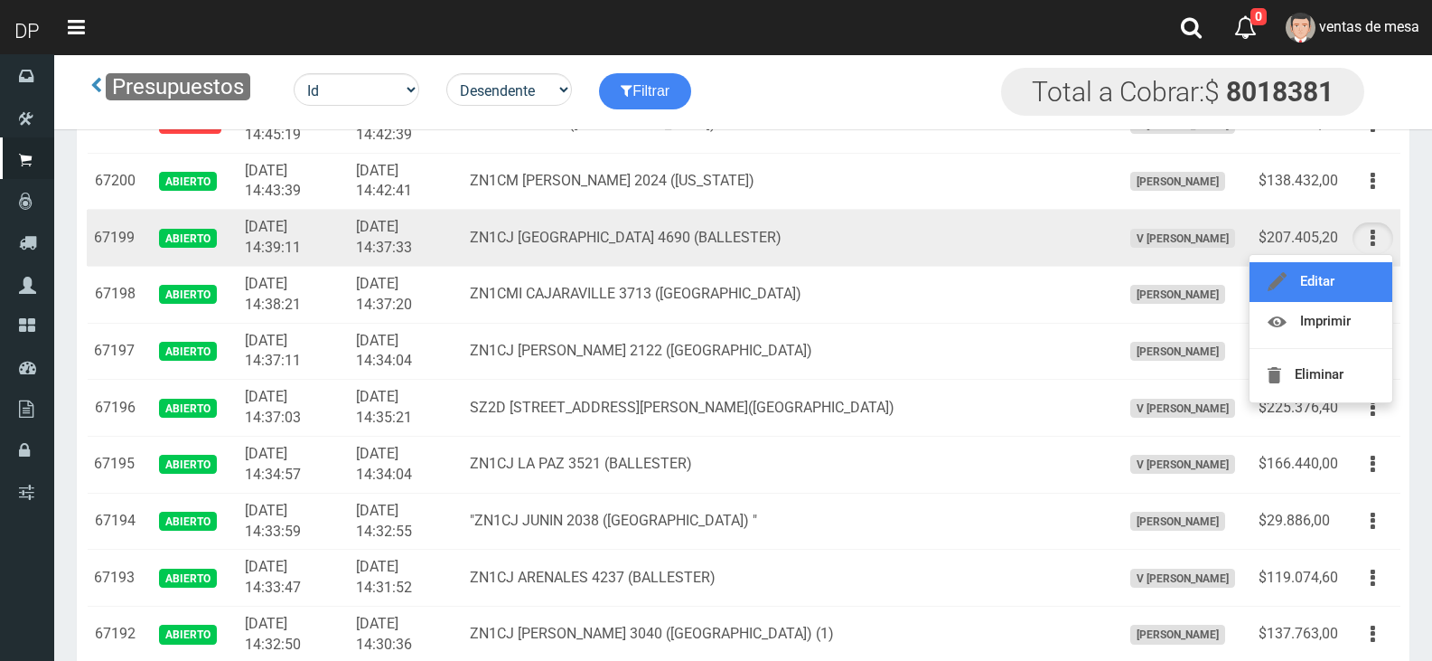
click at [1365, 270] on link "Editar" at bounding box center [1321, 282] width 143 height 40
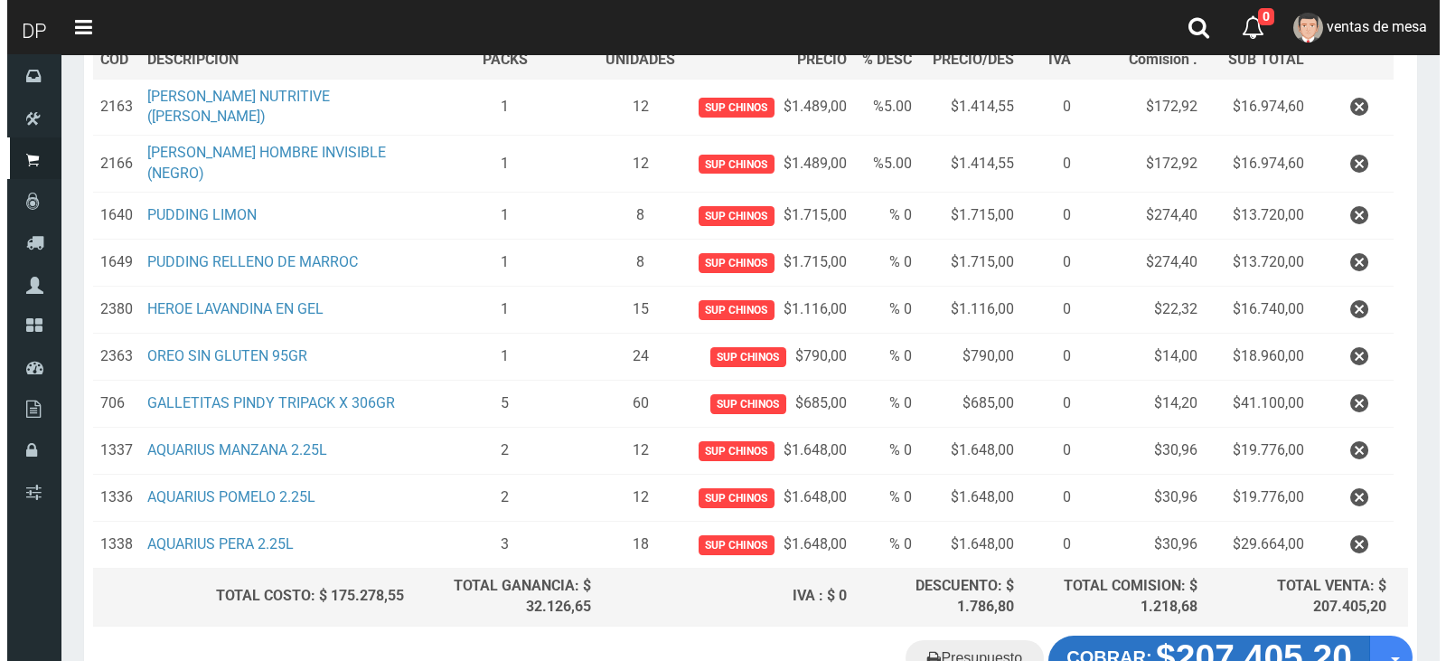
scroll to position [406, 0]
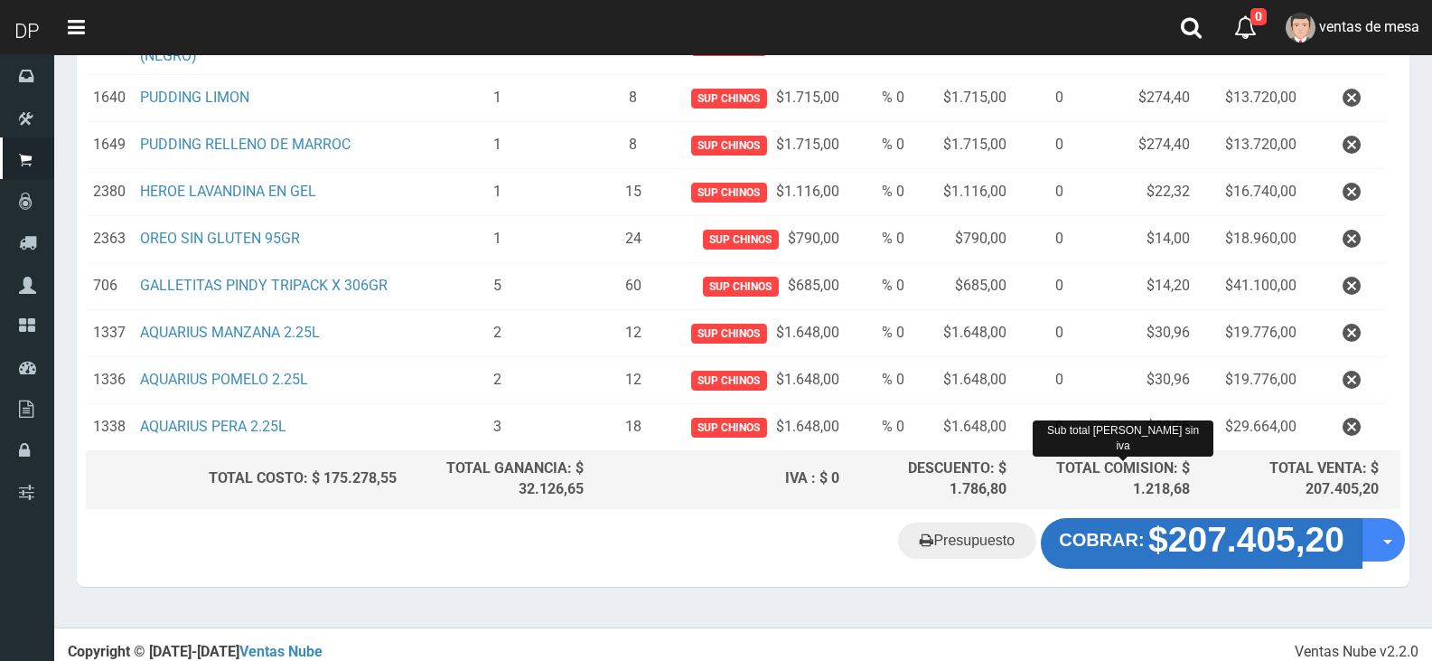
click at [1176, 520] on strong "$207.405,20" at bounding box center [1246, 539] width 196 height 39
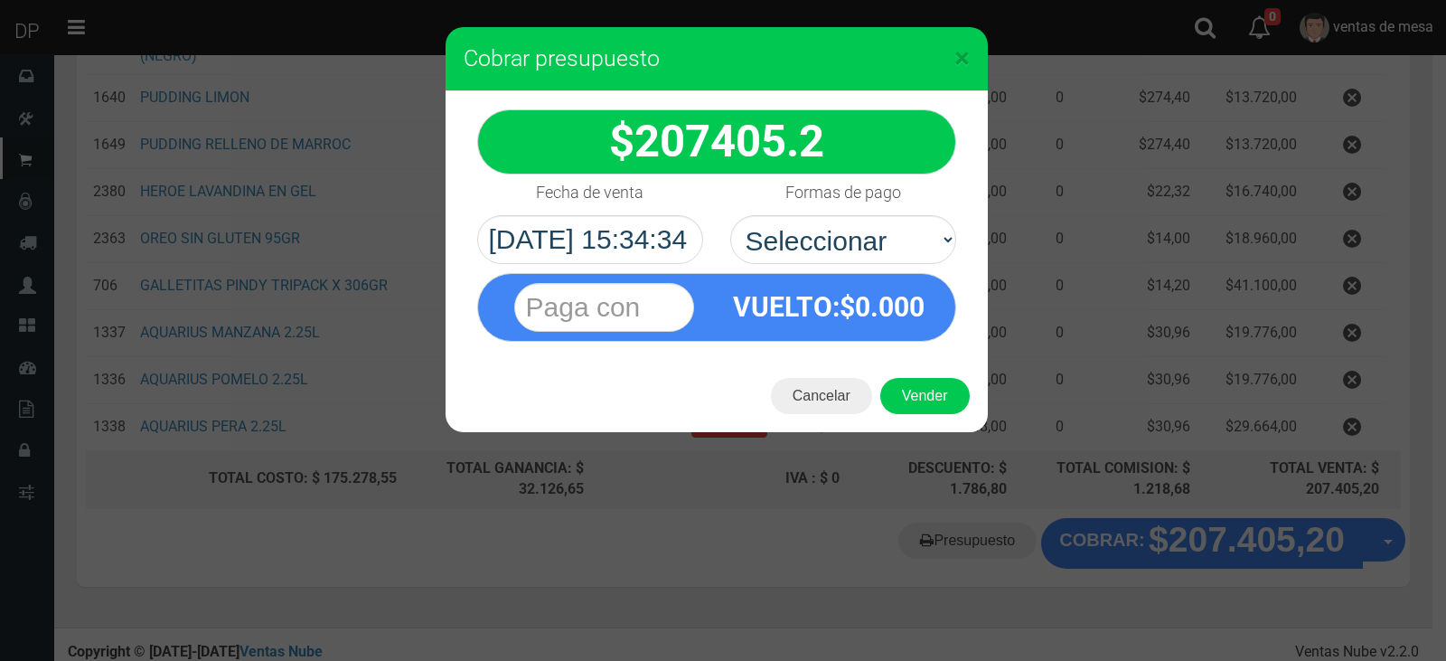
click at [890, 264] on div "VUELTO :$ 0.000" at bounding box center [717, 303] width 506 height 78
click at [890, 235] on select "Seleccionar Efectivo Tarjeta de Crédito Depósito Débito" at bounding box center [843, 239] width 226 height 49
select select "Efectivo"
click at [730, 215] on select "Seleccionar Efectivo Tarjeta de Crédito Depósito Débito" at bounding box center [843, 239] width 226 height 49
click at [943, 408] on button "Vender" at bounding box center [924, 396] width 89 height 36
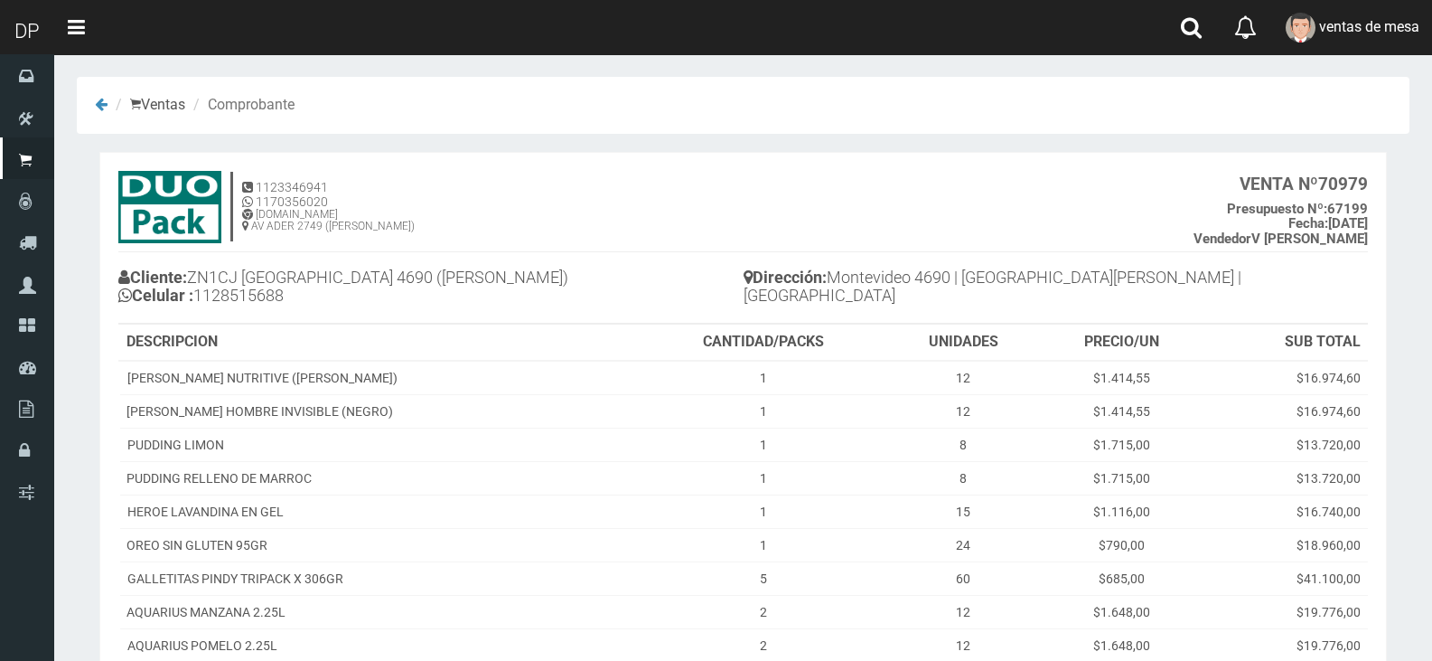
scroll to position [265, 0]
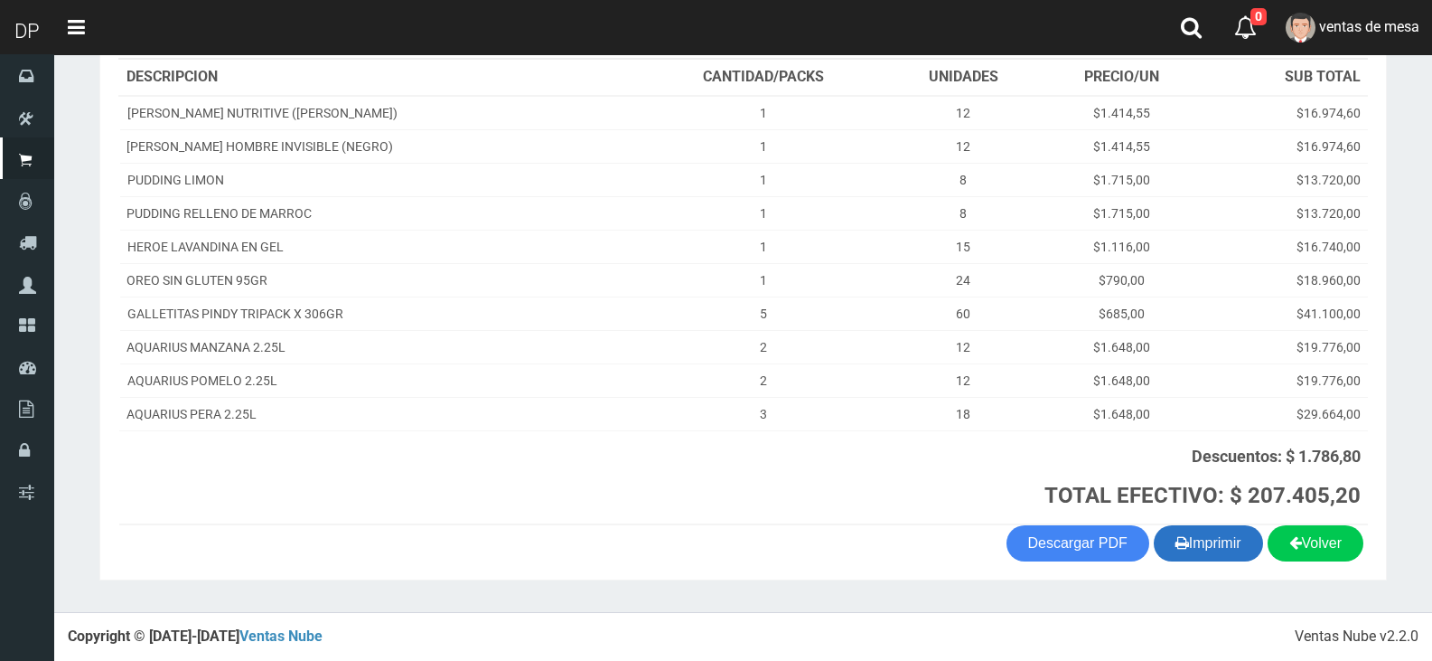
click at [1199, 536] on button "Imprimir" at bounding box center [1208, 543] width 109 height 36
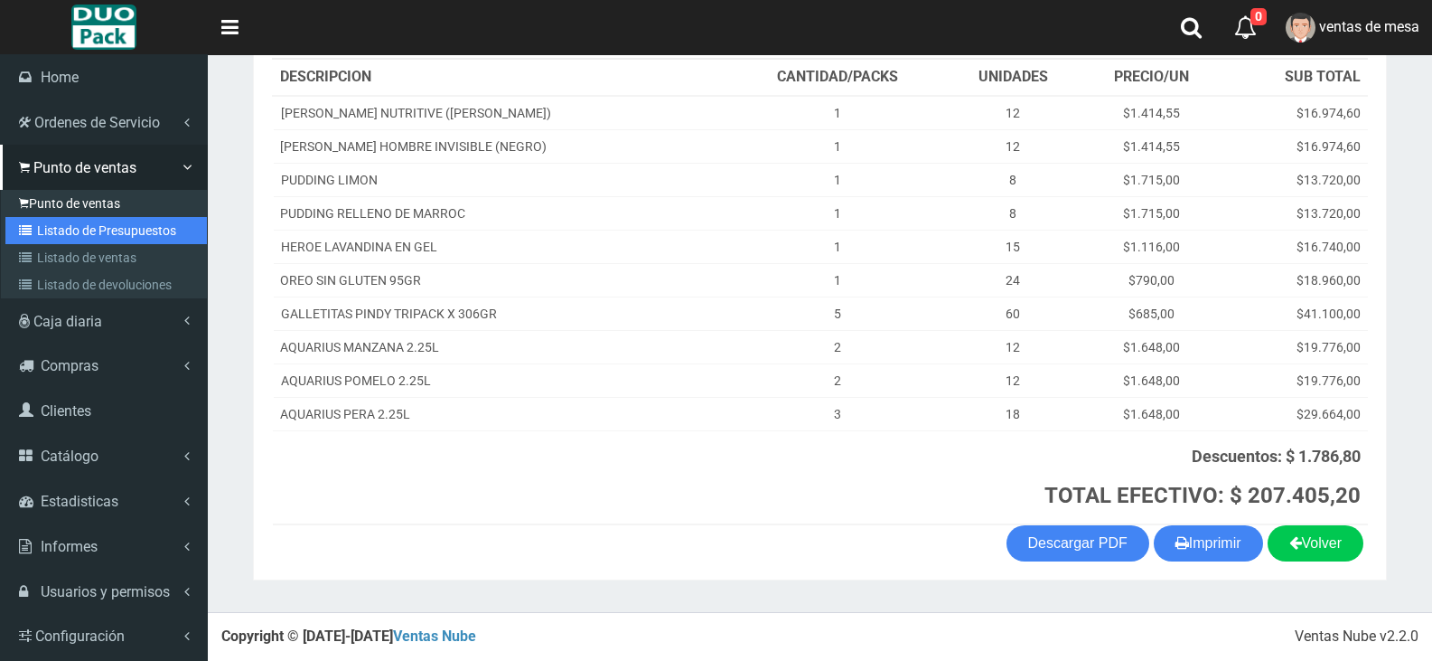
drag, startPoint x: 119, startPoint y: 234, endPoint x: 135, endPoint y: 214, distance: 25.1
click at [119, 234] on link "Listado de Presupuestos" at bounding box center [105, 230] width 201 height 27
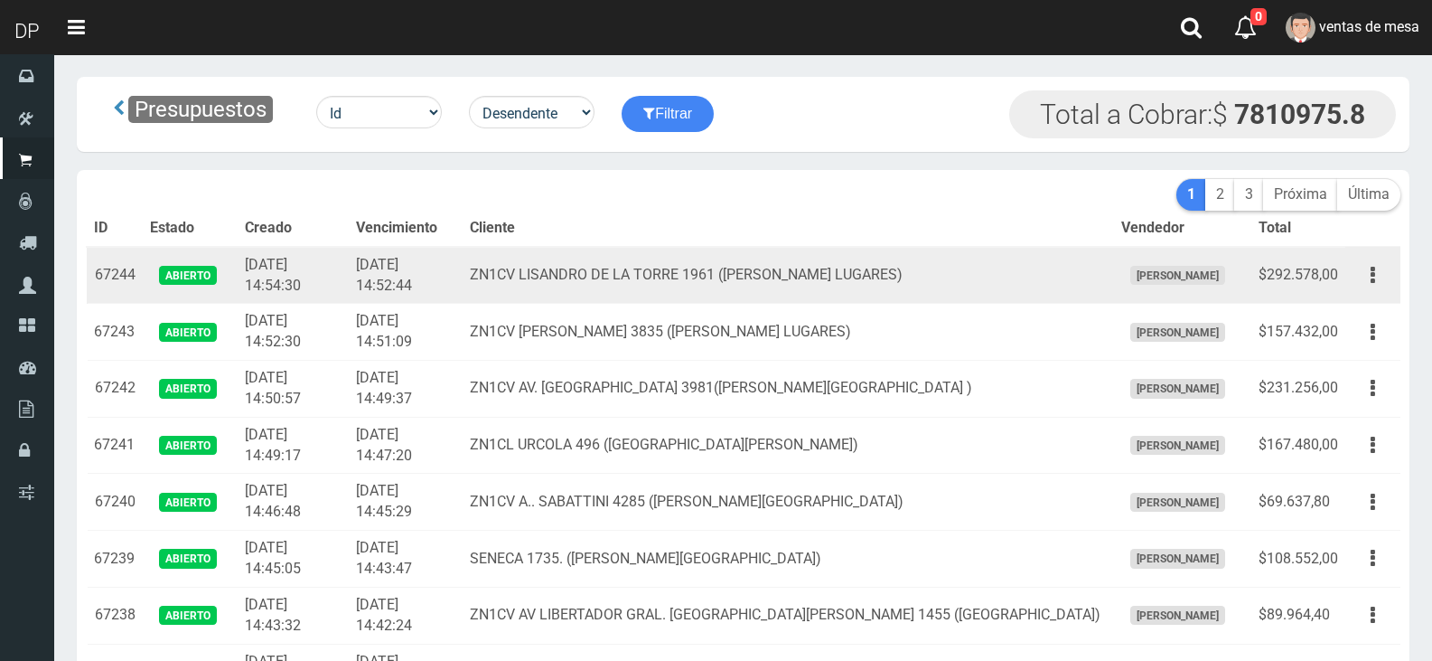
scroll to position [2380, 0]
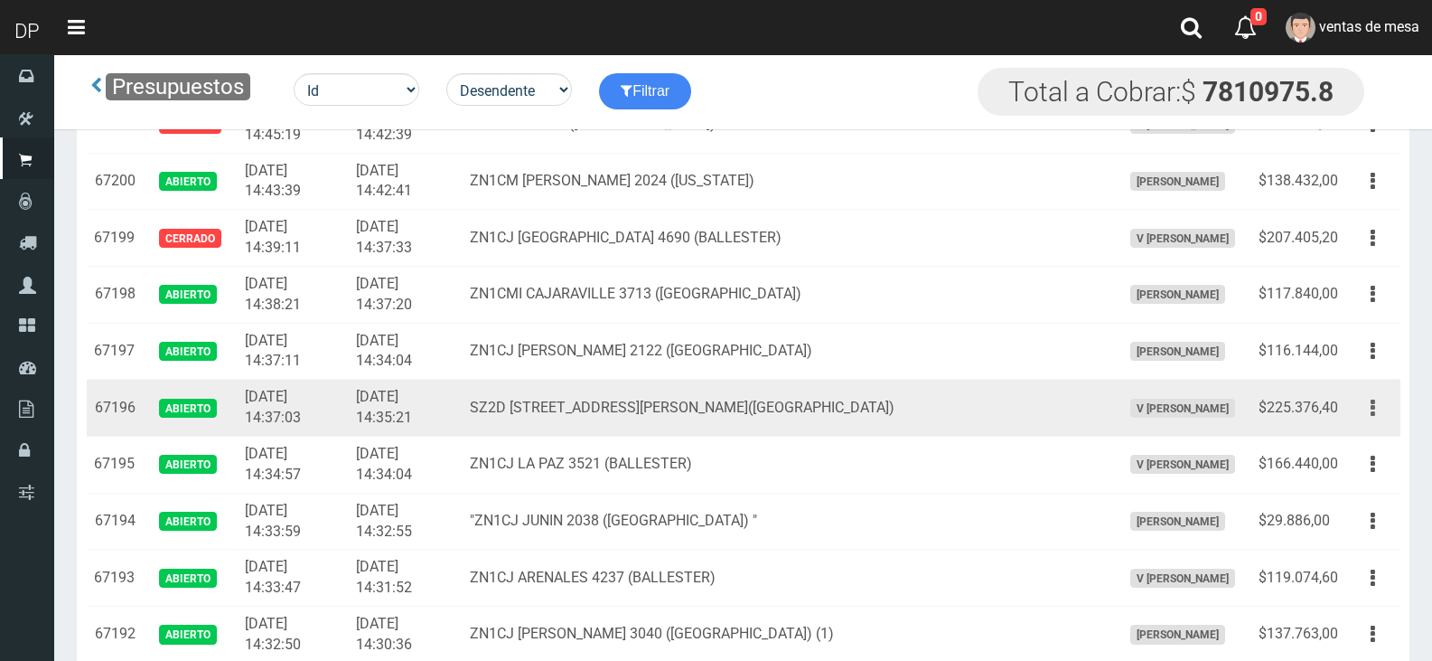
click at [1382, 422] on button "button" at bounding box center [1373, 408] width 41 height 32
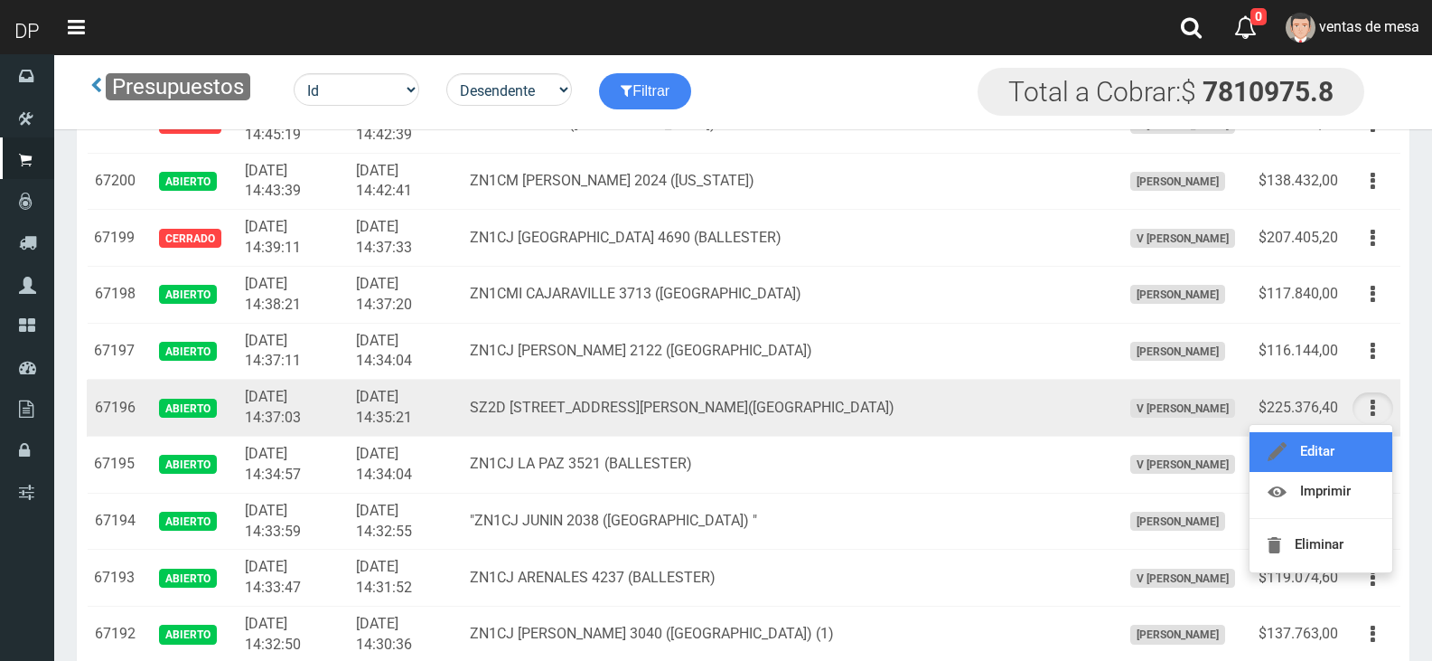
click at [1371, 438] on link "Editar" at bounding box center [1321, 452] width 143 height 40
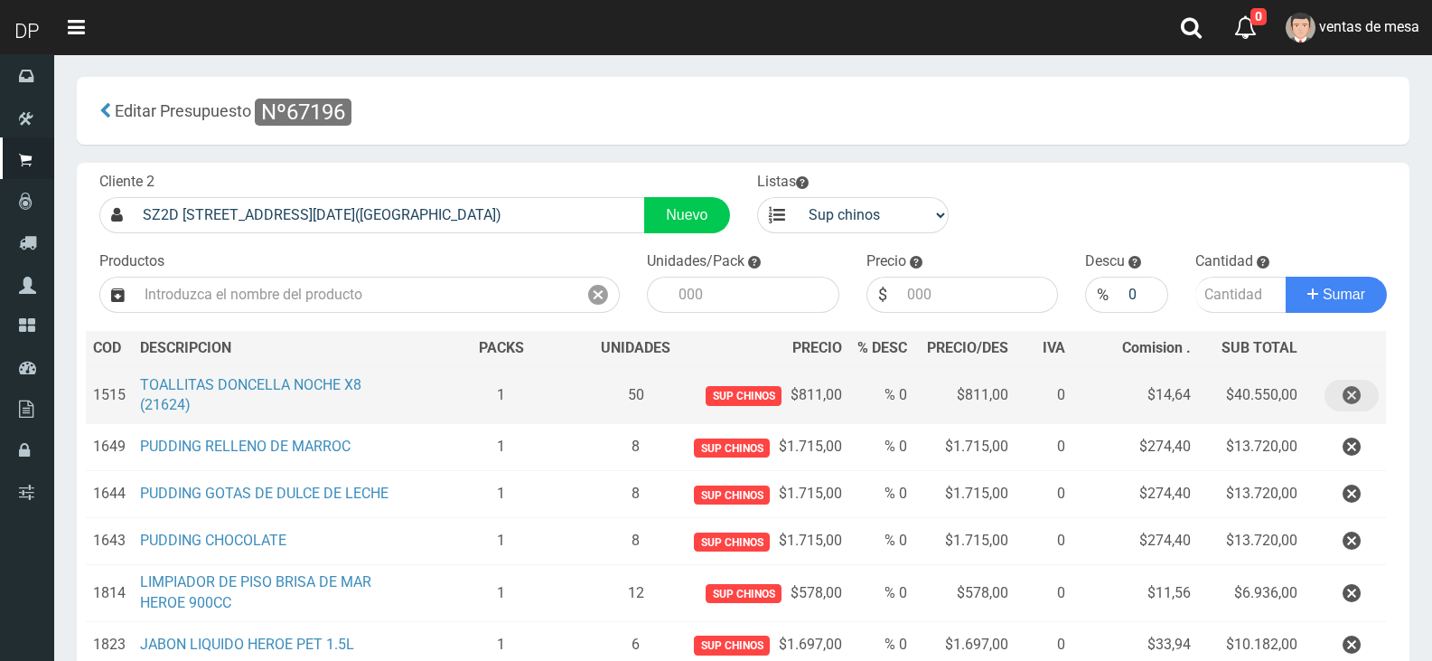
click at [1362, 400] on button "button" at bounding box center [1352, 396] width 54 height 32
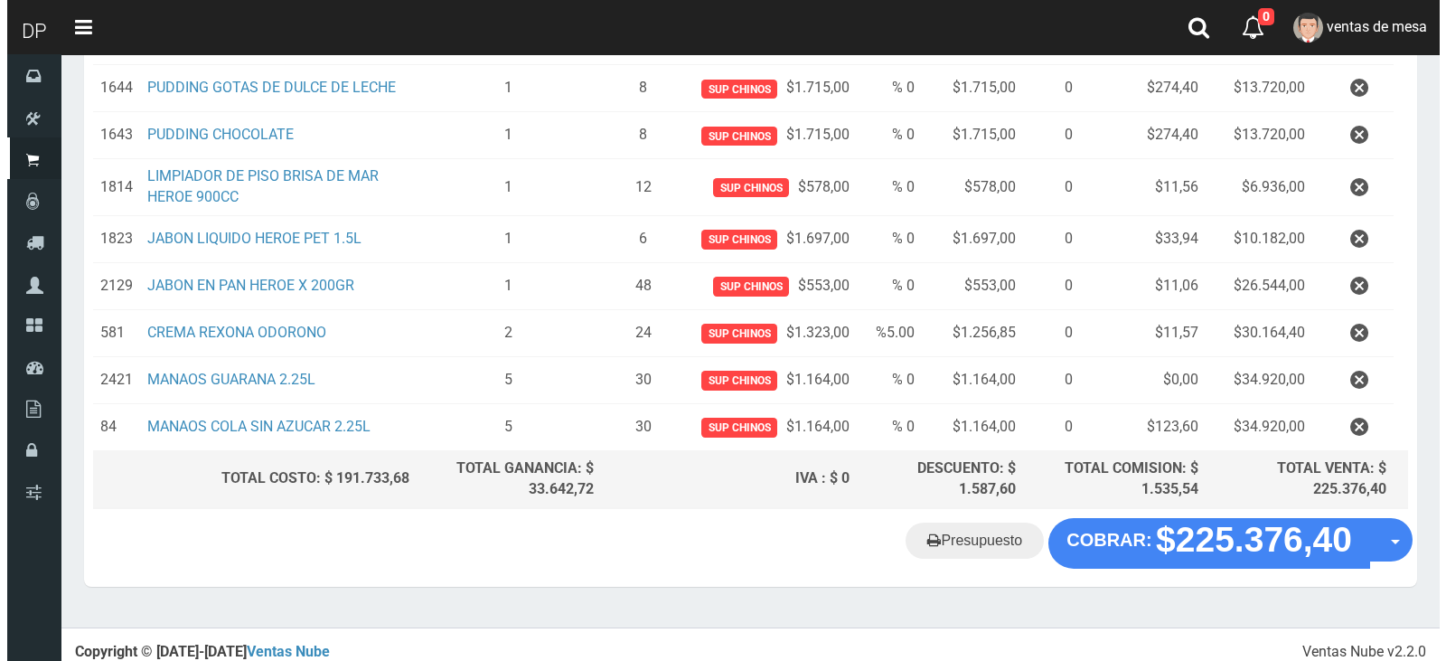
scroll to position [359, 0]
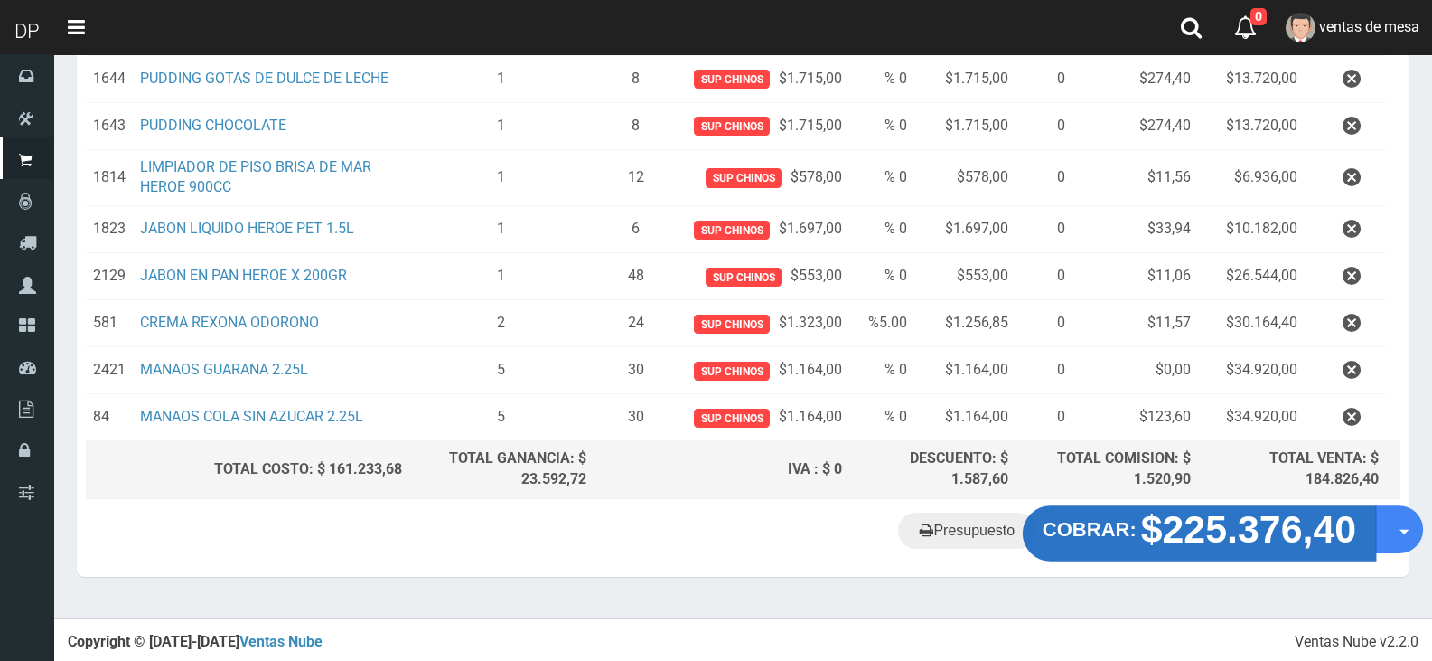
click at [1229, 538] on strong "$225.376,40" at bounding box center [1249, 529] width 216 height 42
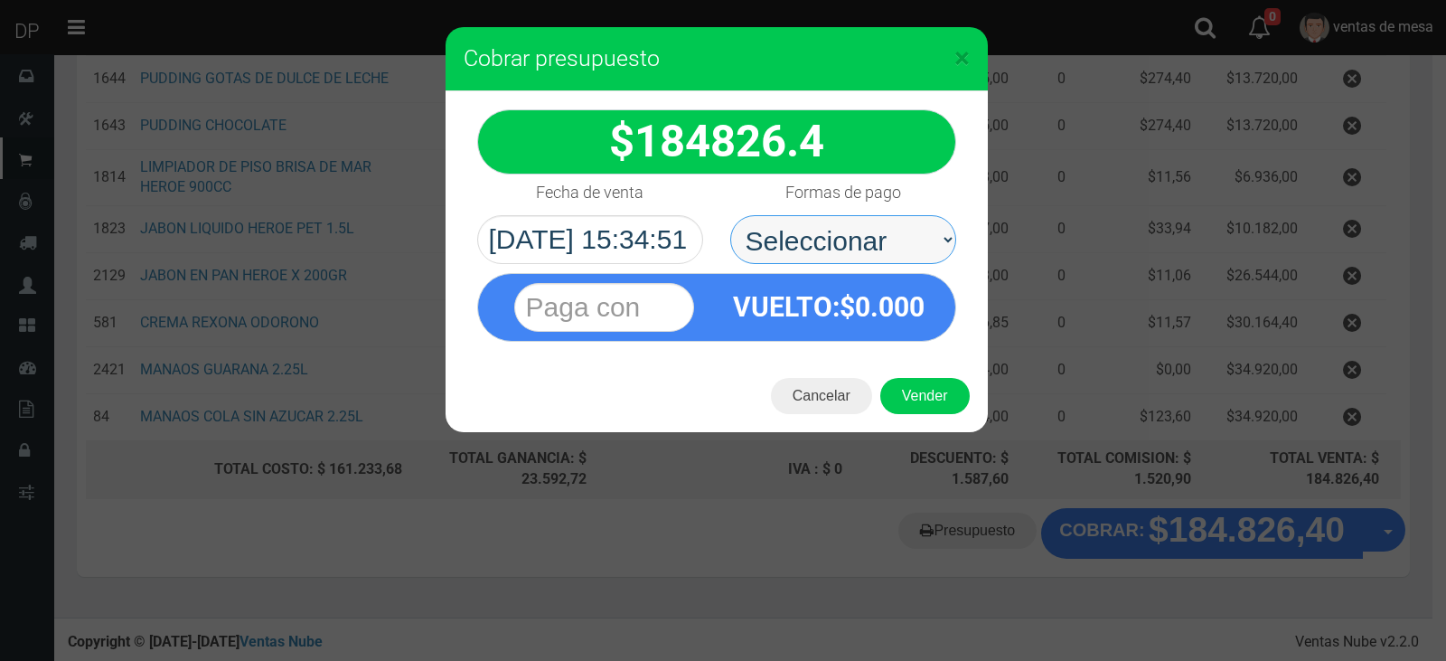
drag, startPoint x: 859, startPoint y: 230, endPoint x: 855, endPoint y: 259, distance: 30.2
click at [859, 230] on select "Seleccionar Efectivo Tarjeta de Crédito Depósito Débito" at bounding box center [843, 239] width 226 height 49
select select "Efectivo"
click at [730, 215] on select "Seleccionar Efectivo Tarjeta de Crédito Depósito Débito" at bounding box center [843, 239] width 226 height 49
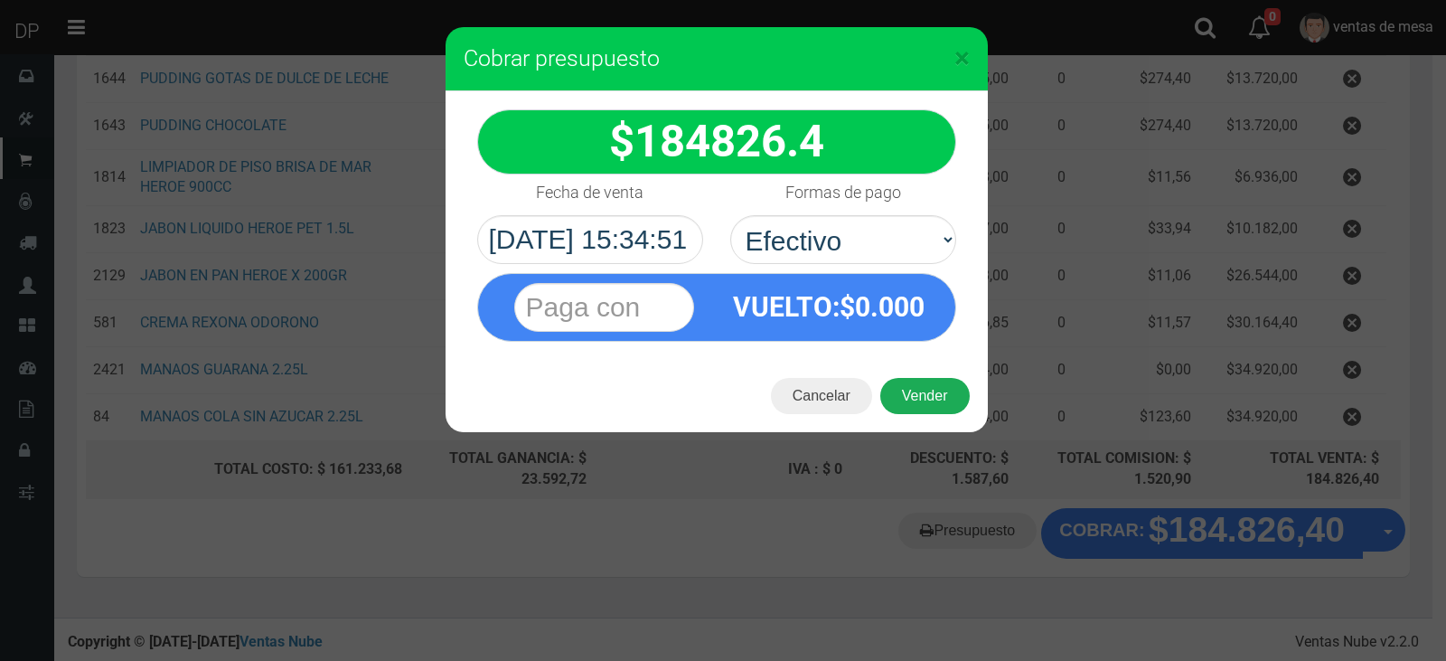
click at [913, 402] on button "Vender" at bounding box center [924, 396] width 89 height 36
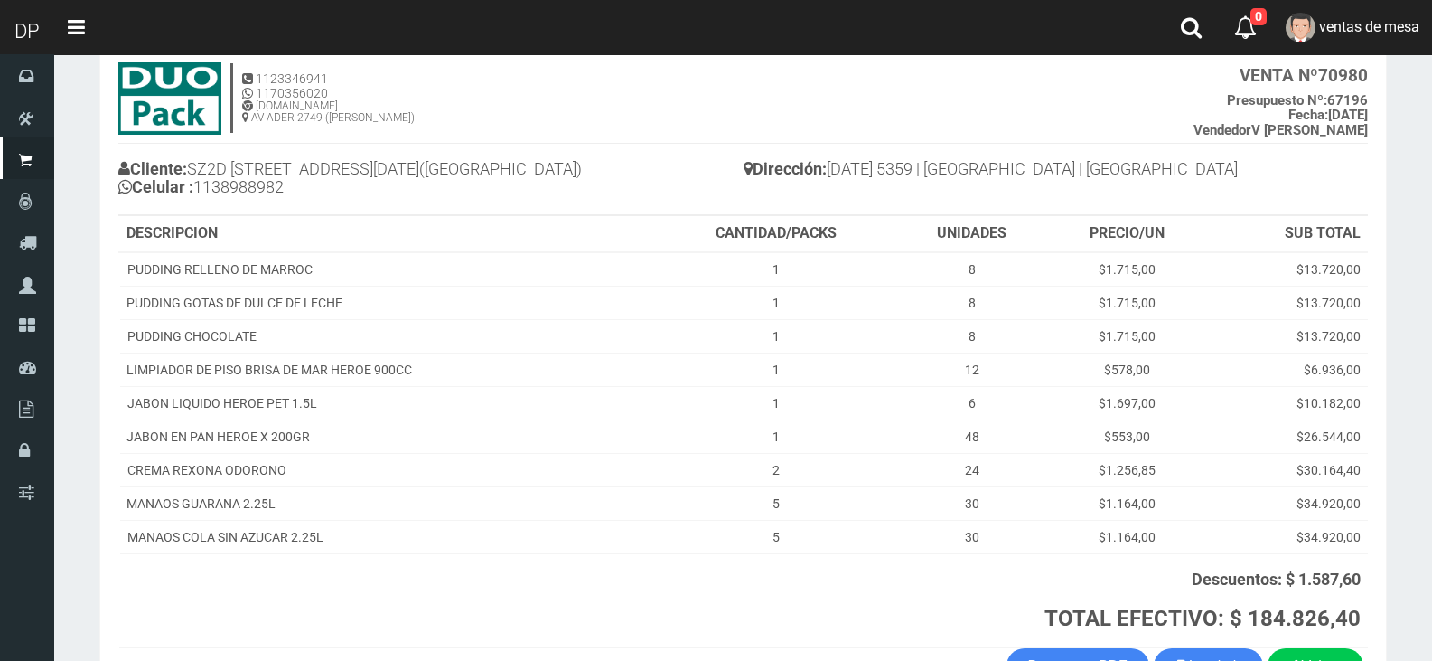
scroll to position [231, 0]
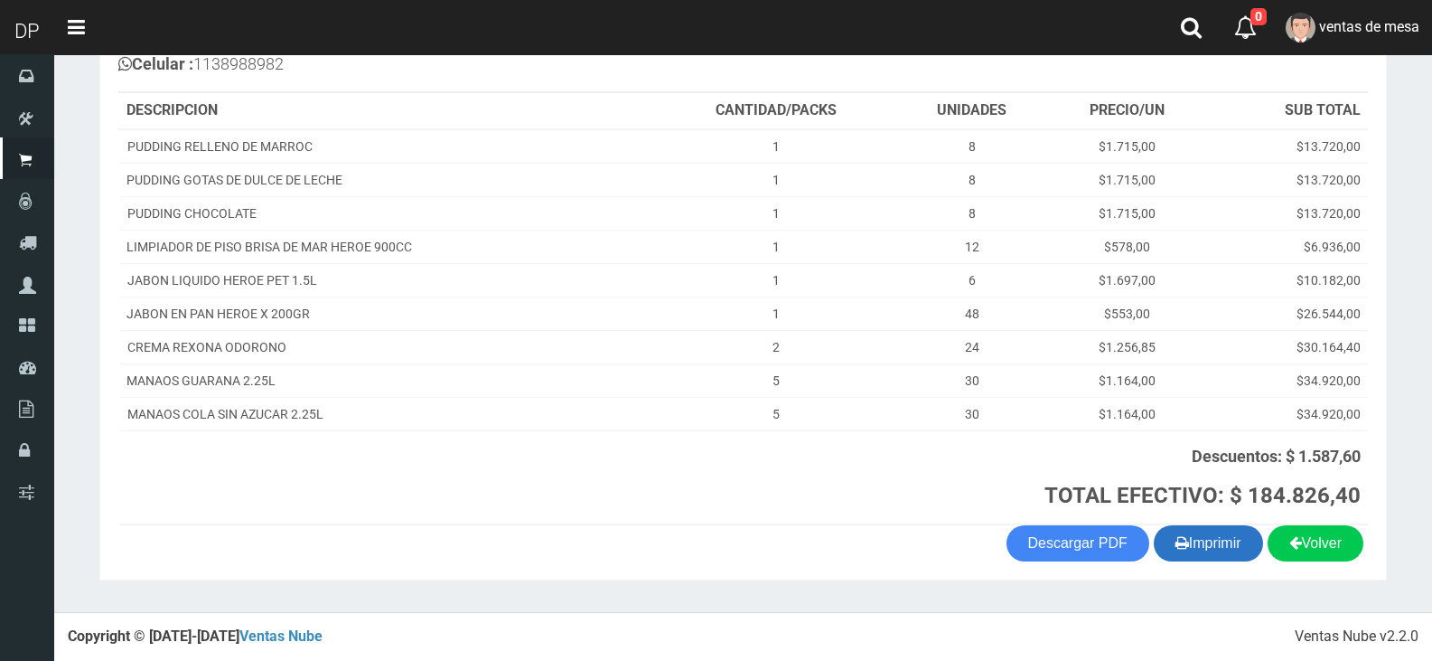
click at [1192, 534] on button "Imprimir" at bounding box center [1208, 543] width 109 height 36
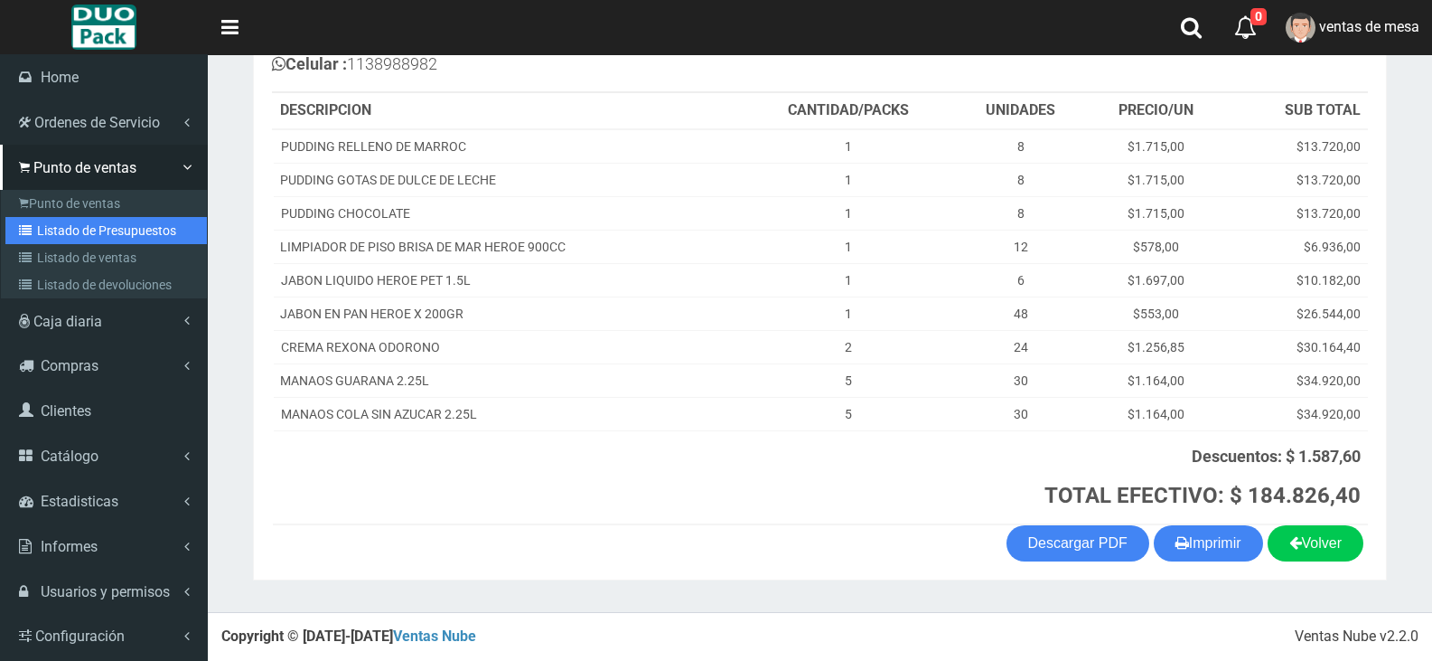
click at [127, 224] on link "Listado de Presupuestos" at bounding box center [105, 230] width 201 height 27
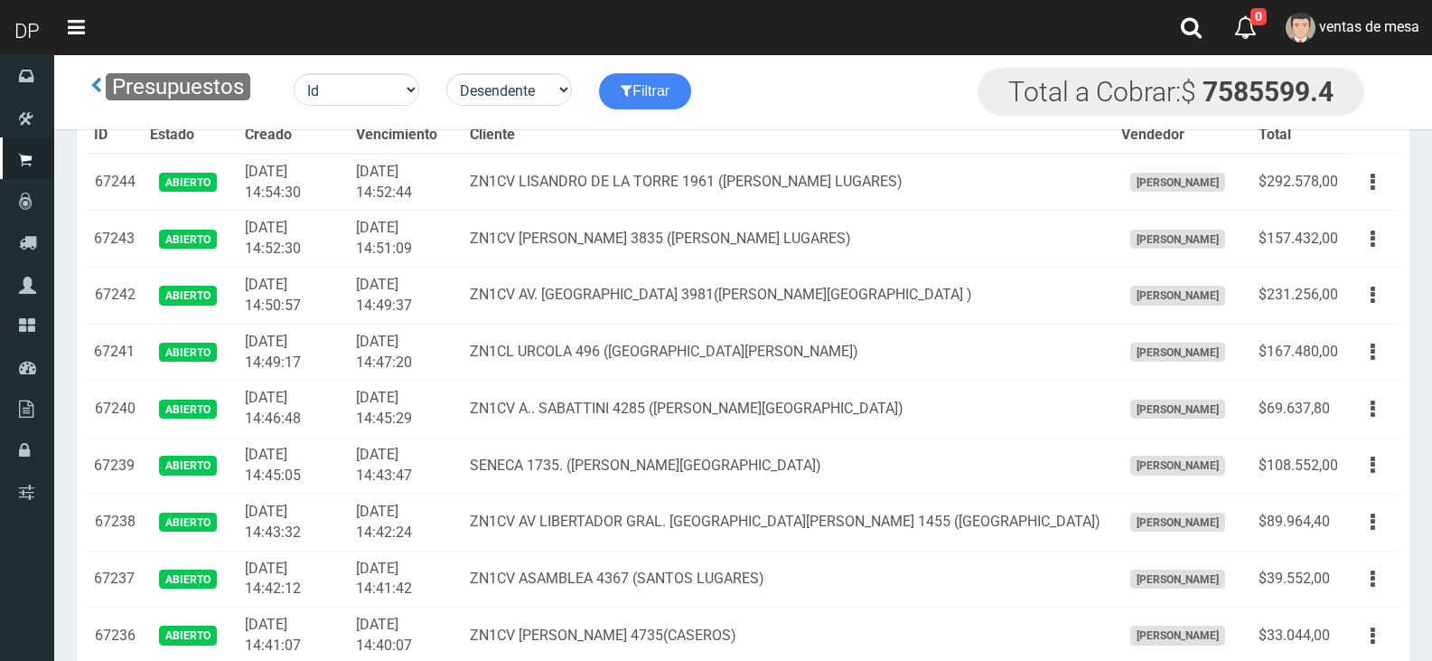
scroll to position [2380, 0]
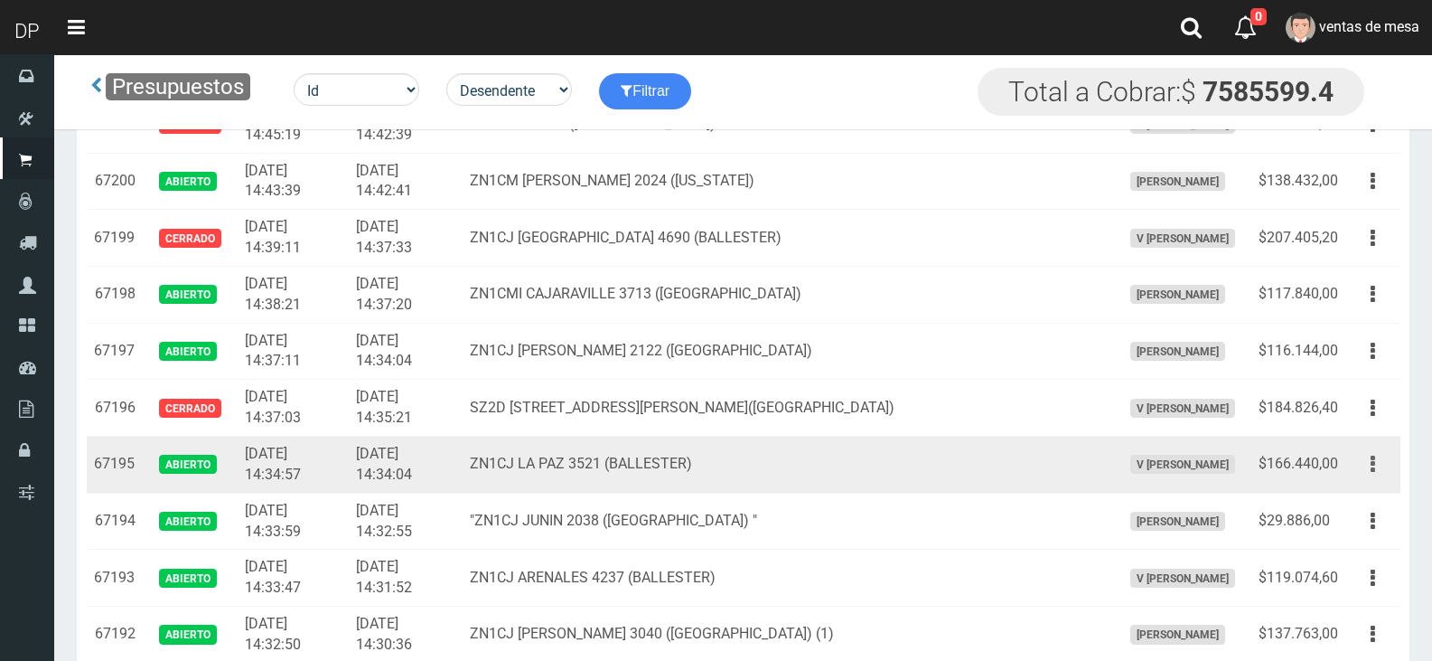
click at [1361, 472] on button "button" at bounding box center [1373, 464] width 41 height 32
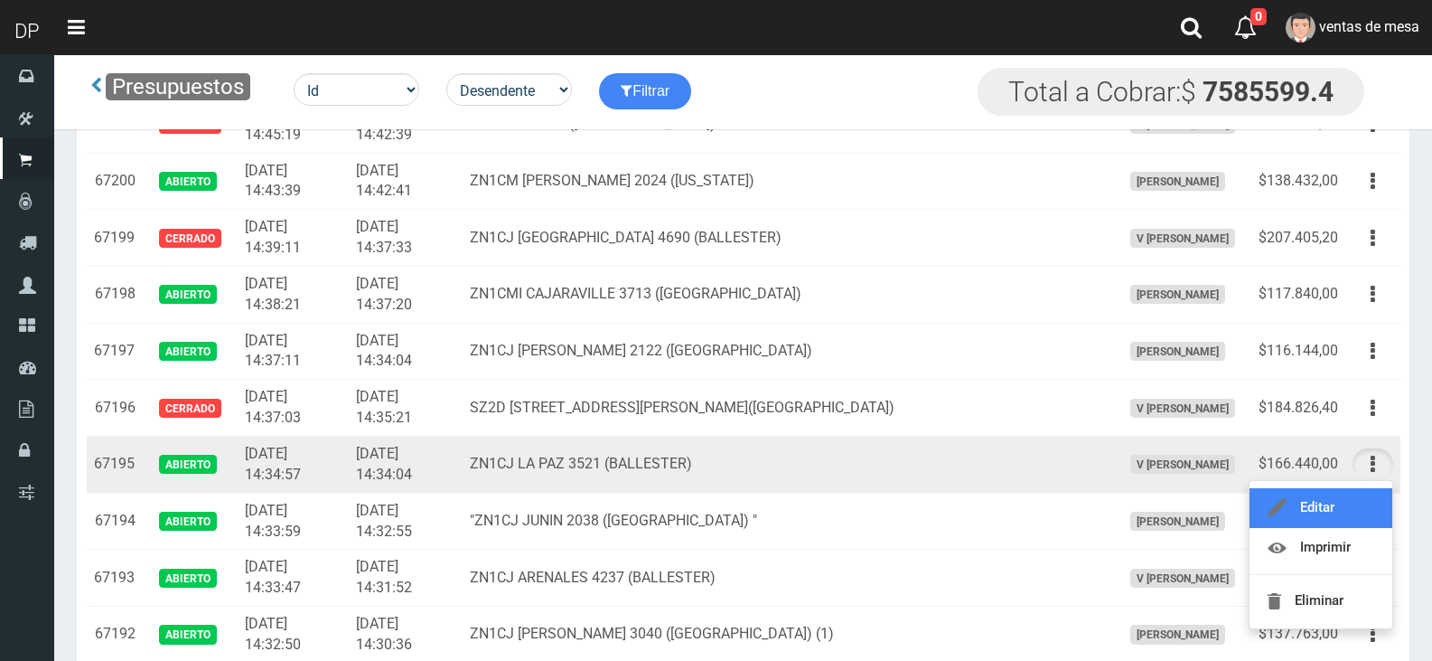
click at [1360, 492] on link "Editar" at bounding box center [1321, 508] width 143 height 40
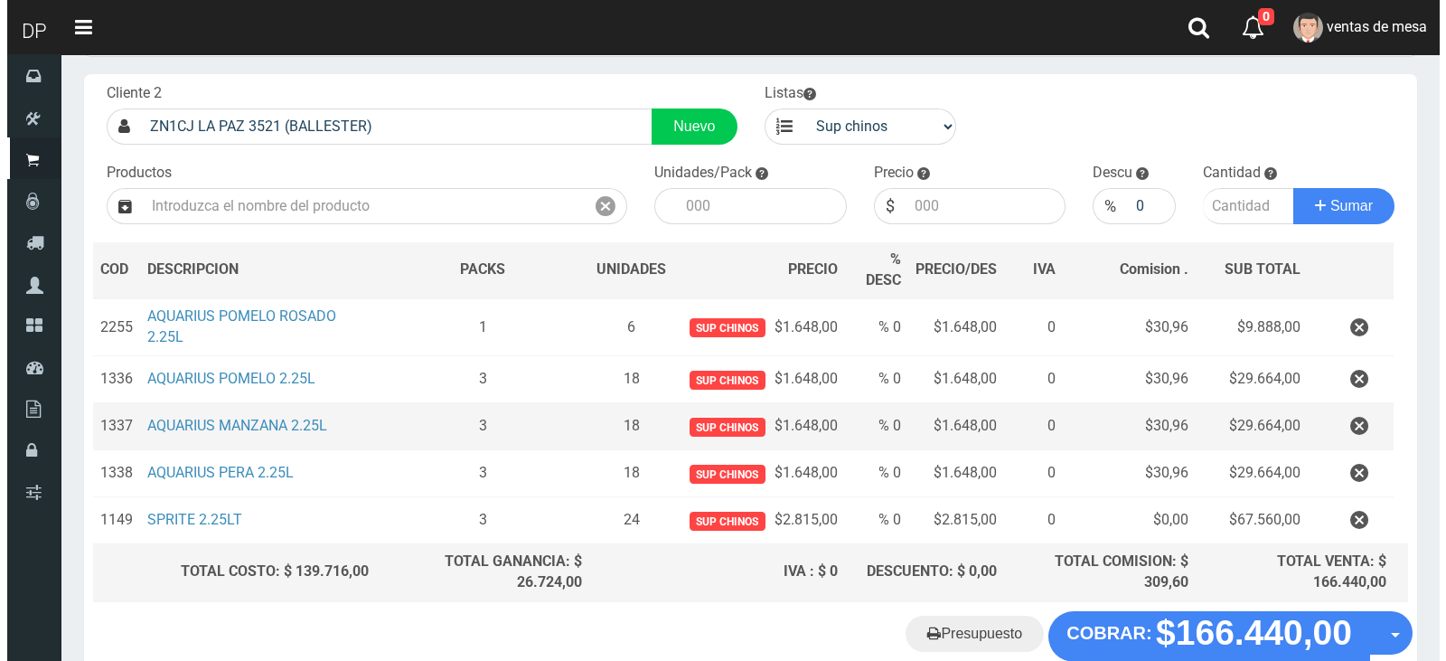
scroll to position [192, 0]
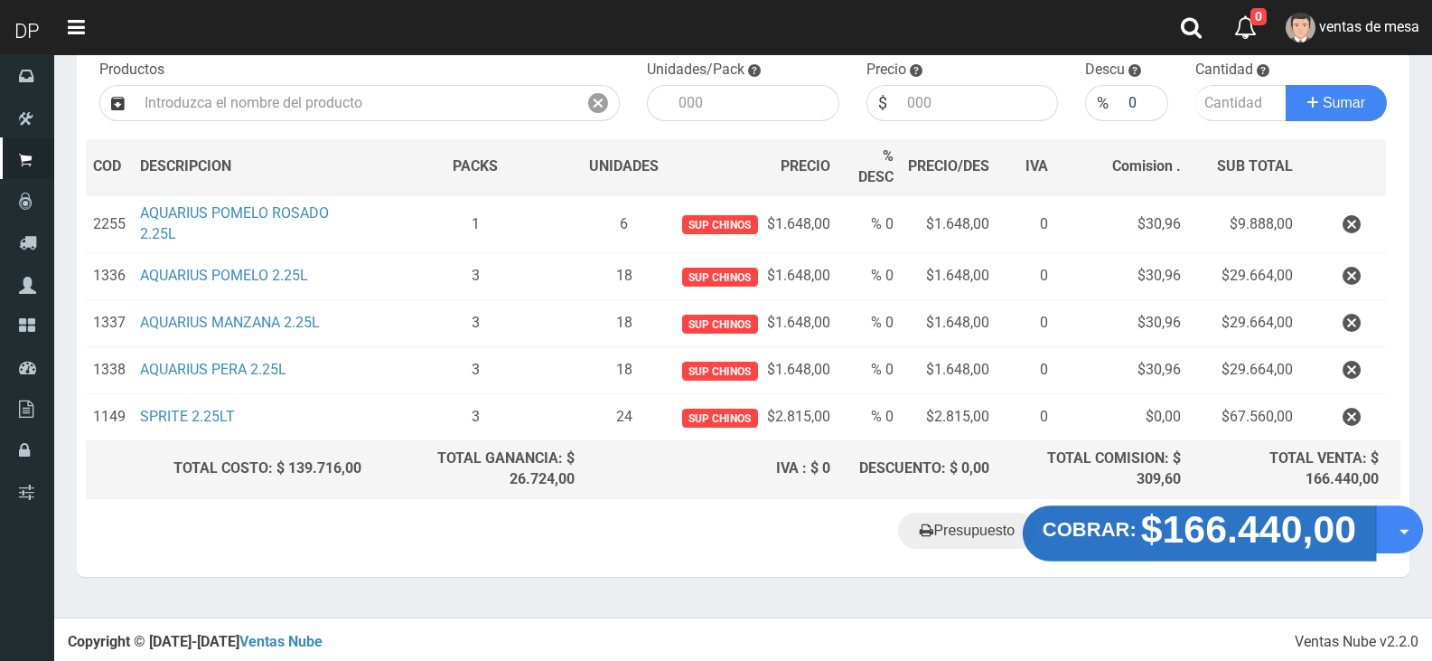
click at [1232, 544] on strong "$166.440,00" at bounding box center [1249, 528] width 216 height 42
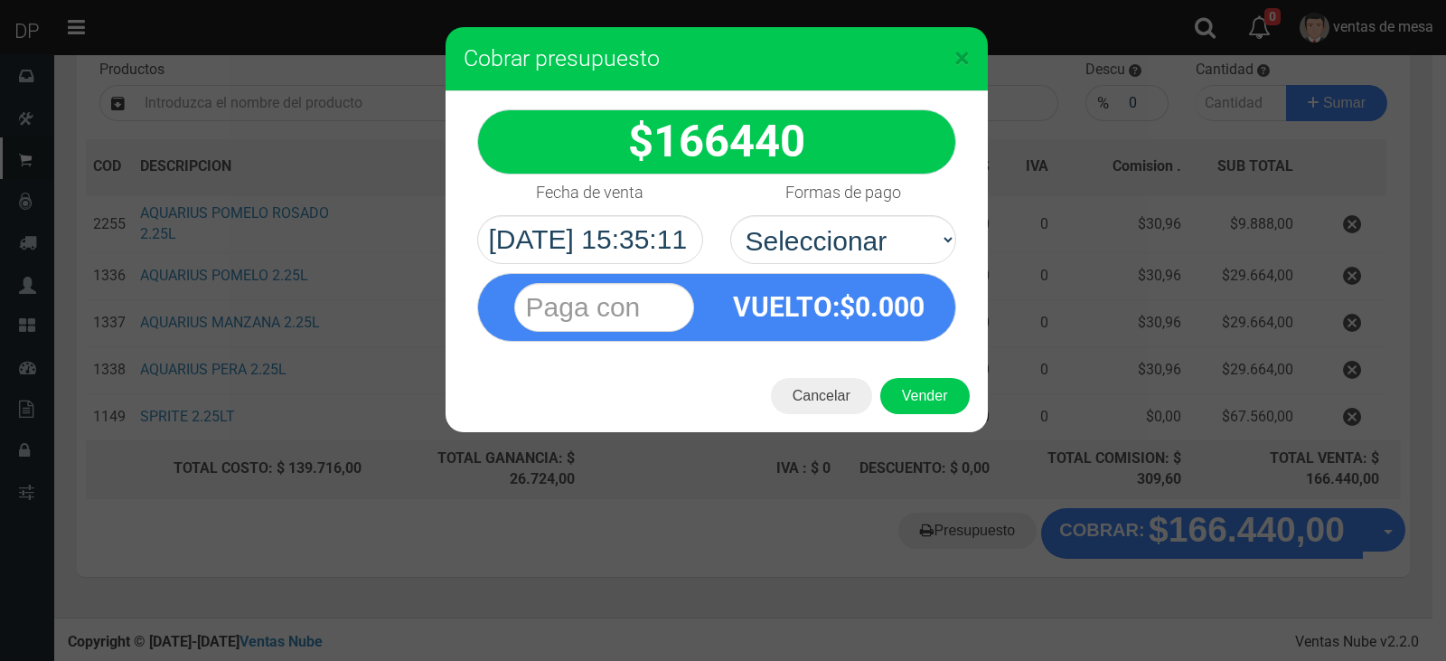
select select "Efectivo"
click at [730, 215] on select "Seleccionar Efectivo Tarjeta de Crédito Depósito Débito" at bounding box center [843, 239] width 226 height 49
click at [915, 402] on button "Vender" at bounding box center [924, 396] width 89 height 36
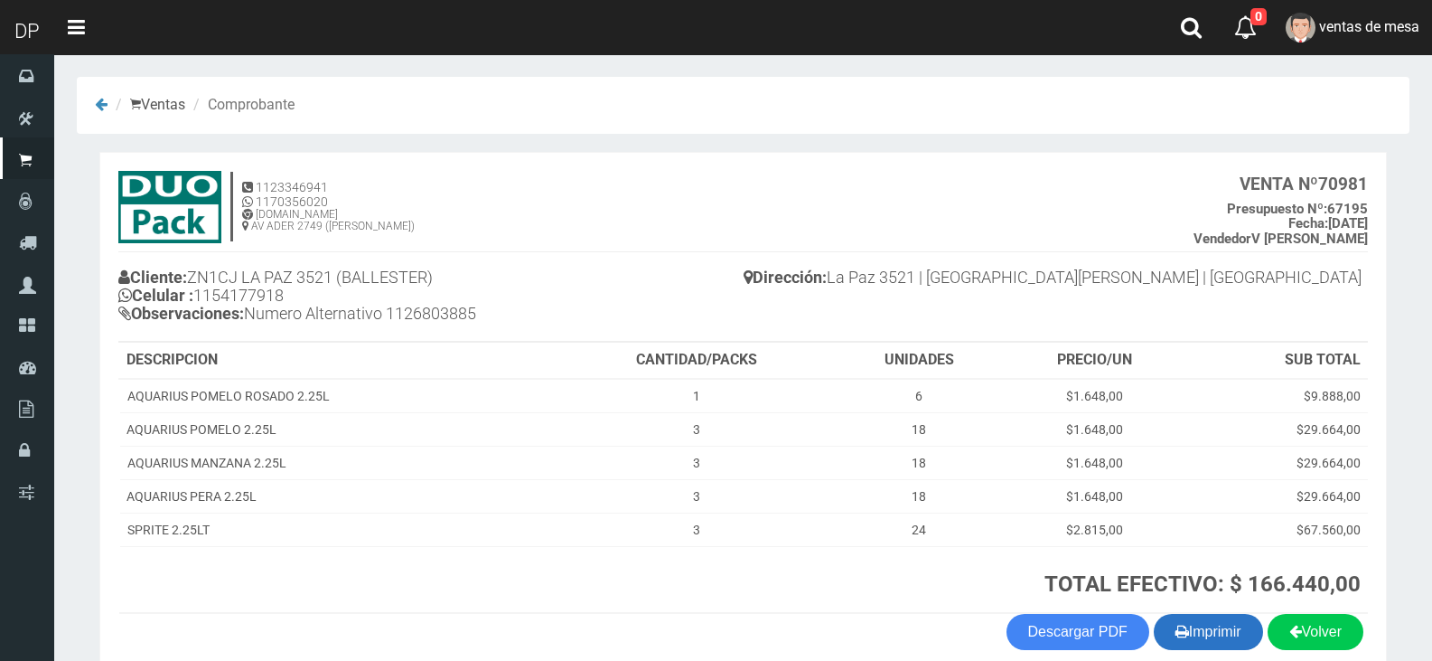
click at [1214, 628] on button "Imprimir" at bounding box center [1208, 632] width 109 height 36
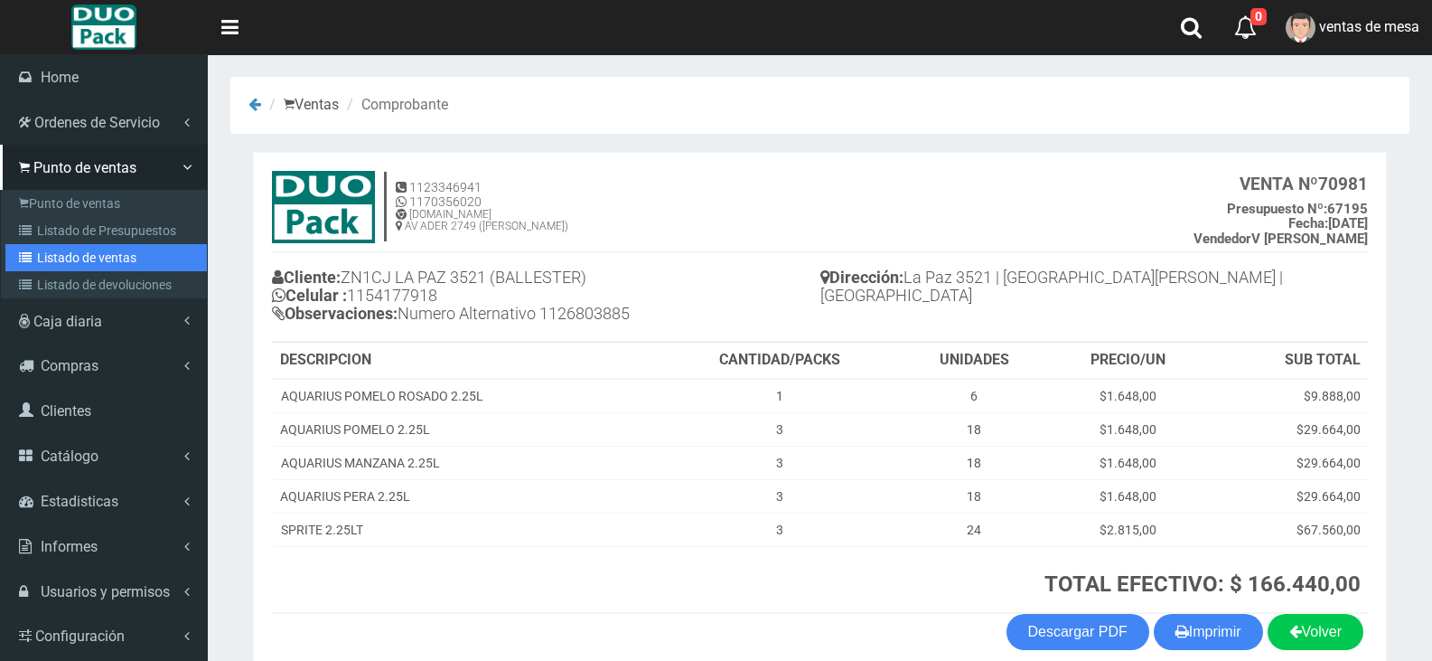
click at [168, 246] on link "Listado de ventas" at bounding box center [105, 257] width 201 height 27
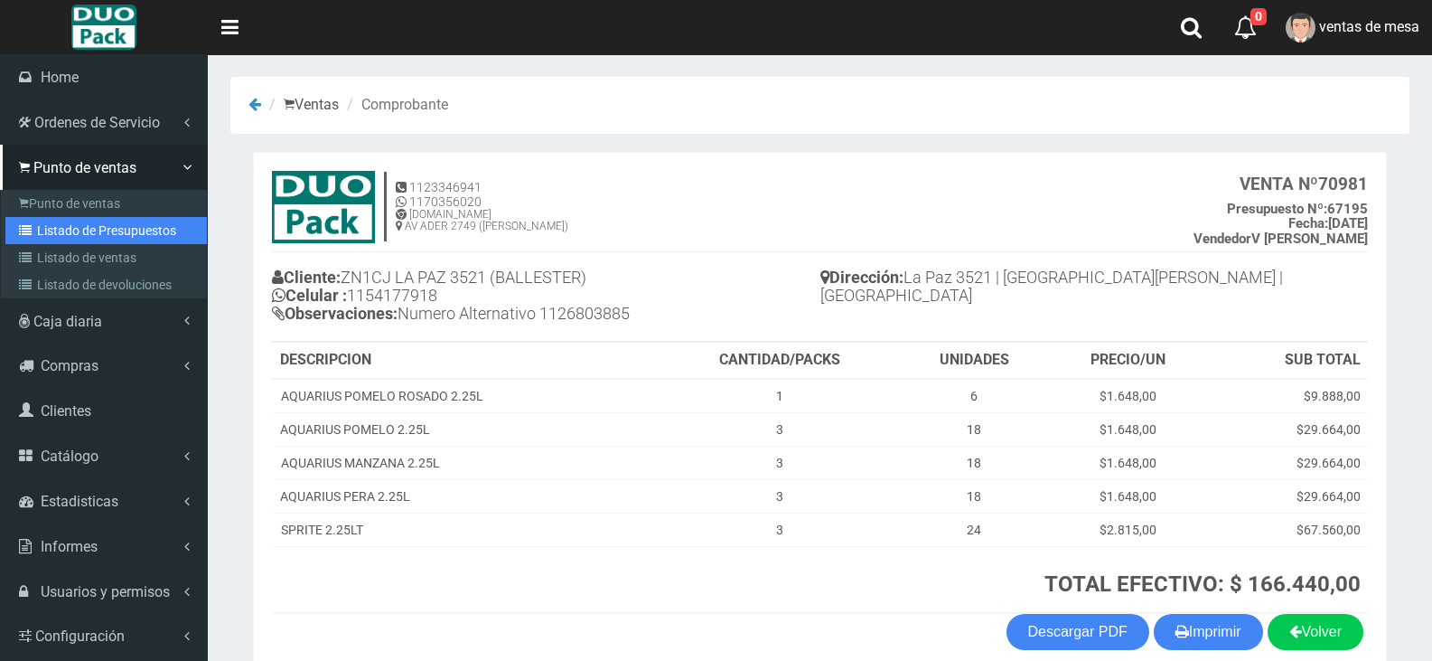
drag, startPoint x: 165, startPoint y: 229, endPoint x: 146, endPoint y: 229, distance: 19.0
click at [165, 229] on link "Listado de Presupuestos" at bounding box center [105, 230] width 201 height 27
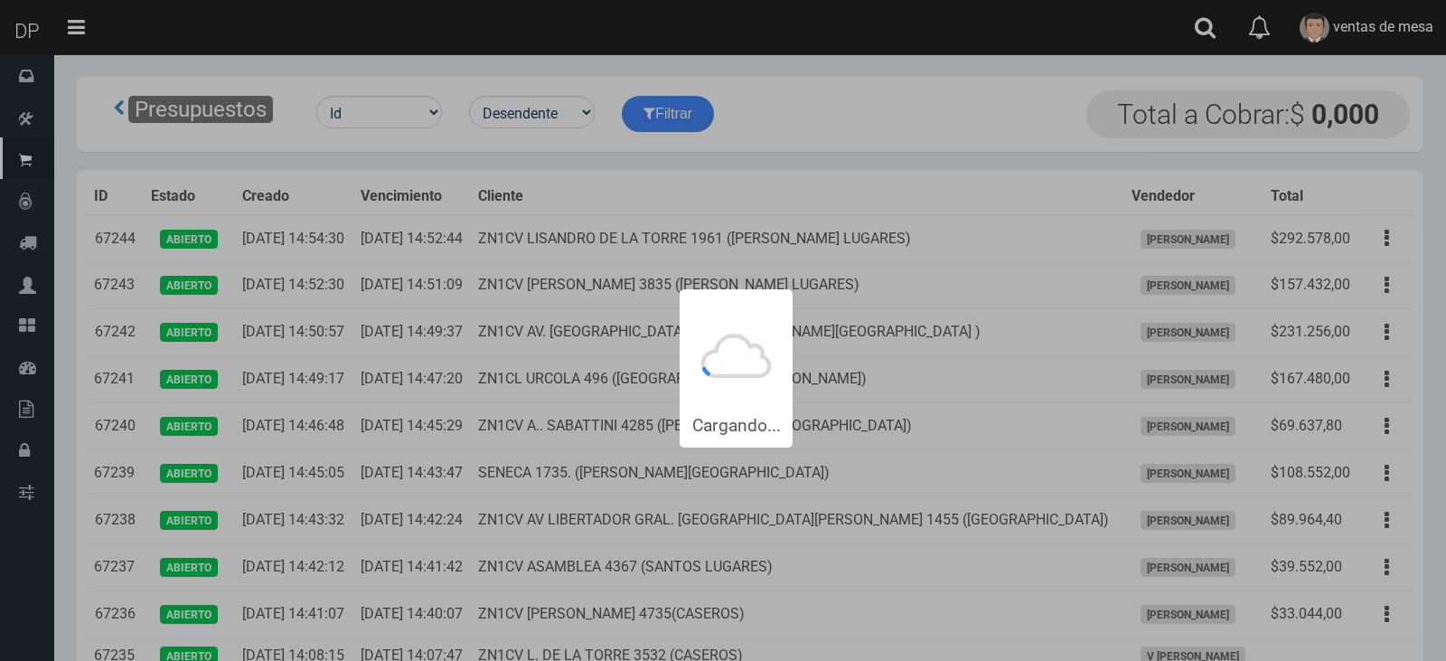
click at [524, 303] on div "Cargando..." at bounding box center [723, 223] width 1446 height 447
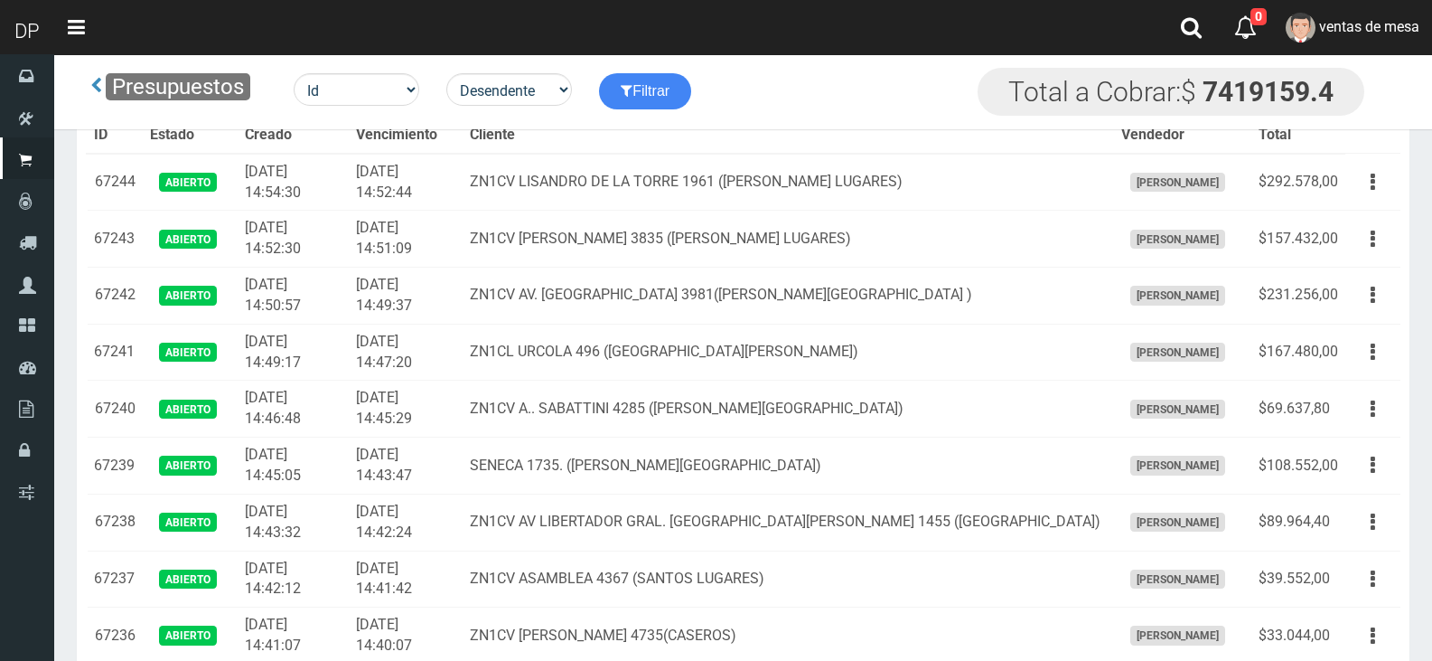
scroll to position [2607, 0]
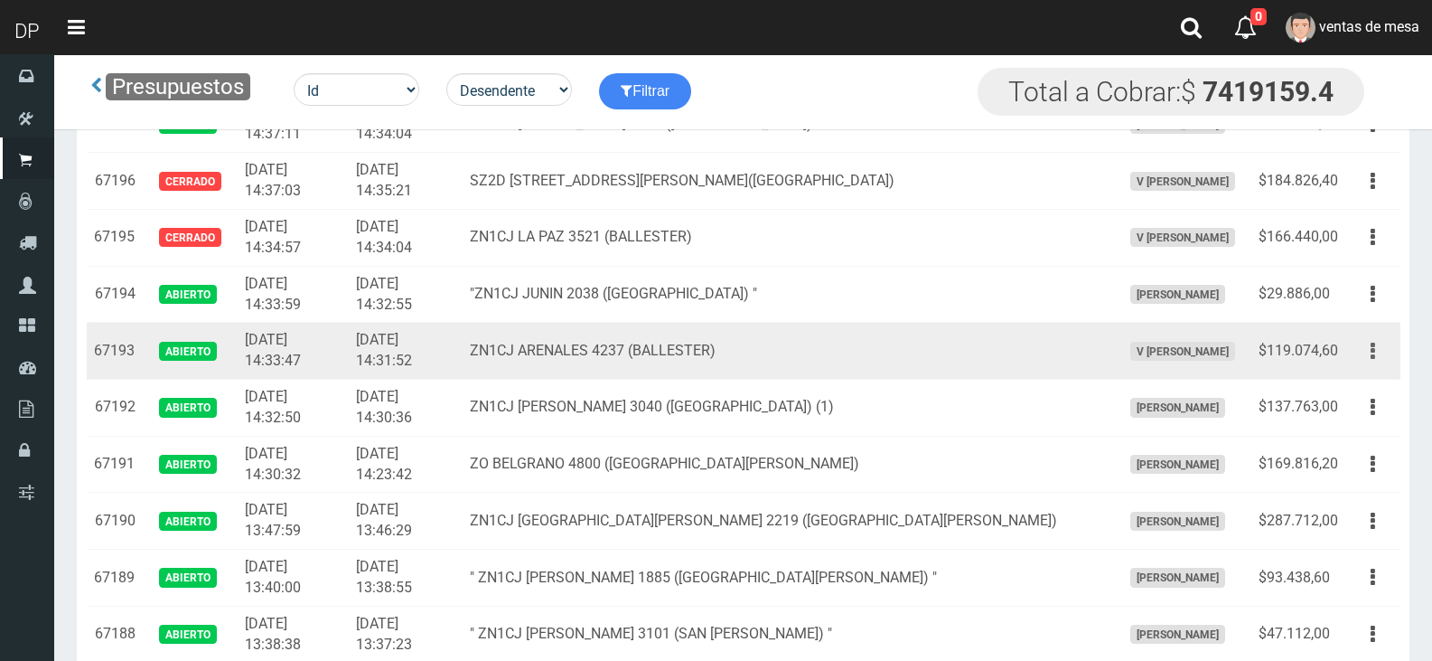
click at [1384, 356] on button "button" at bounding box center [1373, 351] width 41 height 32
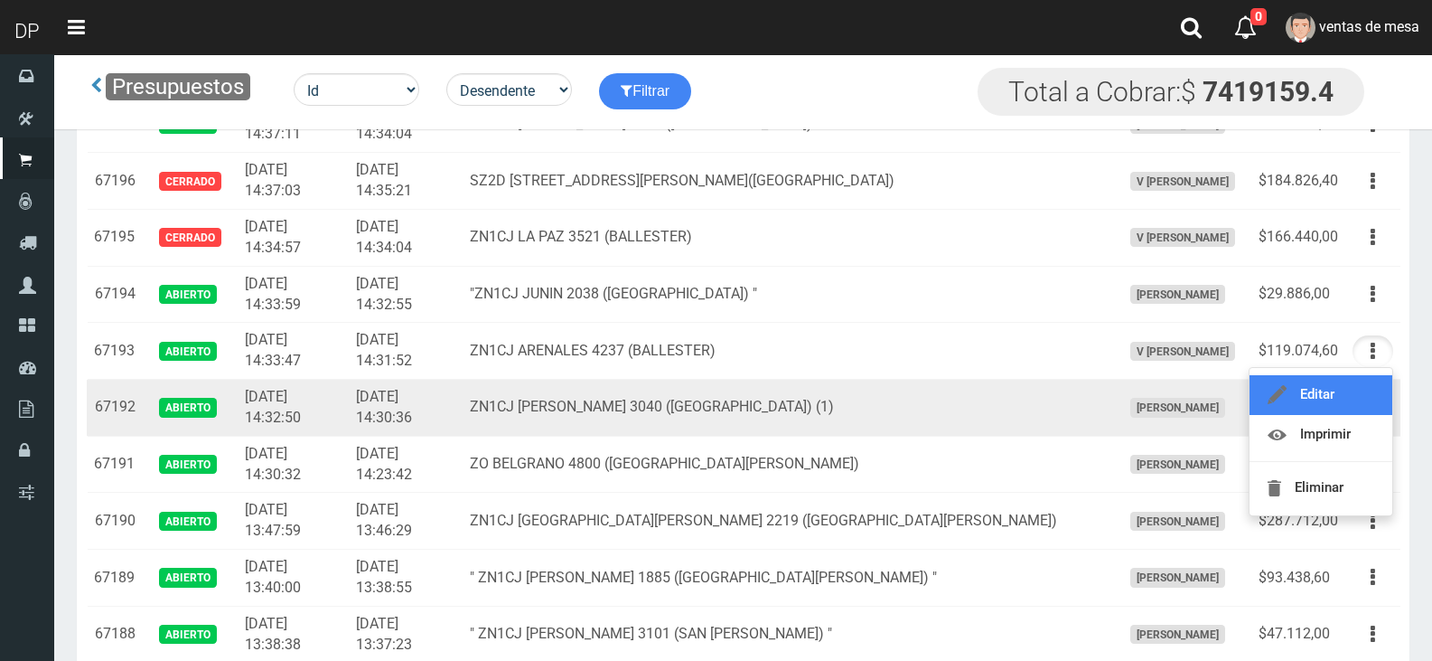
click at [1361, 402] on link "Editar" at bounding box center [1321, 395] width 143 height 40
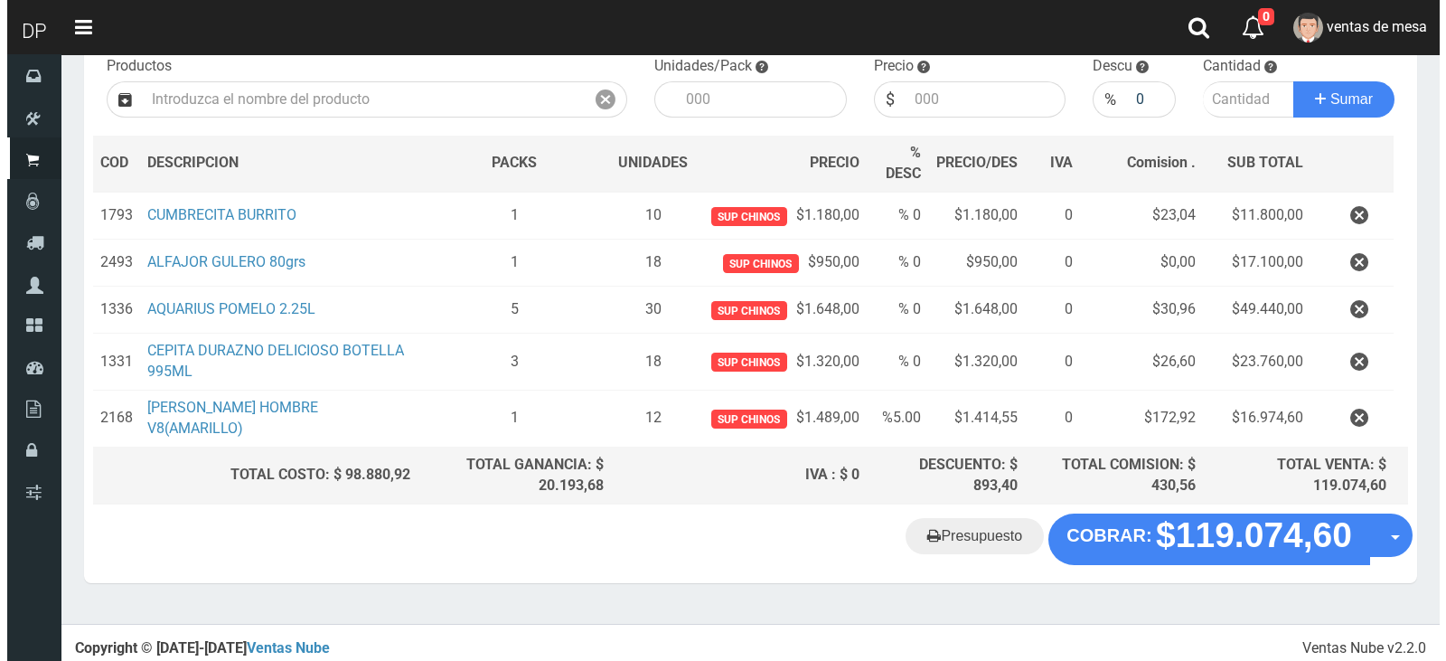
scroll to position [201, 0]
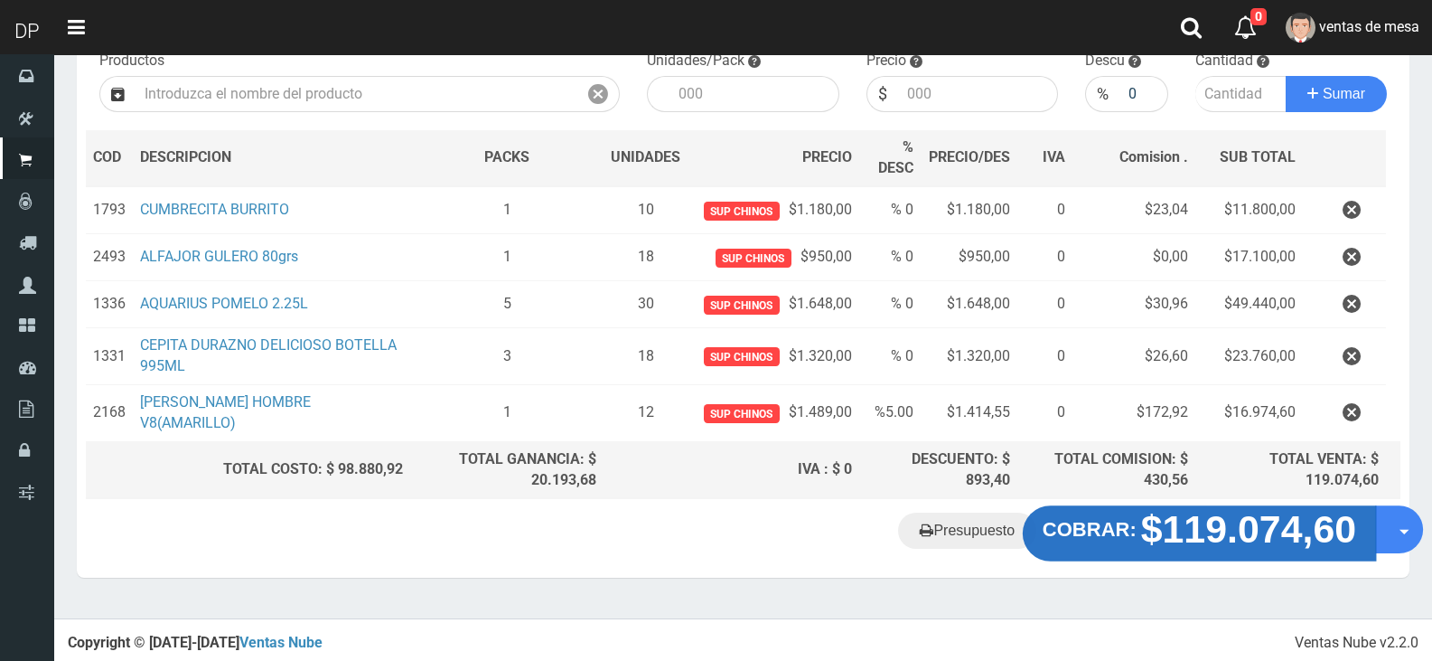
click at [1277, 529] on strong "$119.074,60" at bounding box center [1249, 529] width 216 height 42
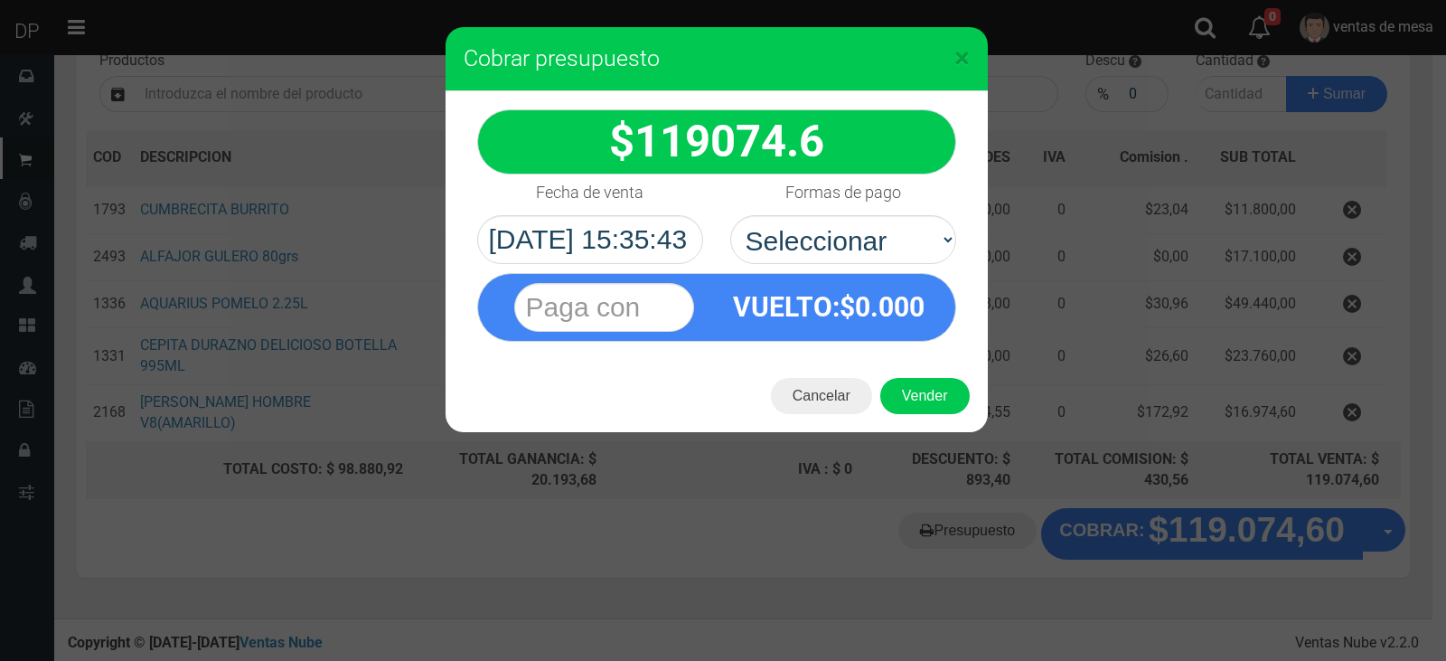
select select "Efectivo"
click at [730, 215] on select "Seleccionar Efectivo Tarjeta de Crédito Depósito Débito" at bounding box center [843, 239] width 226 height 49
click at [911, 381] on button "Vender" at bounding box center [924, 396] width 89 height 36
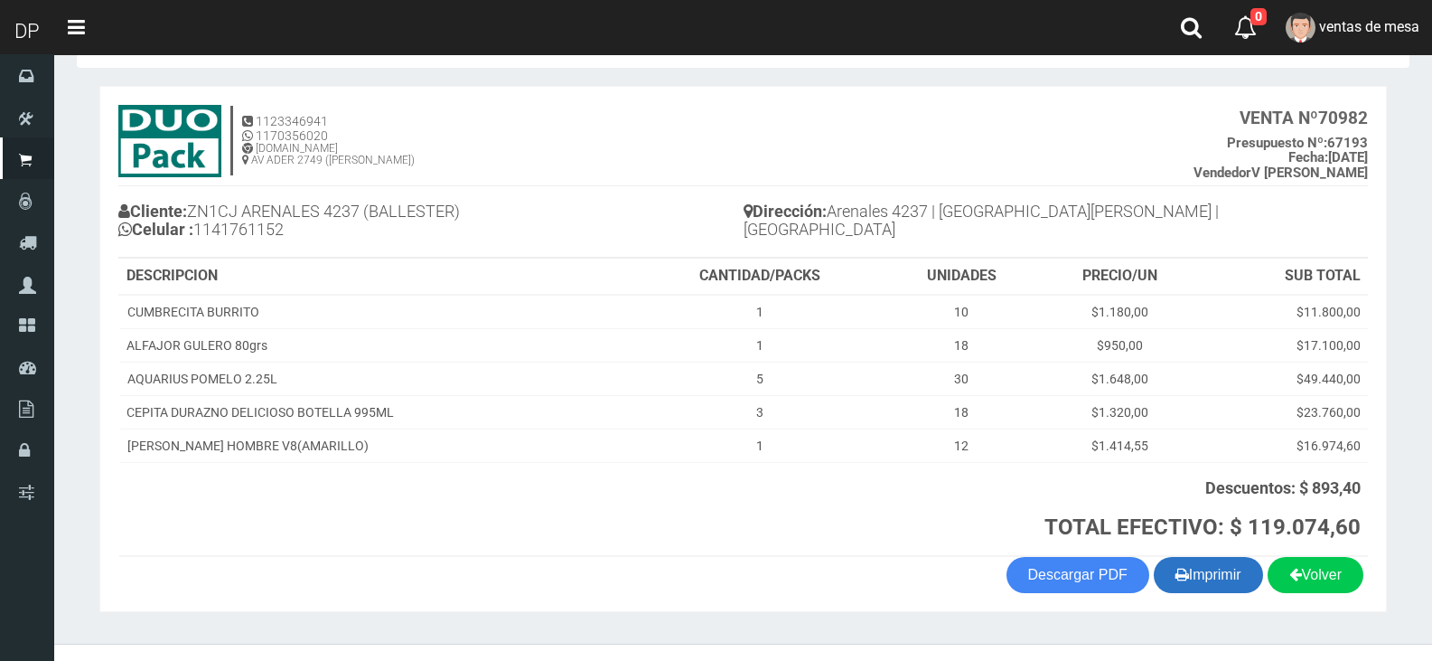
scroll to position [98, 0]
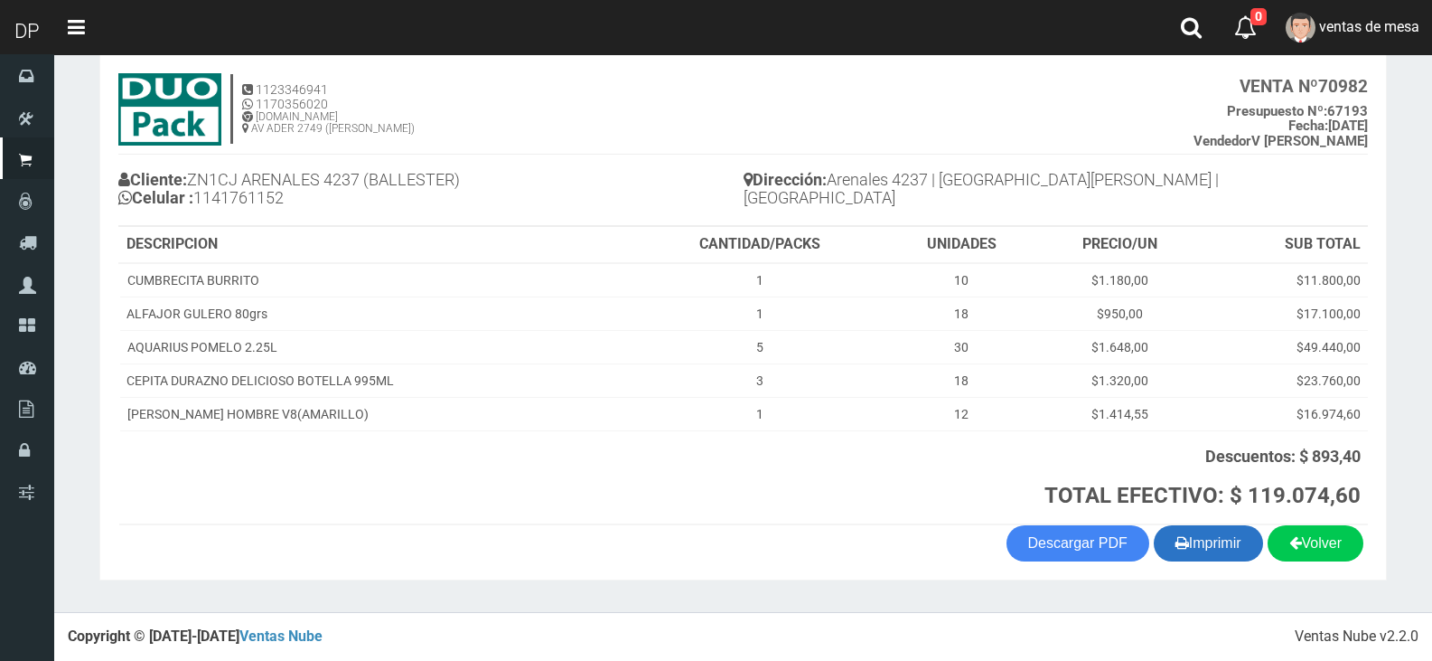
click at [1227, 530] on button "Imprimir" at bounding box center [1208, 543] width 109 height 36
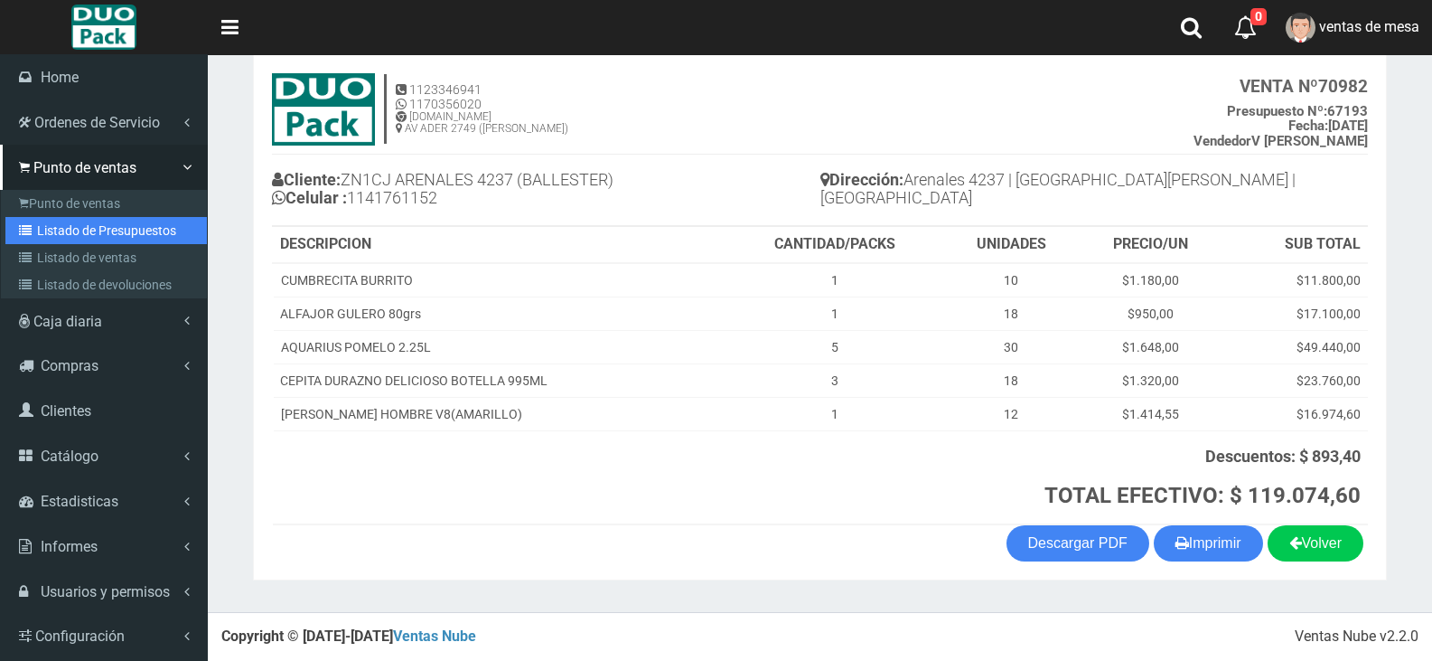
click at [50, 218] on link "Listado de Presupuestos" at bounding box center [105, 230] width 201 height 27
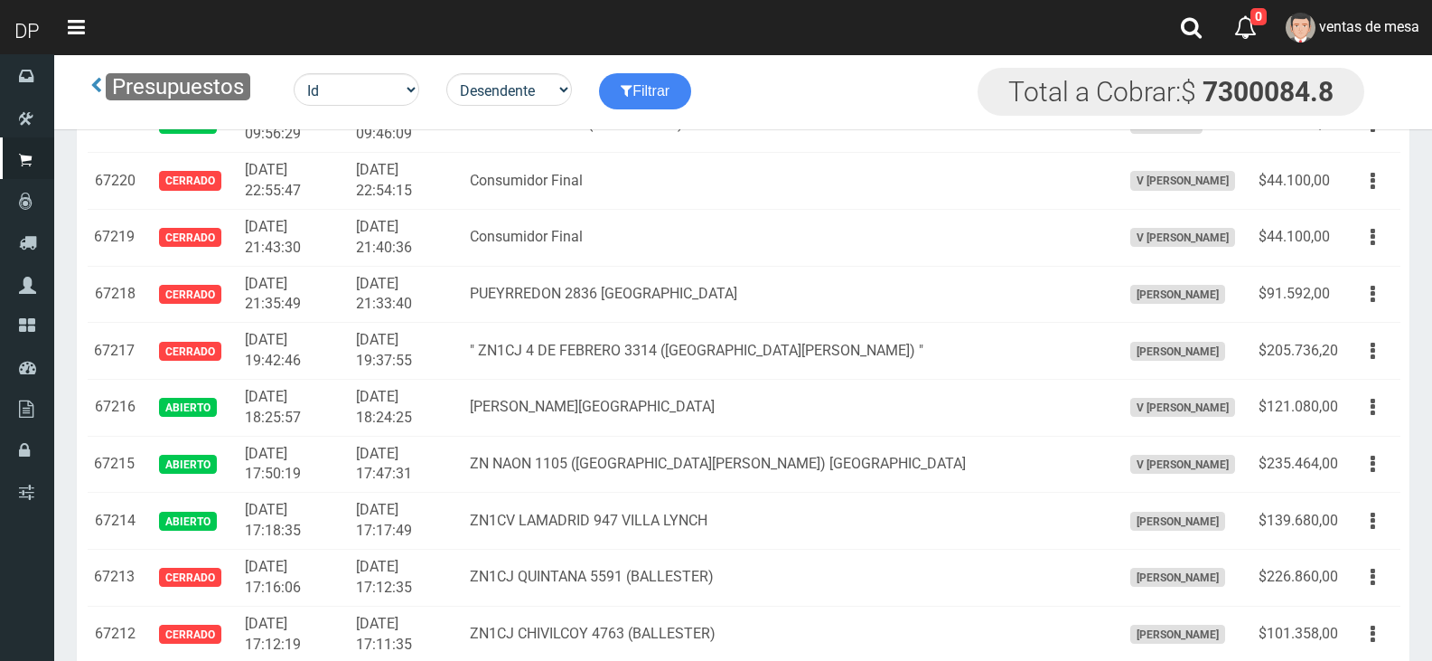
scroll to position [1777, 0]
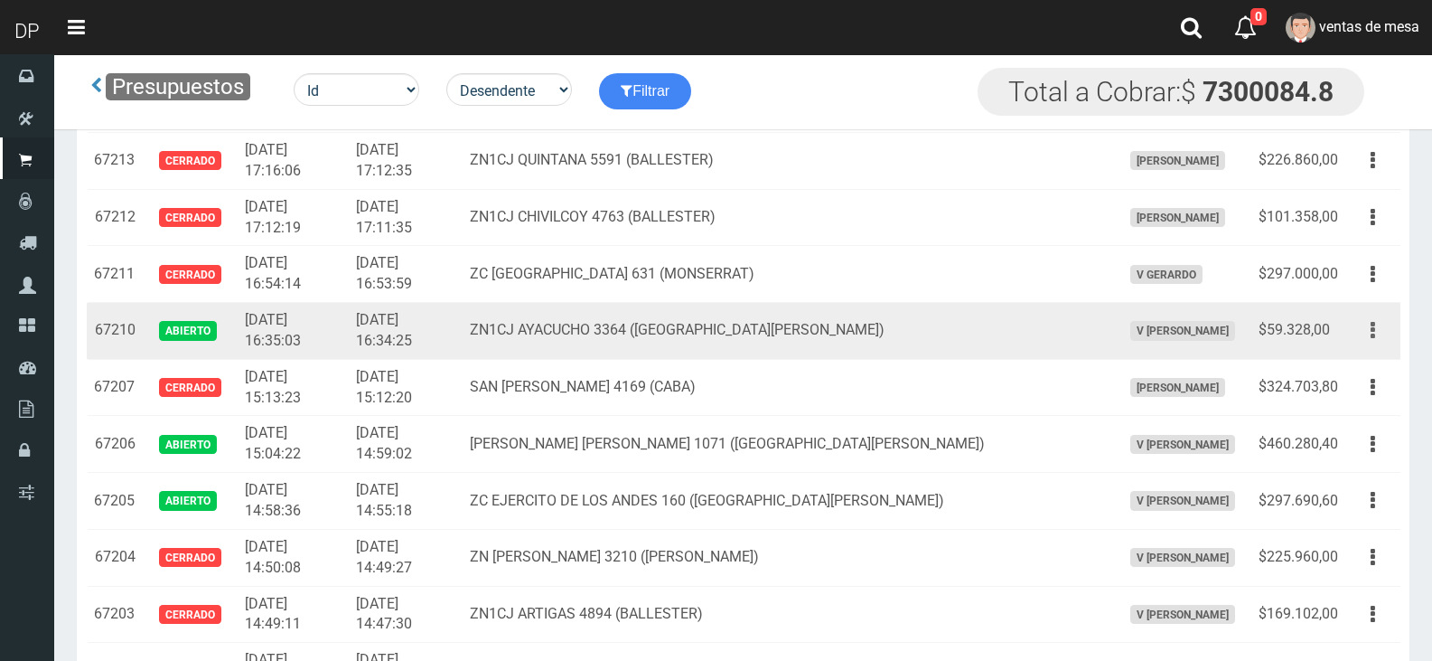
click at [1363, 324] on button "button" at bounding box center [1373, 330] width 41 height 32
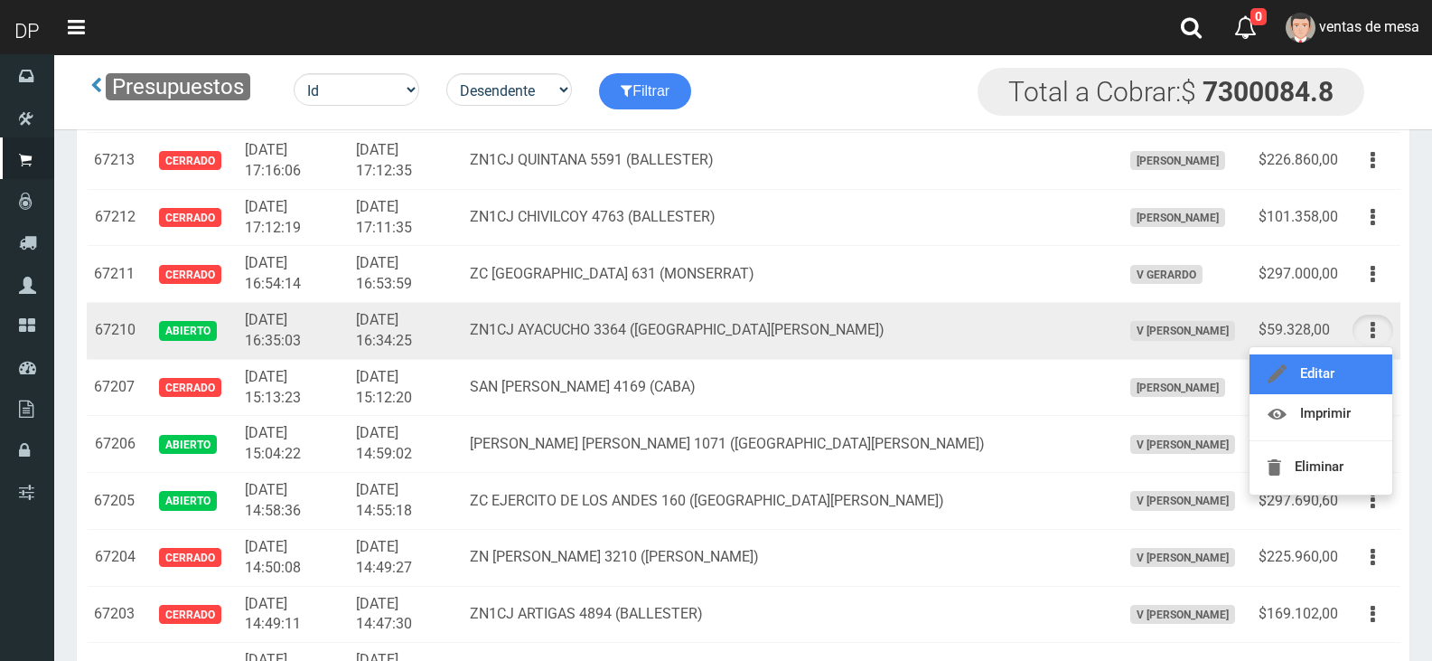
click at [1357, 375] on link "Editar" at bounding box center [1321, 374] width 143 height 40
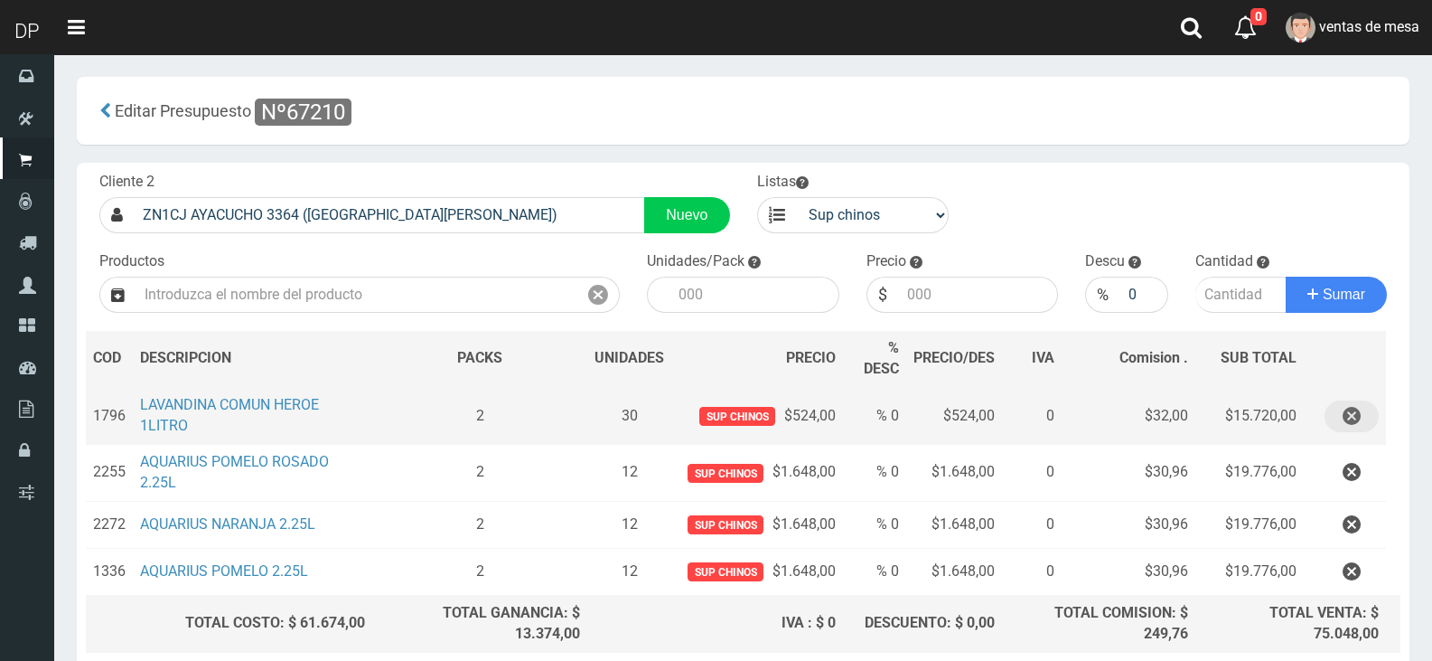
click at [1333, 417] on button "button" at bounding box center [1352, 416] width 54 height 32
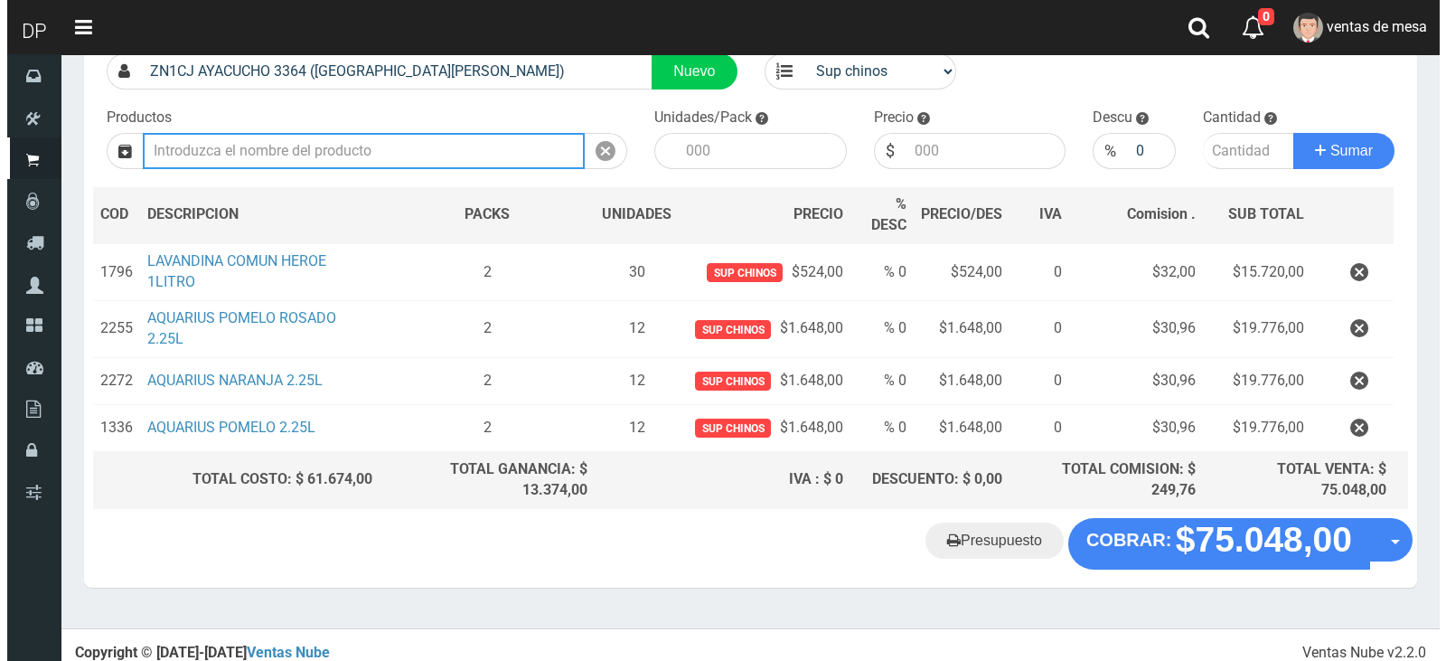
scroll to position [98, 0]
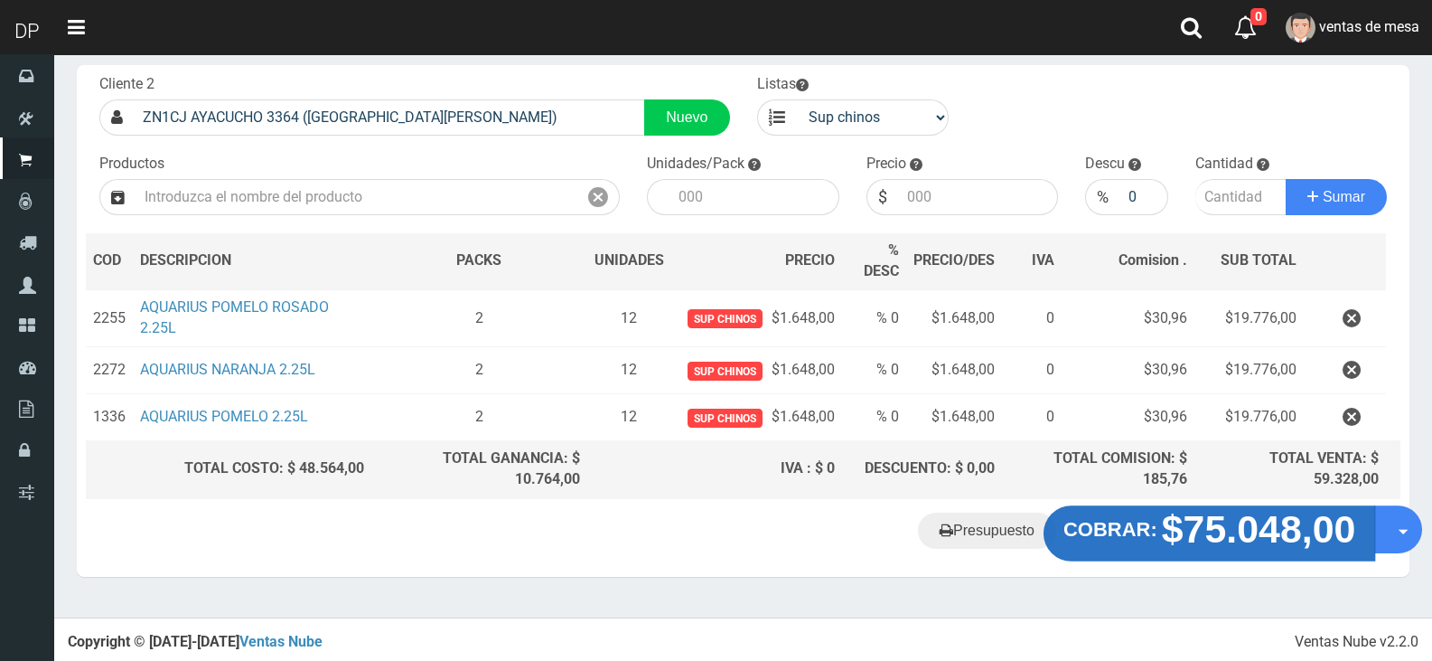
click at [1198, 524] on strong "$75.048,00" at bounding box center [1259, 528] width 194 height 42
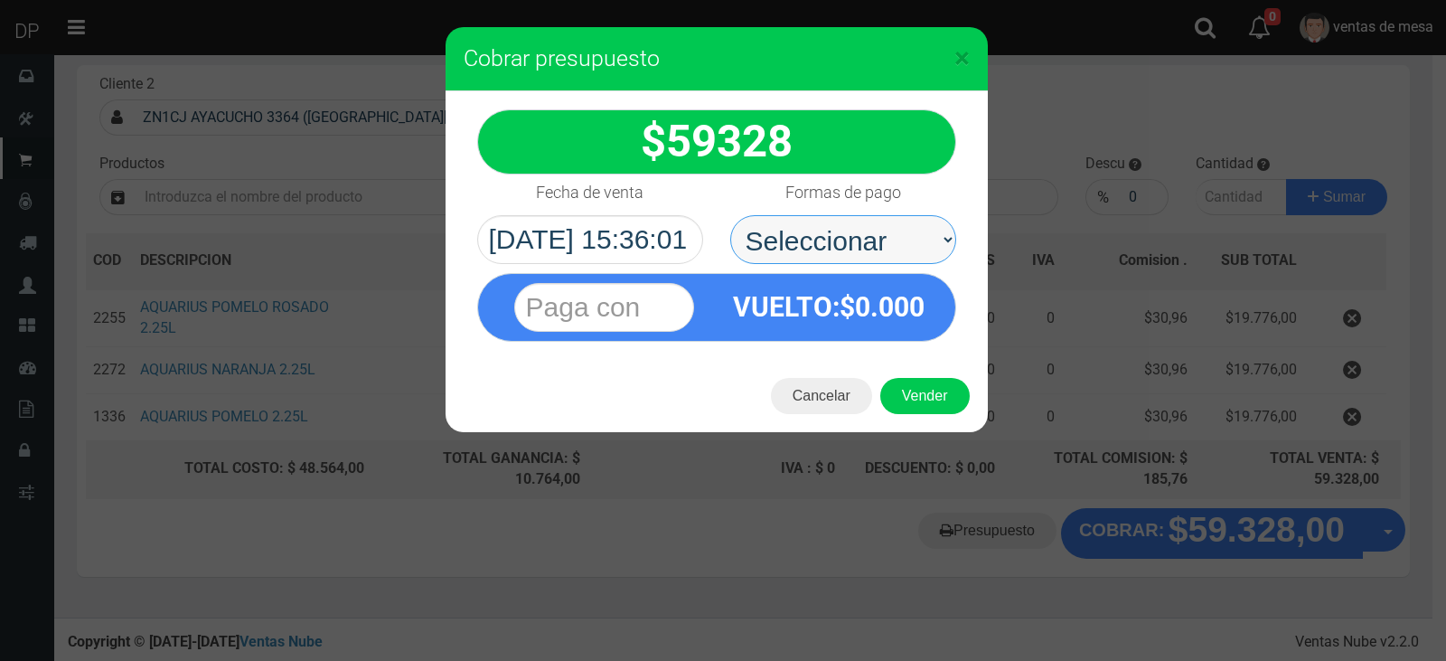
click at [847, 234] on select "Seleccionar Efectivo Tarjeta de Crédito Depósito Débito" at bounding box center [843, 239] width 226 height 49
select select "Efectivo"
click at [730, 215] on select "Seleccionar Efectivo Tarjeta de Crédito Depósito Débito" at bounding box center [843, 239] width 226 height 49
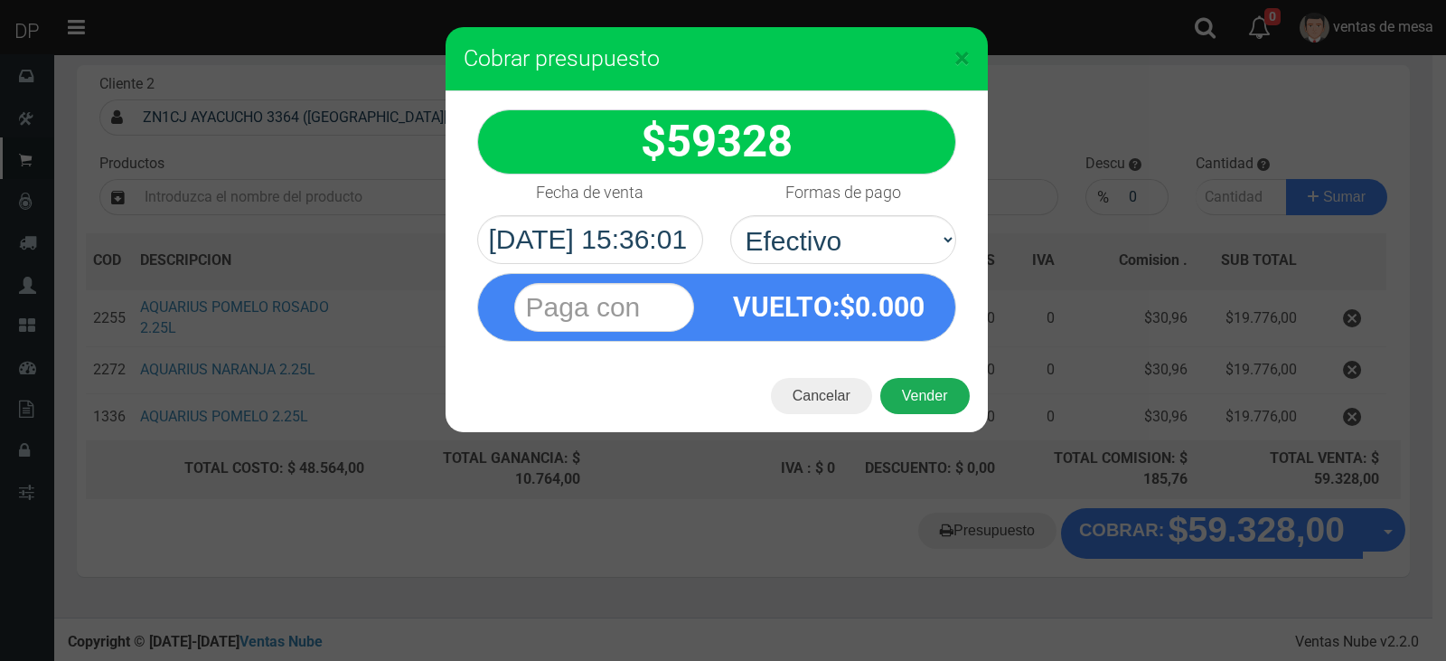
click at [892, 378] on div "Cancelar Vender" at bounding box center [716, 396] width 542 height 72
click at [898, 383] on button "Vender" at bounding box center [924, 396] width 89 height 36
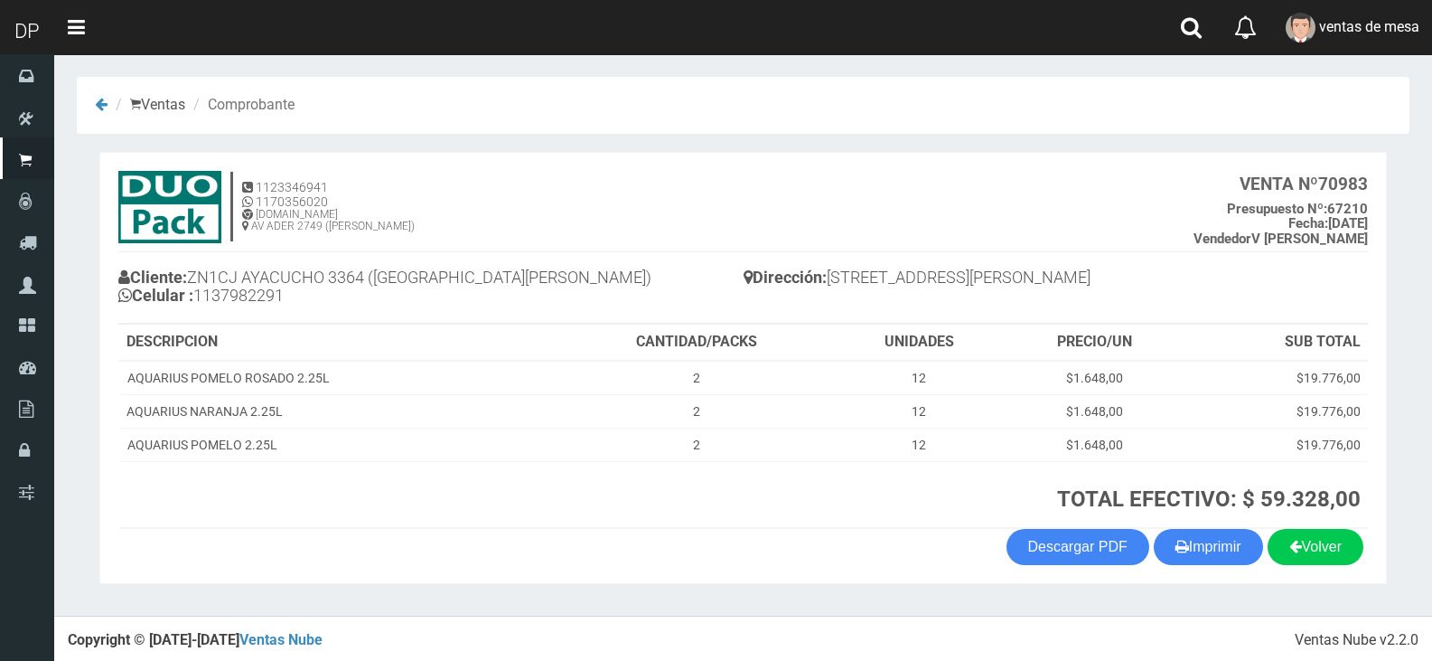
scroll to position [4, 0]
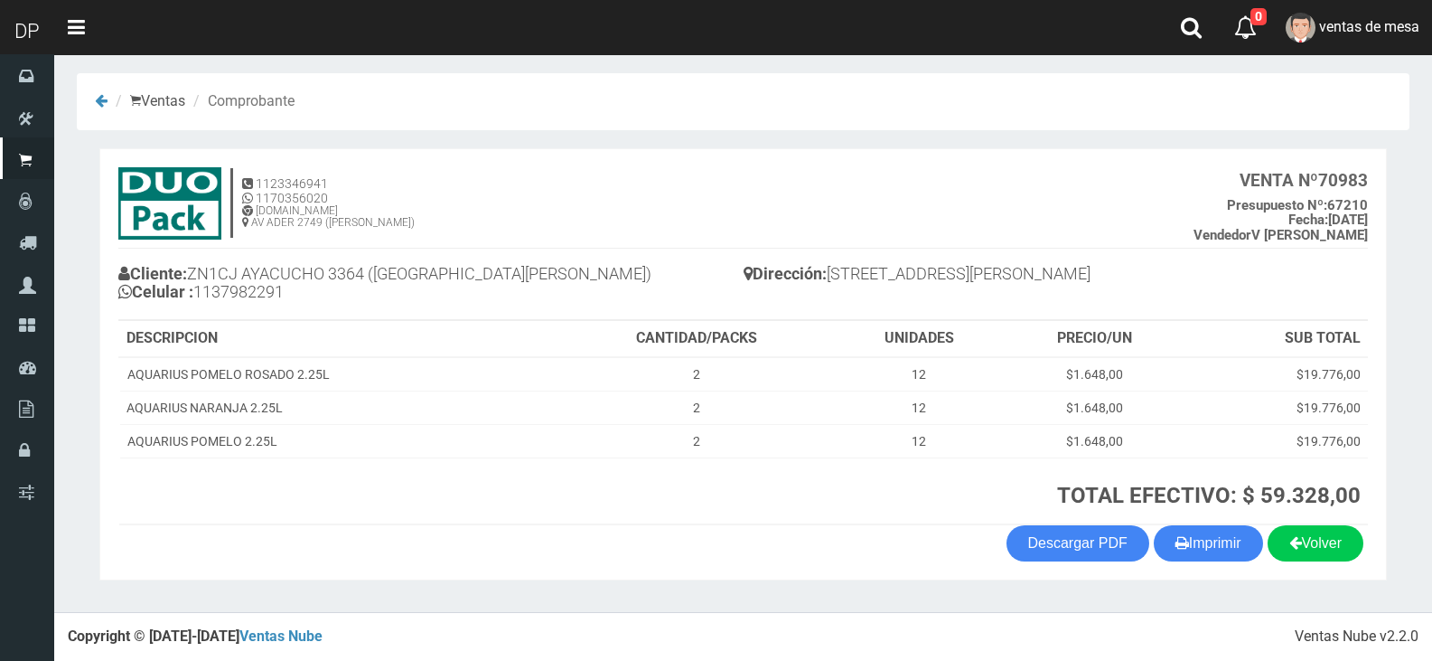
click at [1223, 566] on section "1123346941 1170356020 [DOMAIN_NAME] AV ADER 2749 ([PERSON_NAME]) VENTA Nº 70983…" at bounding box center [743, 364] width 1288 height 432
click at [1223, 545] on button "Imprimir" at bounding box center [1208, 543] width 109 height 36
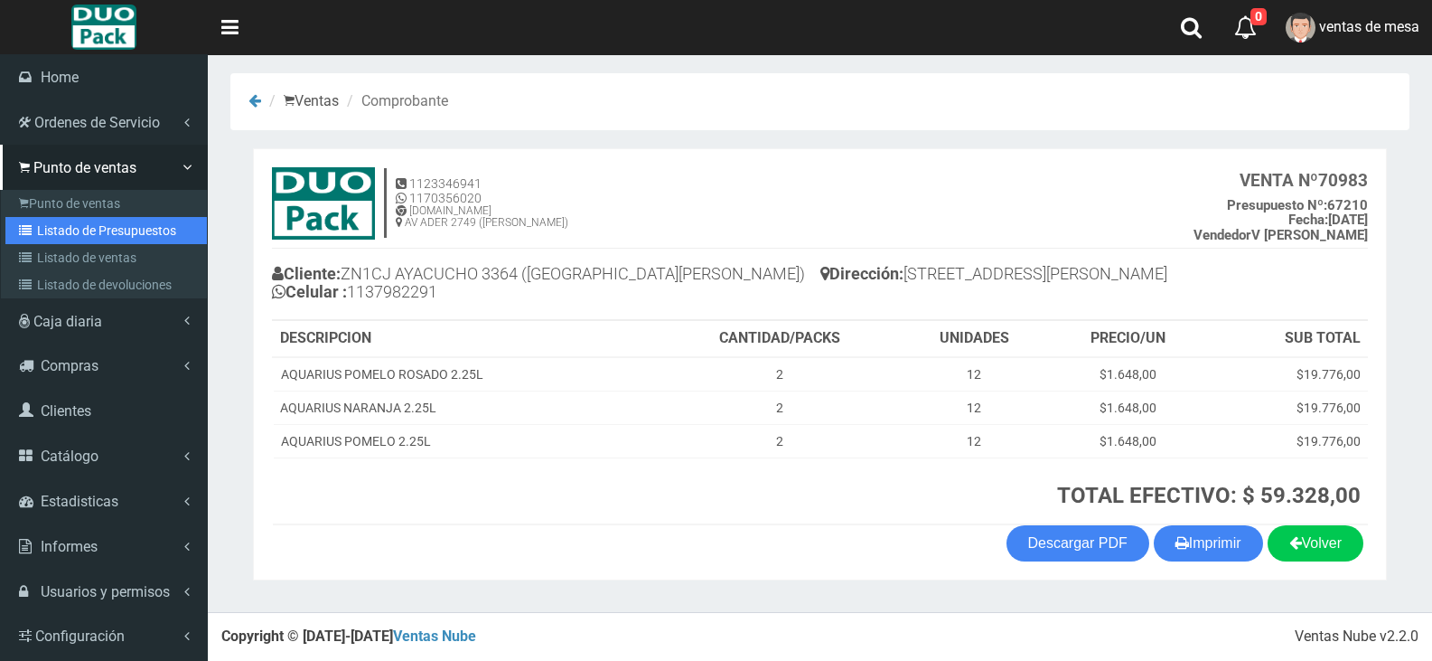
click at [71, 230] on link "Listado de Presupuestos" at bounding box center [105, 230] width 201 height 27
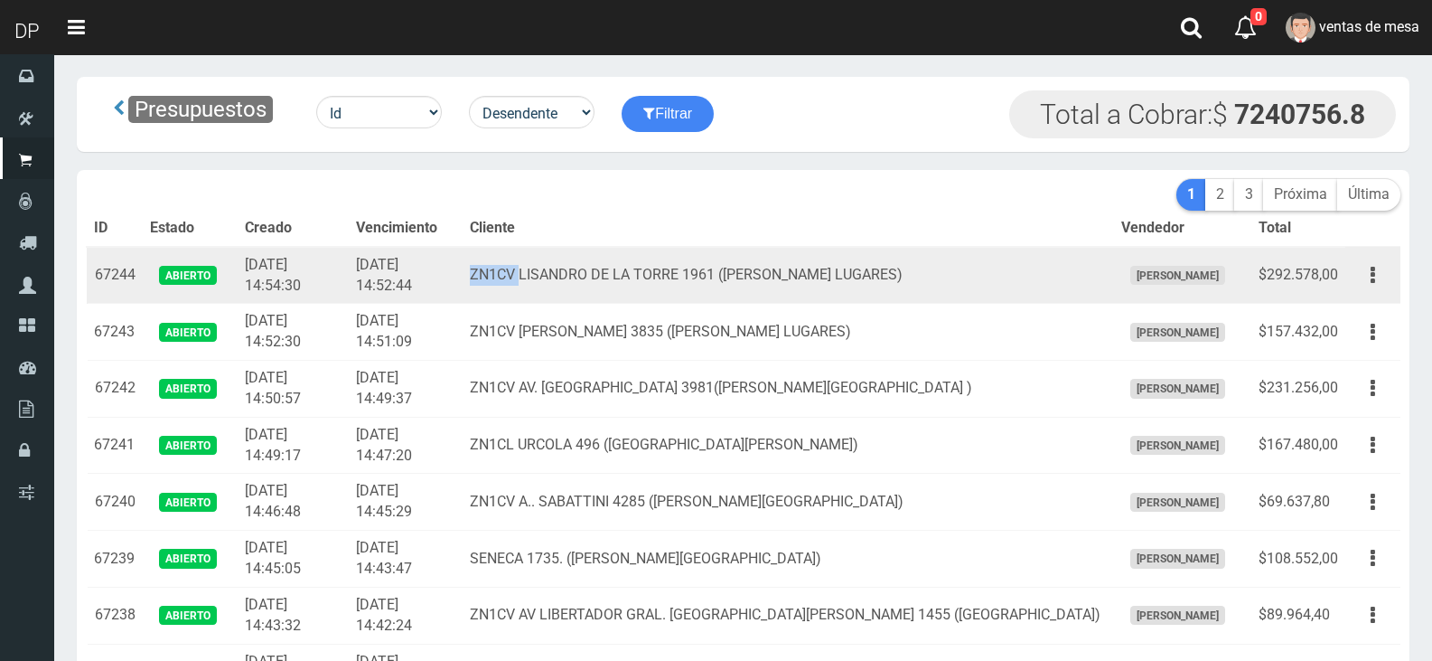
click at [547, 265] on td "ZN1CV LISANDRO DE LA TORRE 1961 (SANTOS LUGARES)" at bounding box center [788, 275] width 651 height 57
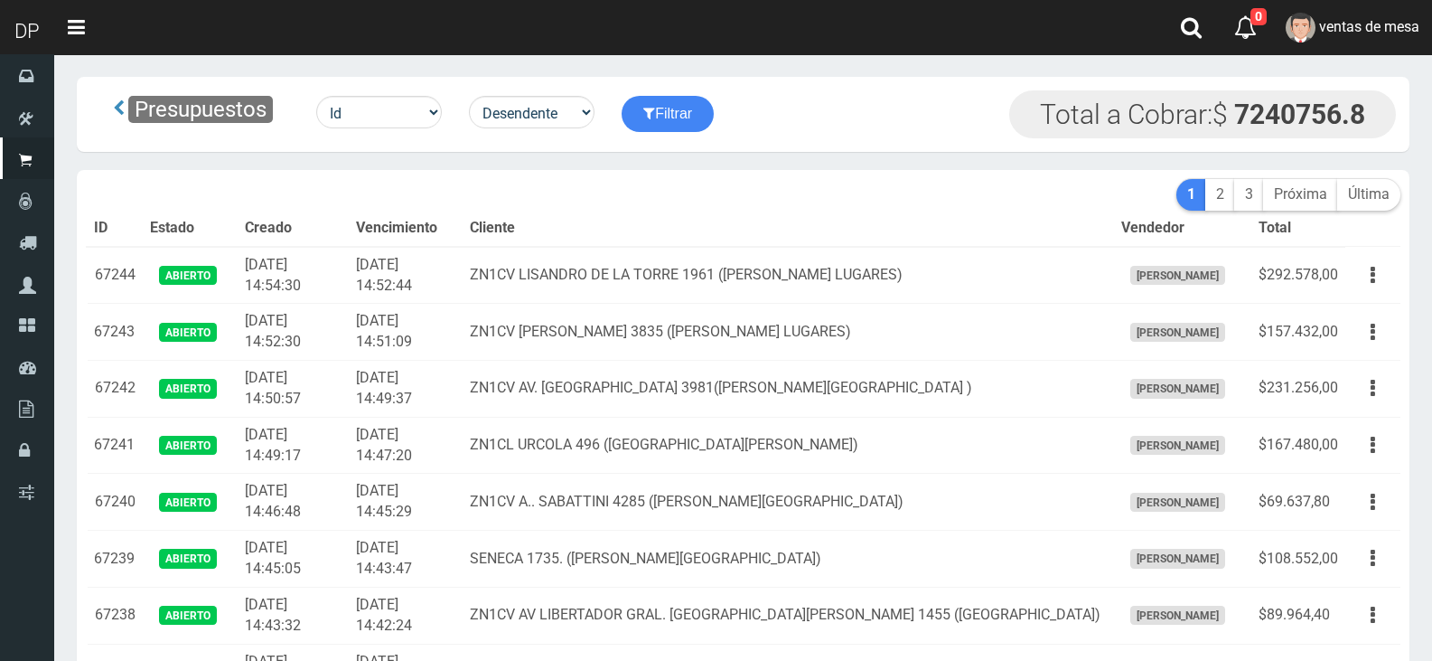
click at [592, 211] on th "Cliente" at bounding box center [788, 229] width 651 height 36
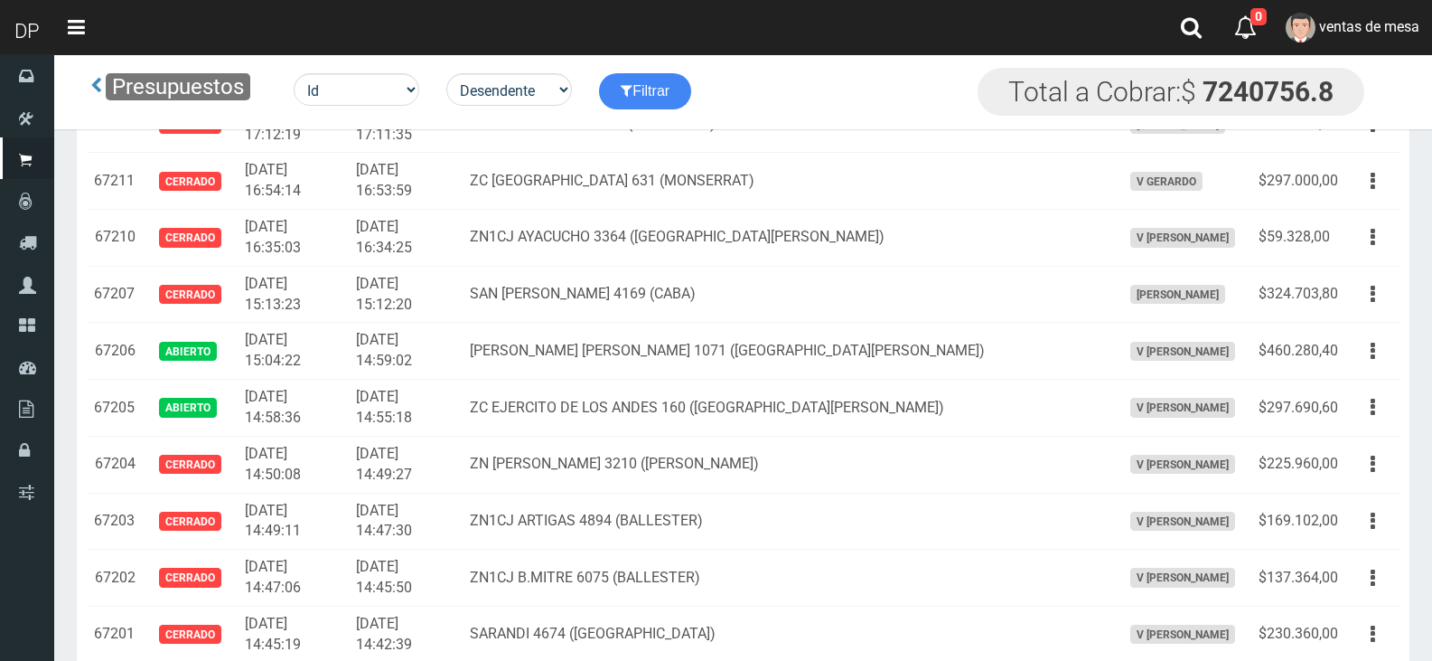
scroll to position [2854, 0]
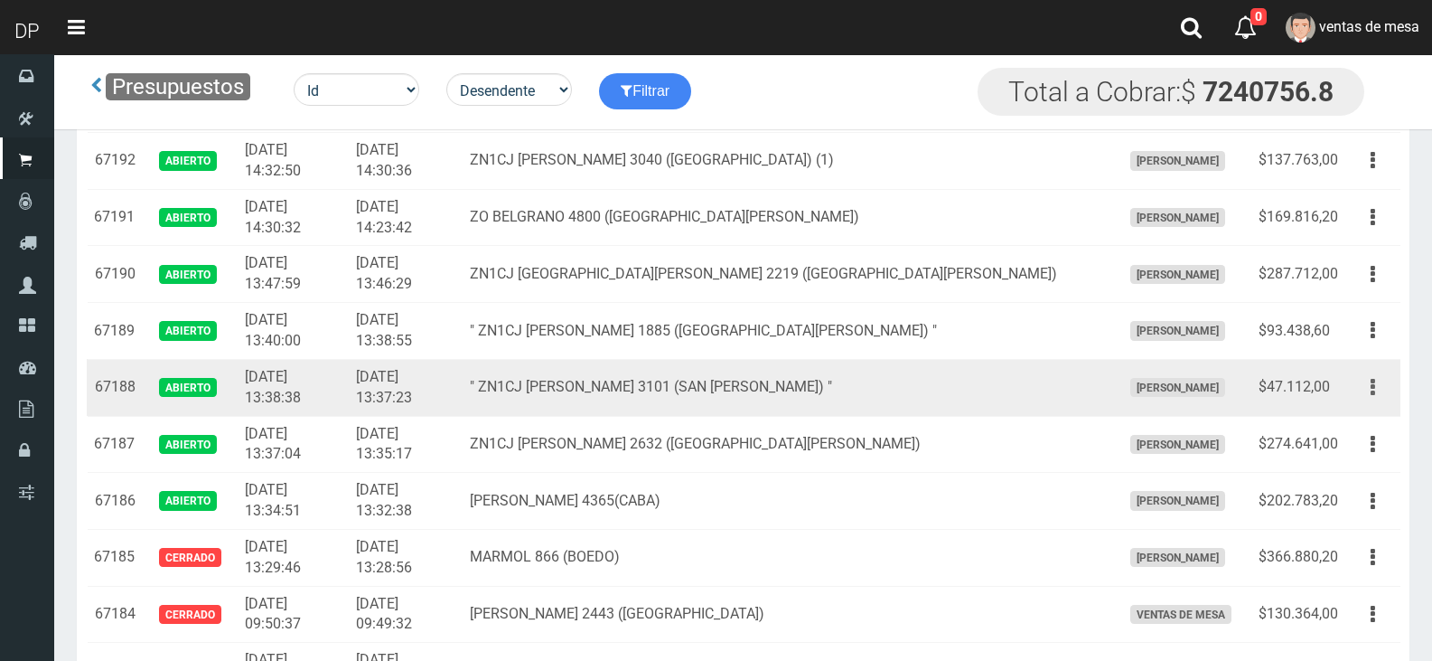
click at [1364, 375] on button "button" at bounding box center [1373, 387] width 41 height 32
click at [1367, 408] on ul "Editar Imprimir Eliminar" at bounding box center [1321, 477] width 145 height 149
click at [1384, 390] on button "button" at bounding box center [1373, 387] width 41 height 32
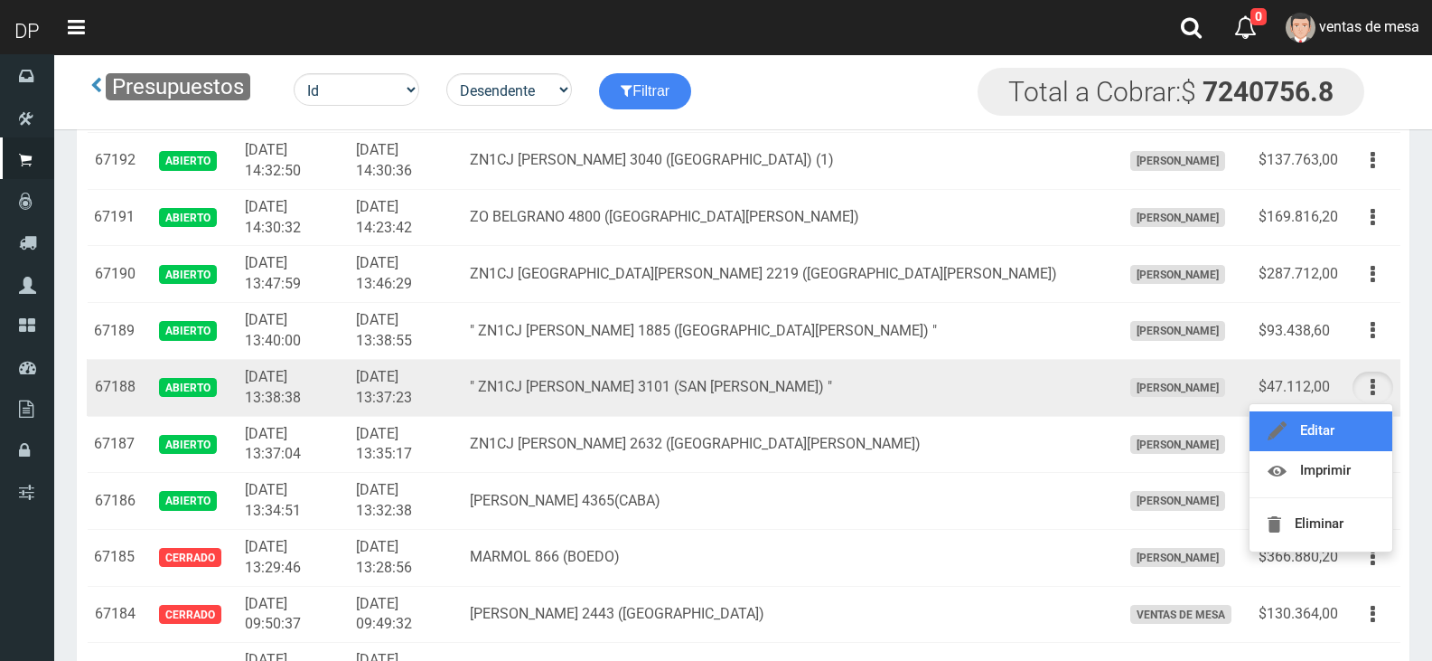
click at [1367, 430] on link "Editar" at bounding box center [1321, 431] width 143 height 40
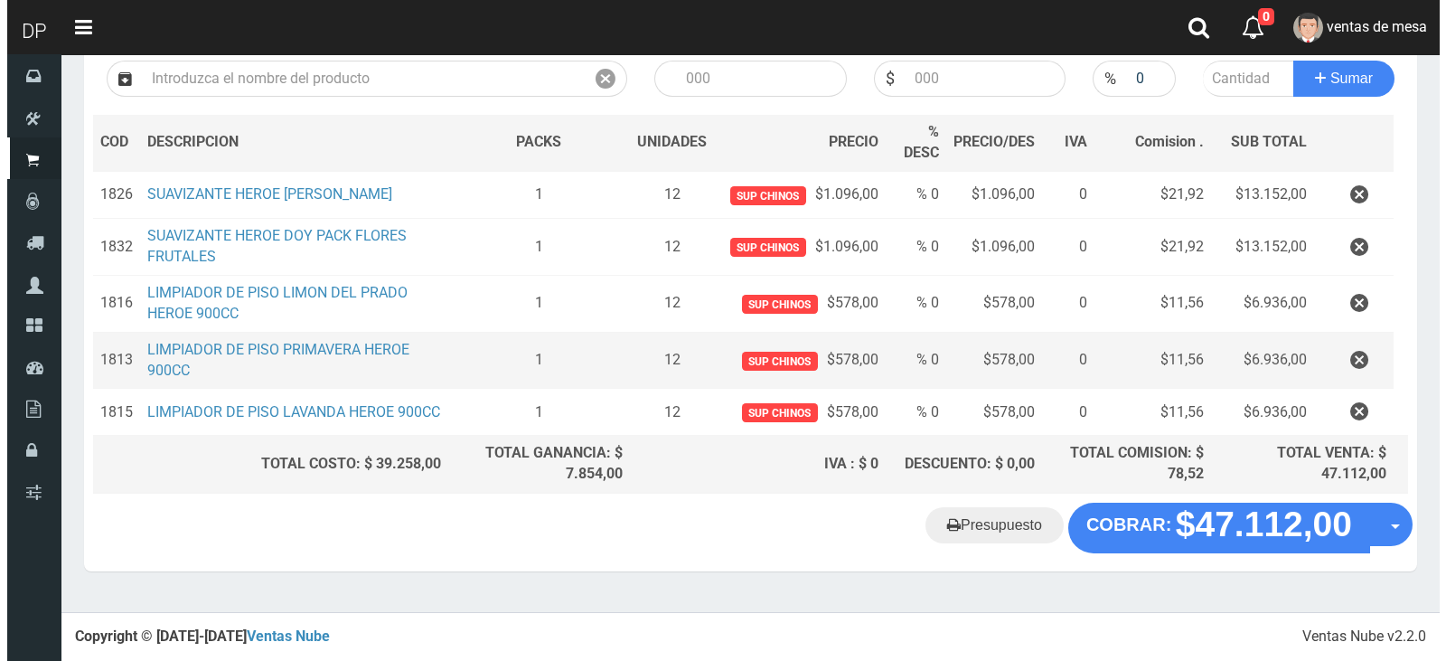
scroll to position [220, 0]
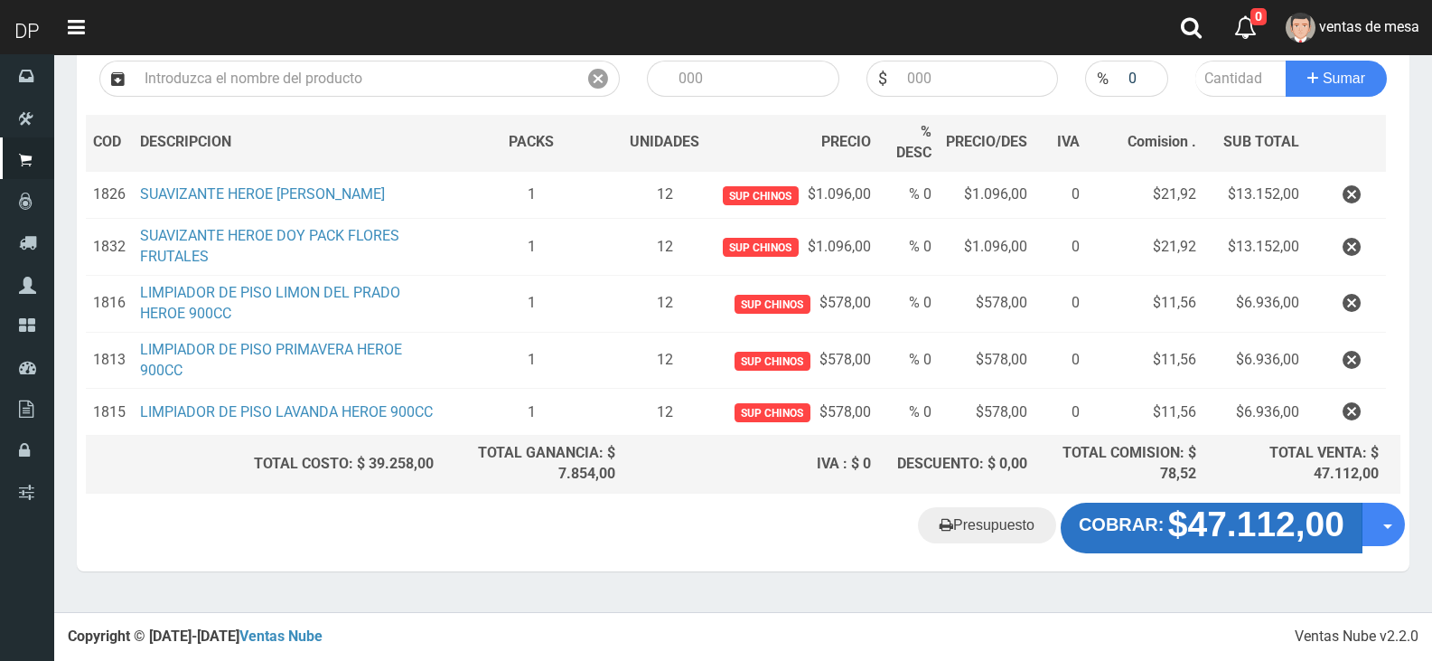
click at [1134, 551] on button "COBRAR: $47.112,00" at bounding box center [1212, 527] width 302 height 51
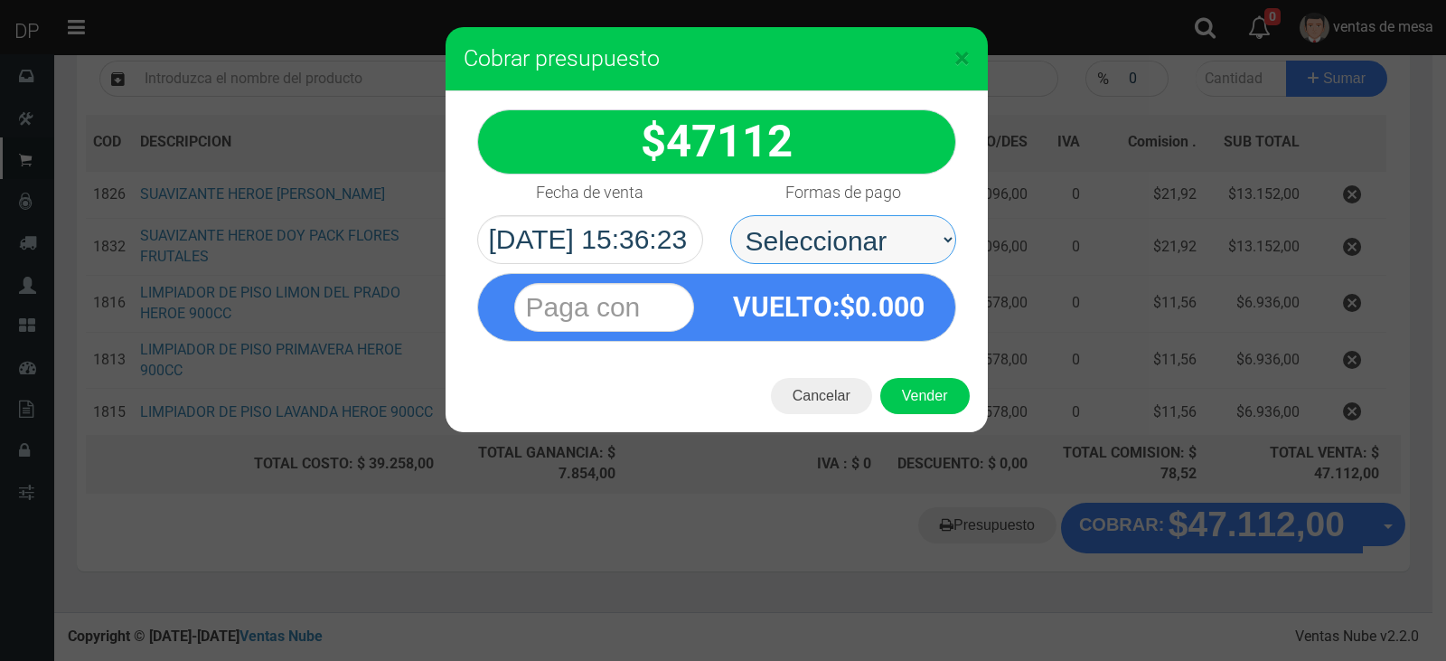
click at [843, 247] on select "Seleccionar Efectivo Tarjeta de Crédito Depósito Débito" at bounding box center [843, 239] width 226 height 49
select select "Efectivo"
click at [730, 215] on select "Seleccionar Efectivo Tarjeta de Crédito Depósito Débito" at bounding box center [843, 239] width 226 height 49
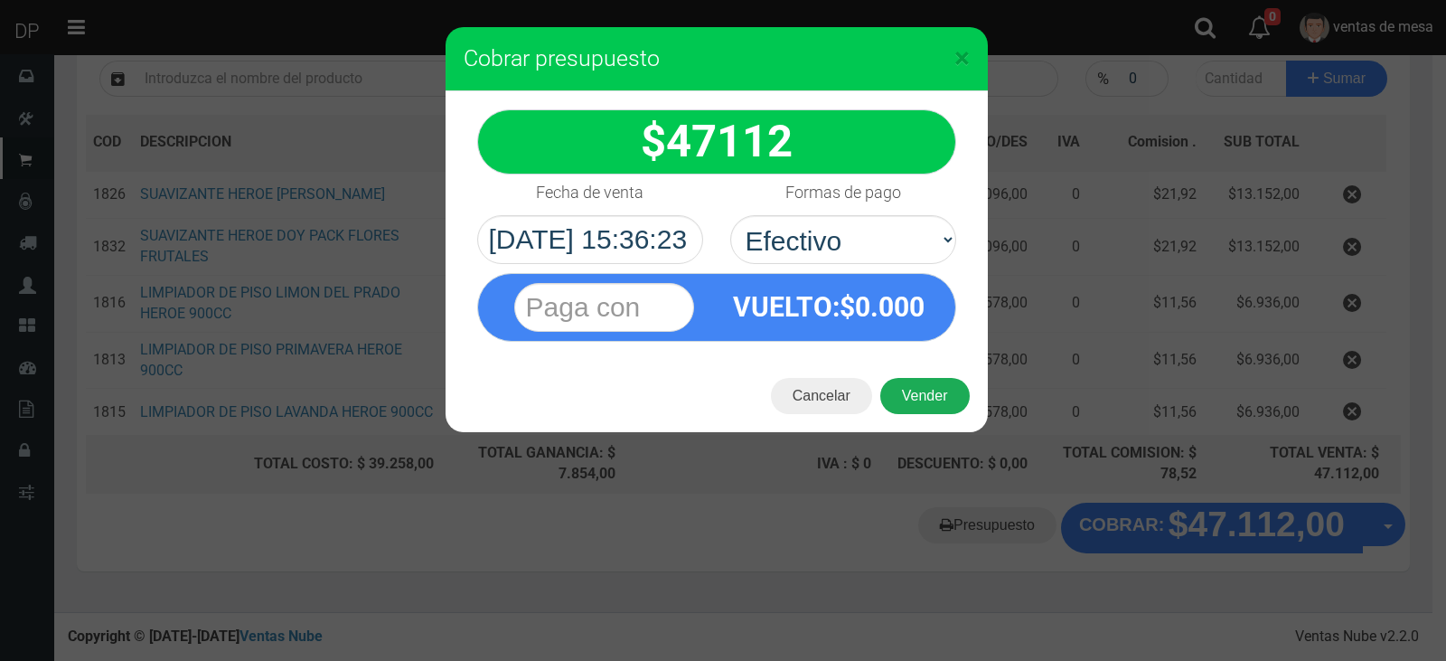
click at [901, 400] on button "Vender" at bounding box center [924, 396] width 89 height 36
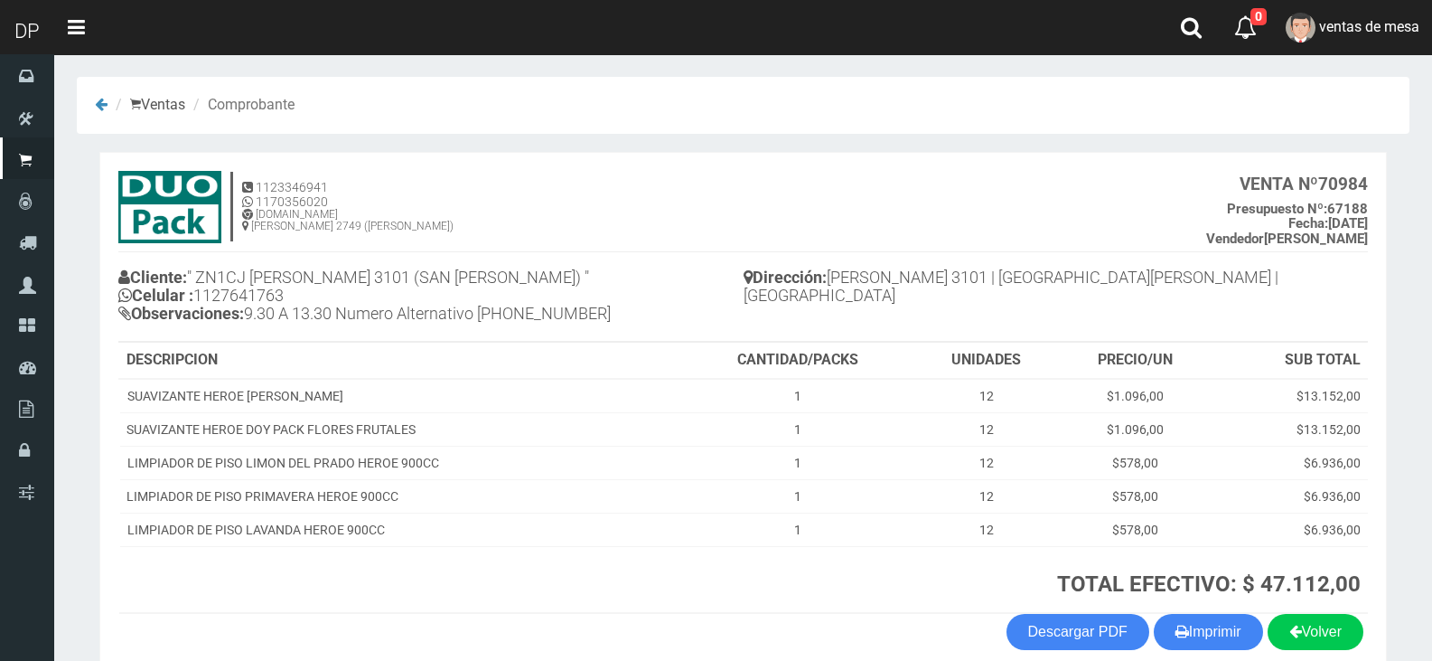
scroll to position [89, 0]
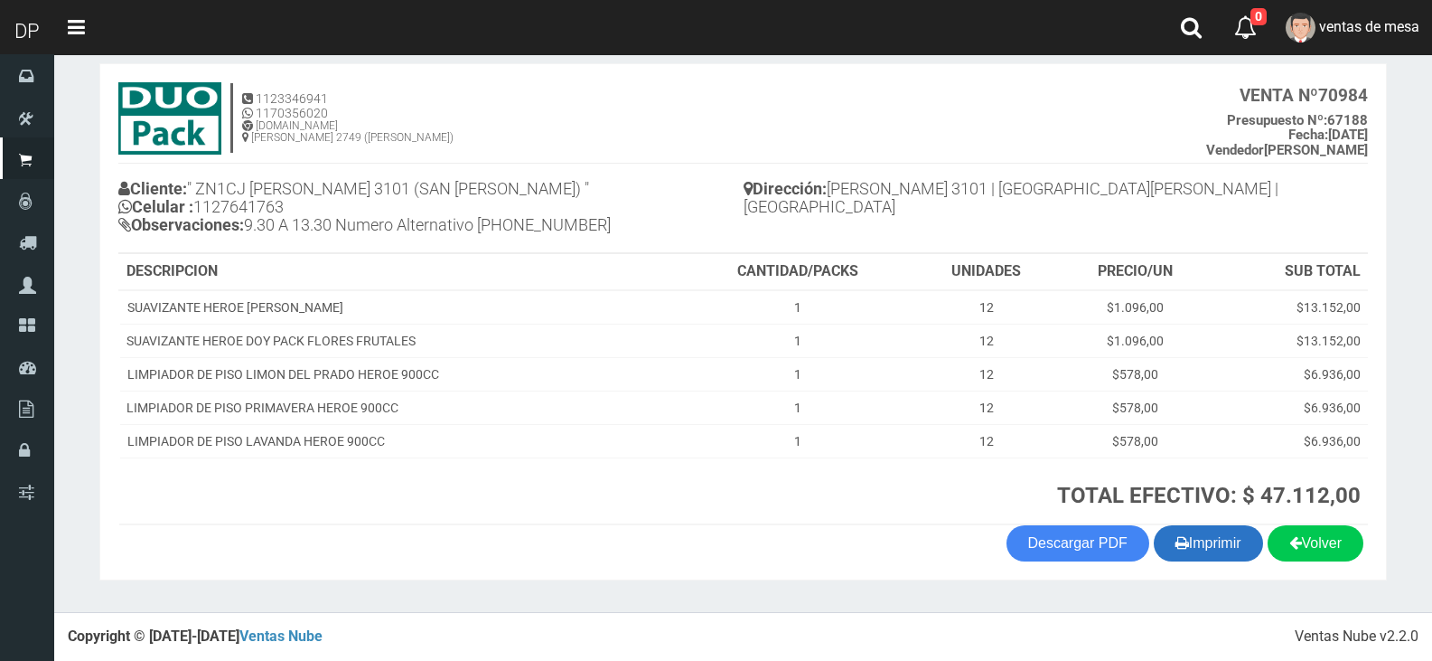
click at [1172, 526] on button "Imprimir" at bounding box center [1208, 543] width 109 height 36
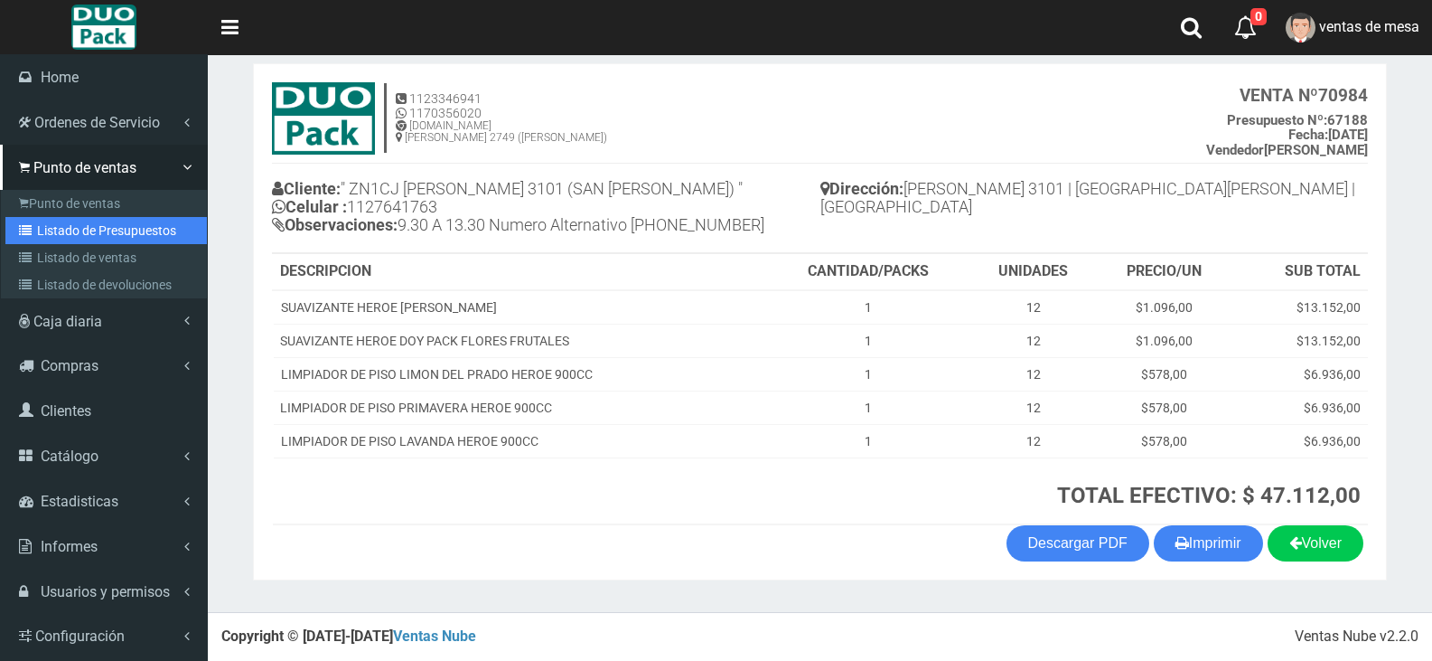
click at [80, 239] on link "Listado de Presupuestos" at bounding box center [105, 230] width 201 height 27
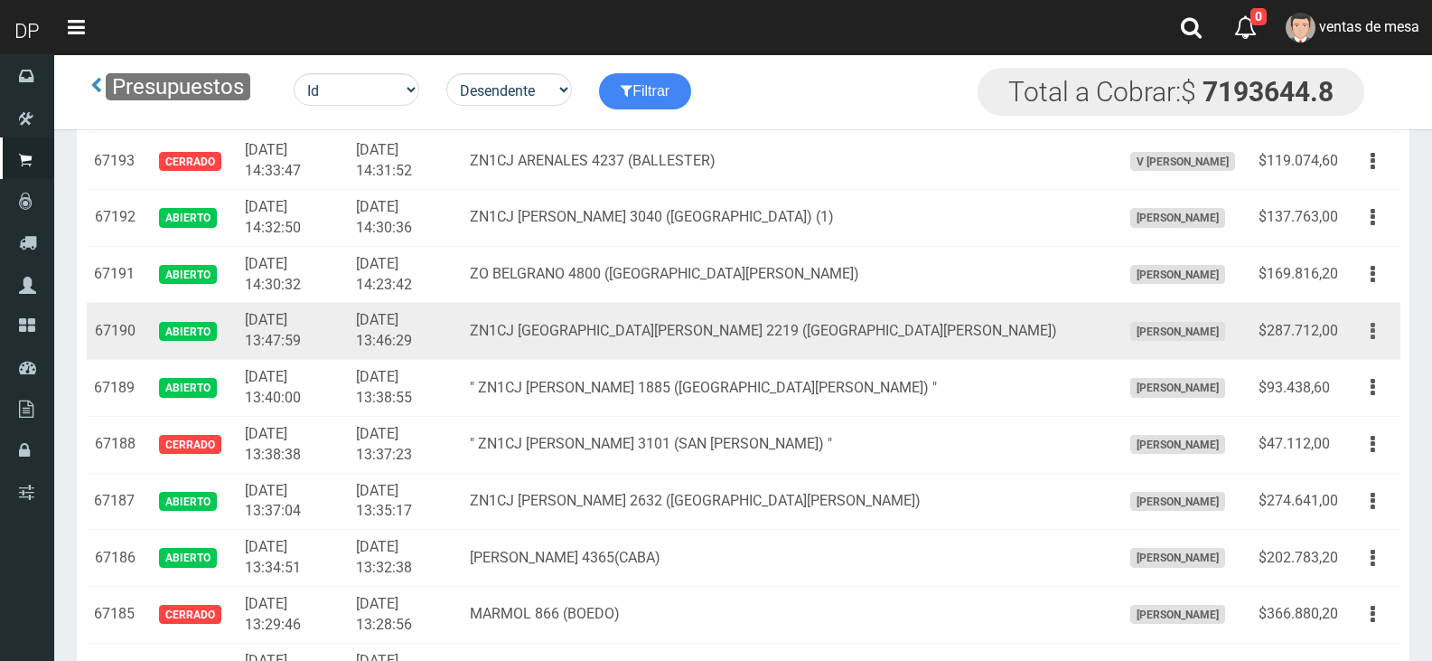
click at [1363, 332] on button "button" at bounding box center [1373, 331] width 41 height 32
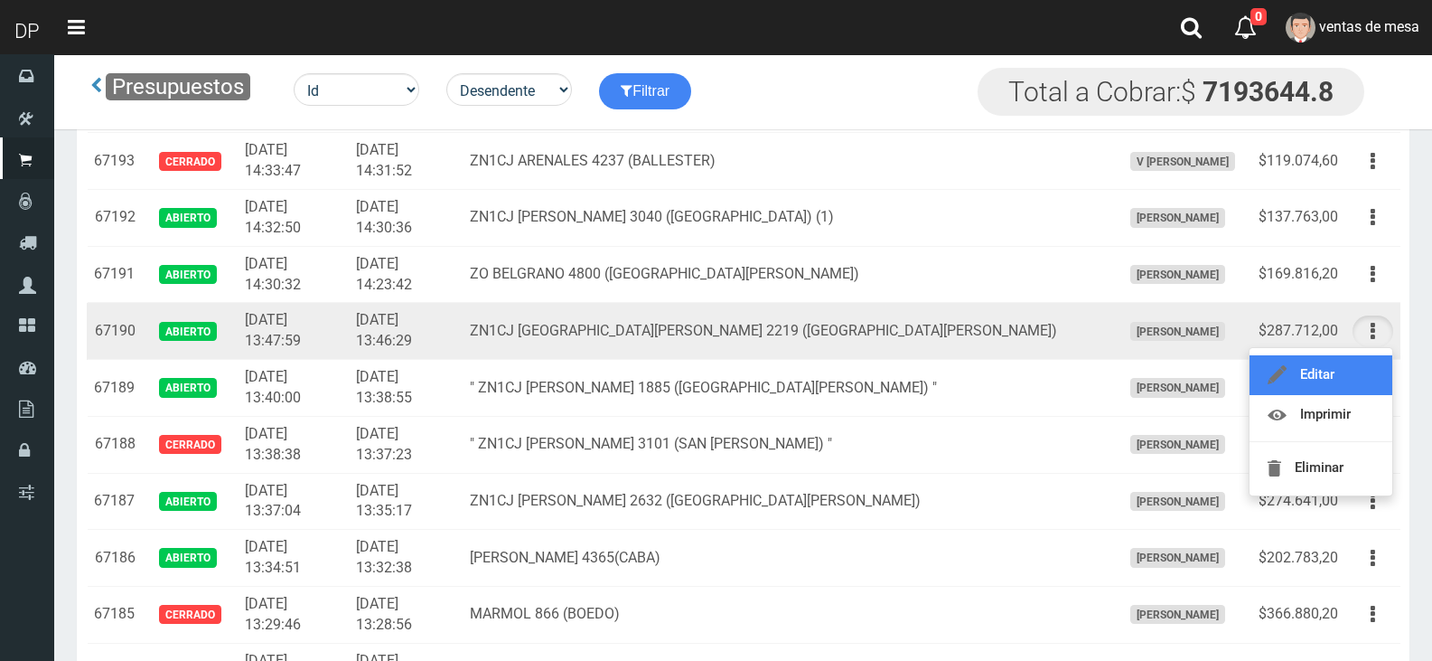
click at [1354, 370] on link "Editar" at bounding box center [1321, 375] width 143 height 40
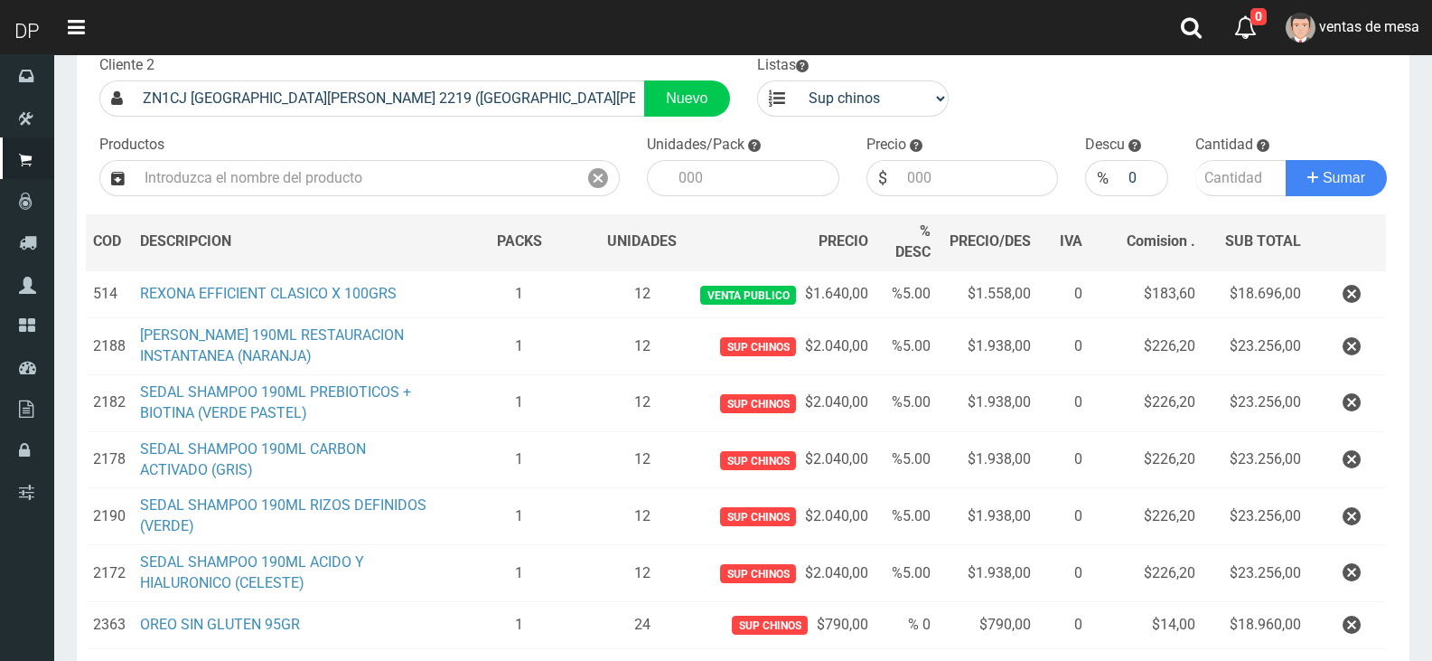
scroll to position [417, 0]
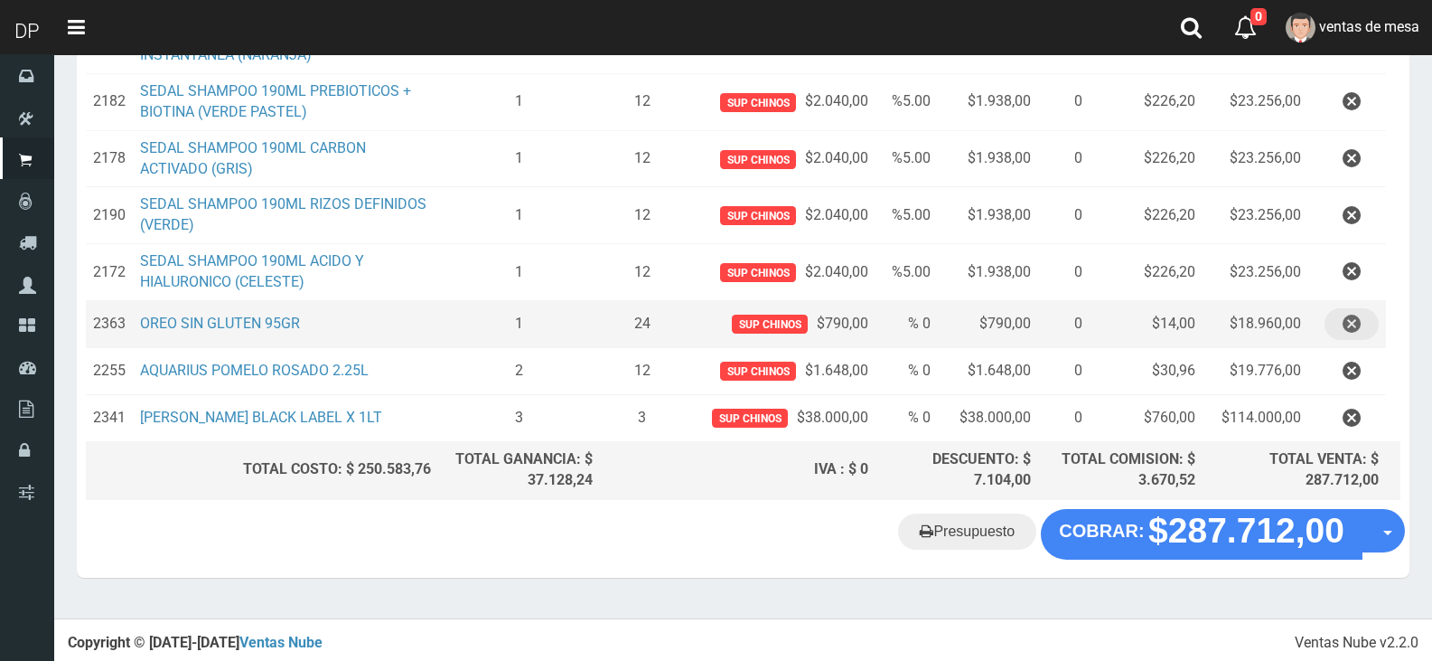
click at [1372, 326] on button "button" at bounding box center [1352, 324] width 54 height 32
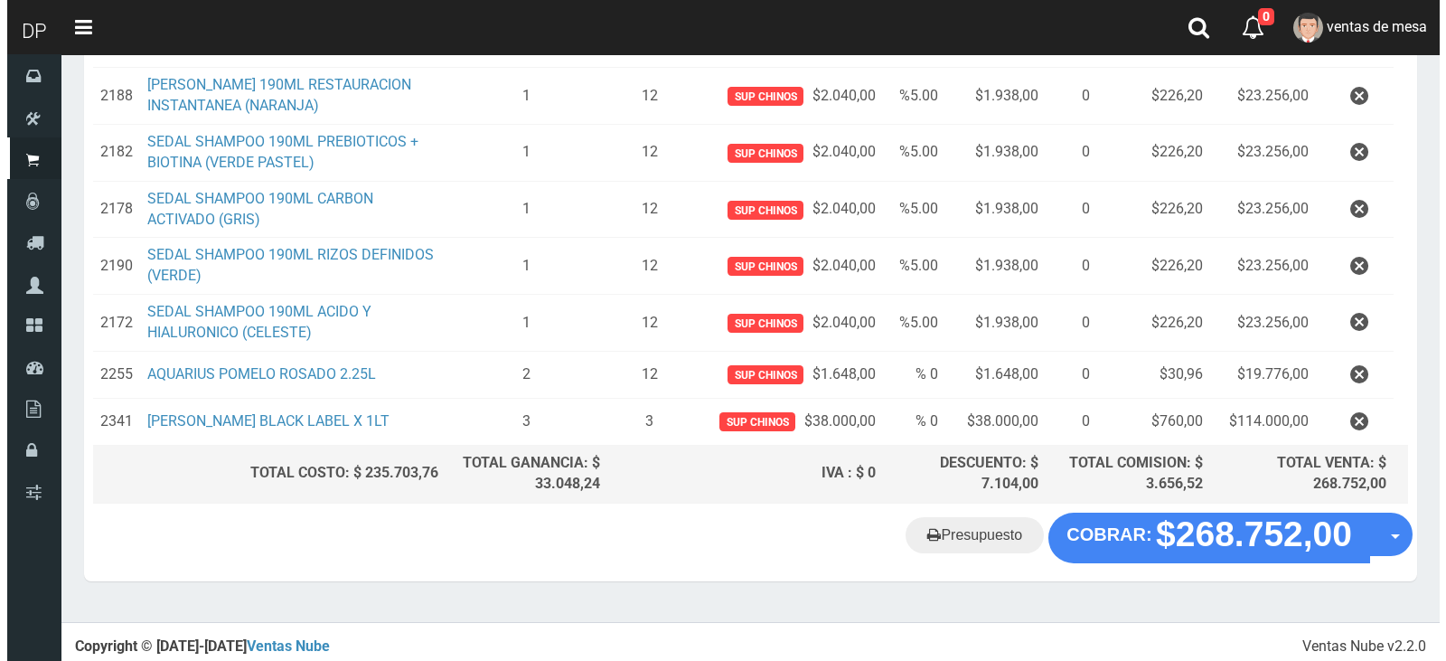
scroll to position [370, 0]
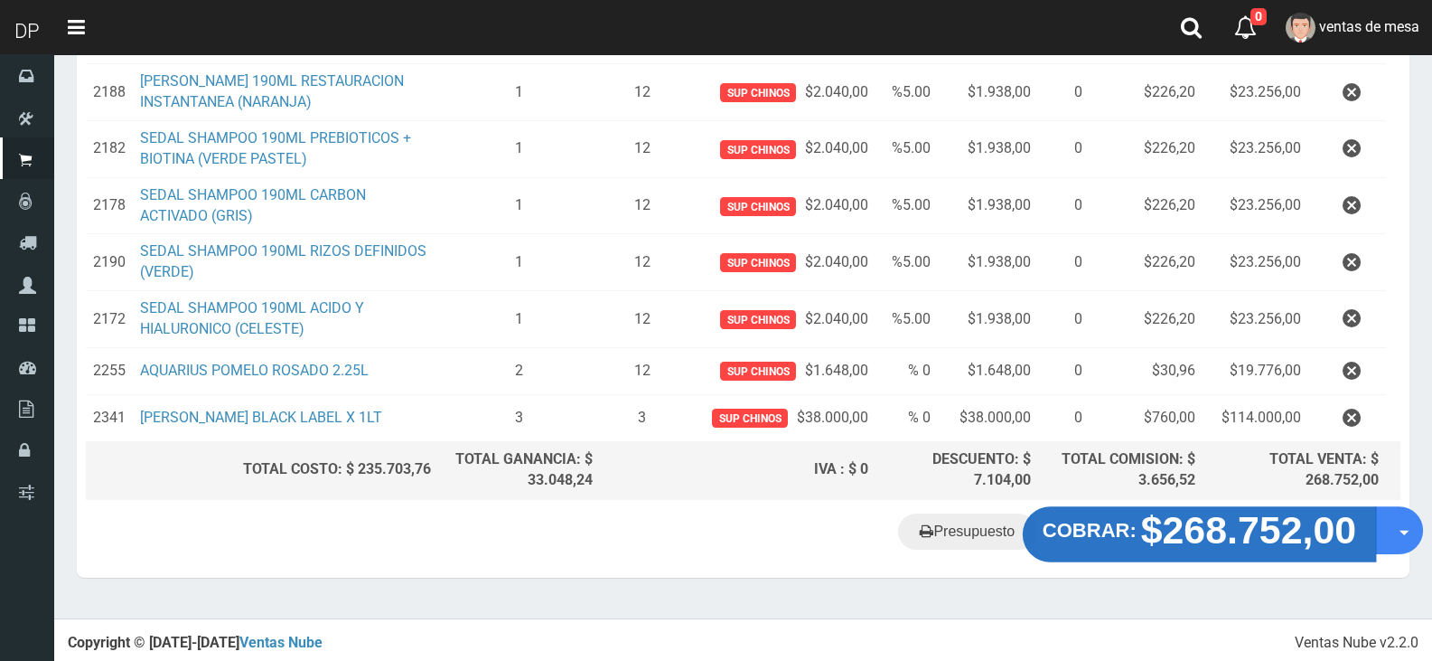
click at [1101, 521] on strong "COBRAR:" at bounding box center [1090, 530] width 94 height 22
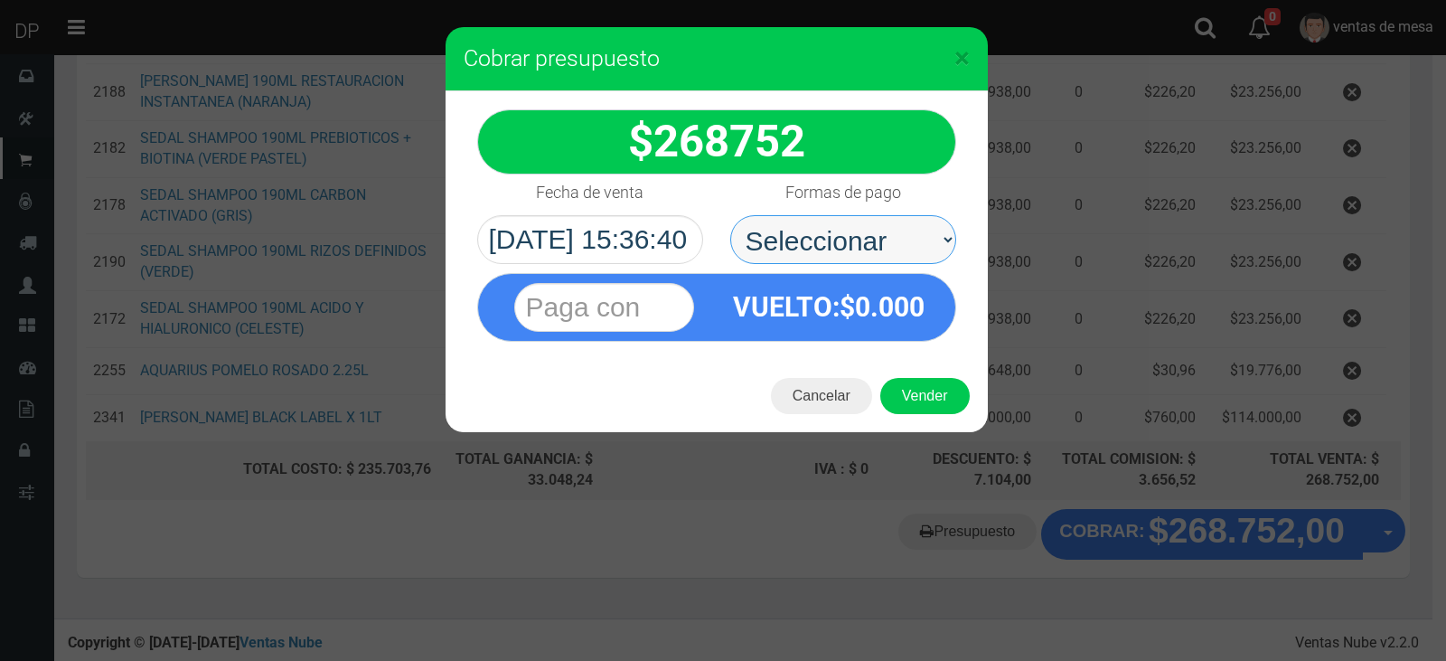
click at [938, 239] on select "Seleccionar Efectivo Tarjeta de Crédito Depósito Débito" at bounding box center [843, 239] width 226 height 49
click at [913, 316] on span "0.000" at bounding box center [890, 307] width 70 height 32
click at [910, 251] on select "Seleccionar Efectivo Tarjeta de Crédito Depósito Débito" at bounding box center [843, 239] width 226 height 49
select select "Efectivo"
click at [730, 215] on select "Seleccionar Efectivo Tarjeta de Crédito Depósito Débito" at bounding box center [843, 239] width 226 height 49
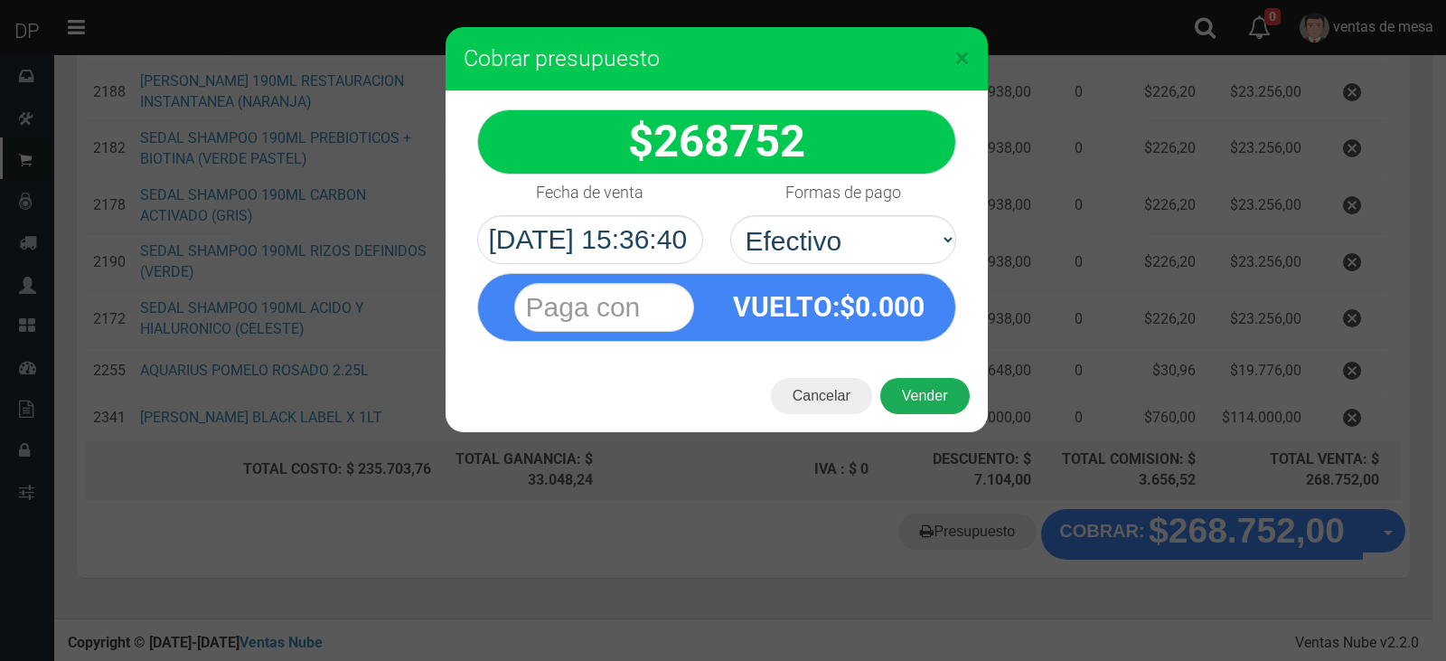
click at [929, 404] on button "Vender" at bounding box center [924, 396] width 89 height 36
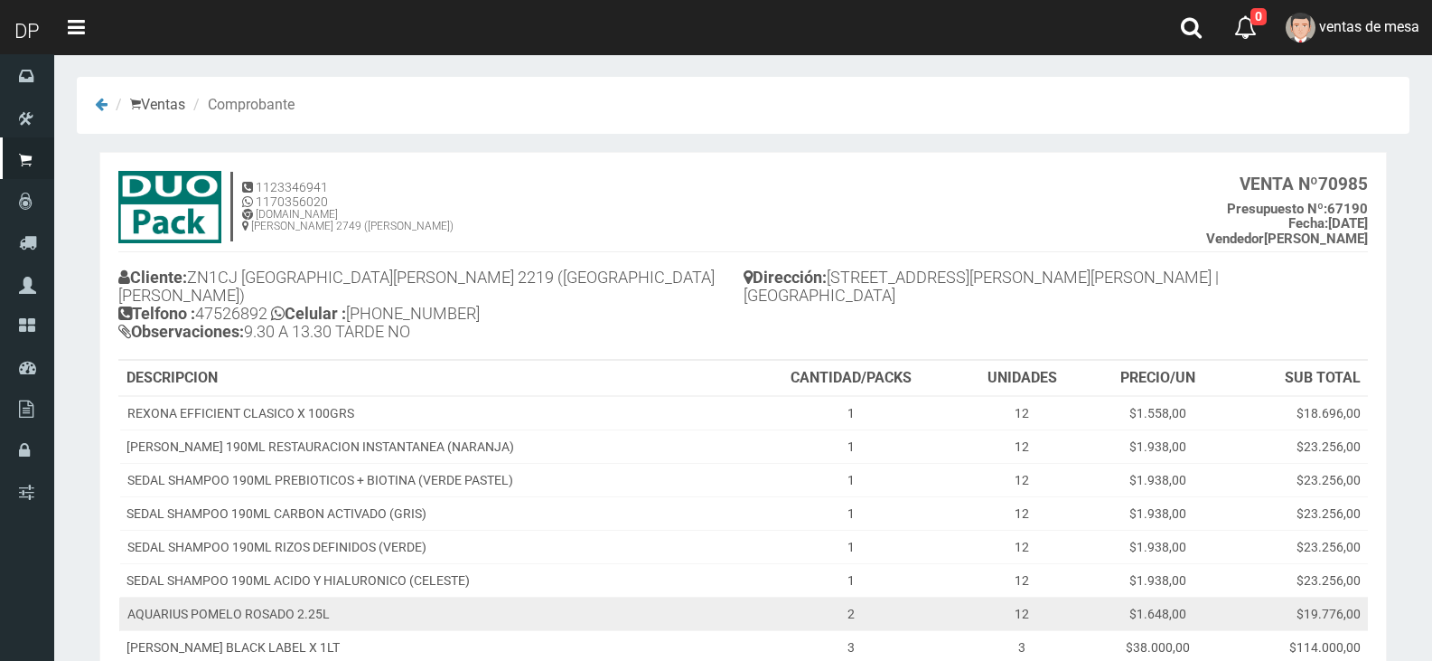
scroll to position [216, 0]
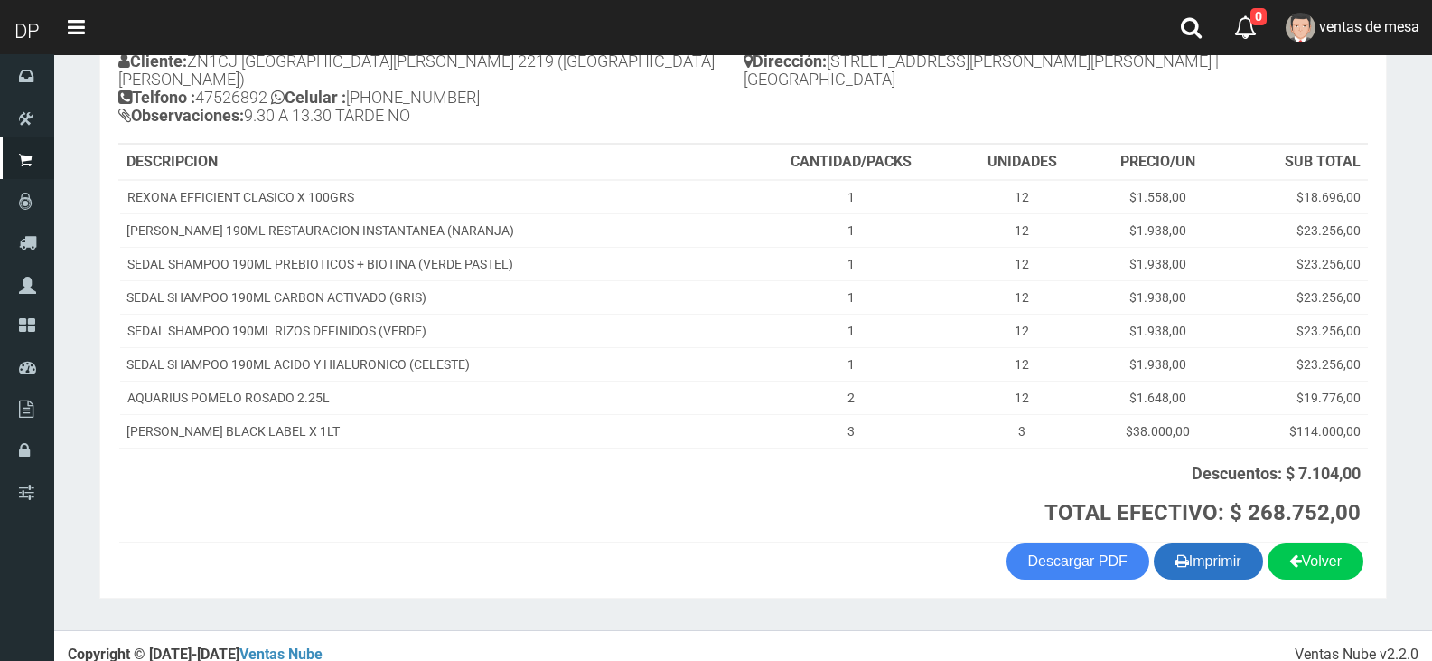
click at [1200, 543] on button "Imprimir" at bounding box center [1208, 561] width 109 height 36
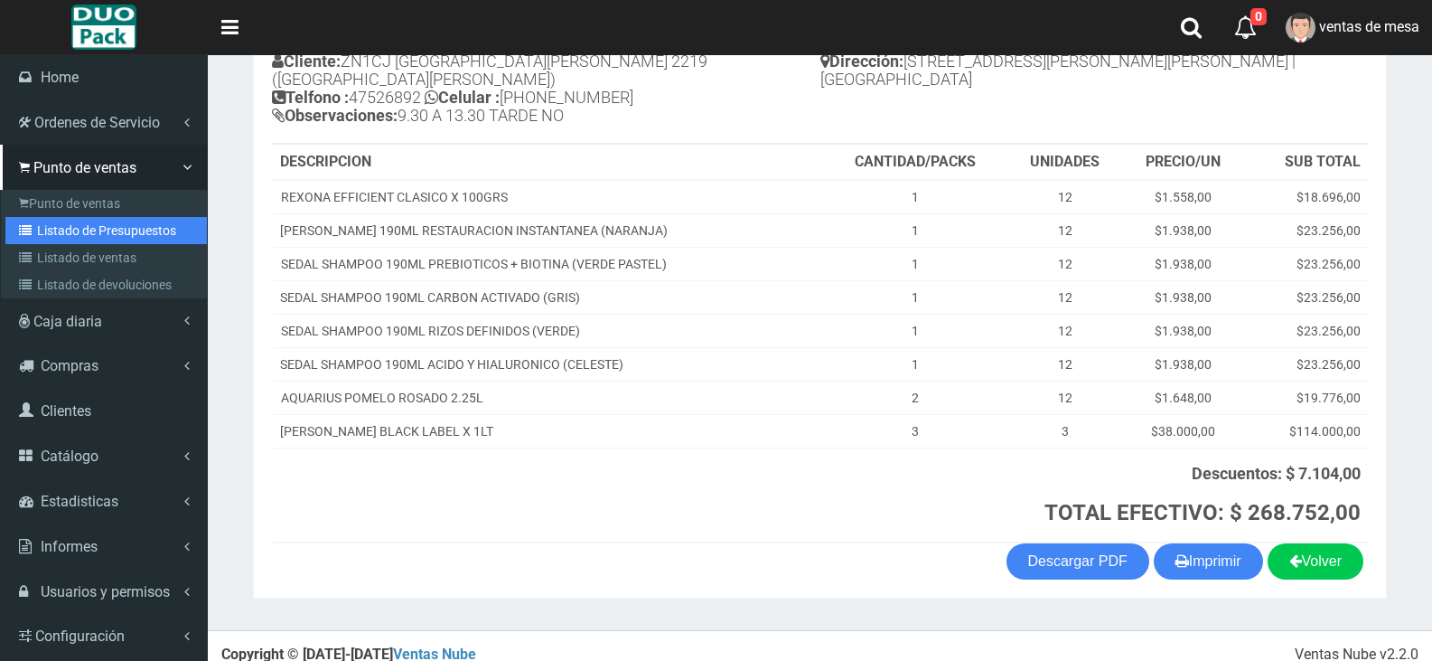
click at [72, 223] on link "Listado de Presupuestos" at bounding box center [105, 230] width 201 height 27
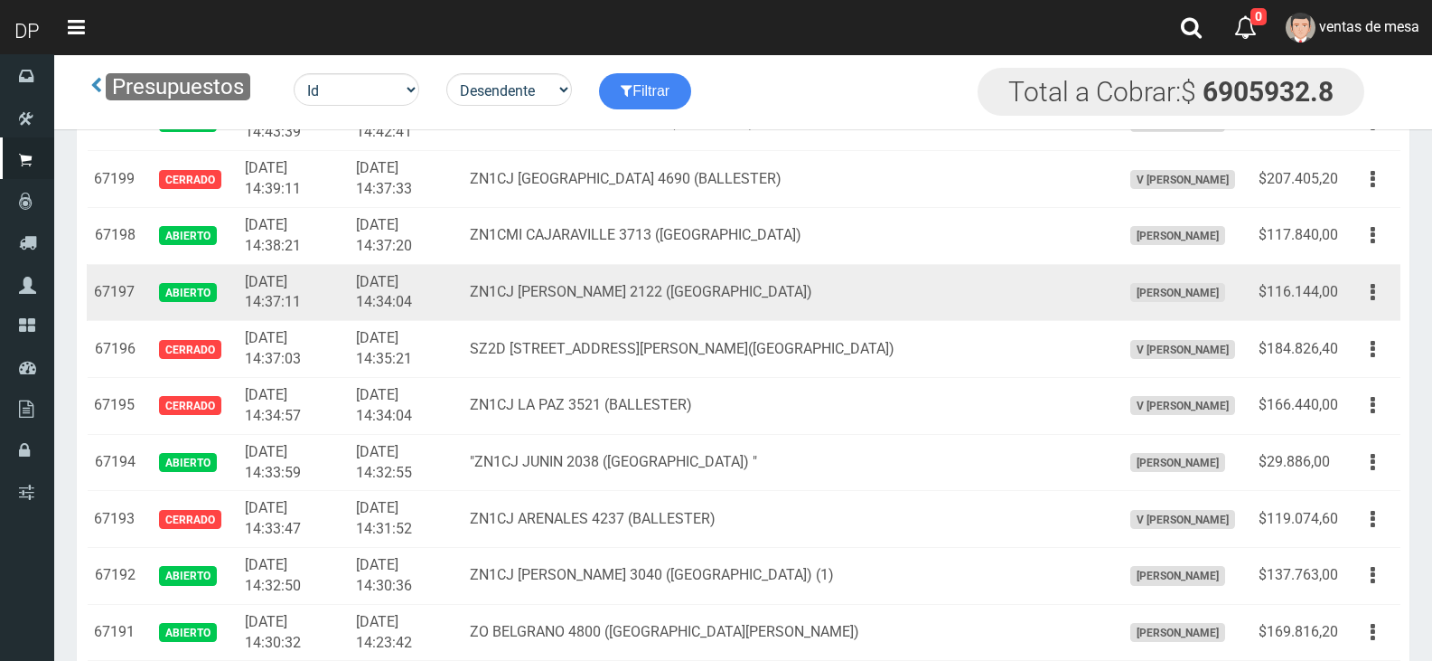
scroll to position [2470, 0]
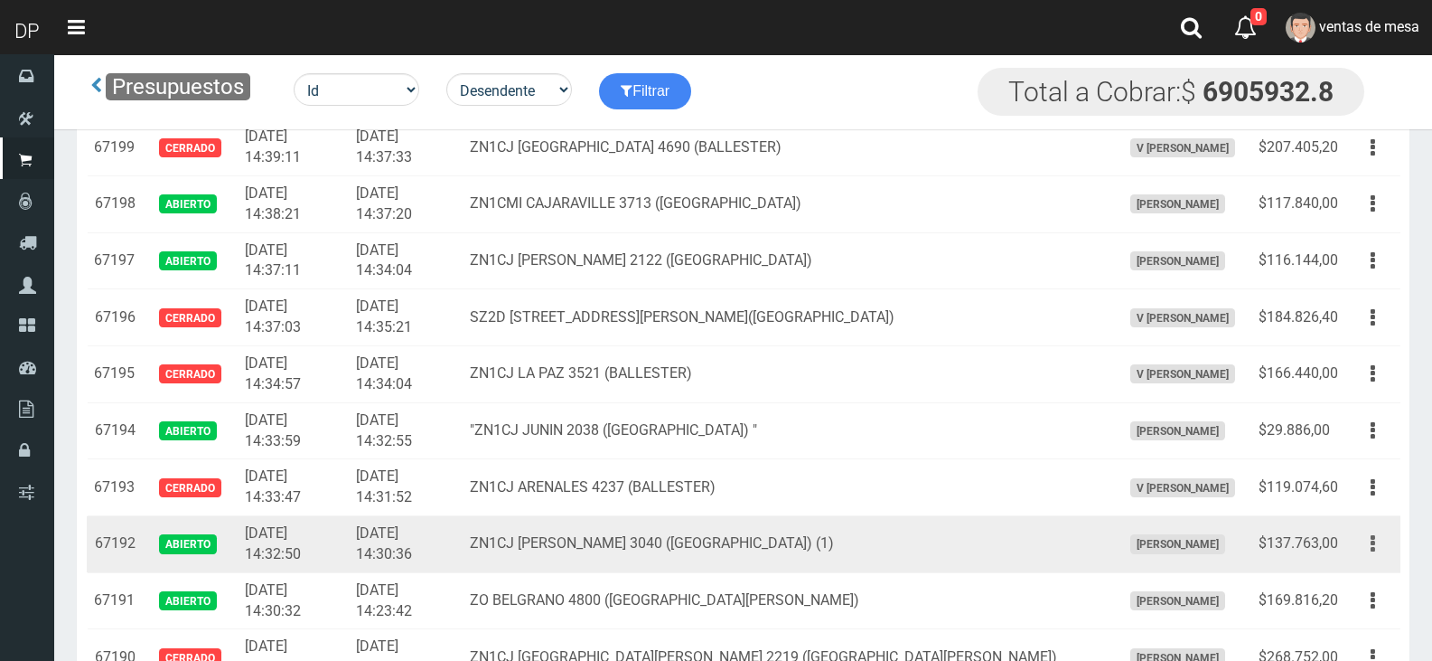
click at [1379, 545] on button "button" at bounding box center [1373, 544] width 41 height 32
click at [1366, 567] on ul "Editar Imprimir Eliminar" at bounding box center [1321, 633] width 145 height 149
click at [1373, 553] on icon "button" at bounding box center [1373, 544] width 5 height 32
click at [1368, 586] on link "Editar" at bounding box center [1321, 587] width 143 height 40
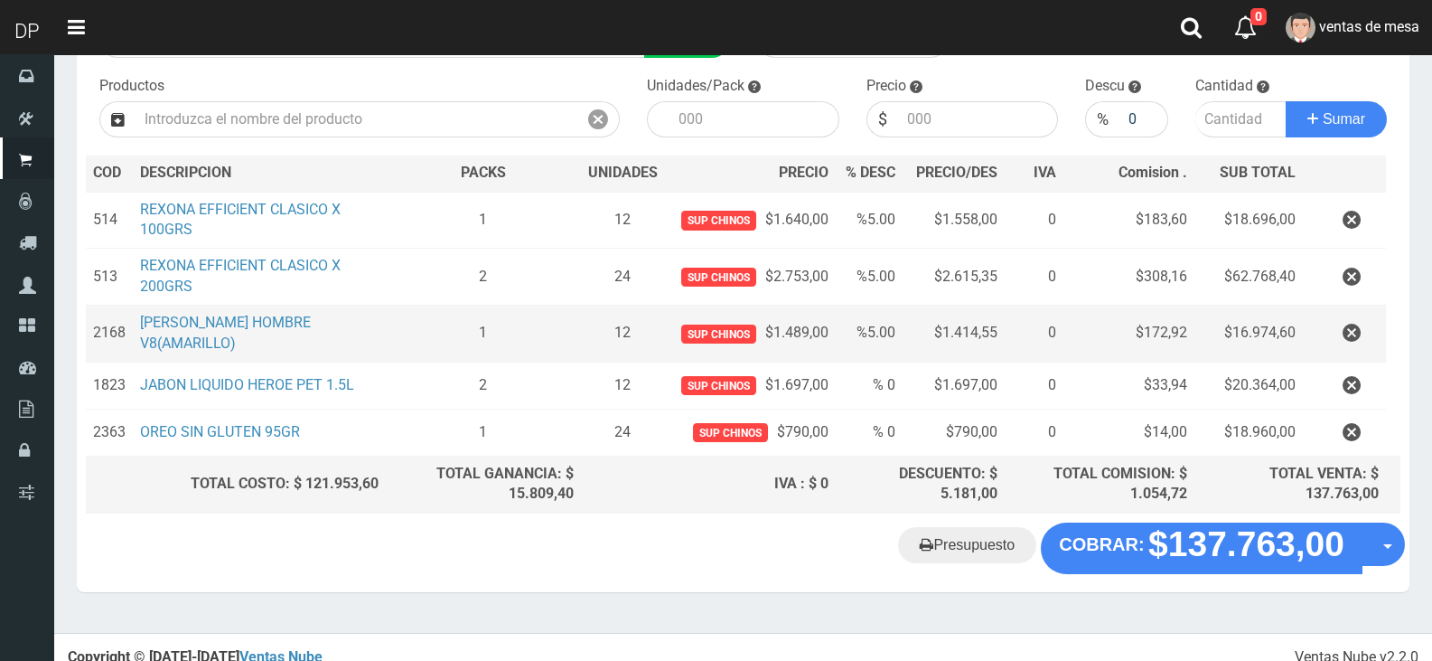
scroll to position [190, 0]
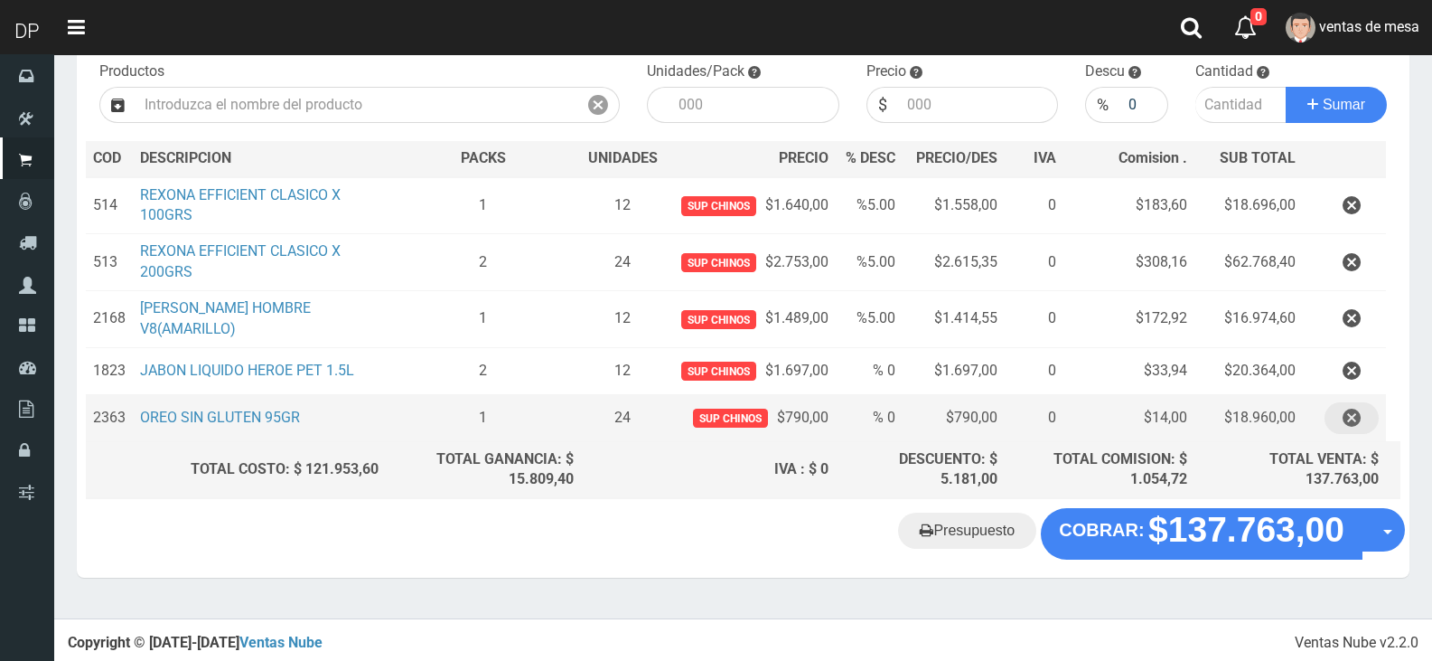
click at [1360, 414] on icon "button" at bounding box center [1352, 418] width 18 height 32
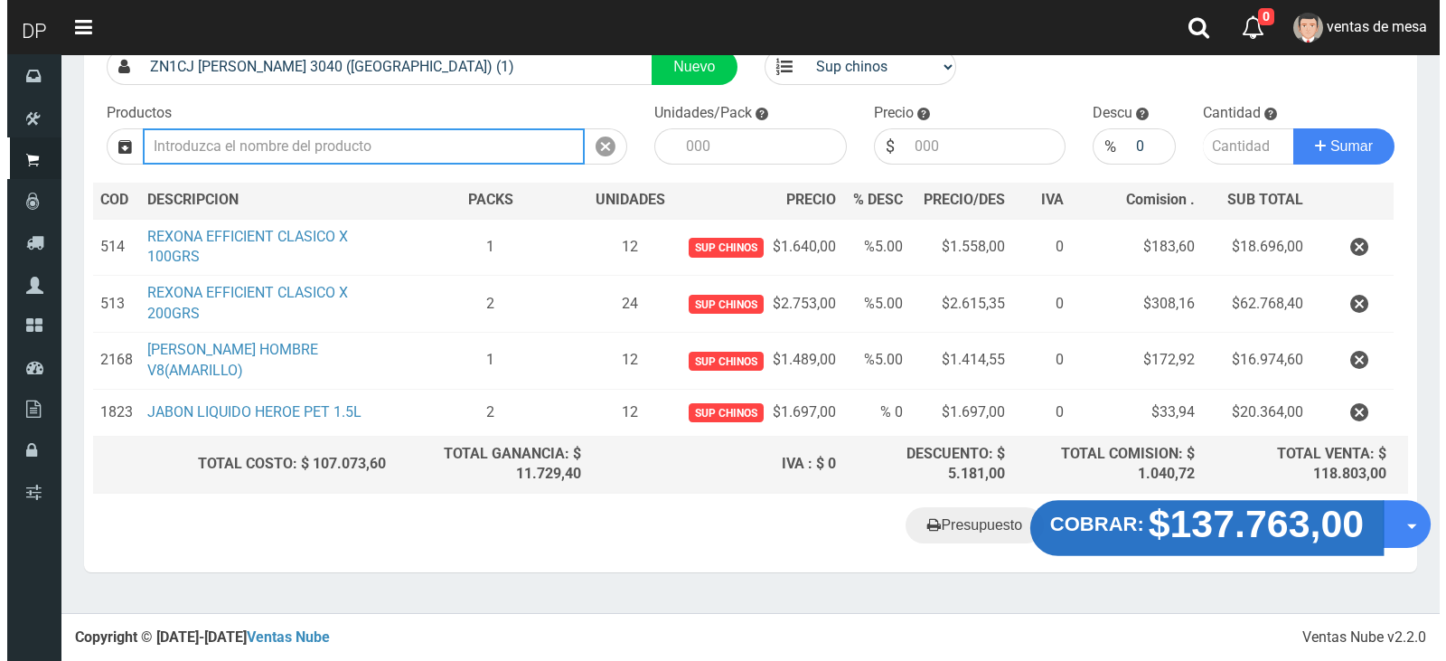
scroll to position [143, 0]
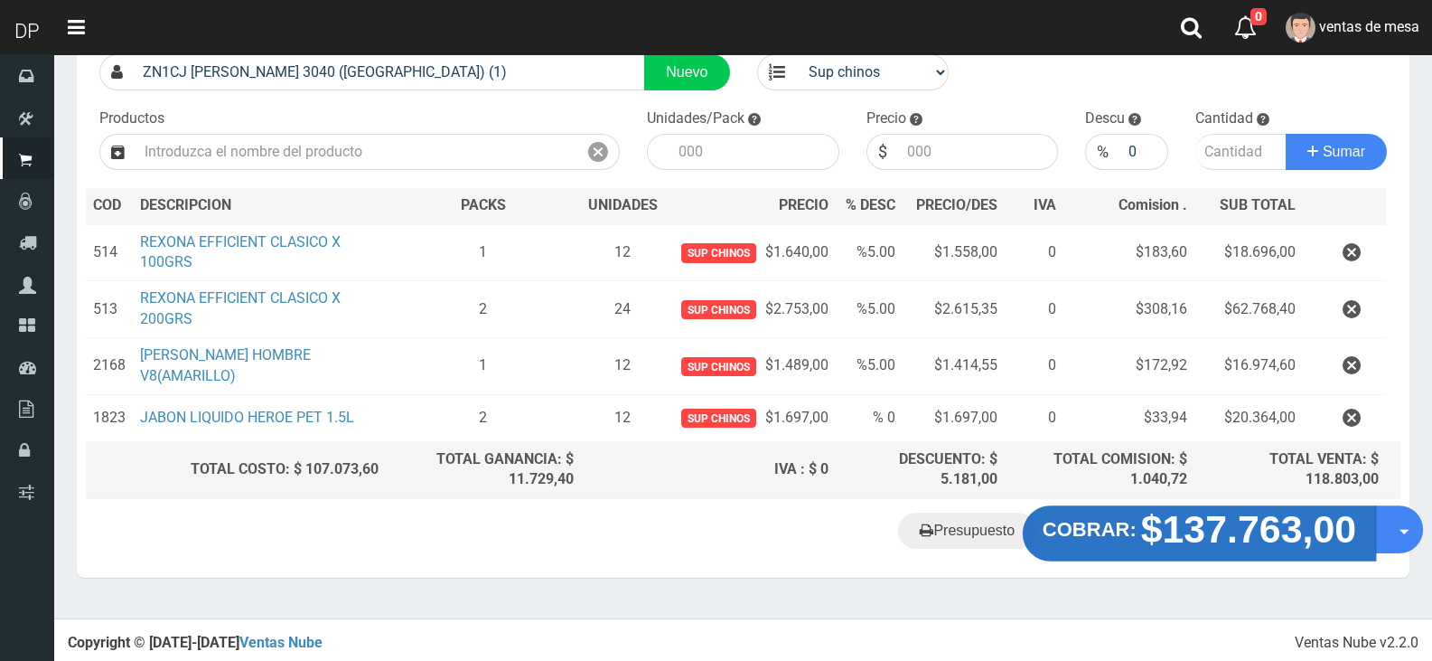
click at [1120, 521] on strong "COBRAR:" at bounding box center [1090, 530] width 94 height 22
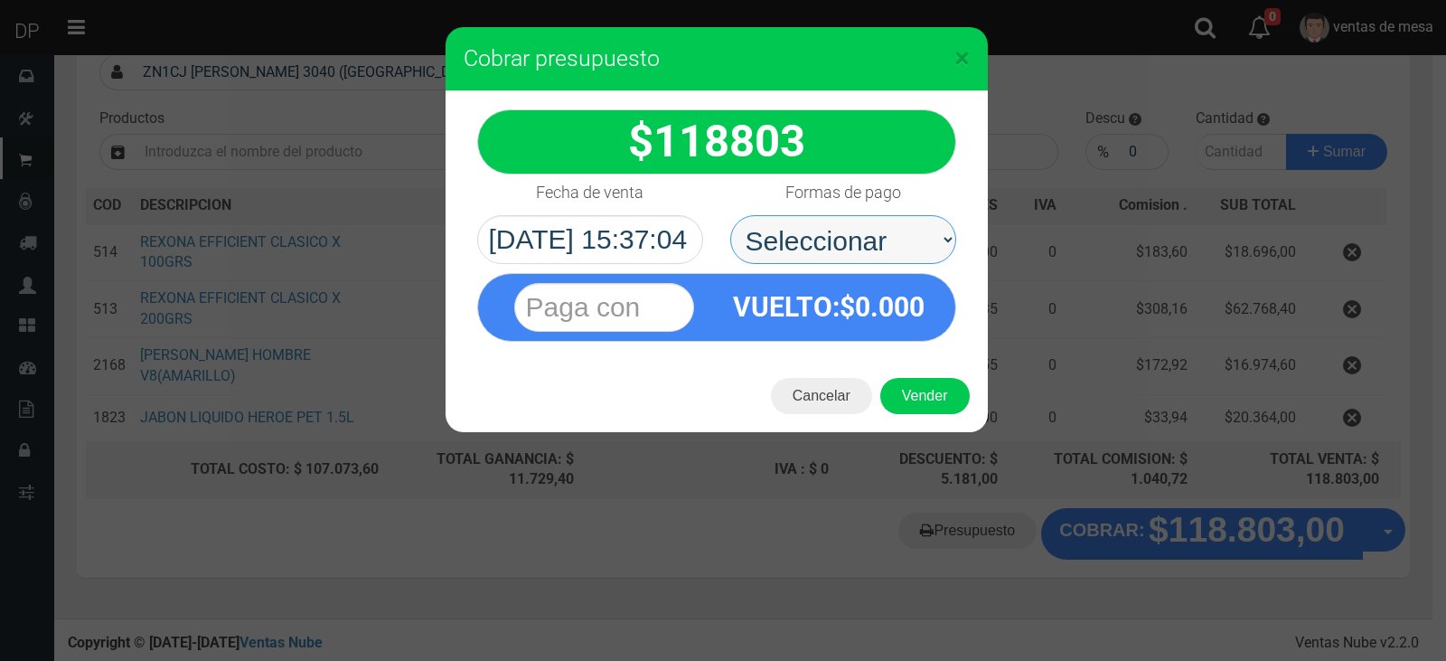
drag, startPoint x: 908, startPoint y: 236, endPoint x: 908, endPoint y: 248, distance: 11.7
click at [908, 236] on select "Seleccionar Efectivo Tarjeta de Crédito Depósito Débito" at bounding box center [843, 239] width 226 height 49
click at [730, 215] on select "Seleccionar Efectivo Tarjeta de Crédito Depósito Débito" at bounding box center [843, 239] width 226 height 49
drag, startPoint x: 901, startPoint y: 241, endPoint x: 899, endPoint y: 262, distance: 20.9
click at [901, 241] on select "Seleccionar Efectivo Tarjeta de Crédito Depósito Débito" at bounding box center [843, 239] width 226 height 49
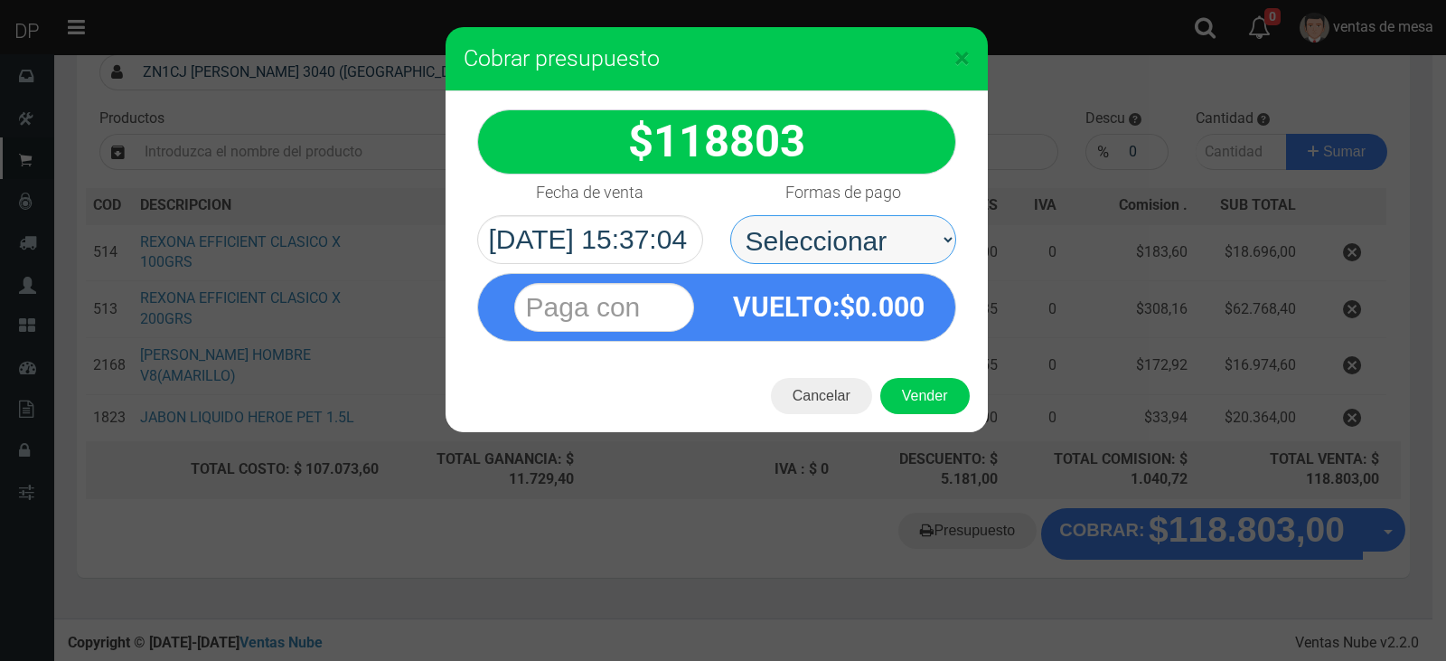
select select "Efectivo"
click at [730, 215] on select "Seleccionar Efectivo Tarjeta de Crédito Depósito Débito" at bounding box center [843, 239] width 226 height 49
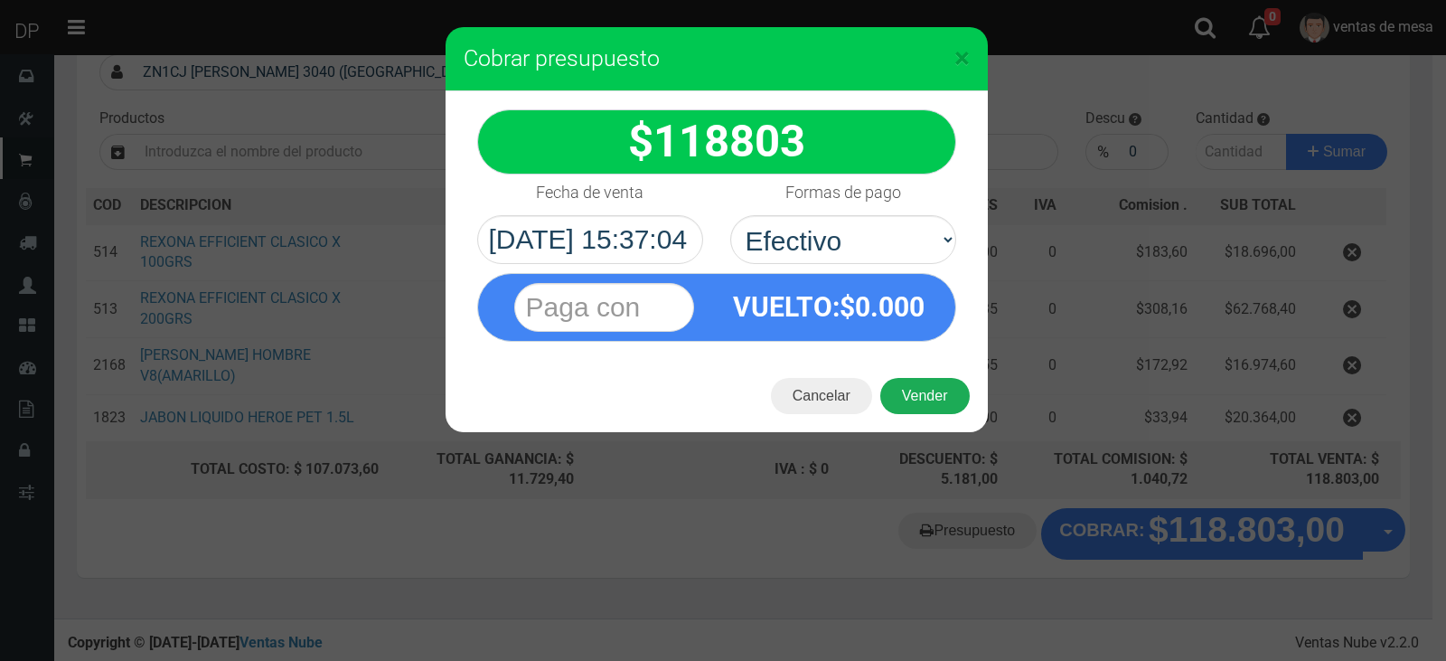
click at [909, 401] on button "Vender" at bounding box center [924, 396] width 89 height 36
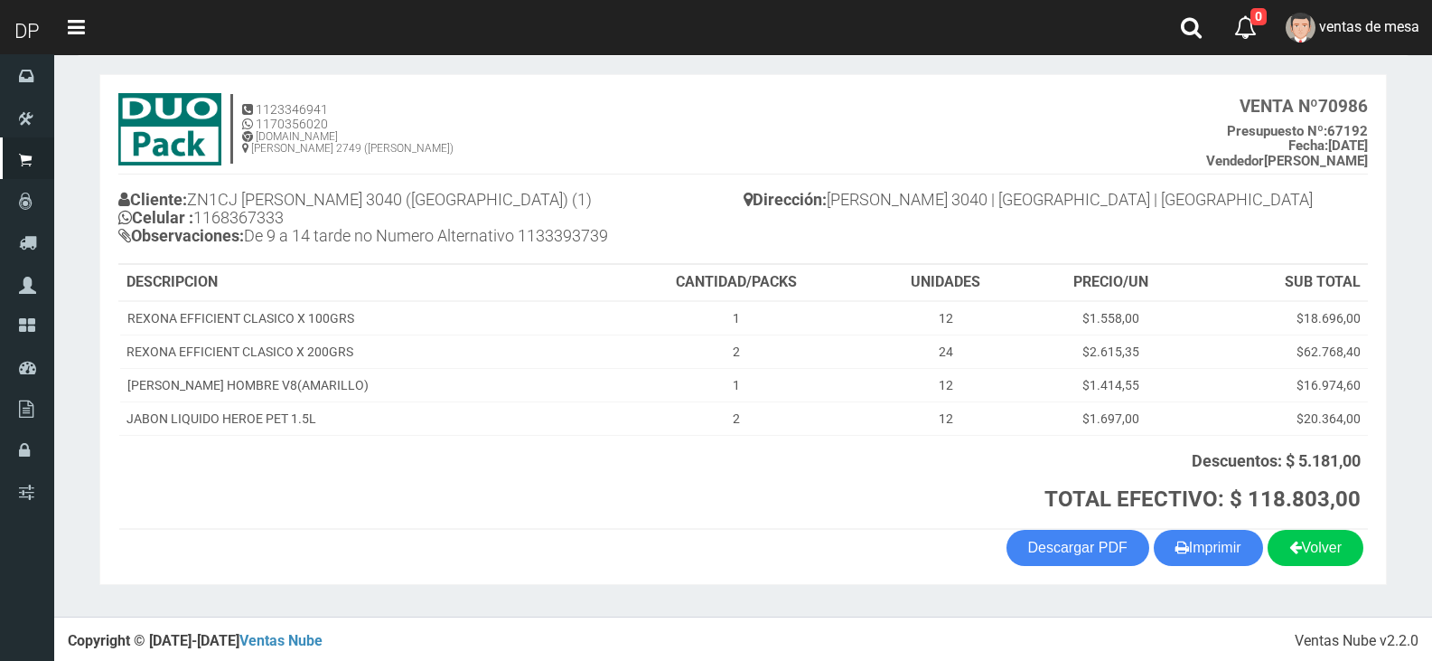
scroll to position [82, 0]
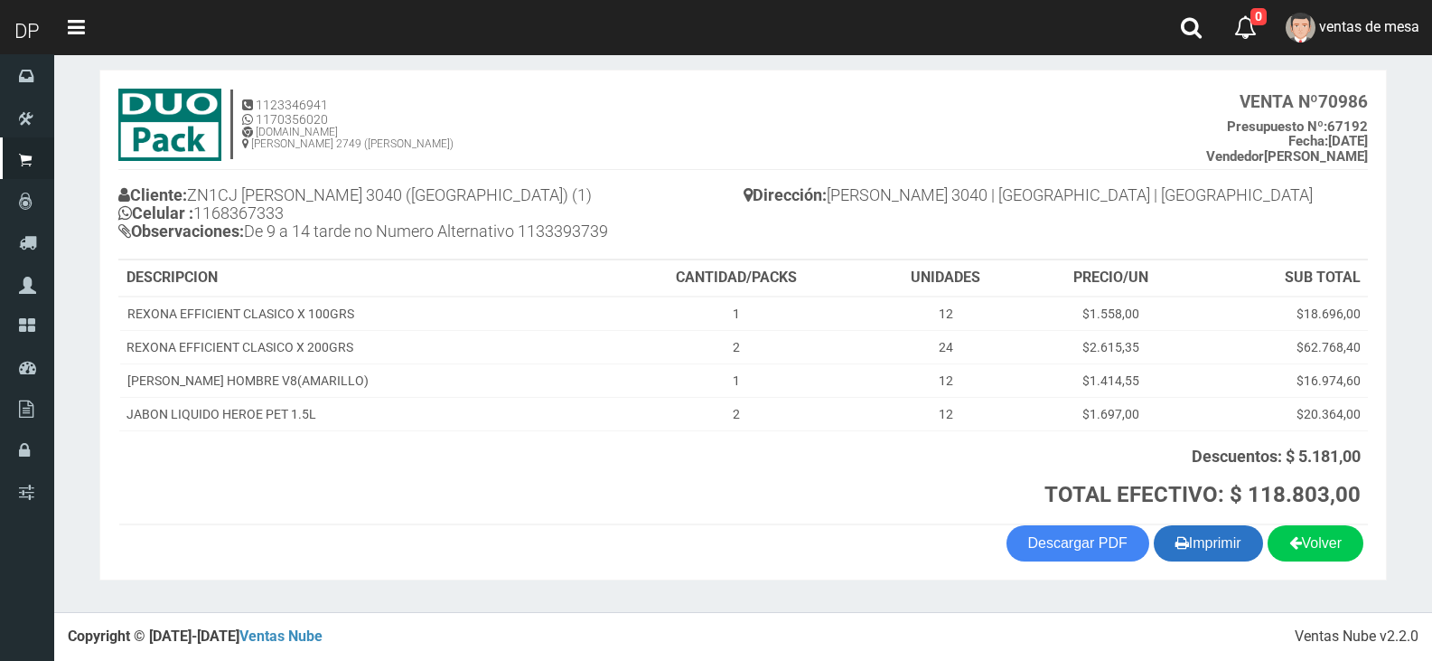
click at [1189, 554] on button "Imprimir" at bounding box center [1208, 543] width 109 height 36
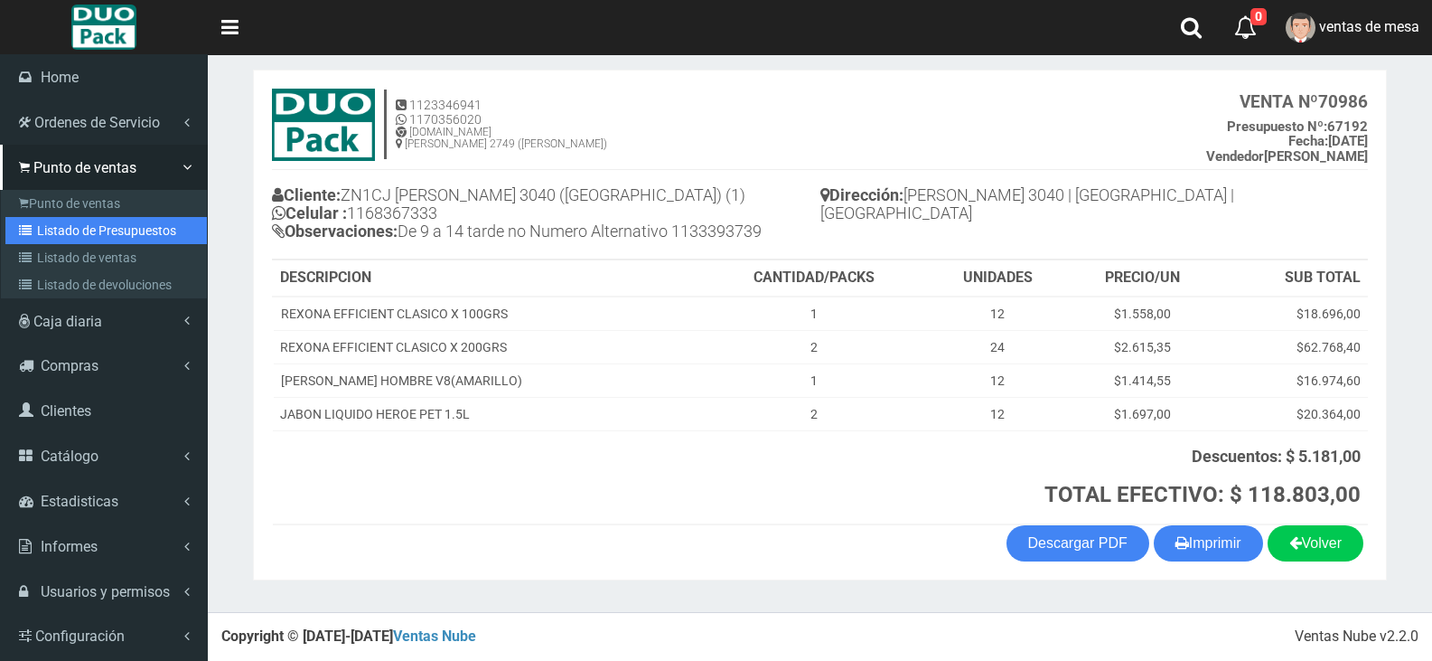
click at [40, 230] on link "Listado de Presupuestos" at bounding box center [105, 230] width 201 height 27
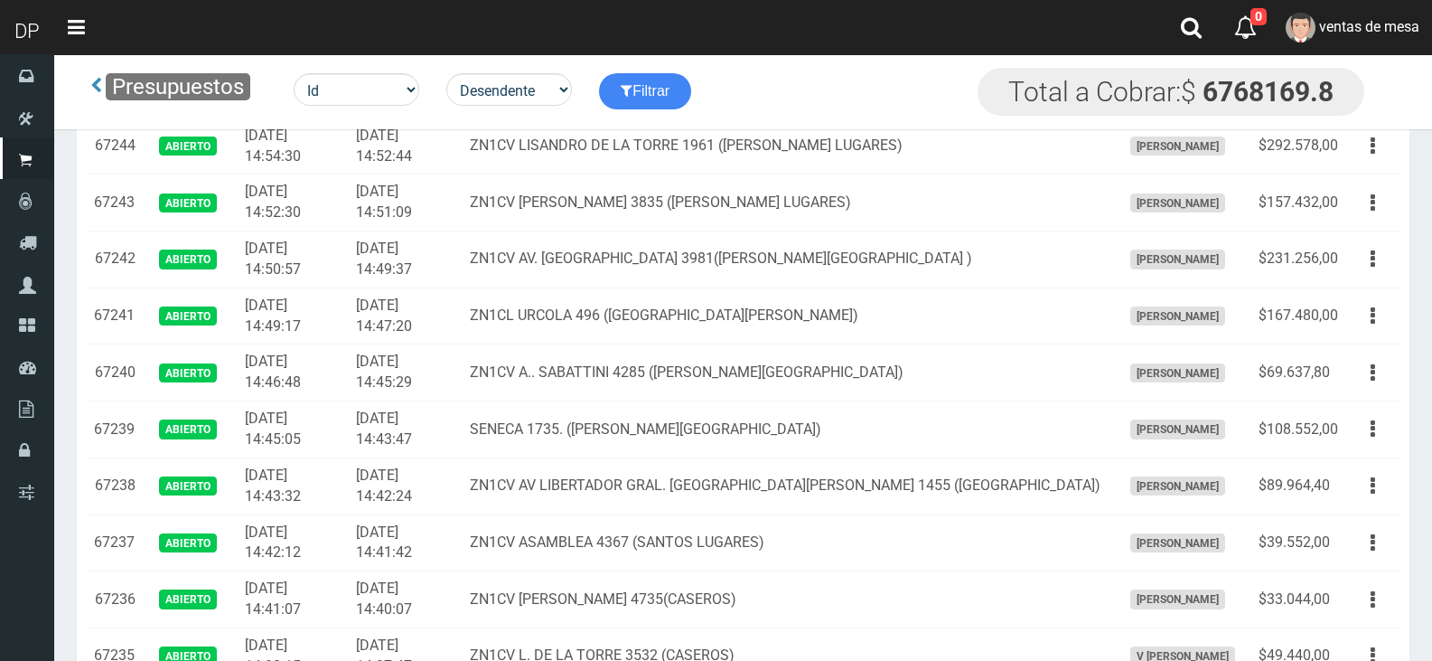
scroll to position [2380, 0]
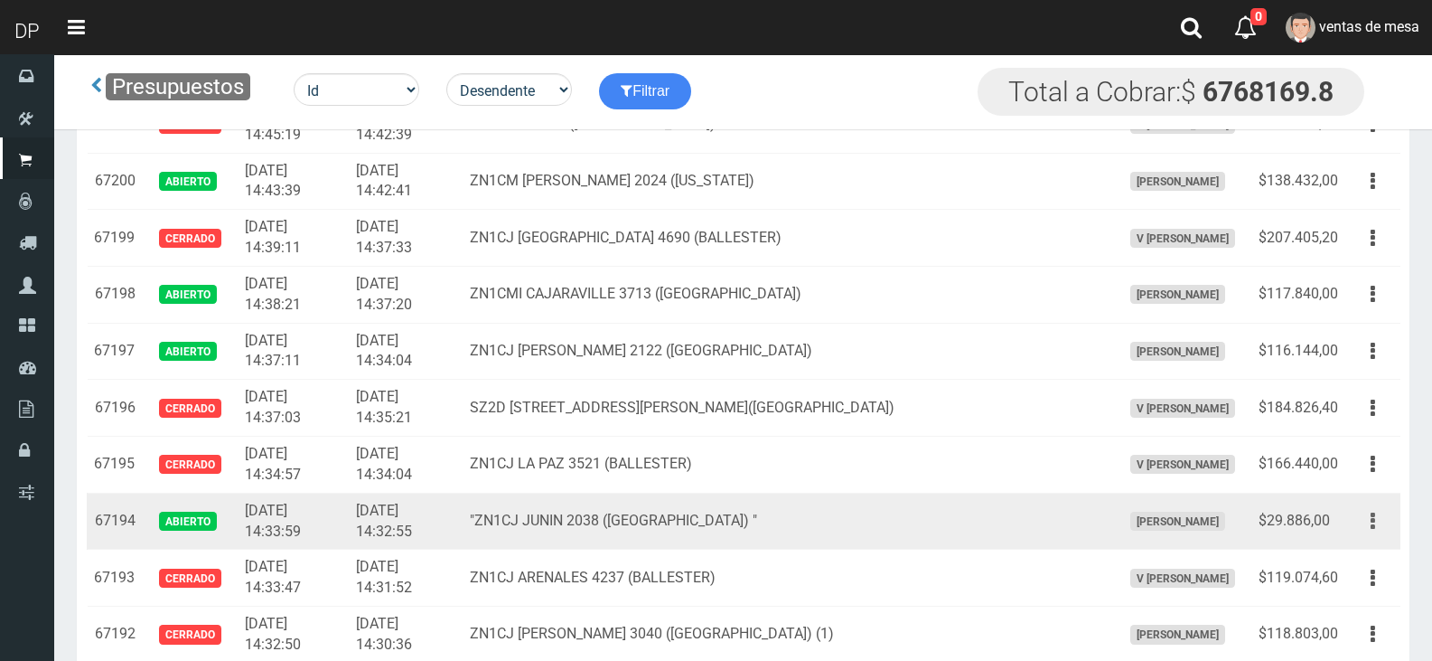
click at [1356, 525] on button "button" at bounding box center [1373, 521] width 41 height 32
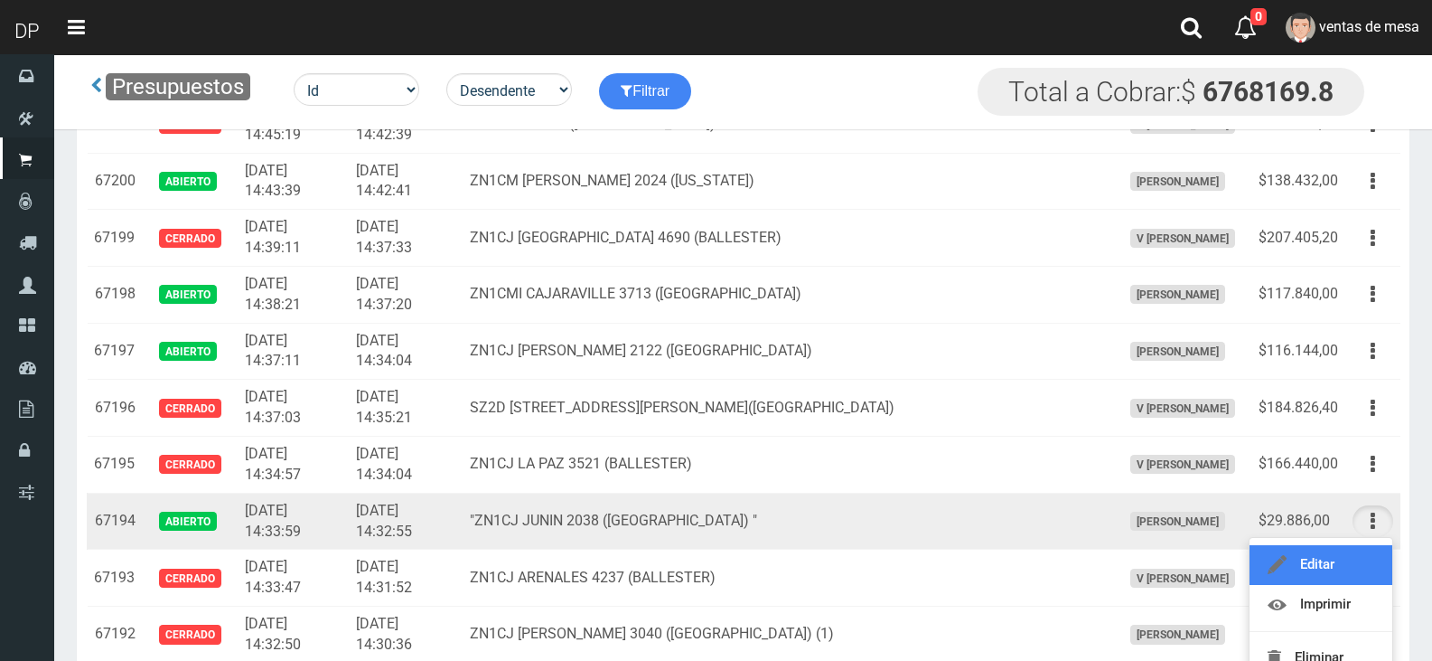
click at [1362, 571] on link "Editar" at bounding box center [1321, 565] width 143 height 40
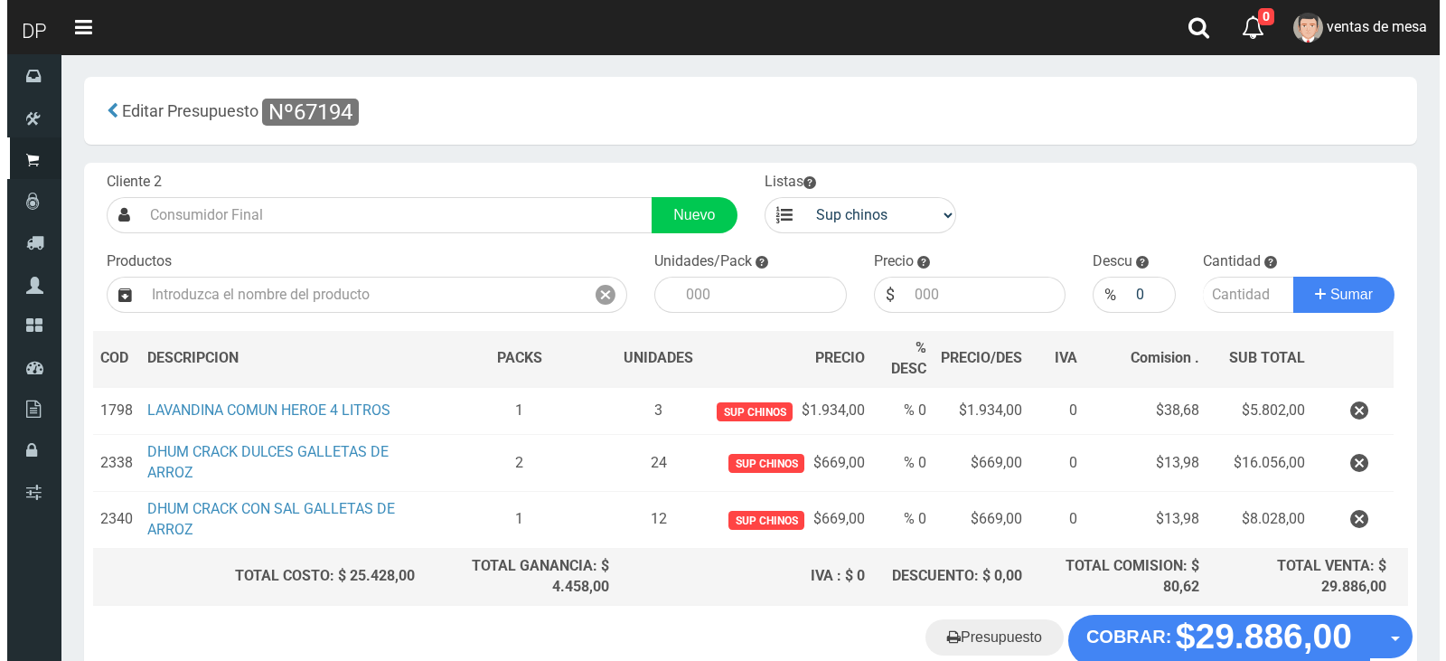
scroll to position [107, 0]
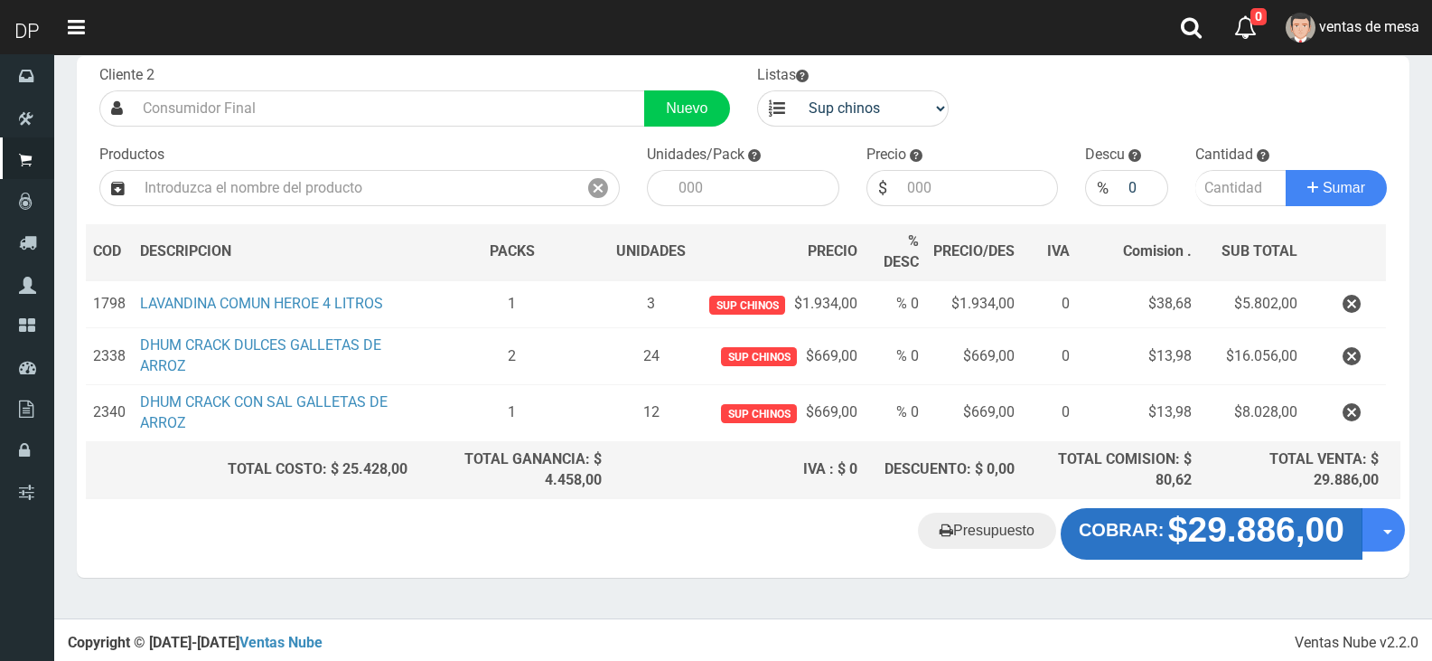
click at [1124, 535] on strong "COBRAR:" at bounding box center [1121, 530] width 85 height 20
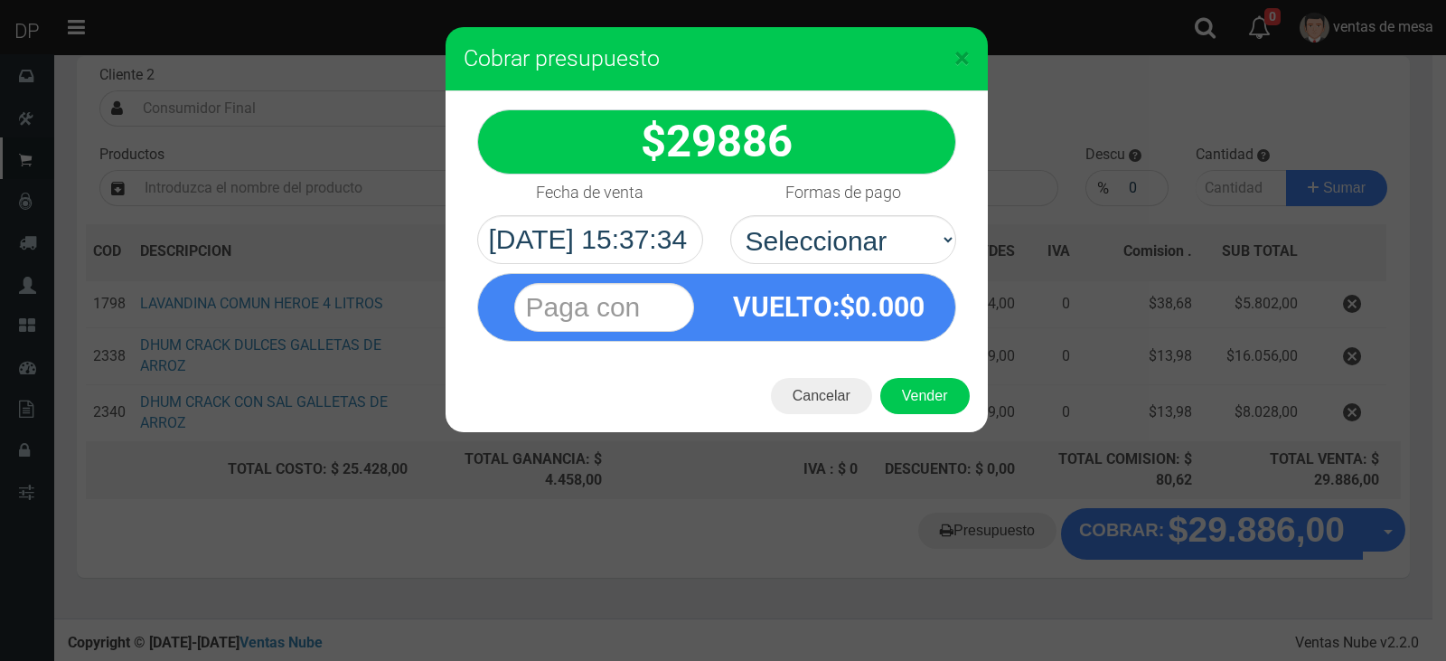
click at [857, 265] on div "VUELTO :$ 0.000" at bounding box center [717, 303] width 506 height 78
drag, startPoint x: 862, startPoint y: 240, endPoint x: 864, endPoint y: 261, distance: 20.9
click at [862, 240] on select "Seleccionar Efectivo Tarjeta de Crédito Depósito Débito" at bounding box center [843, 239] width 226 height 49
select select "Efectivo"
click at [730, 215] on select "Seleccionar Efectivo Tarjeta de Crédito Depósito Débito" at bounding box center [843, 239] width 226 height 49
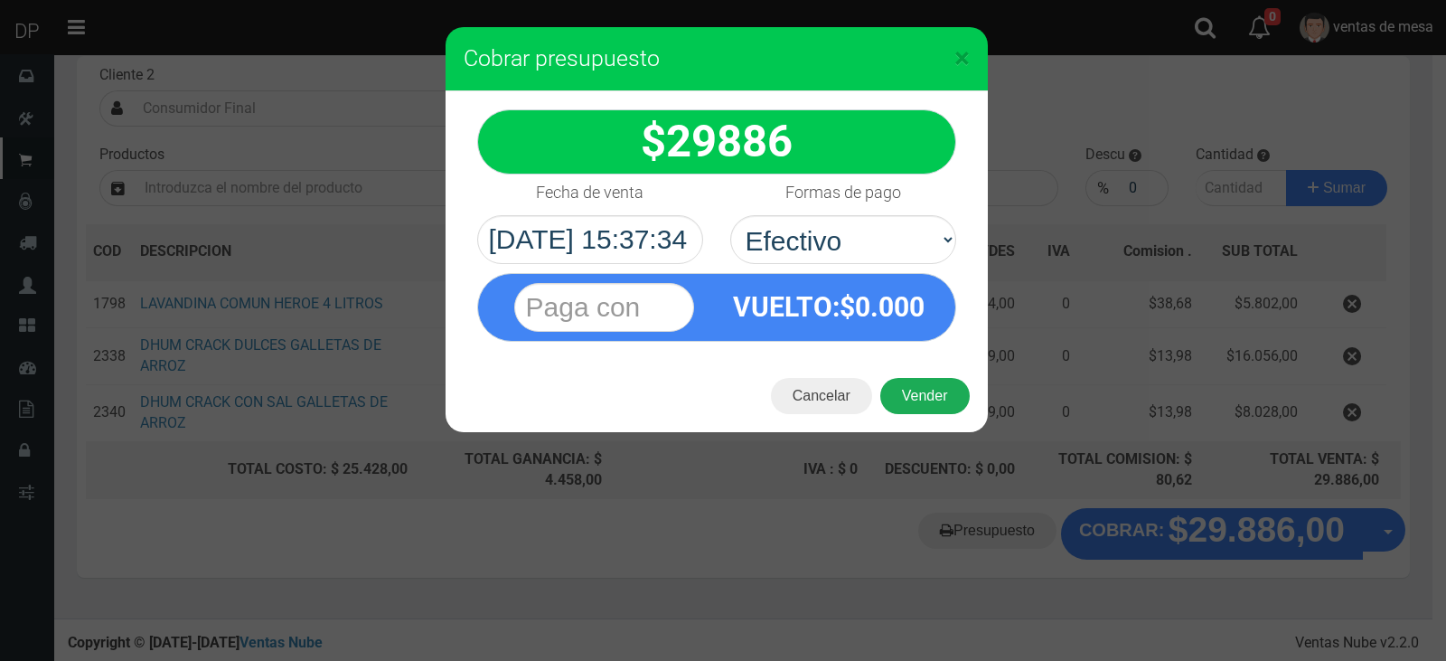
click at [914, 393] on button "Vender" at bounding box center [924, 396] width 89 height 36
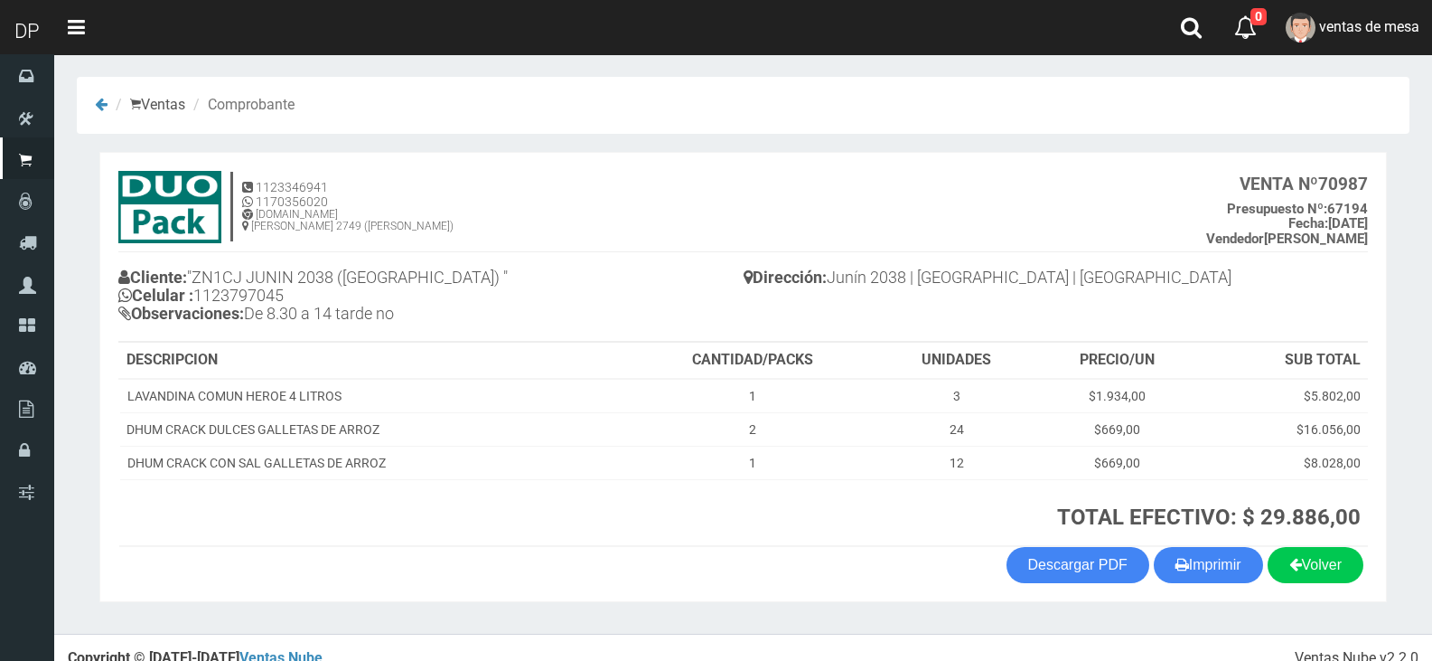
scroll to position [22, 0]
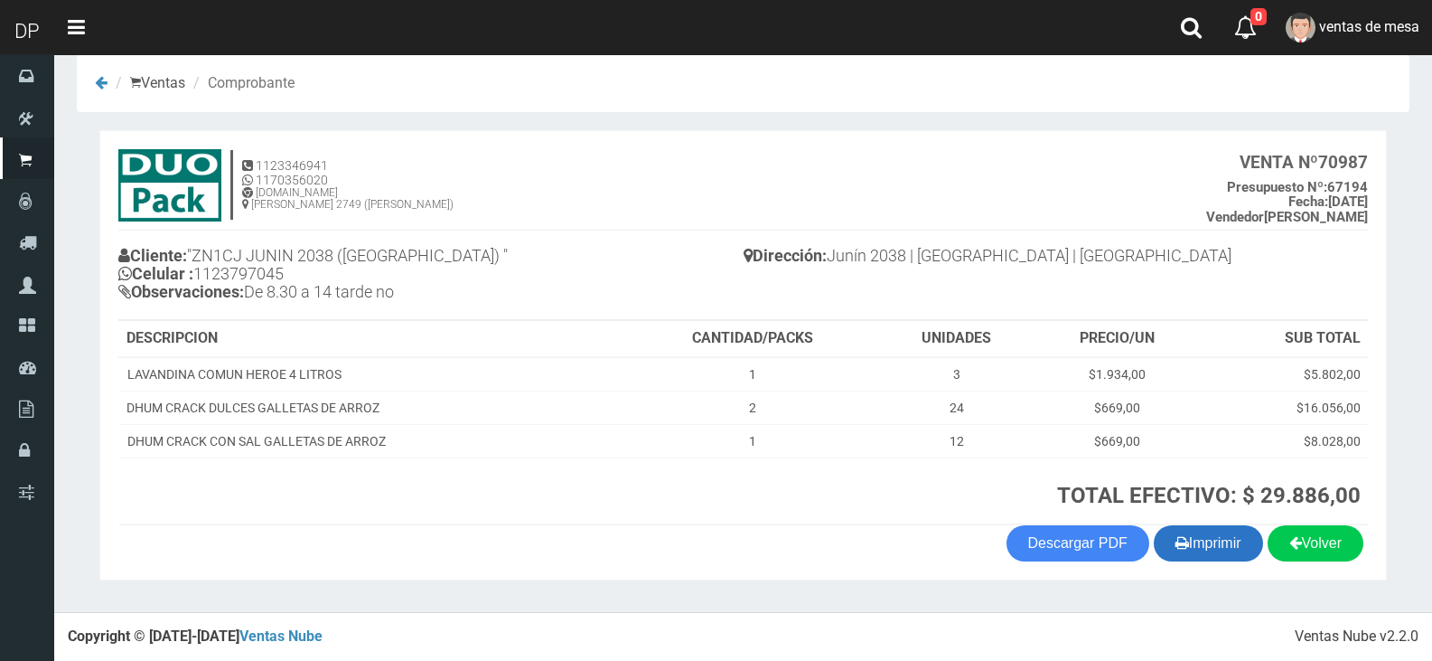
click at [1232, 539] on button "Imprimir" at bounding box center [1208, 543] width 109 height 36
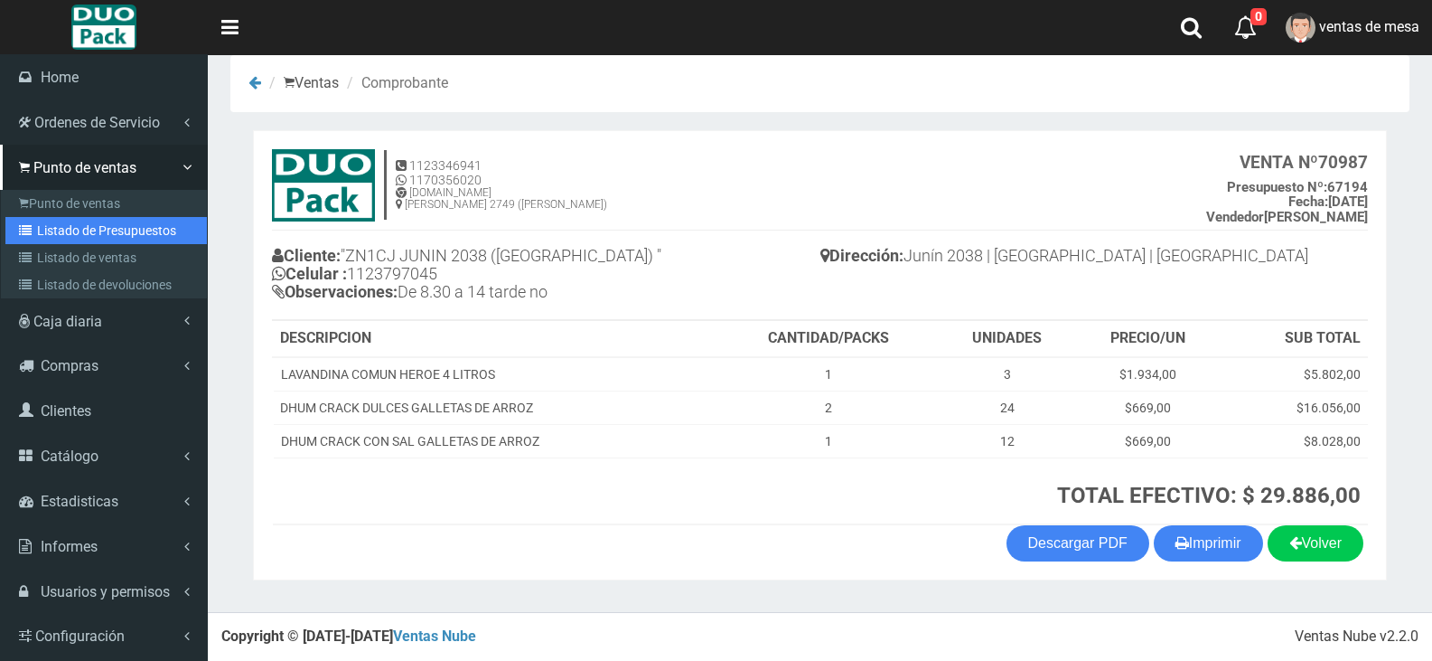
click at [64, 239] on link "Listado de Presupuestos" at bounding box center [105, 230] width 201 height 27
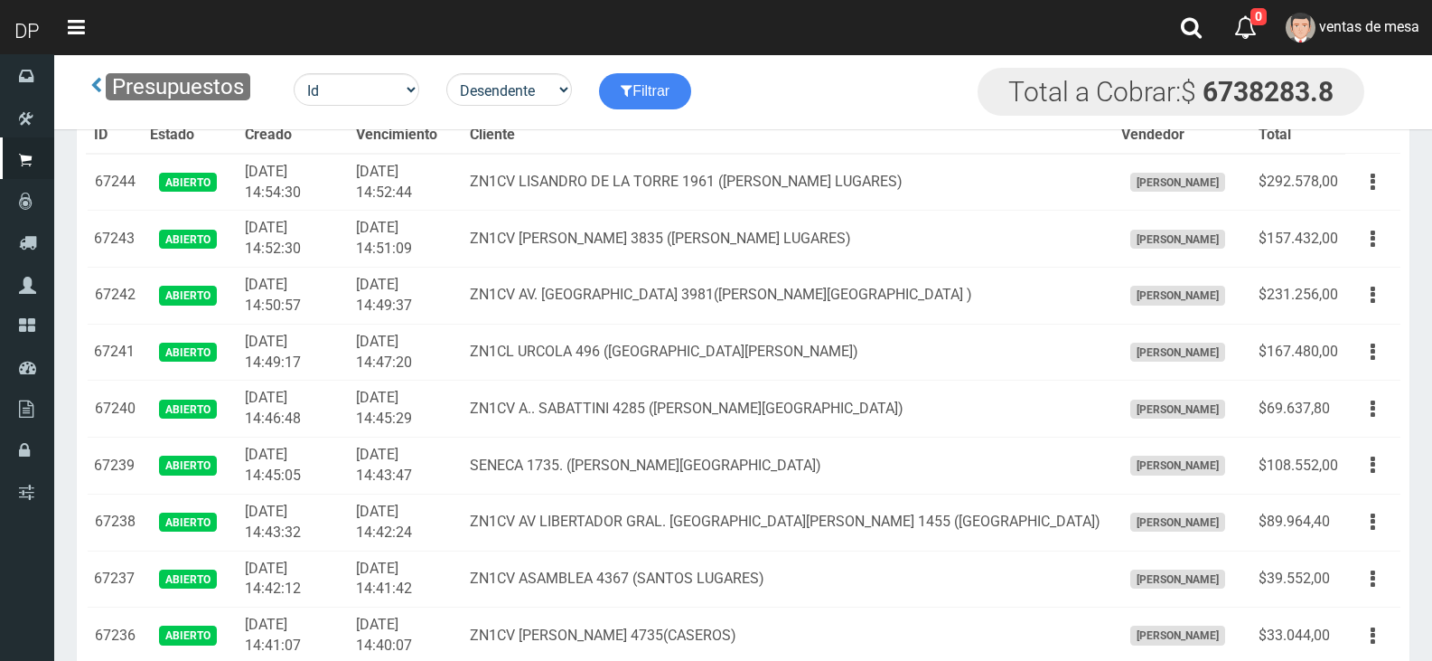
scroll to position [2380, 0]
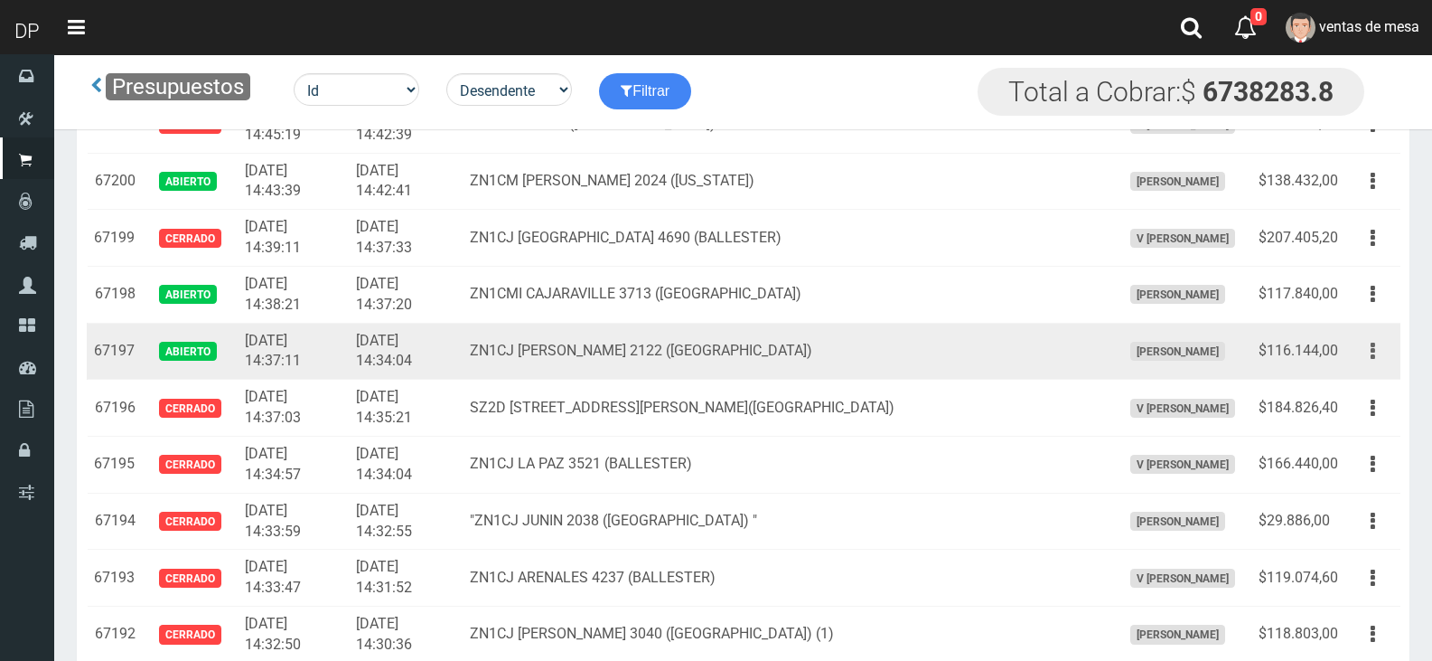
click at [1387, 353] on button "button" at bounding box center [1373, 351] width 41 height 32
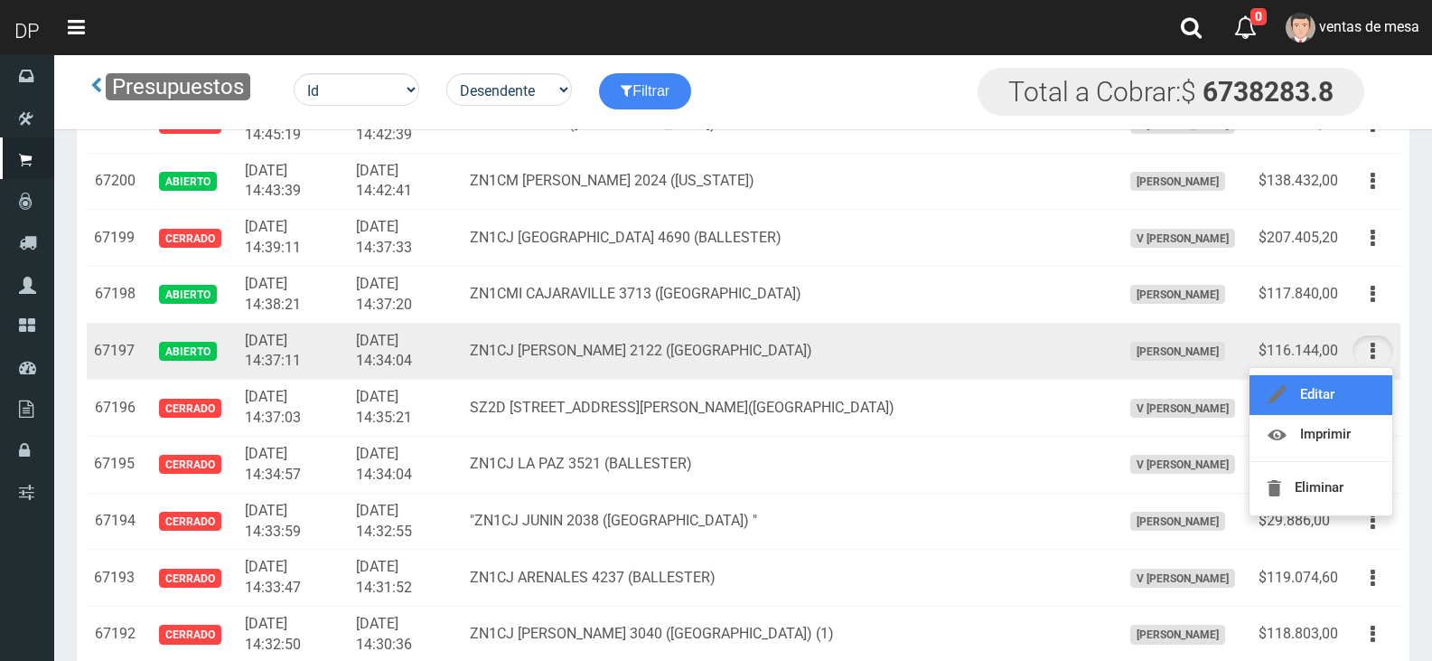
click at [1363, 401] on link "Editar" at bounding box center [1321, 395] width 143 height 40
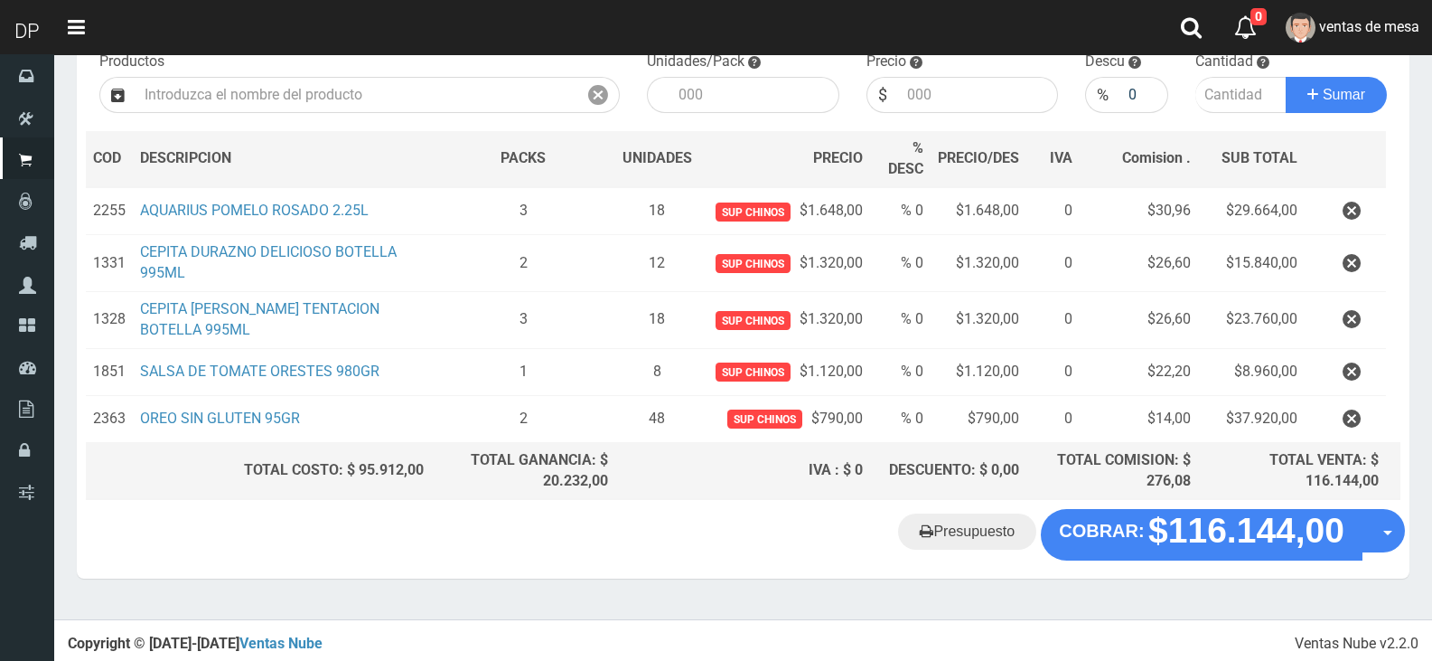
scroll to position [201, 0]
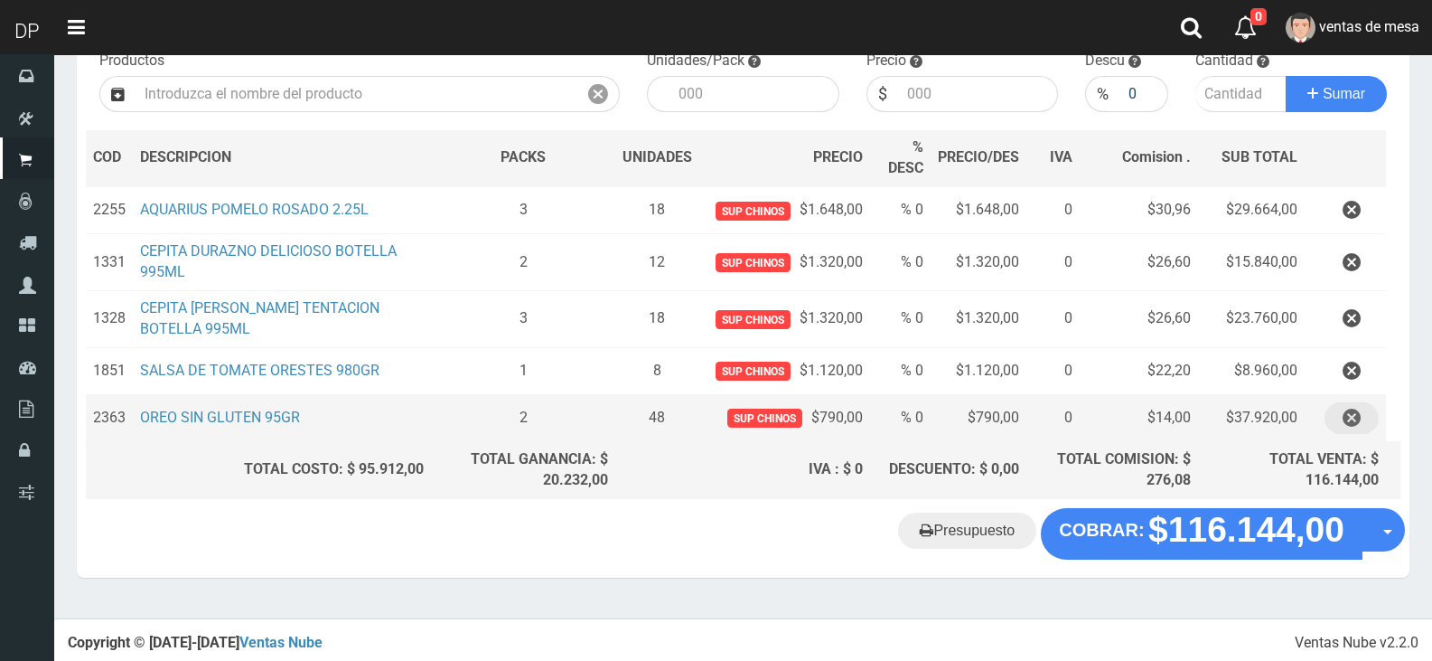
click at [1327, 413] on button "button" at bounding box center [1352, 418] width 54 height 32
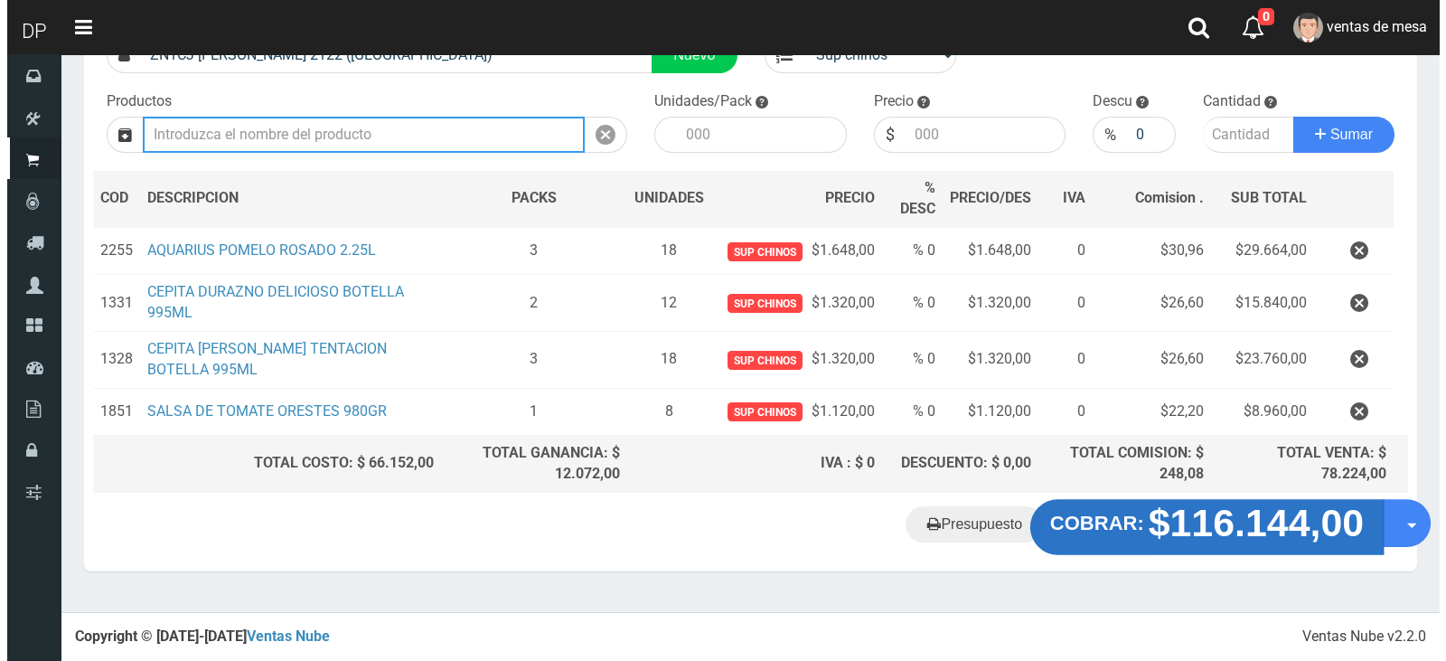
scroll to position [154, 0]
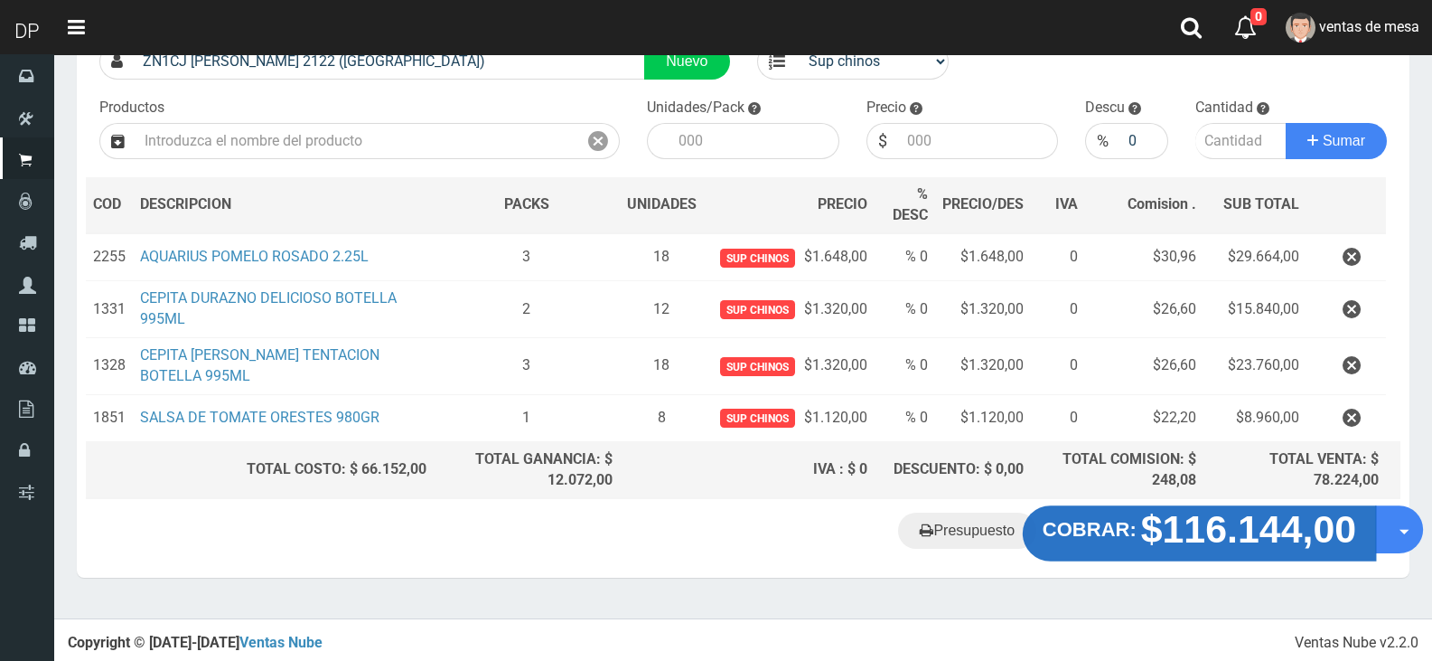
click at [1222, 547] on strong "$116.144,00" at bounding box center [1249, 529] width 216 height 42
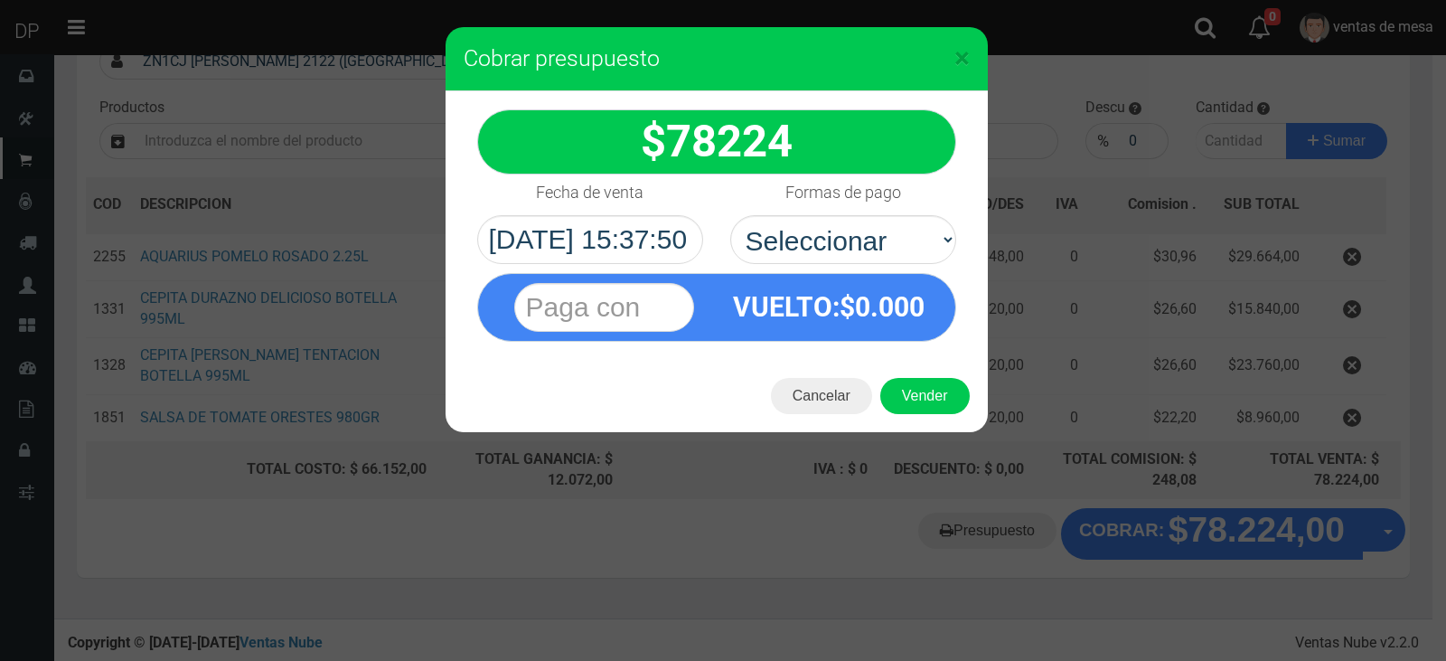
click at [861, 275] on div "VUELTO :$ 0.000" at bounding box center [829, 307] width 225 height 66
click at [858, 247] on select "Seleccionar Efectivo Tarjeta de Crédito Depósito Débito" at bounding box center [843, 239] width 226 height 49
select select "Efectivo"
click at [730, 215] on select "Seleccionar Efectivo Tarjeta de Crédito Depósito Débito" at bounding box center [843, 239] width 226 height 49
click at [919, 393] on button "Vender" at bounding box center [924, 396] width 89 height 36
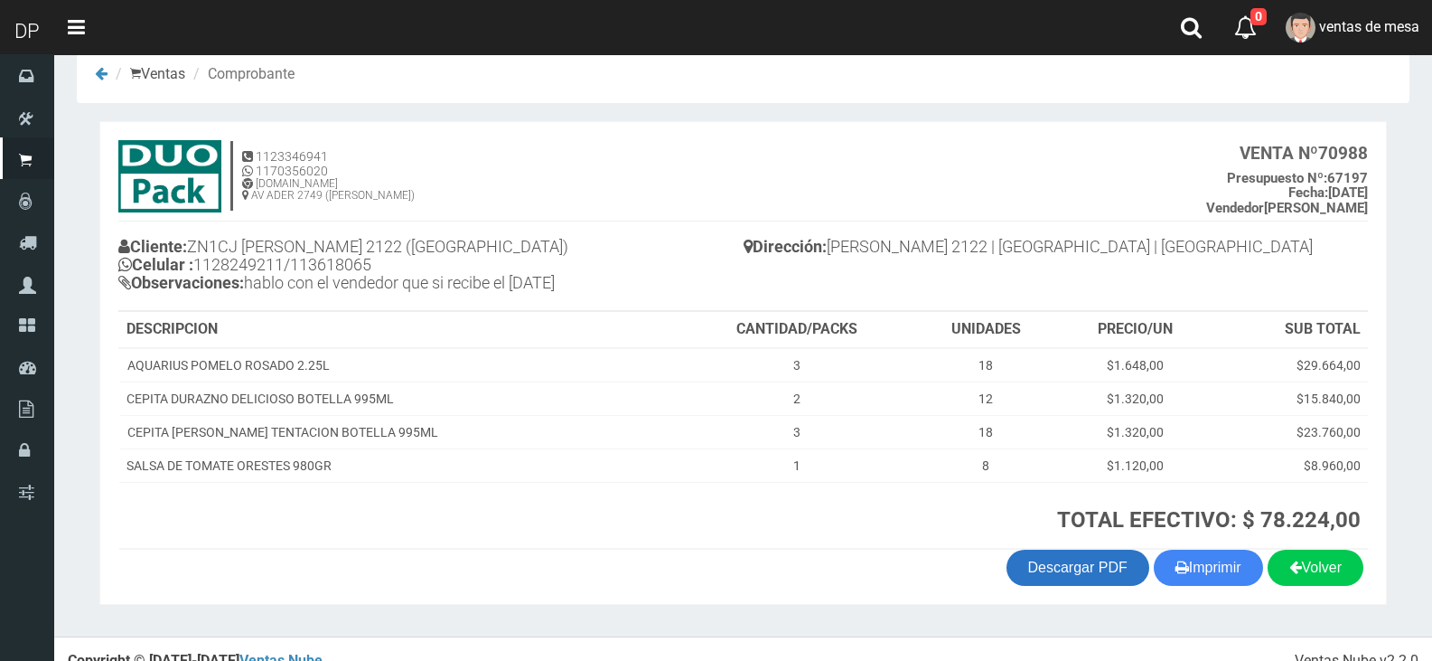
scroll to position [55, 0]
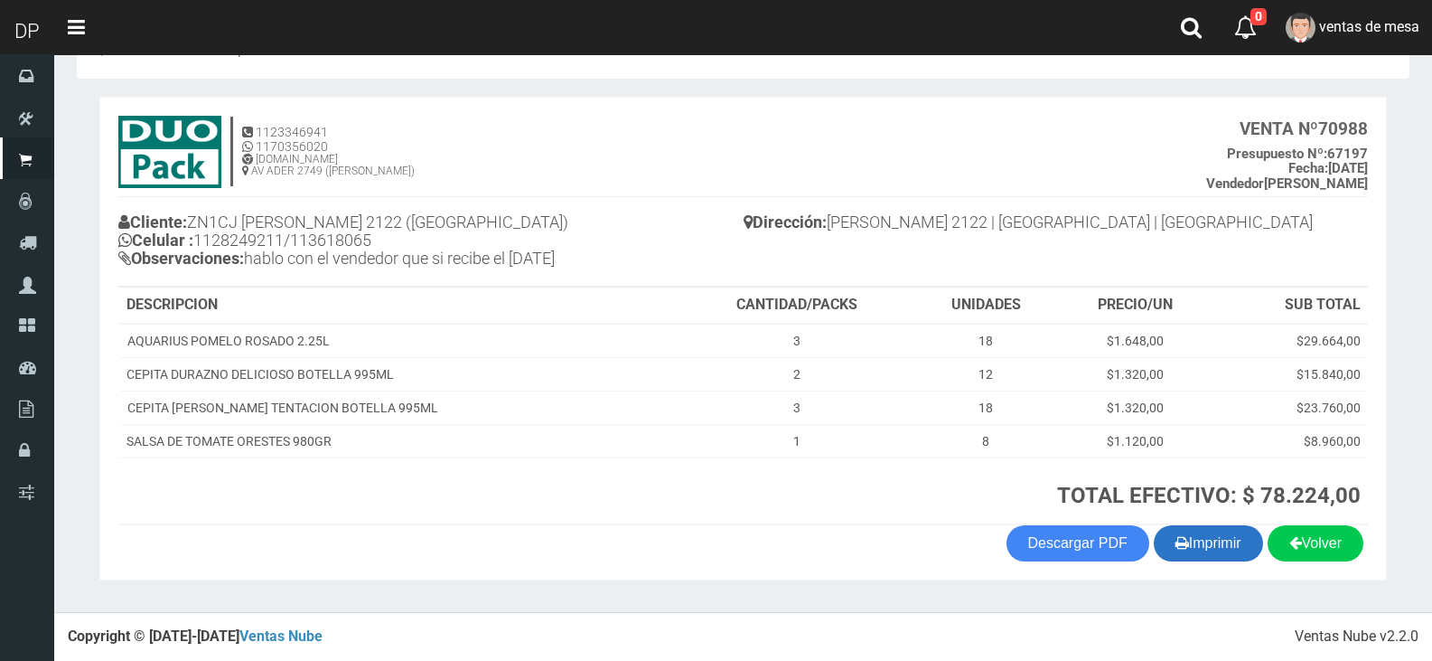
click at [1186, 539] on button "Imprimir" at bounding box center [1208, 543] width 109 height 36
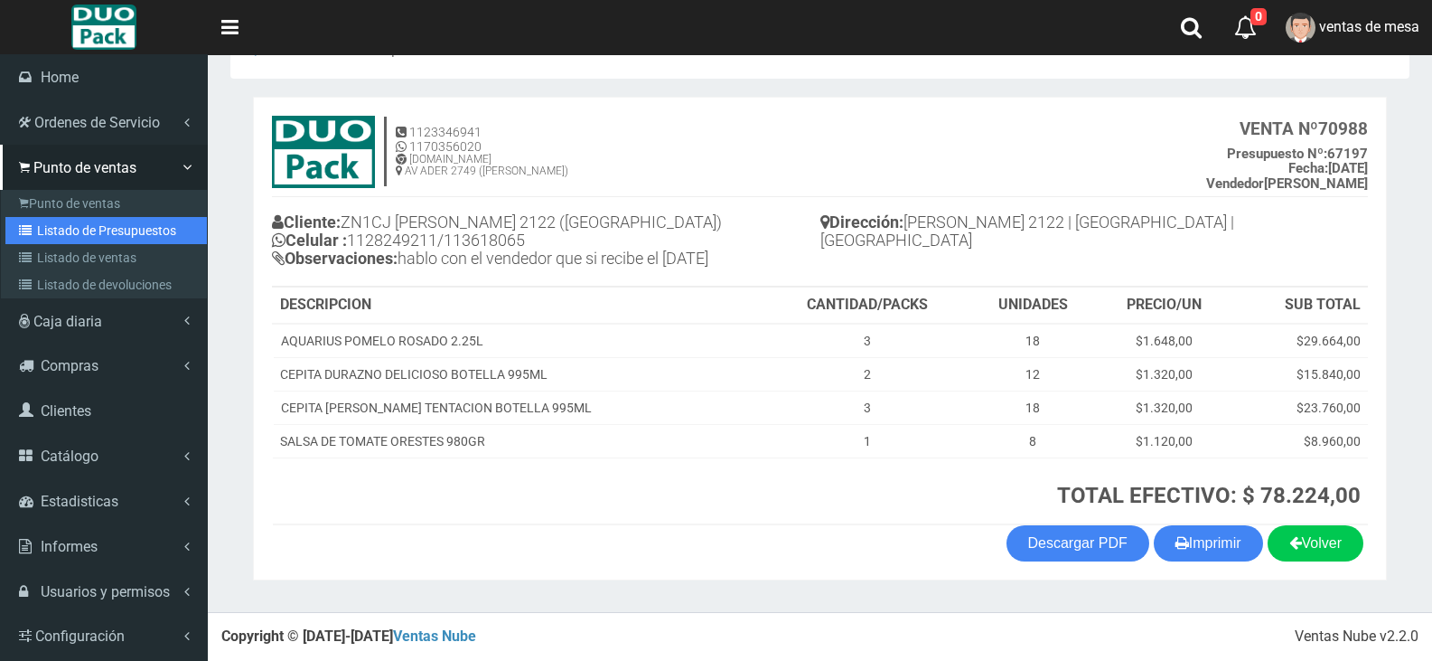
click at [135, 230] on link "Listado de Presupuestos" at bounding box center [105, 230] width 201 height 27
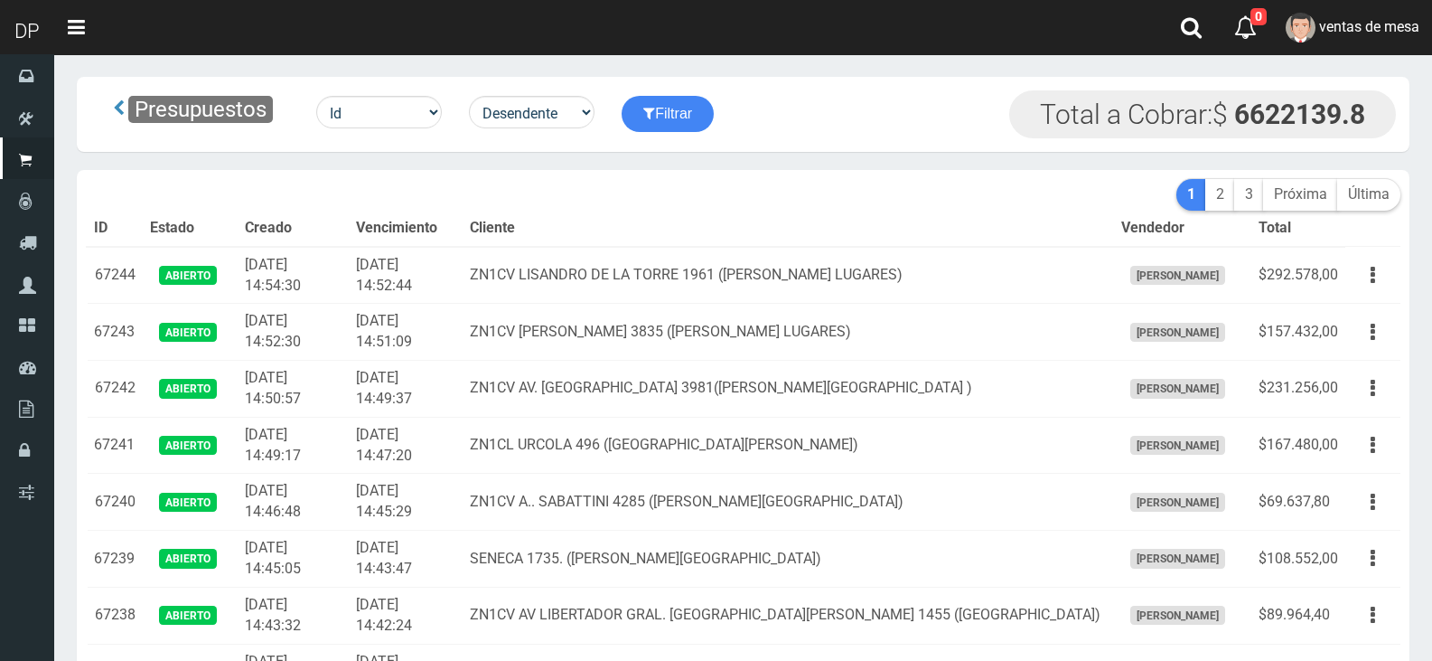
drag, startPoint x: 0, startPoint y: 0, endPoint x: 607, endPoint y: 185, distance: 634.8
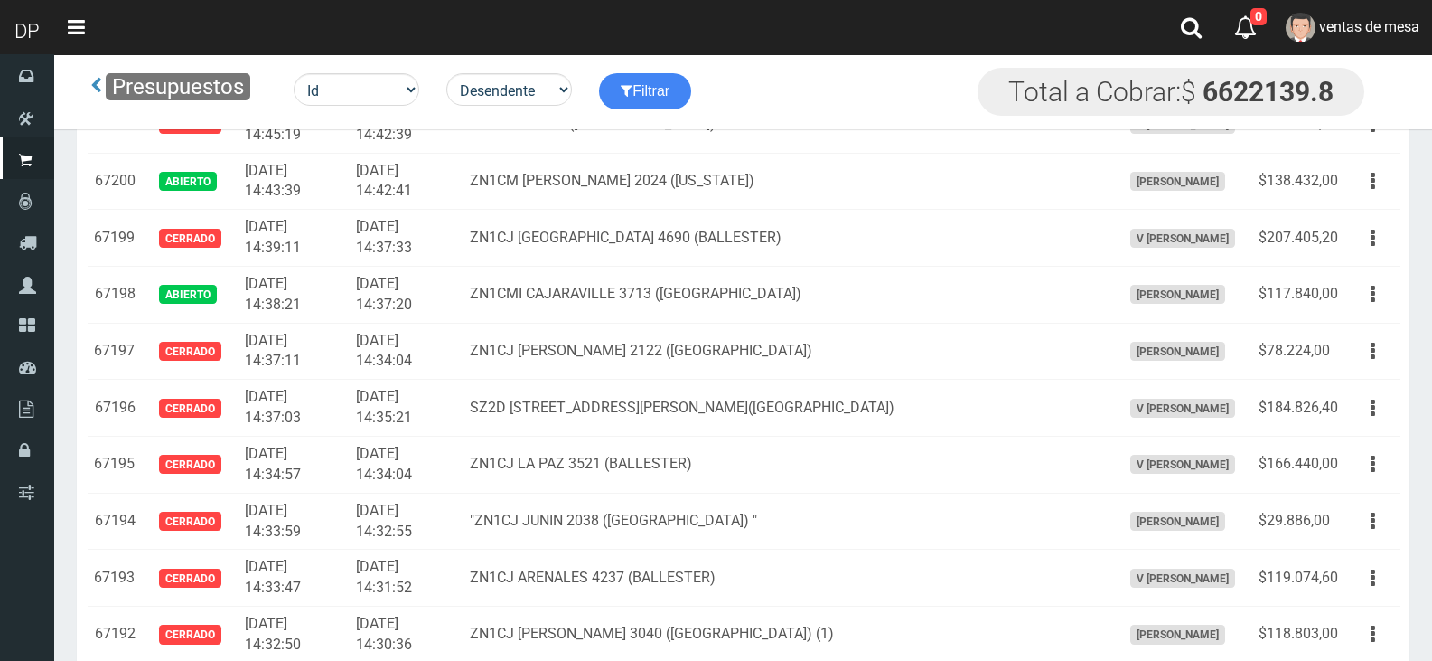
scroll to position [2854, 0]
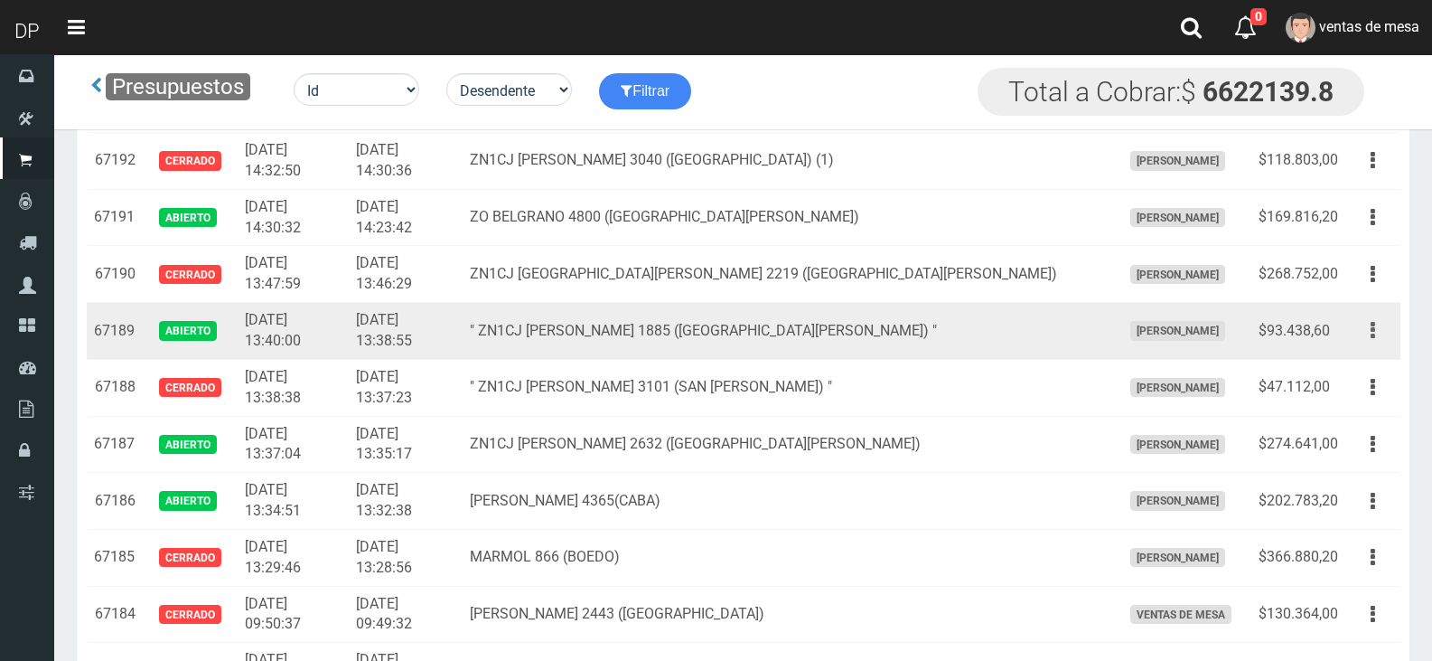
click at [1364, 318] on button "button" at bounding box center [1373, 330] width 41 height 32
click at [1366, 345] on button "button" at bounding box center [1373, 330] width 41 height 32
click at [1367, 339] on button "button" at bounding box center [1373, 330] width 41 height 32
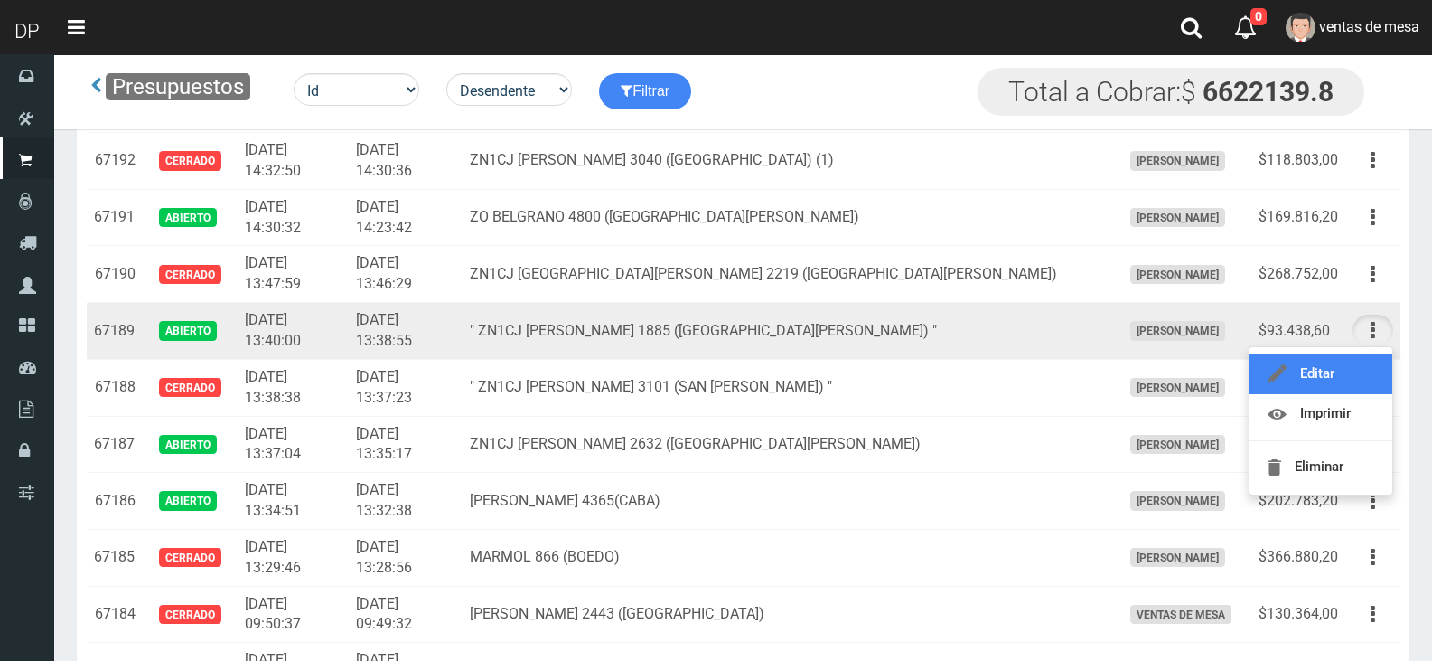
click at [1358, 390] on link "Editar" at bounding box center [1321, 374] width 143 height 40
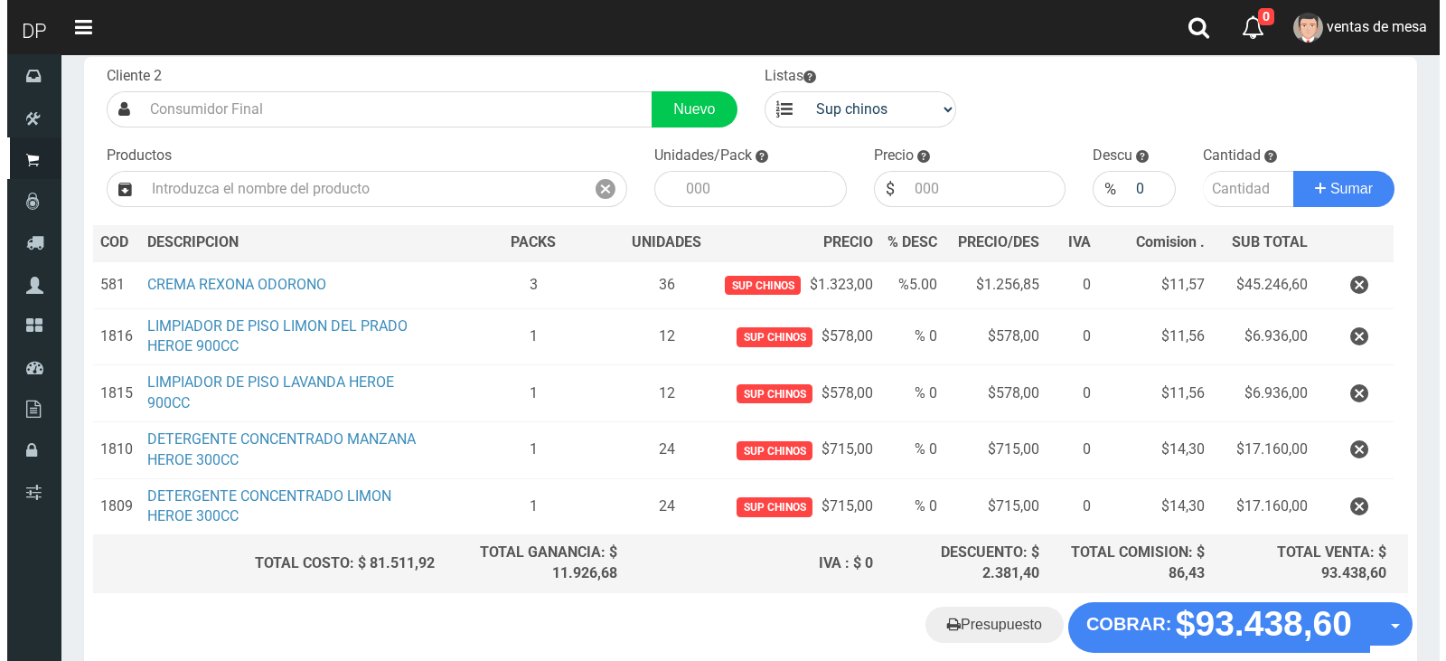
scroll to position [200, 0]
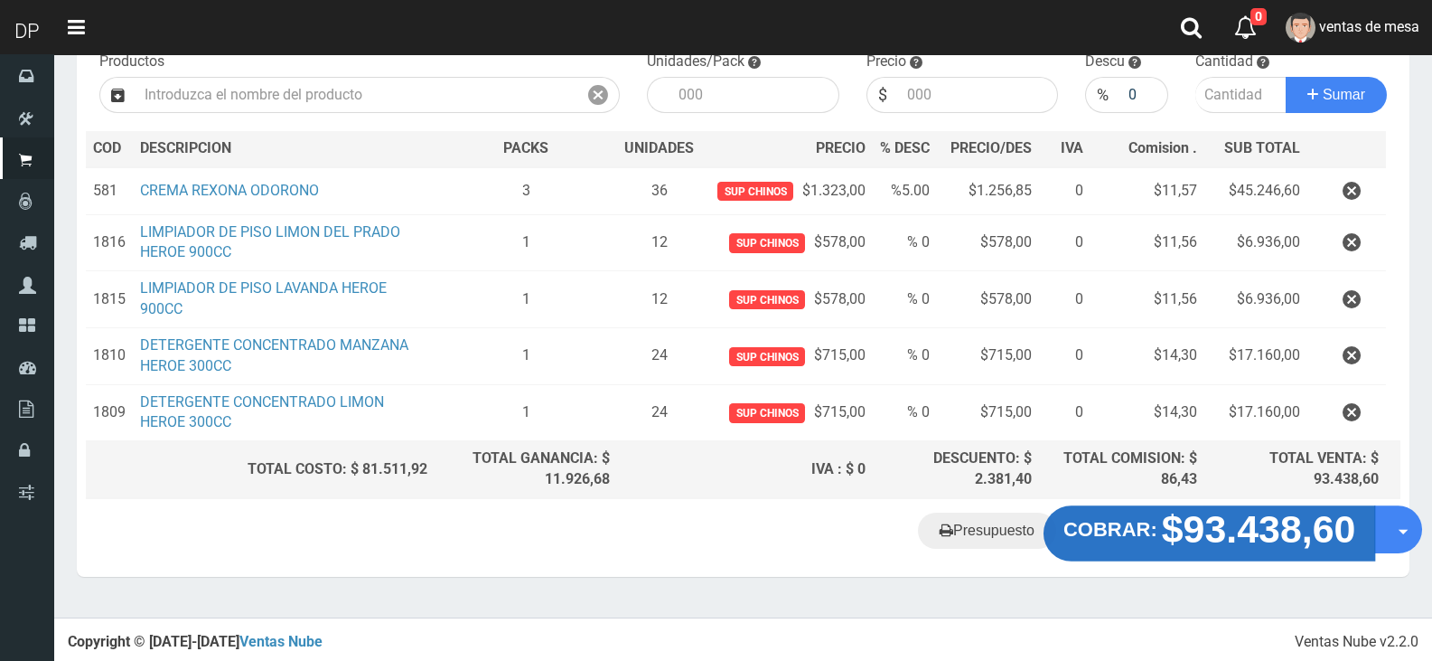
click at [1139, 534] on strong "COBRAR:" at bounding box center [1111, 529] width 94 height 22
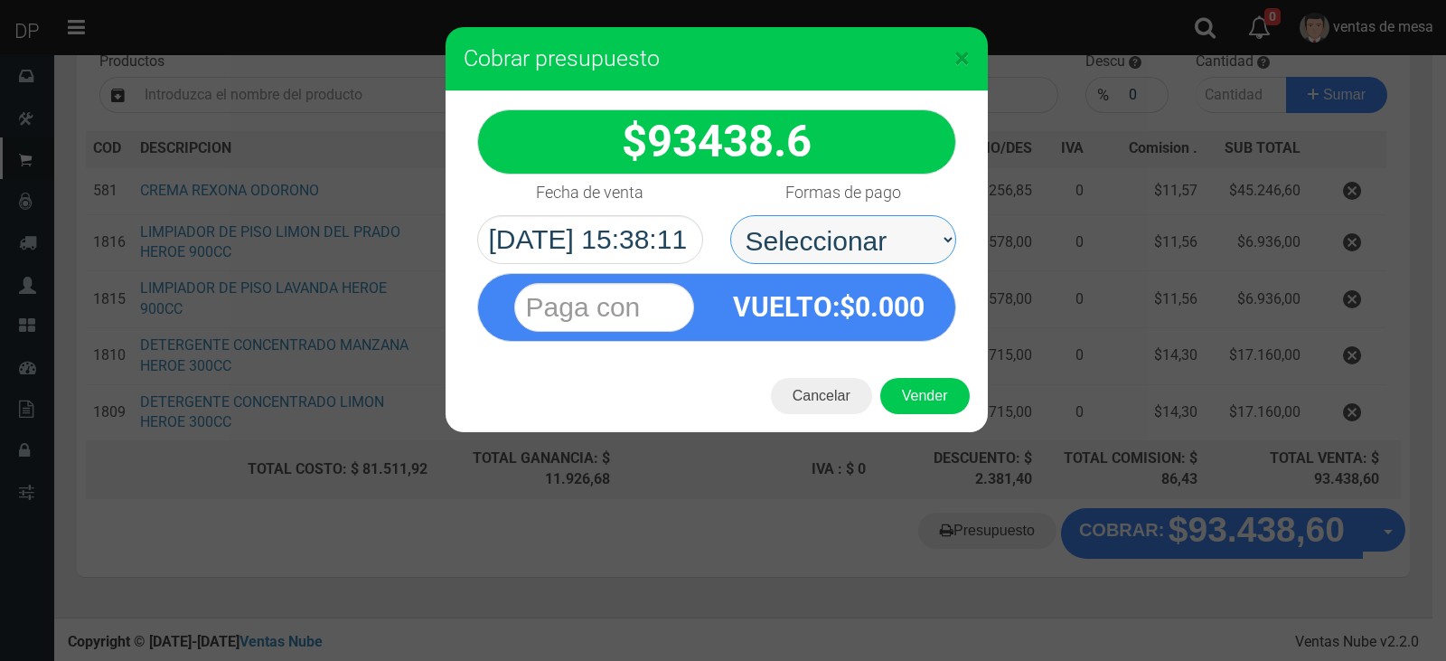
click at [848, 256] on select "Seleccionar Efectivo Tarjeta de Crédito Depósito Débito" at bounding box center [843, 239] width 226 height 49
select select "Efectivo"
click at [730, 215] on select "Seleccionar Efectivo Tarjeta de Crédito Depósito Débito" at bounding box center [843, 239] width 226 height 49
drag, startPoint x: 891, startPoint y: 365, endPoint x: 895, endPoint y: 374, distance: 10.1
click at [893, 370] on div "Cancelar Vender" at bounding box center [716, 396] width 542 height 72
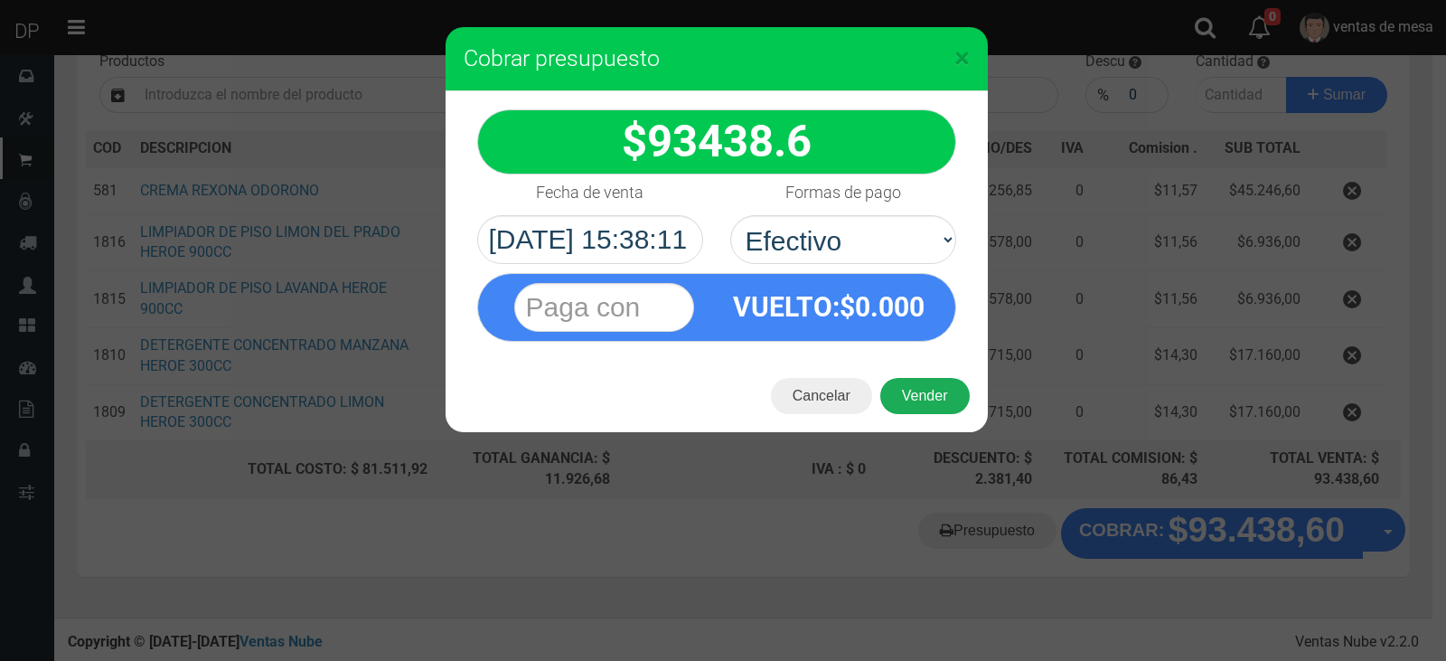
click at [904, 388] on button "Vender" at bounding box center [924, 396] width 89 height 36
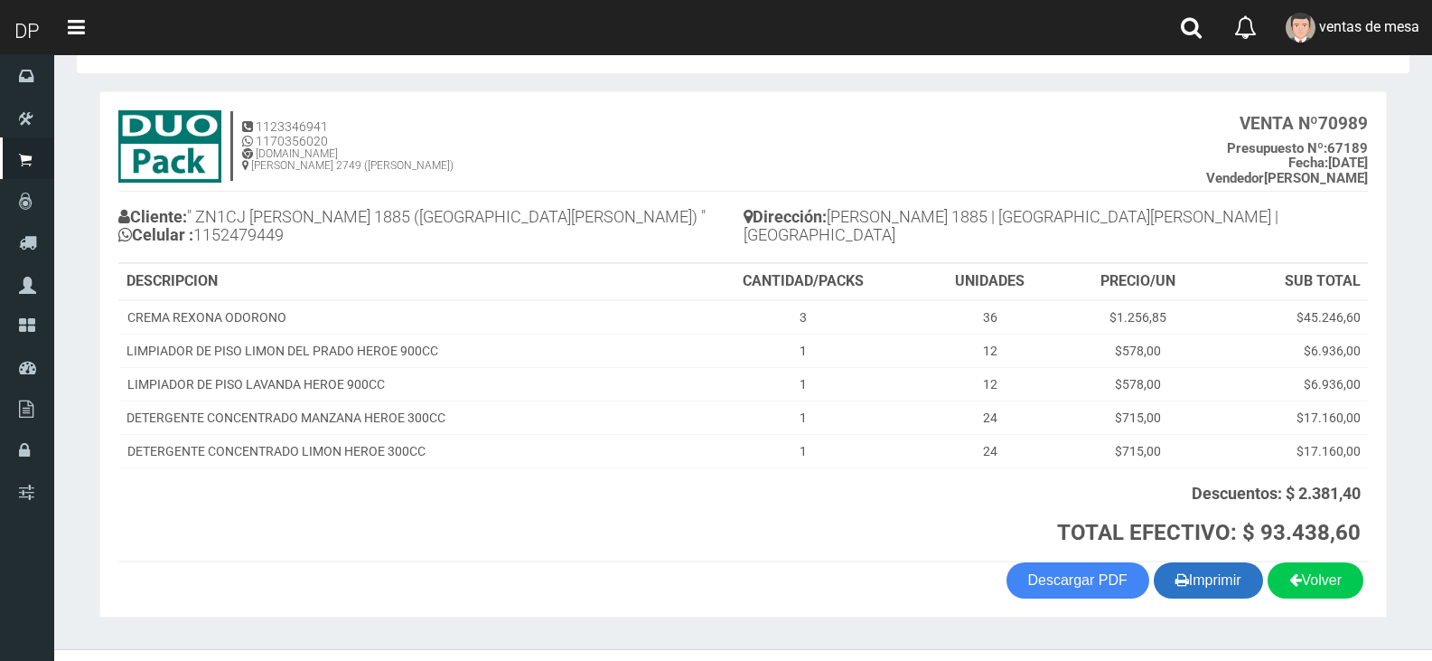
scroll to position [98, 0]
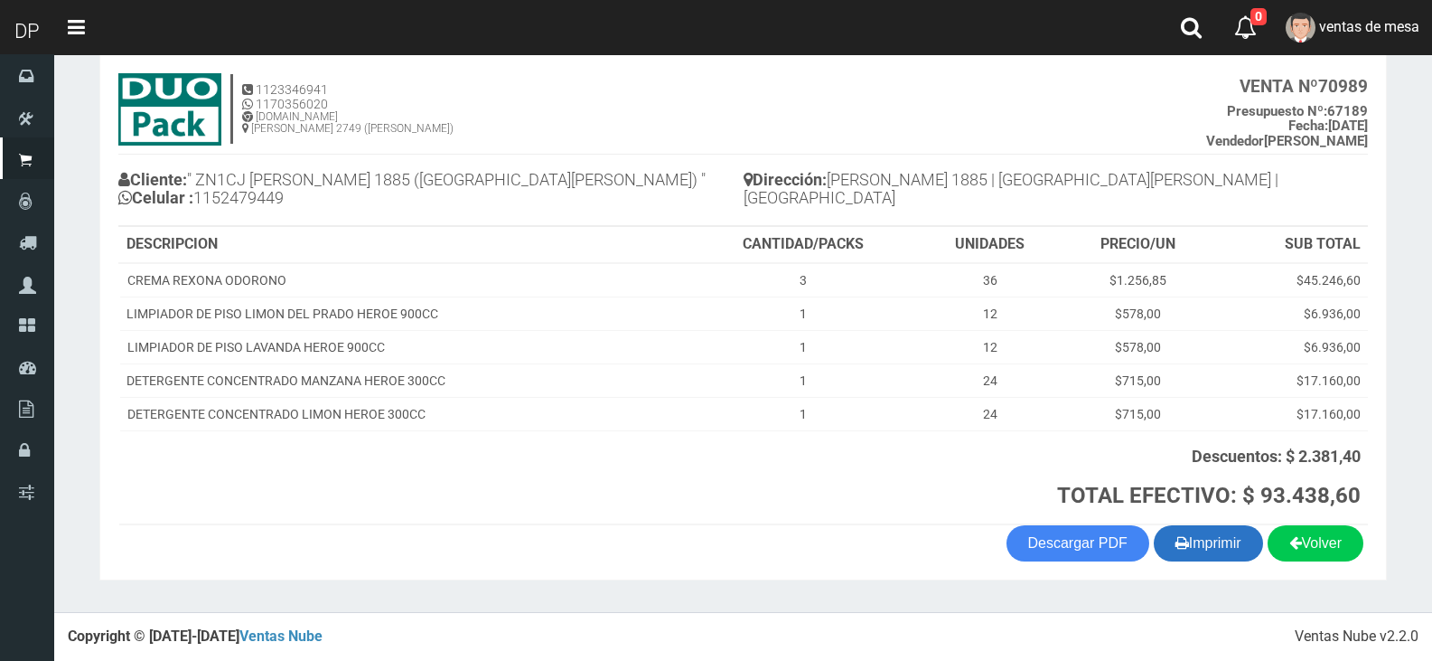
click at [1205, 558] on button "Imprimir" at bounding box center [1208, 543] width 109 height 36
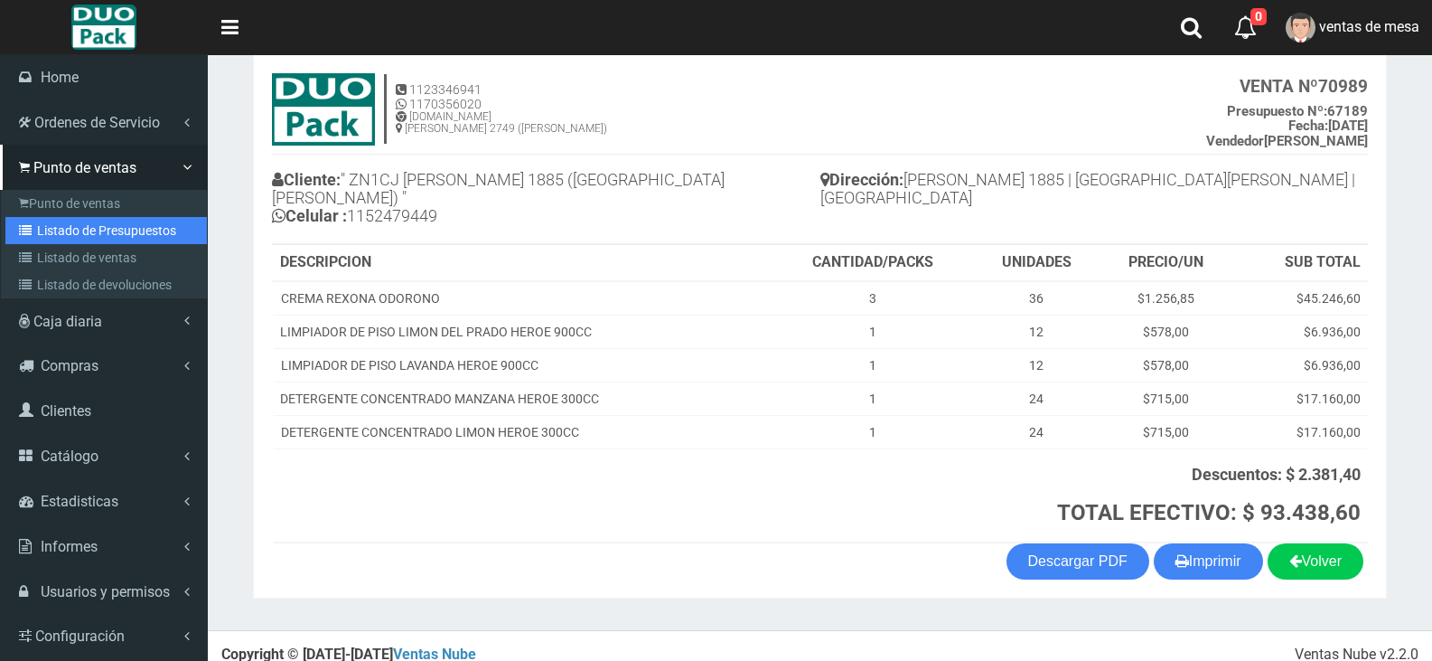
click at [88, 225] on link "Listado de Presupuestos" at bounding box center [105, 230] width 201 height 27
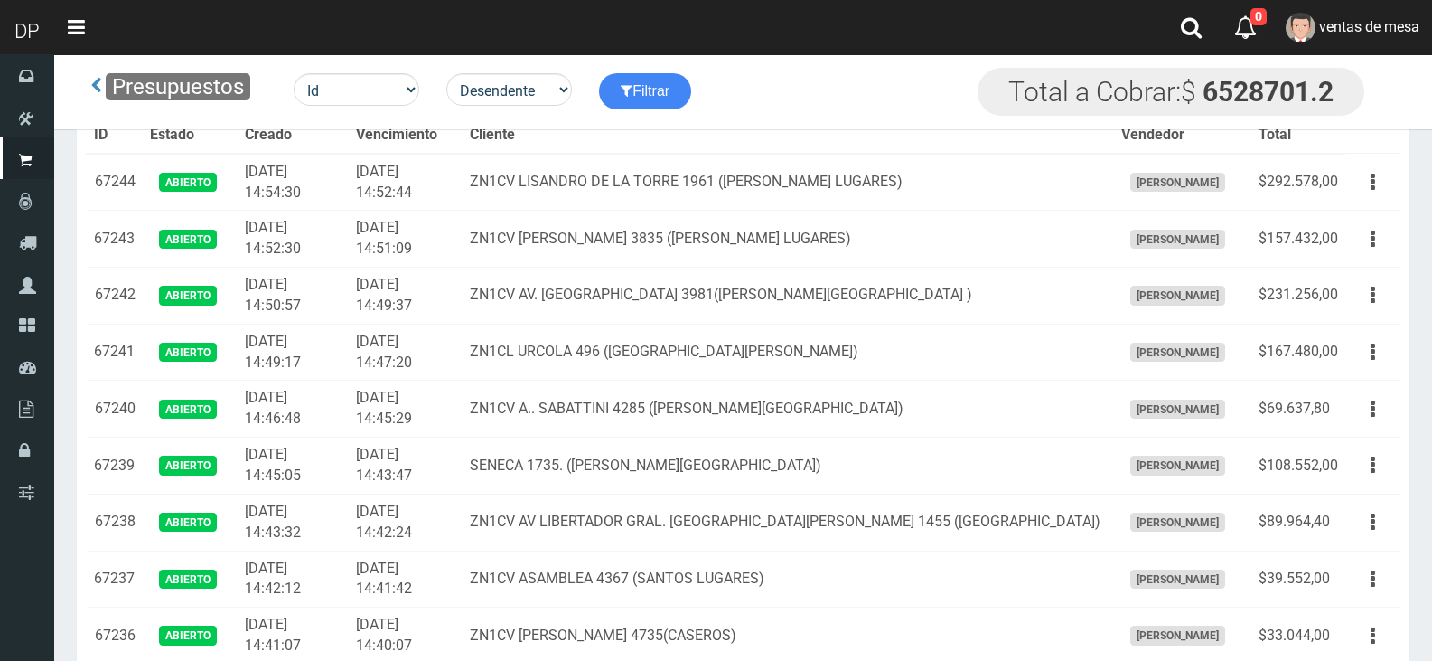
scroll to position [2947, 0]
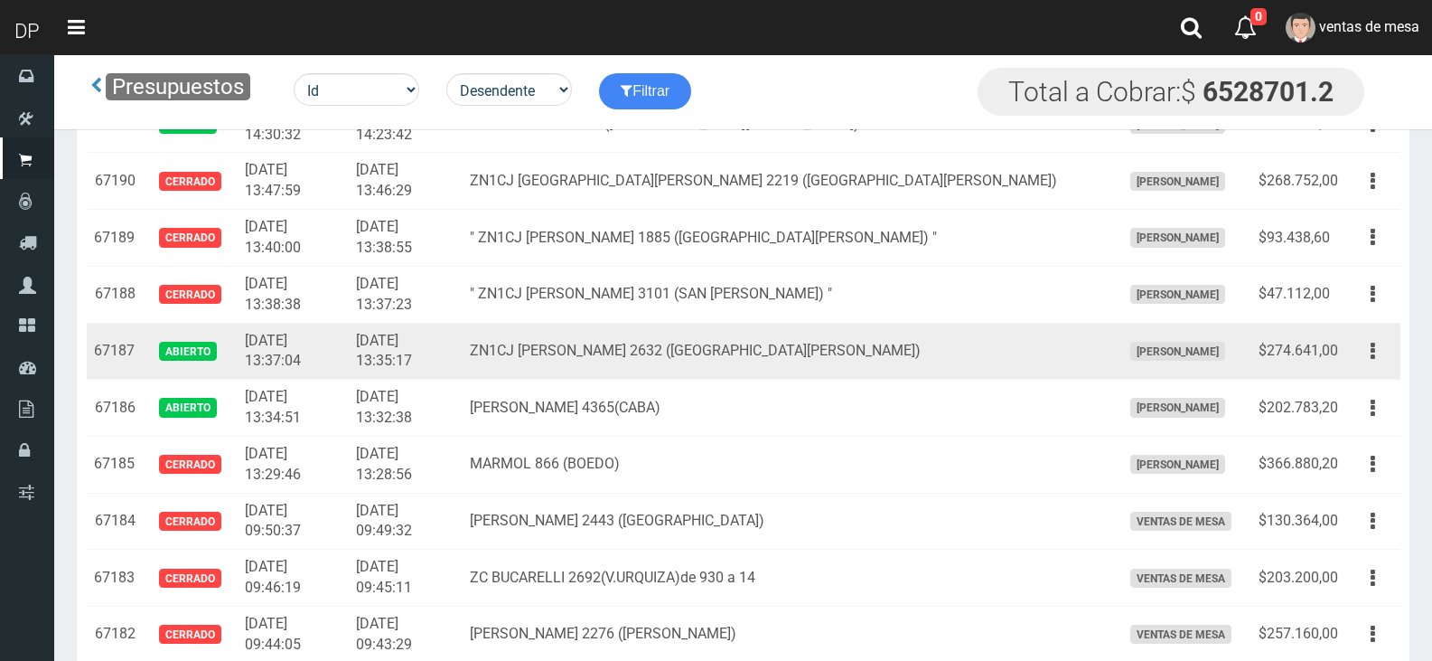
drag, startPoint x: 1358, startPoint y: 348, endPoint x: 1355, endPoint y: 375, distance: 27.2
click at [1360, 349] on button "button" at bounding box center [1373, 351] width 41 height 32
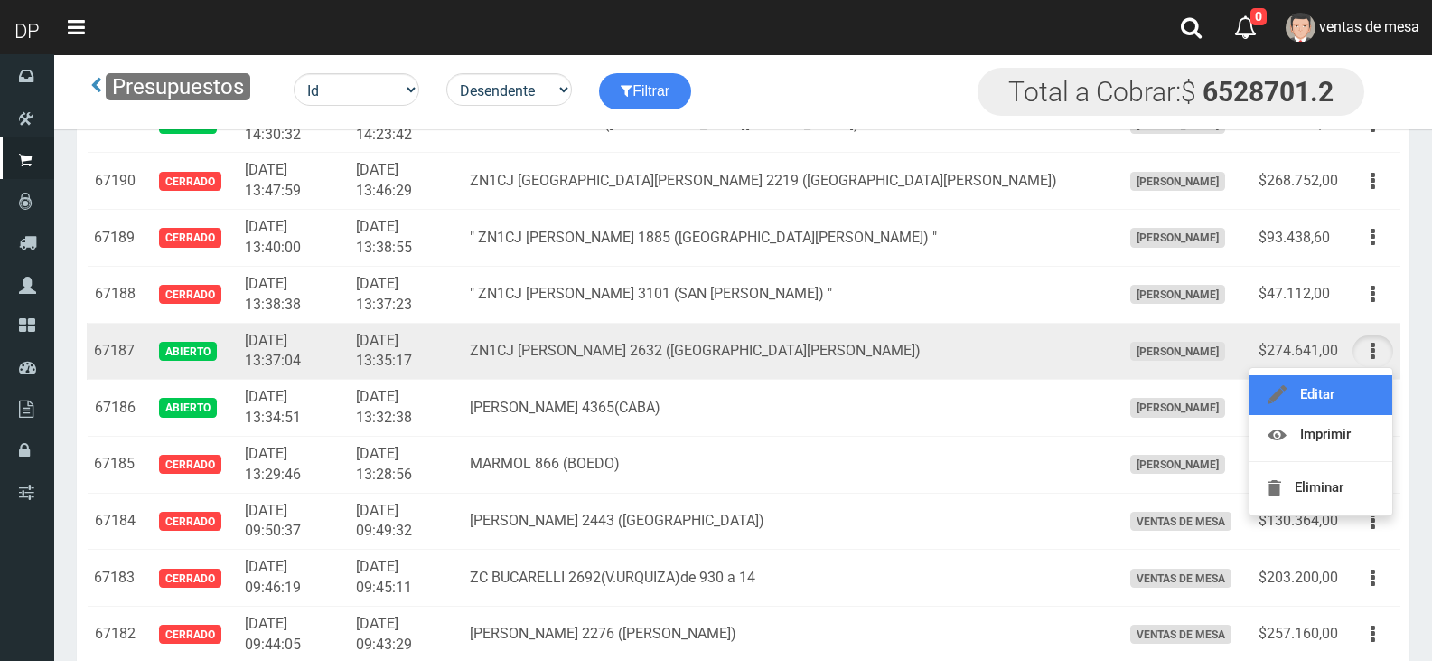
click at [1356, 390] on link "Editar" at bounding box center [1321, 395] width 143 height 40
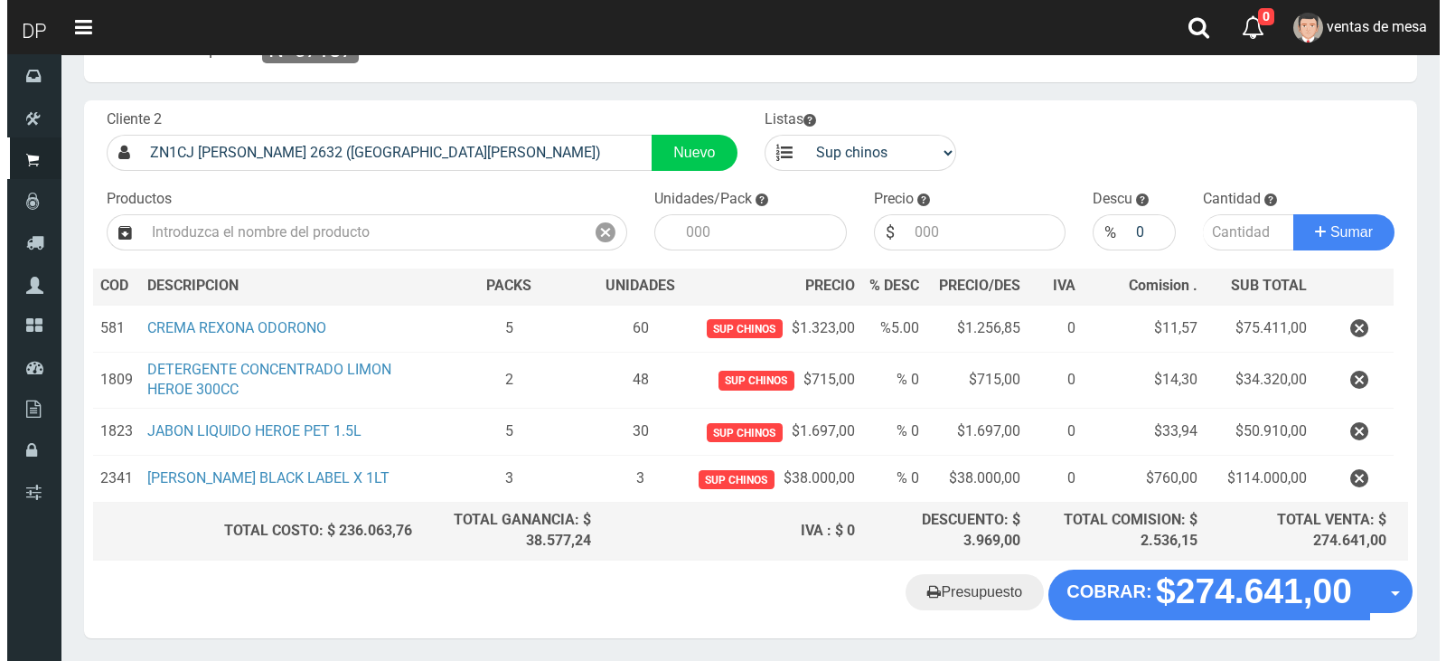
scroll to position [145, 0]
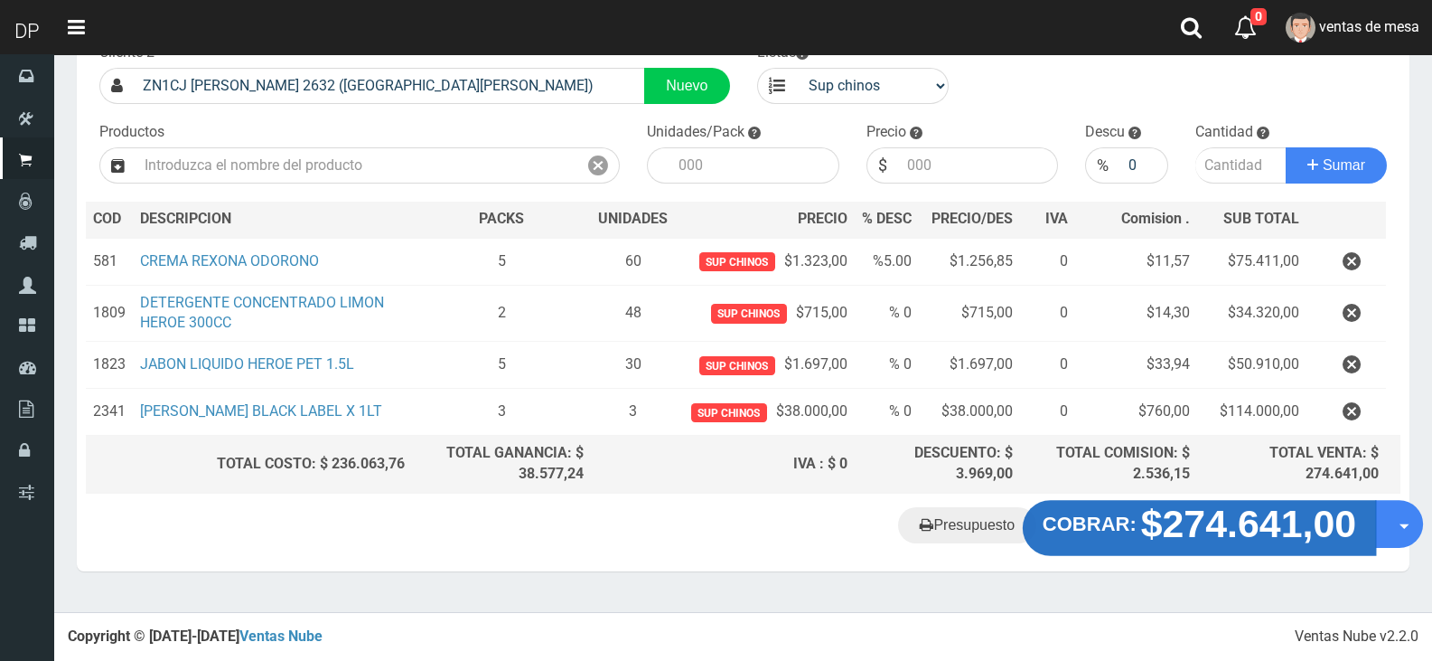
click at [1085, 544] on button "COBRAR: $274.641,00" at bounding box center [1199, 528] width 353 height 56
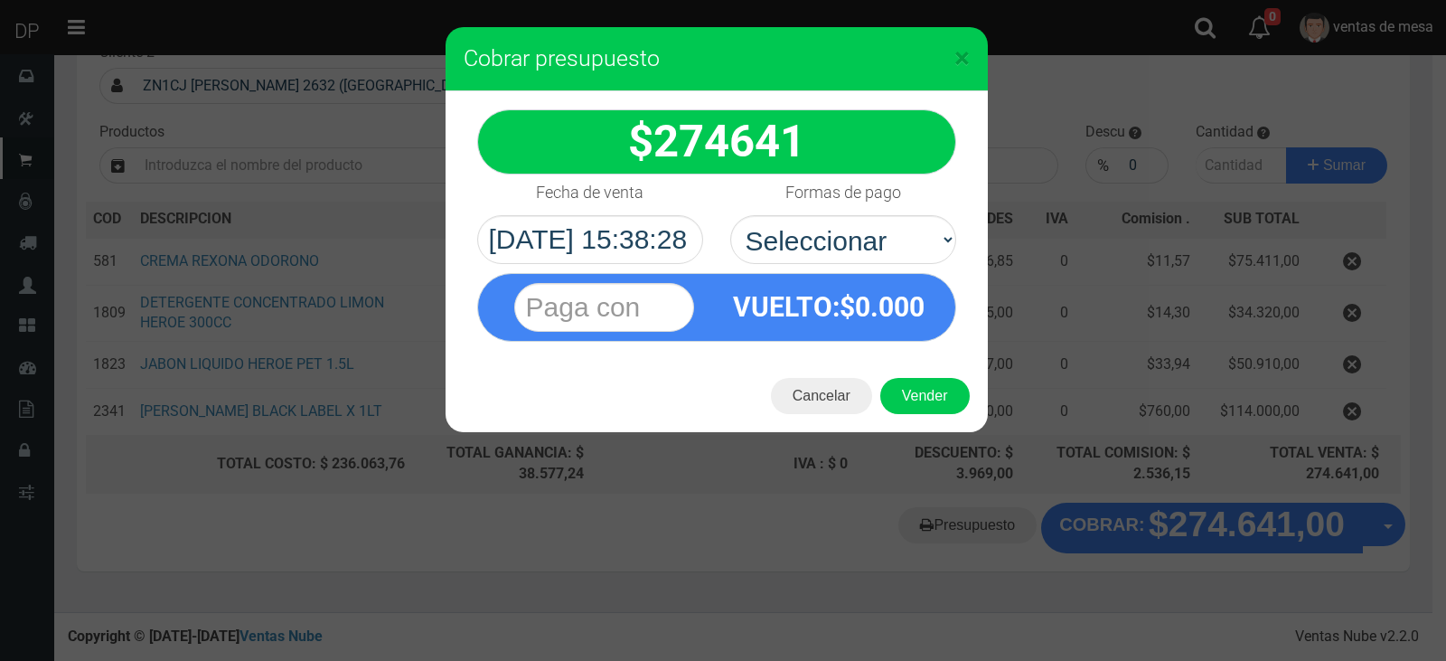
click at [957, 236] on div "Formas de pago Seleccionar Efectivo Tarjeta de Crédito Depósito Débito" at bounding box center [843, 218] width 253 height 89
click at [919, 244] on select "Seleccionar Efectivo Tarjeta de Crédito Depósito Débito" at bounding box center [843, 239] width 226 height 49
select select "Efectivo"
click at [730, 215] on select "Seleccionar Efectivo Tarjeta de Crédito Depósito Débito" at bounding box center [843, 239] width 226 height 49
click at [943, 417] on div "Cancelar Vender" at bounding box center [716, 396] width 542 height 72
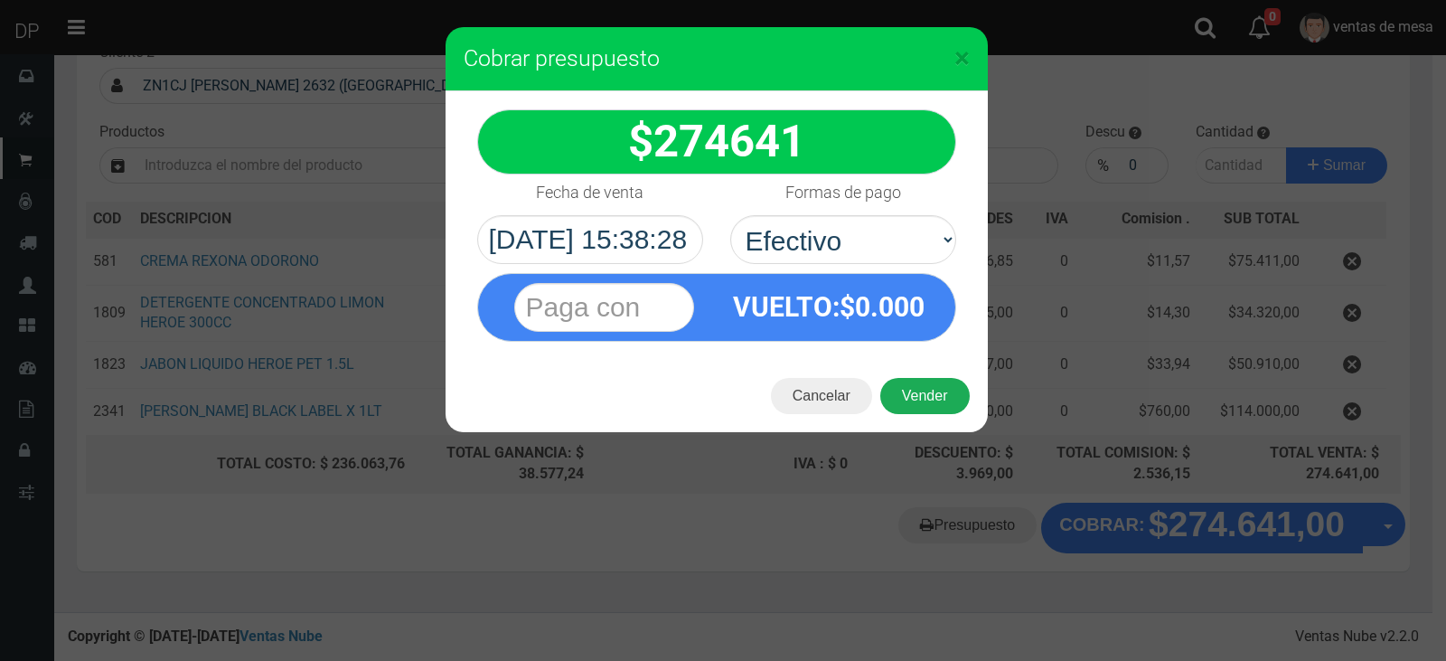
click at [942, 405] on button "Vender" at bounding box center [924, 396] width 89 height 36
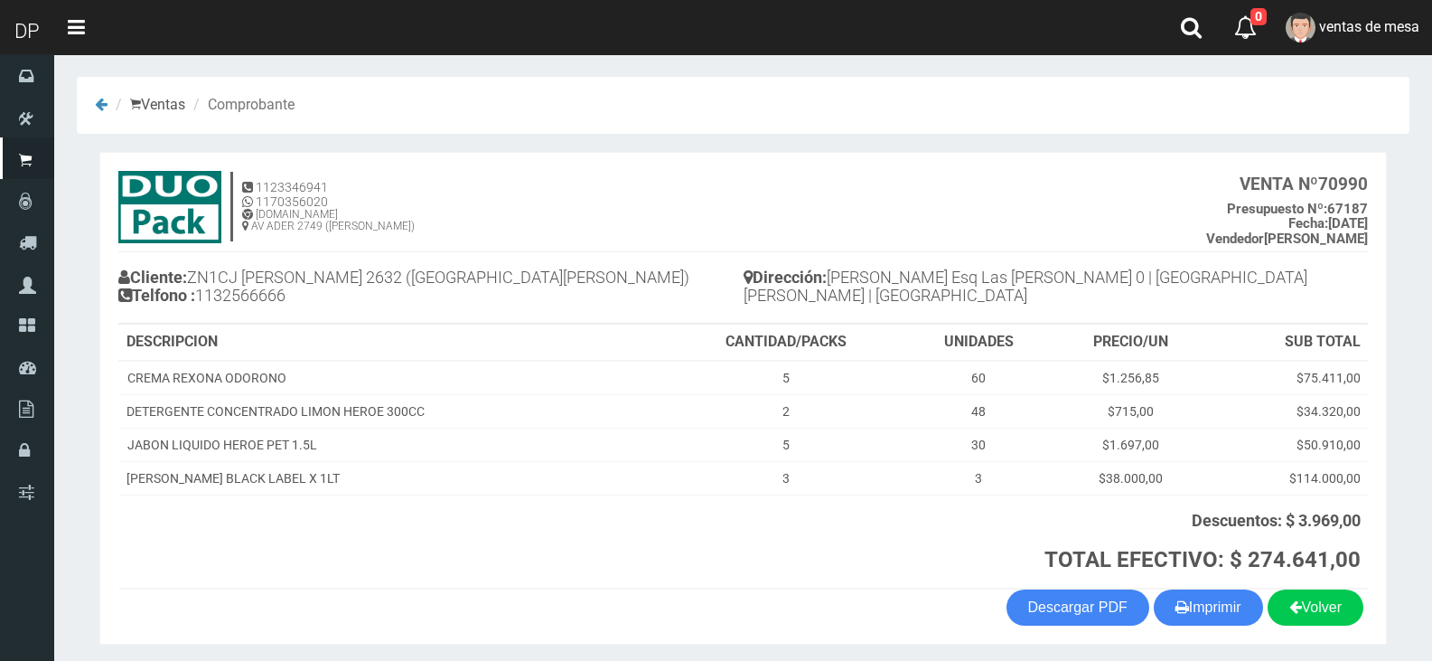
scroll to position [64, 0]
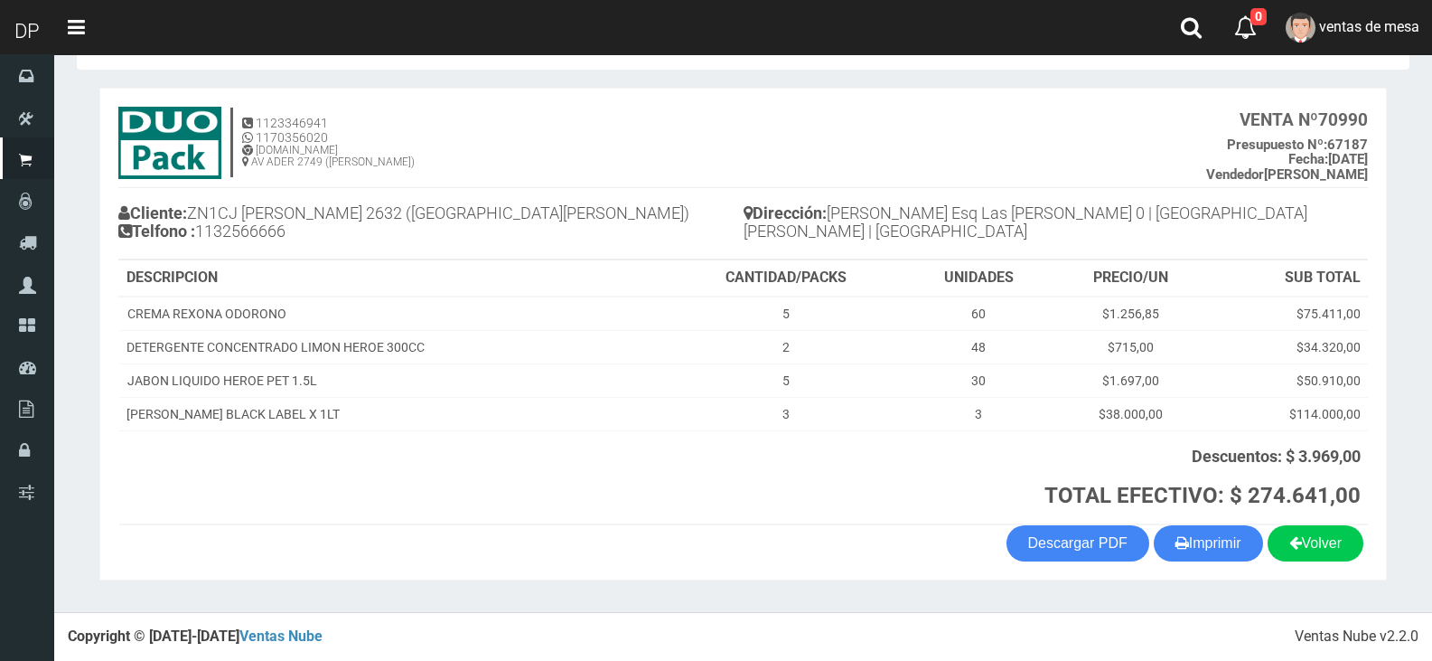
click at [1231, 565] on section "1123346941 1170356020 [DOMAIN_NAME] AV ADER 2749 ([PERSON_NAME]) VENTA Nº 70990…" at bounding box center [743, 334] width 1288 height 492
click at [1228, 547] on button "Imprimir" at bounding box center [1208, 543] width 109 height 36
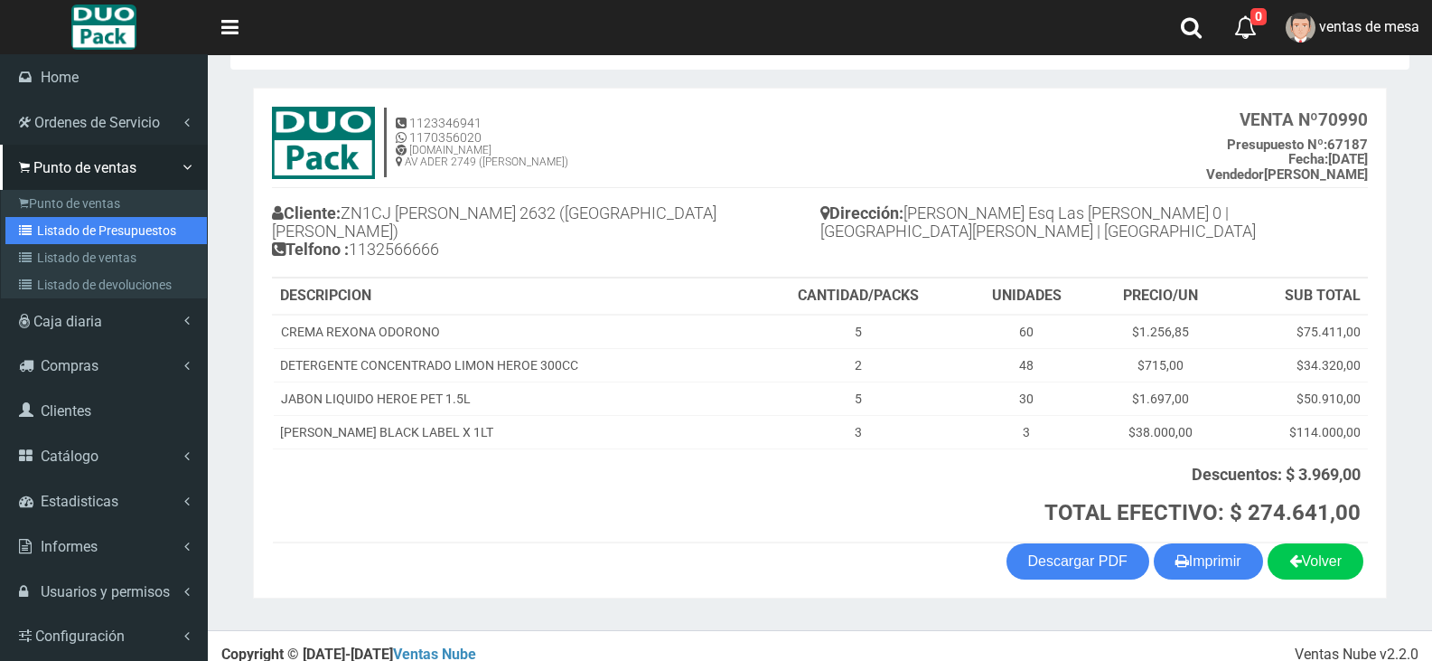
click at [46, 235] on link "Listado de Presupuestos" at bounding box center [105, 230] width 201 height 27
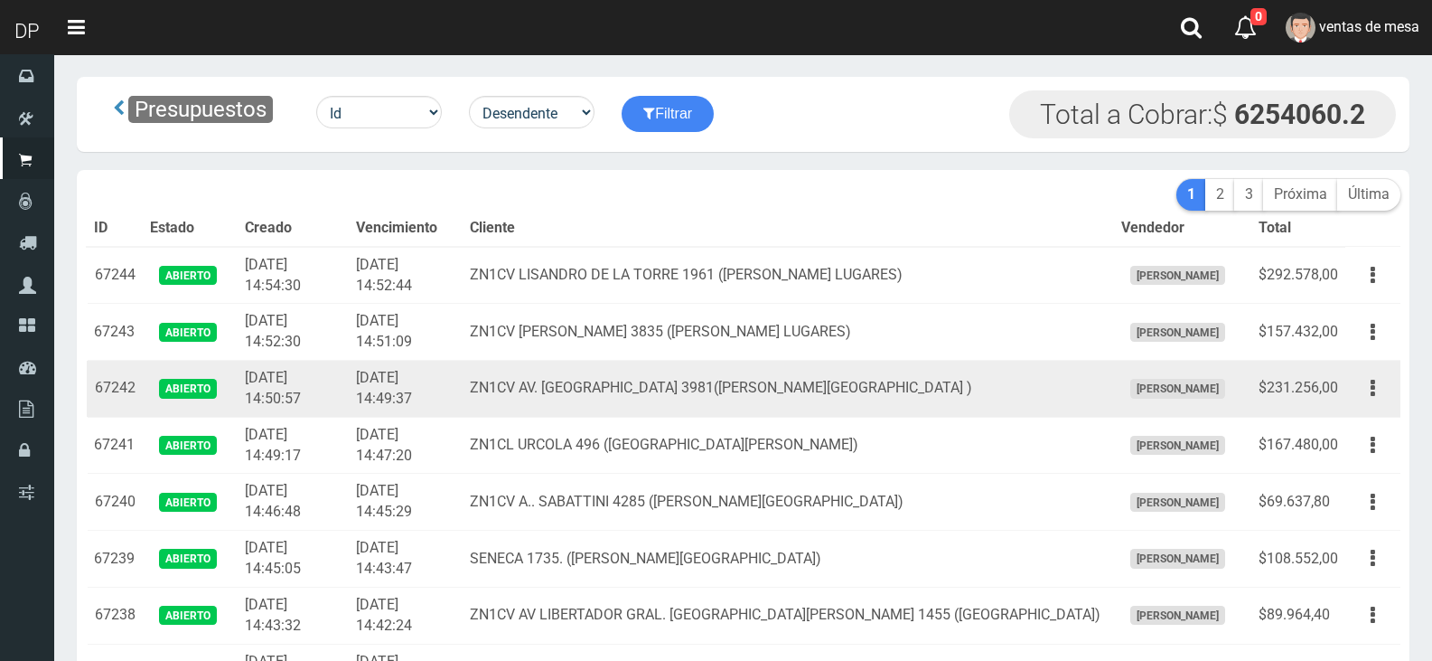
click at [590, 365] on td "ZN1CV AV. LA PLATA 3981(SANTOS LUGARES )" at bounding box center [788, 389] width 651 height 57
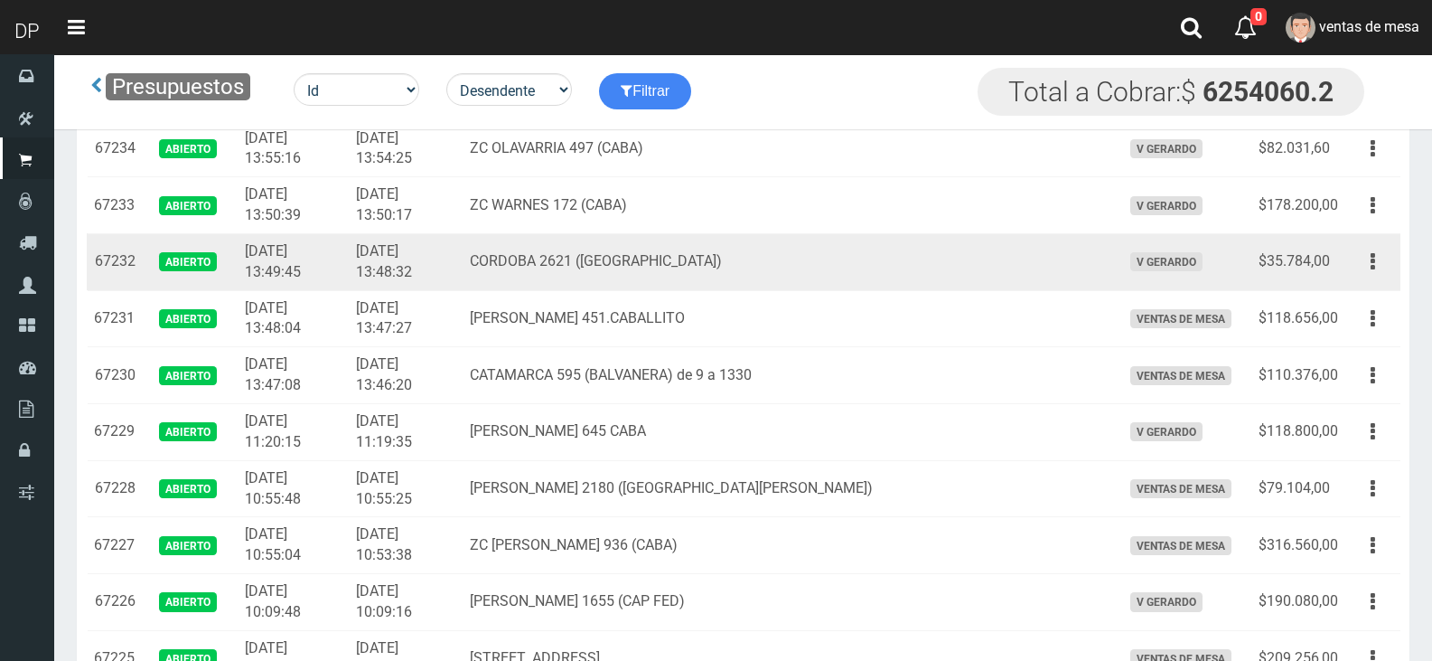
scroll to position [542, 0]
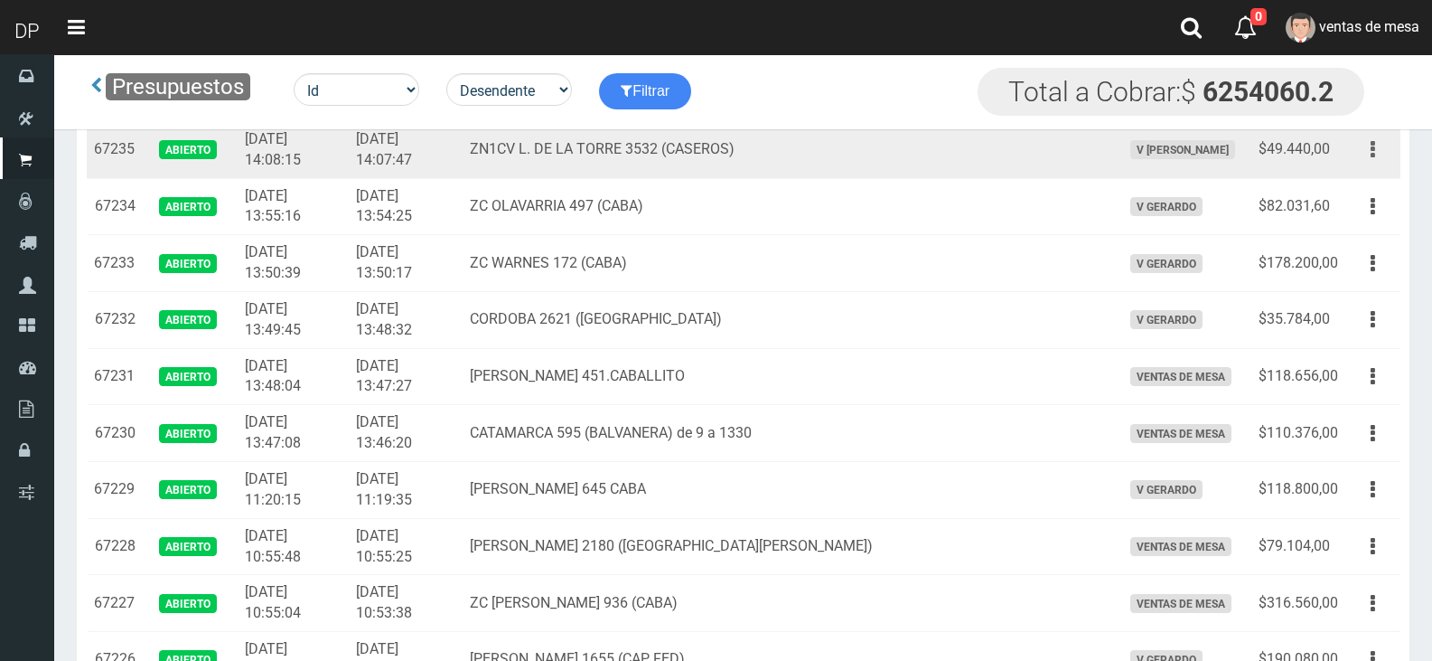
click at [1370, 156] on button "button" at bounding box center [1373, 150] width 41 height 32
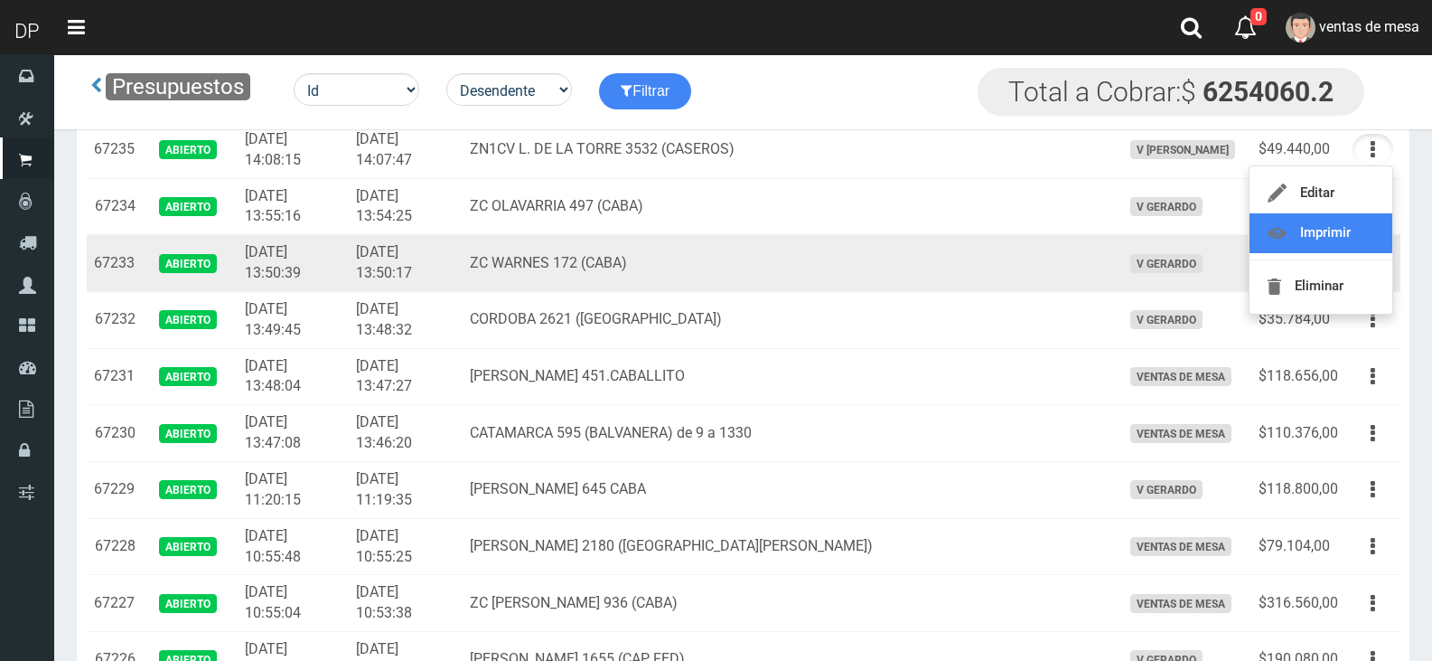
click at [1363, 242] on link "Imprimir" at bounding box center [1321, 233] width 143 height 40
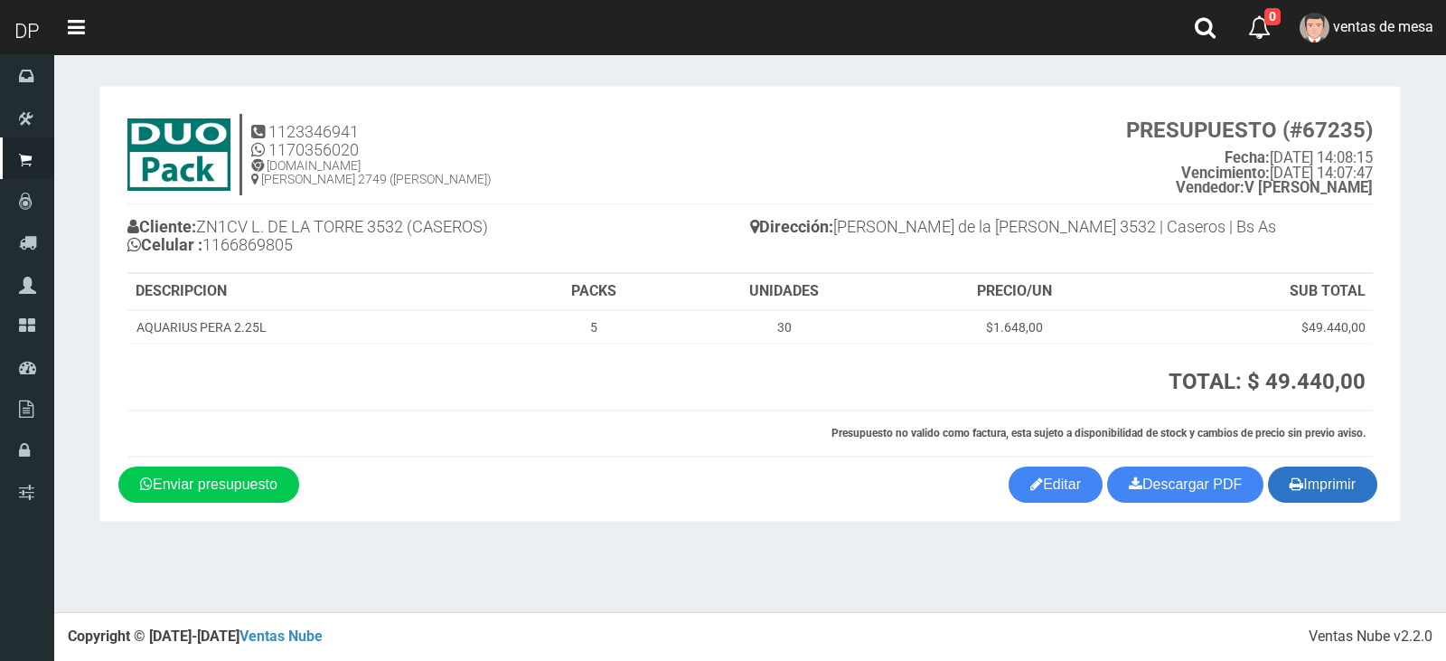
click at [1299, 472] on button "Imprimir" at bounding box center [1322, 484] width 109 height 36
